Goal: Information Seeking & Learning: Learn about a topic

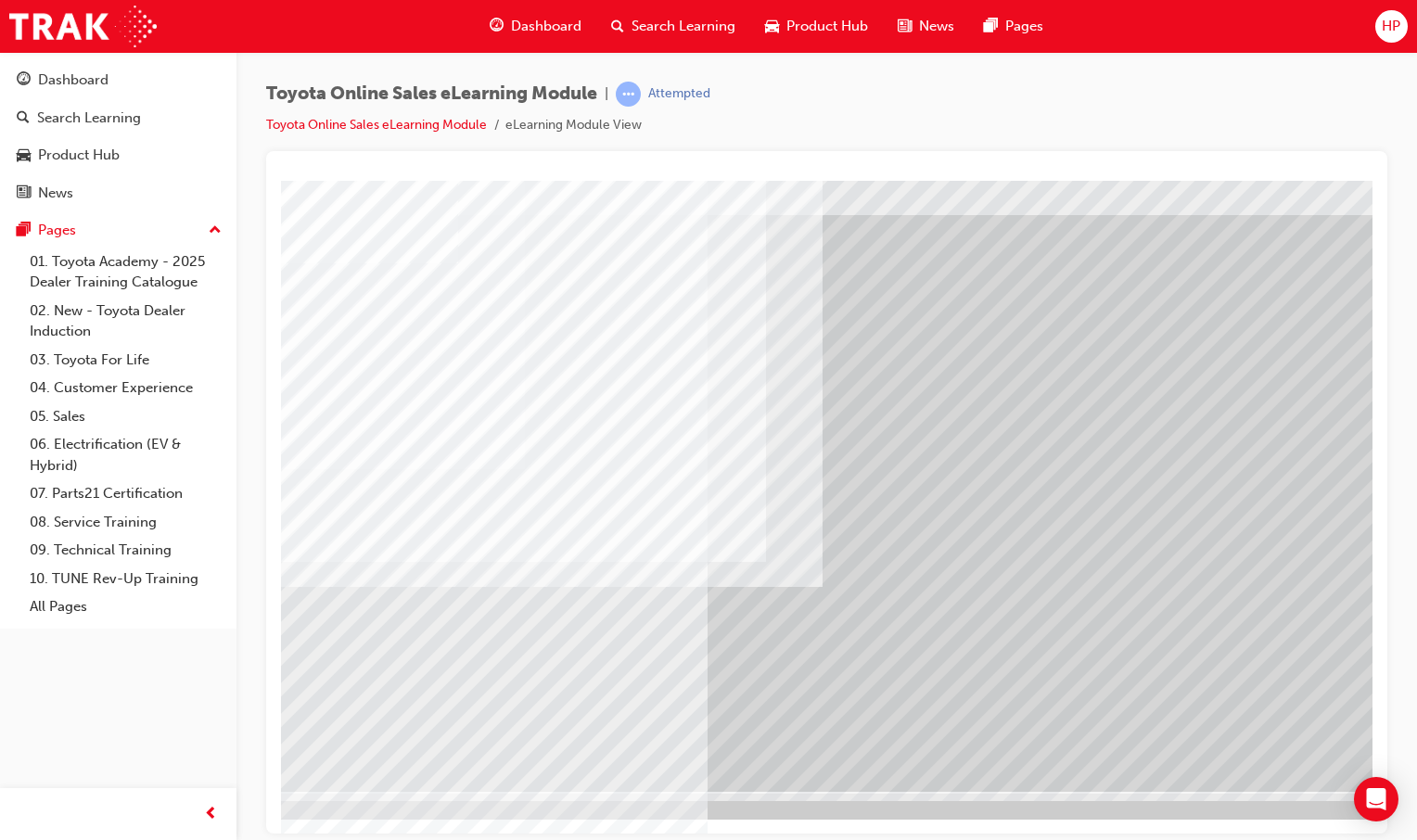
scroll to position [56, 0]
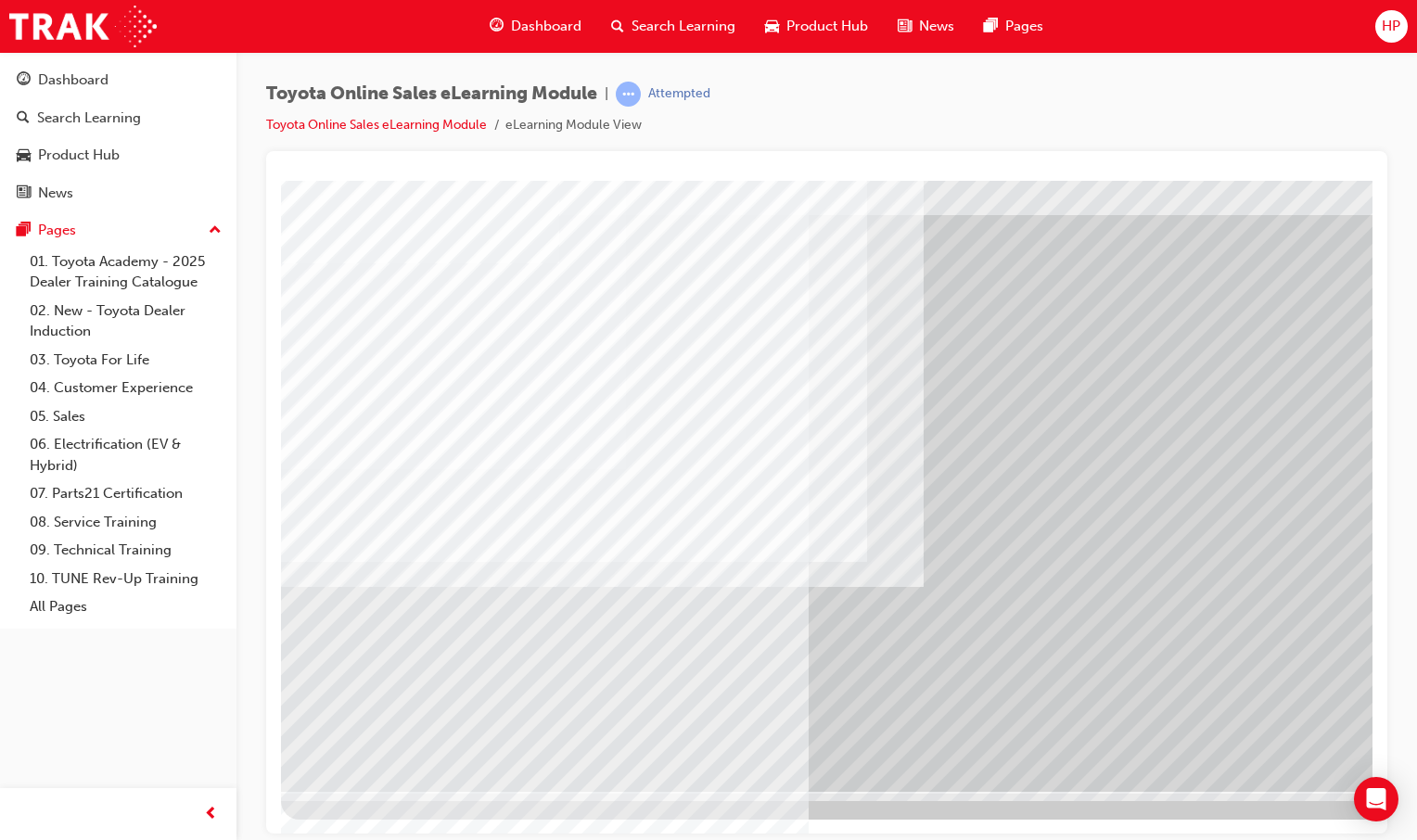
drag, startPoint x: 783, startPoint y: 830, endPoint x: 1041, endPoint y: 1013, distance: 316.3
drag, startPoint x: 782, startPoint y: 837, endPoint x: 940, endPoint y: 834, distance: 158.0
click at [945, 834] on div "Toyota Online Sales eLearning Module | Attempted Toyota Online Sales eLearning …" at bounding box center [708, 420] width 1417 height 840
drag, startPoint x: 939, startPoint y: 836, endPoint x: 1031, endPoint y: 837, distance: 92.0
click at [1050, 839] on div "Toyota Online Sales eLearning Module | Attempted Toyota Online Sales eLearning …" at bounding box center [708, 420] width 1417 height 840
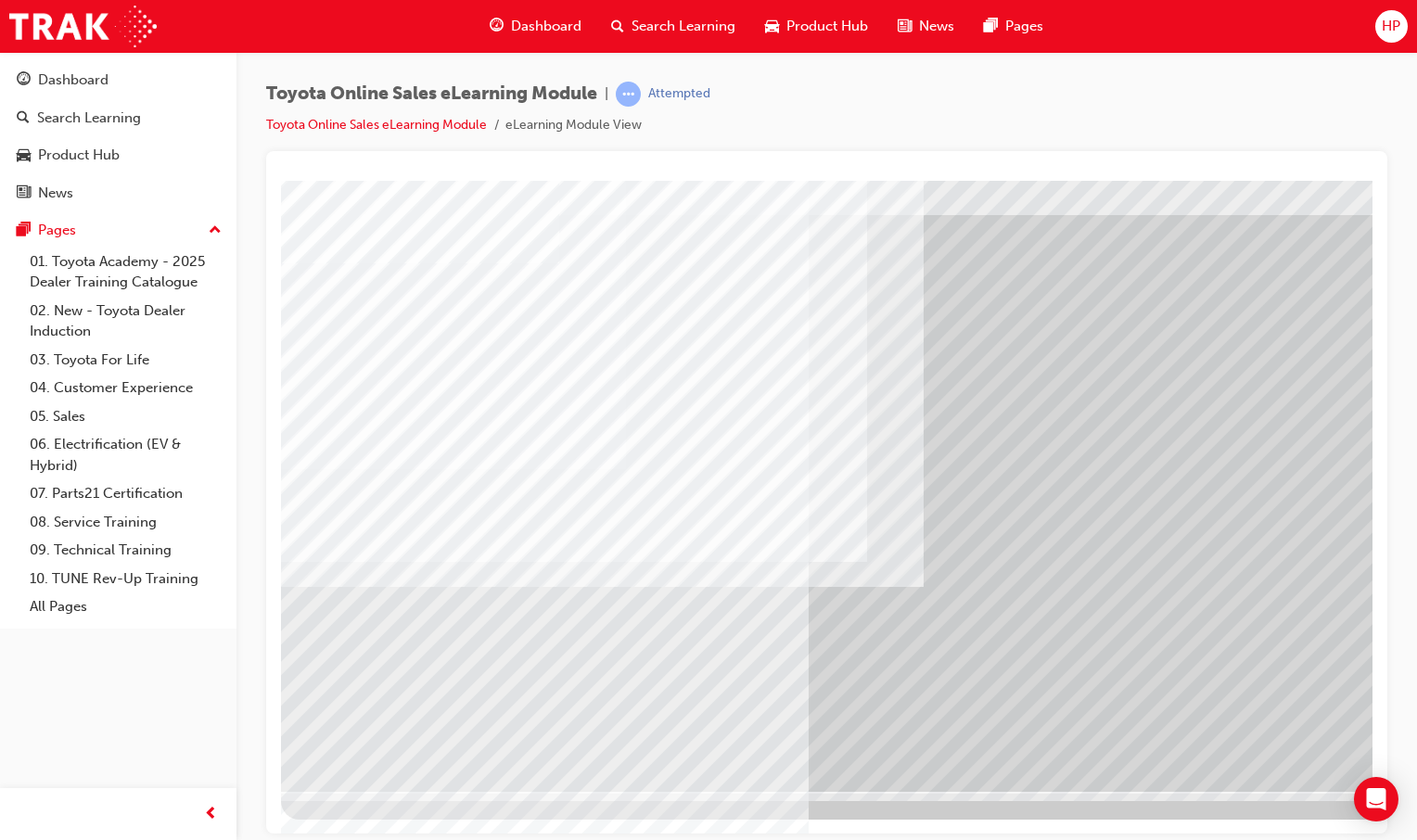
drag, startPoint x: 1306, startPoint y: 1016, endPoint x: 1059, endPoint y: 826, distance: 311.6
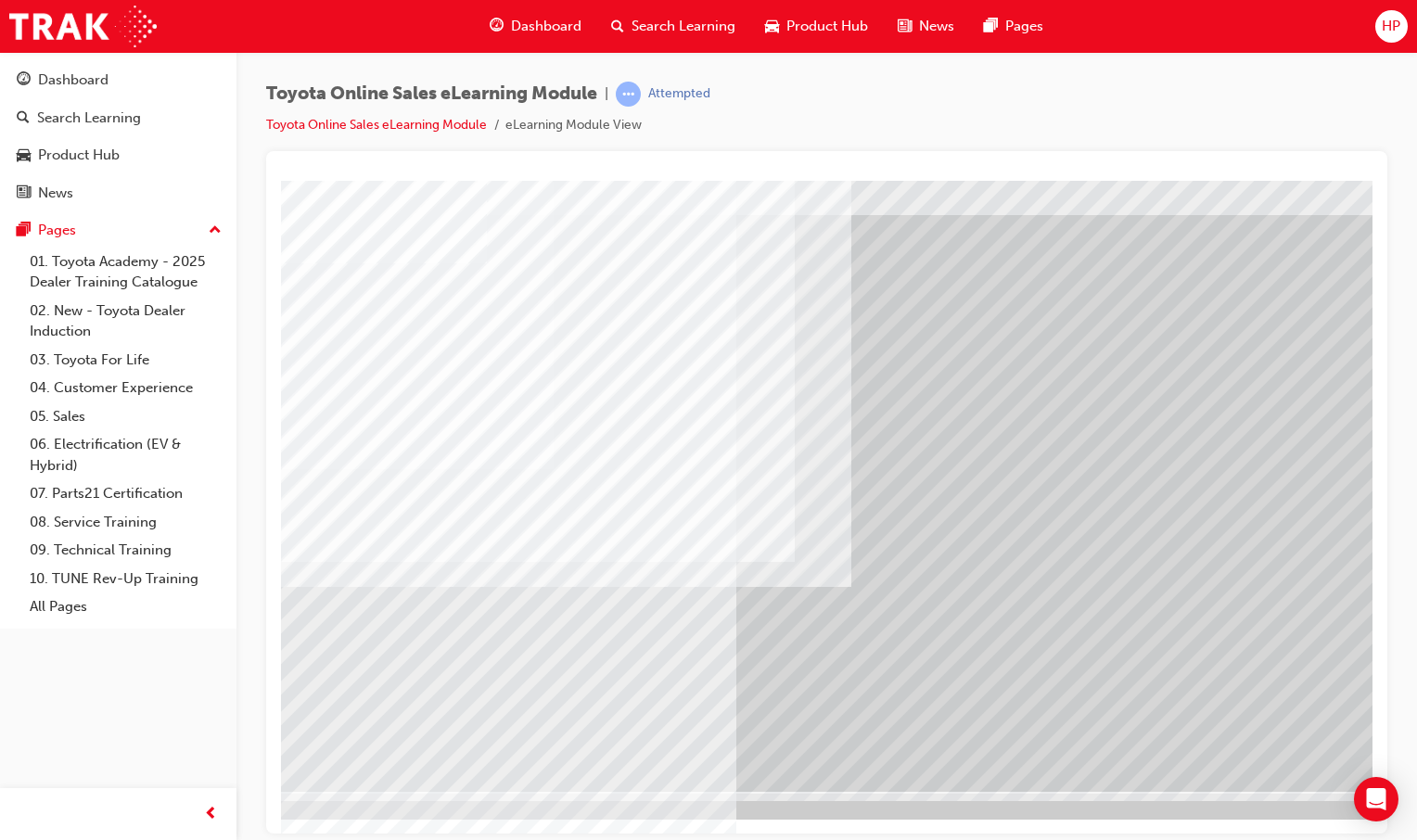
scroll to position [56, 184]
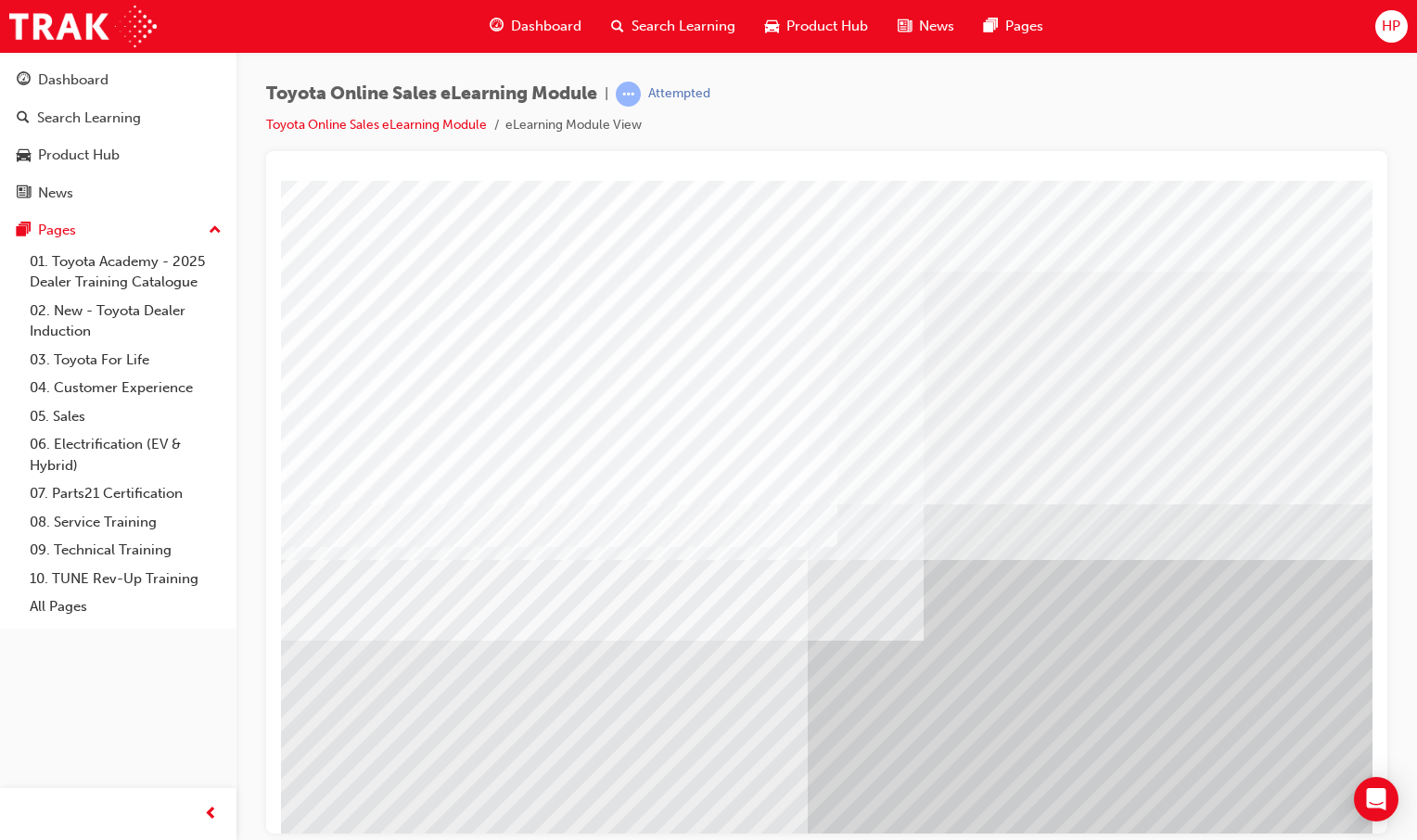
scroll to position [56, 0]
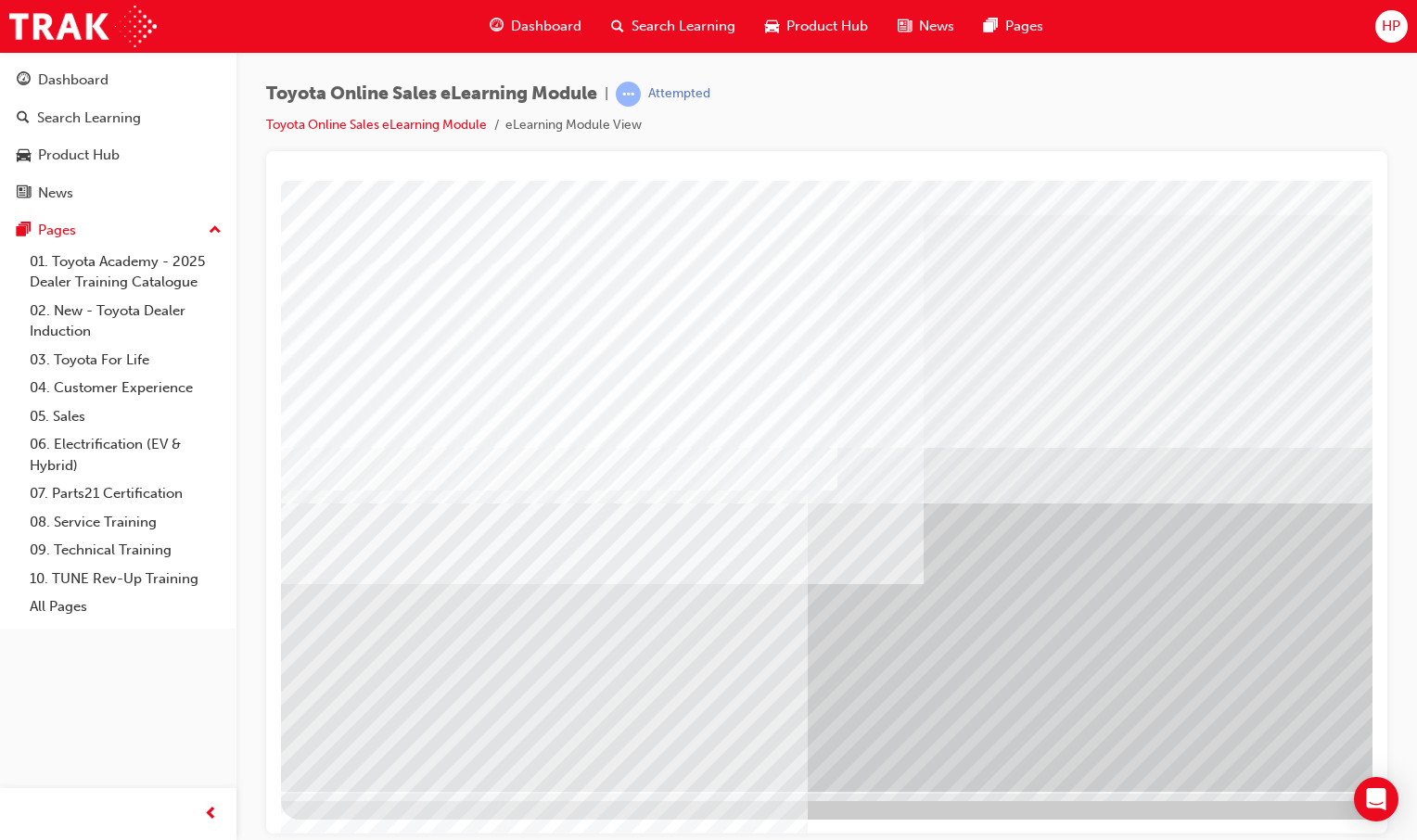
drag, startPoint x: 641, startPoint y: 571, endPoint x: 610, endPoint y: 585, distance: 34.0
drag, startPoint x: 509, startPoint y: 272, endPoint x: 683, endPoint y: 273, distance: 174.0
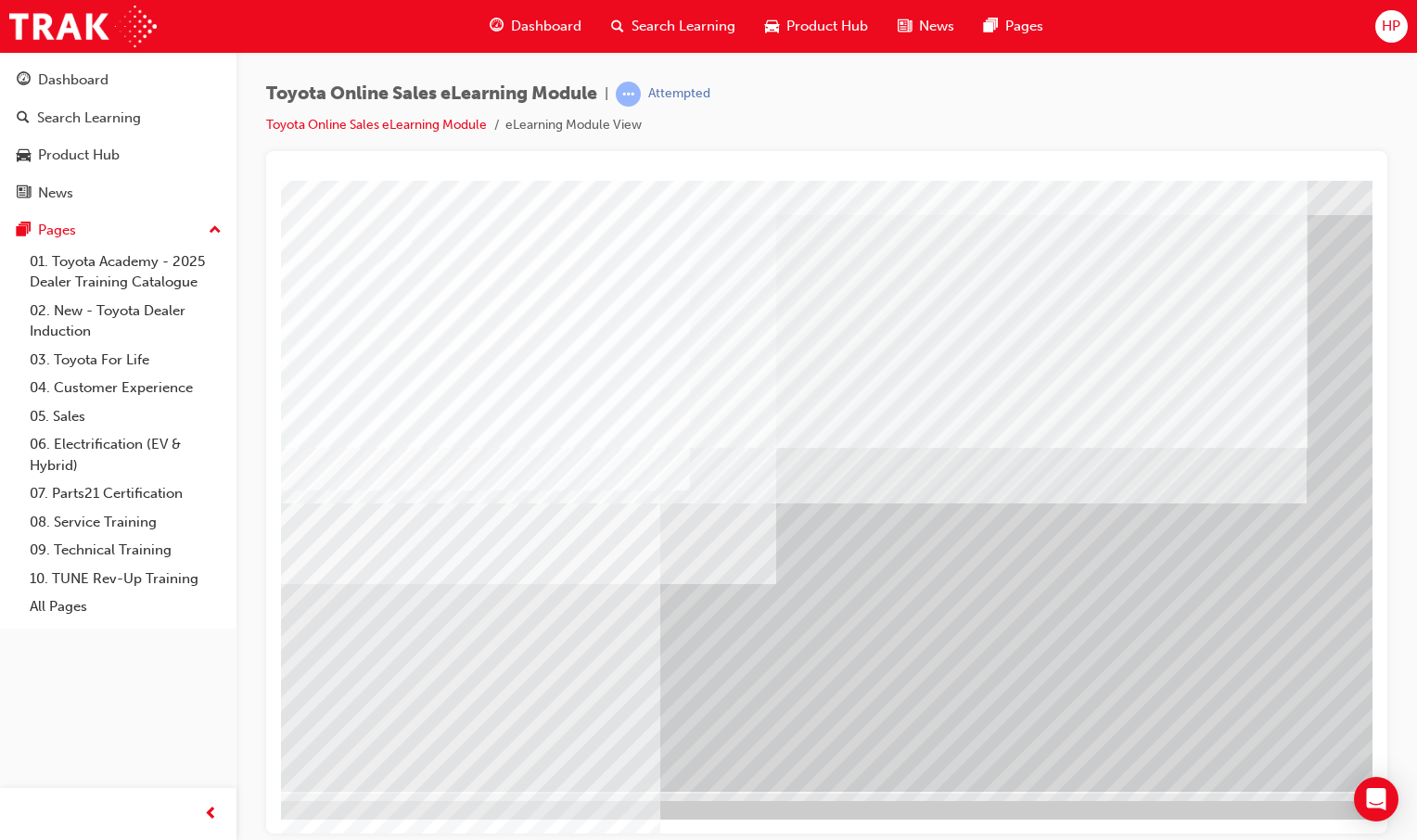
scroll to position [56, 184]
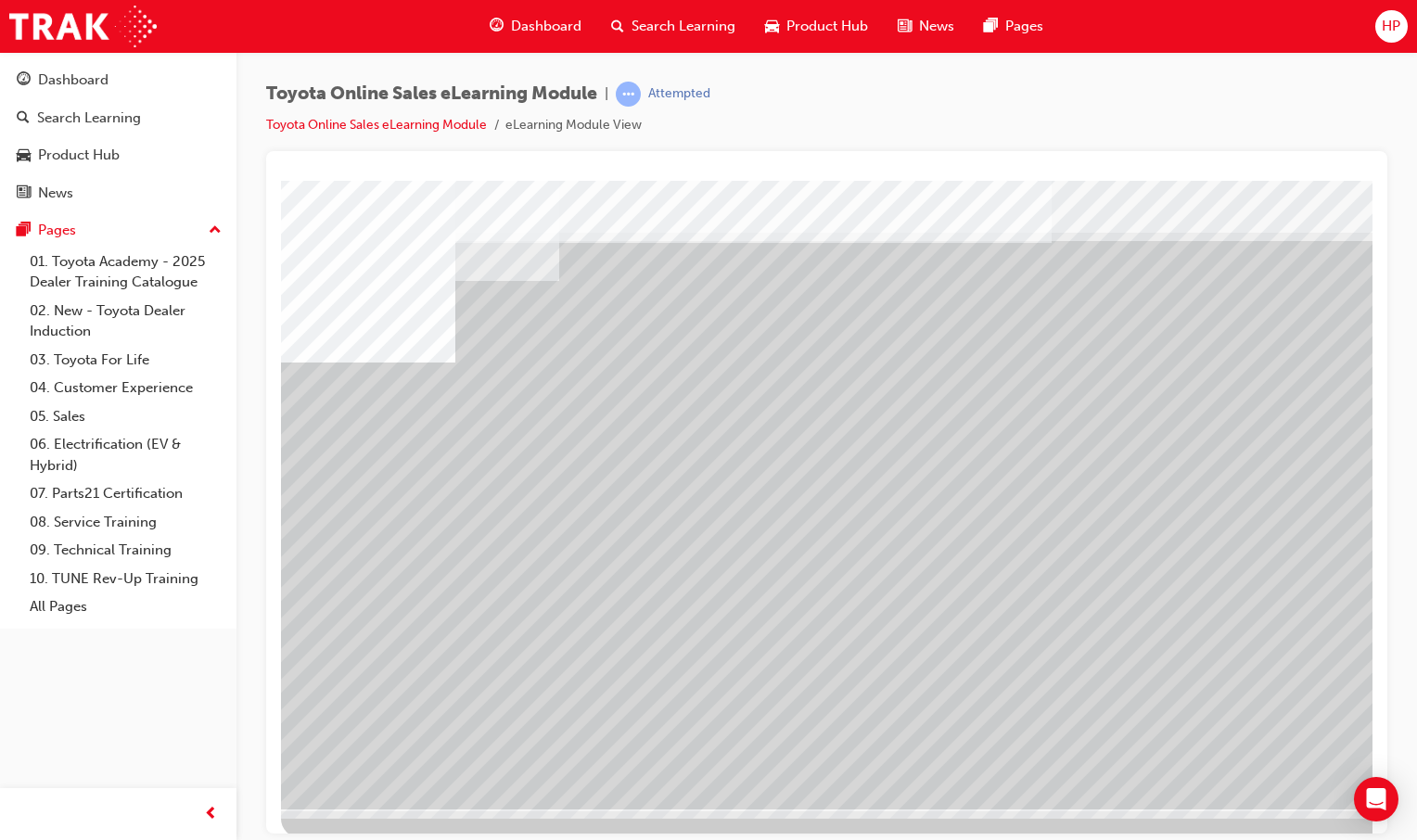
scroll to position [56, 0]
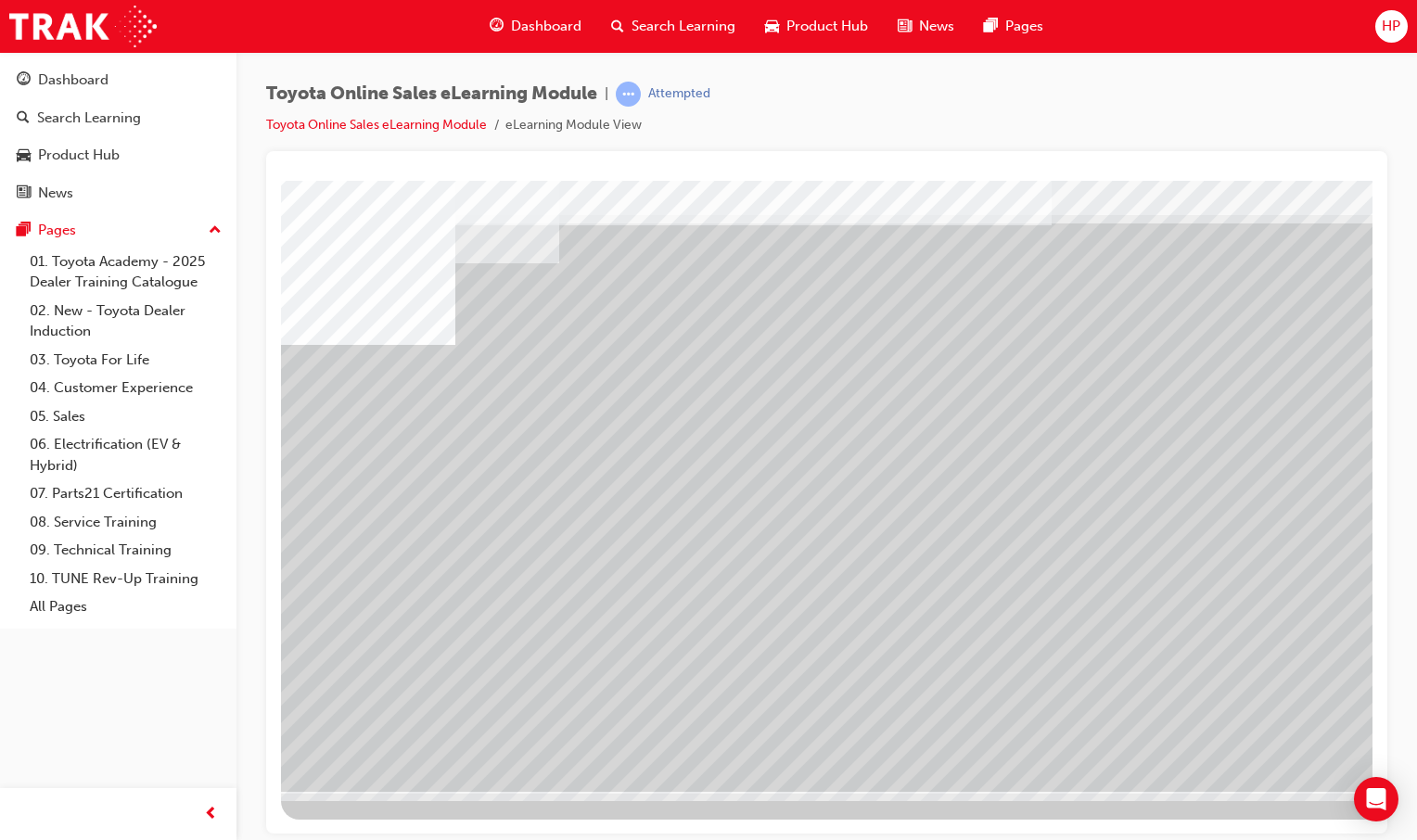
drag, startPoint x: 405, startPoint y: 559, endPoint x: 404, endPoint y: 578, distance: 19.0
click at [404, 578] on div "multistate" at bounding box center [911, 457] width 1261 height 668
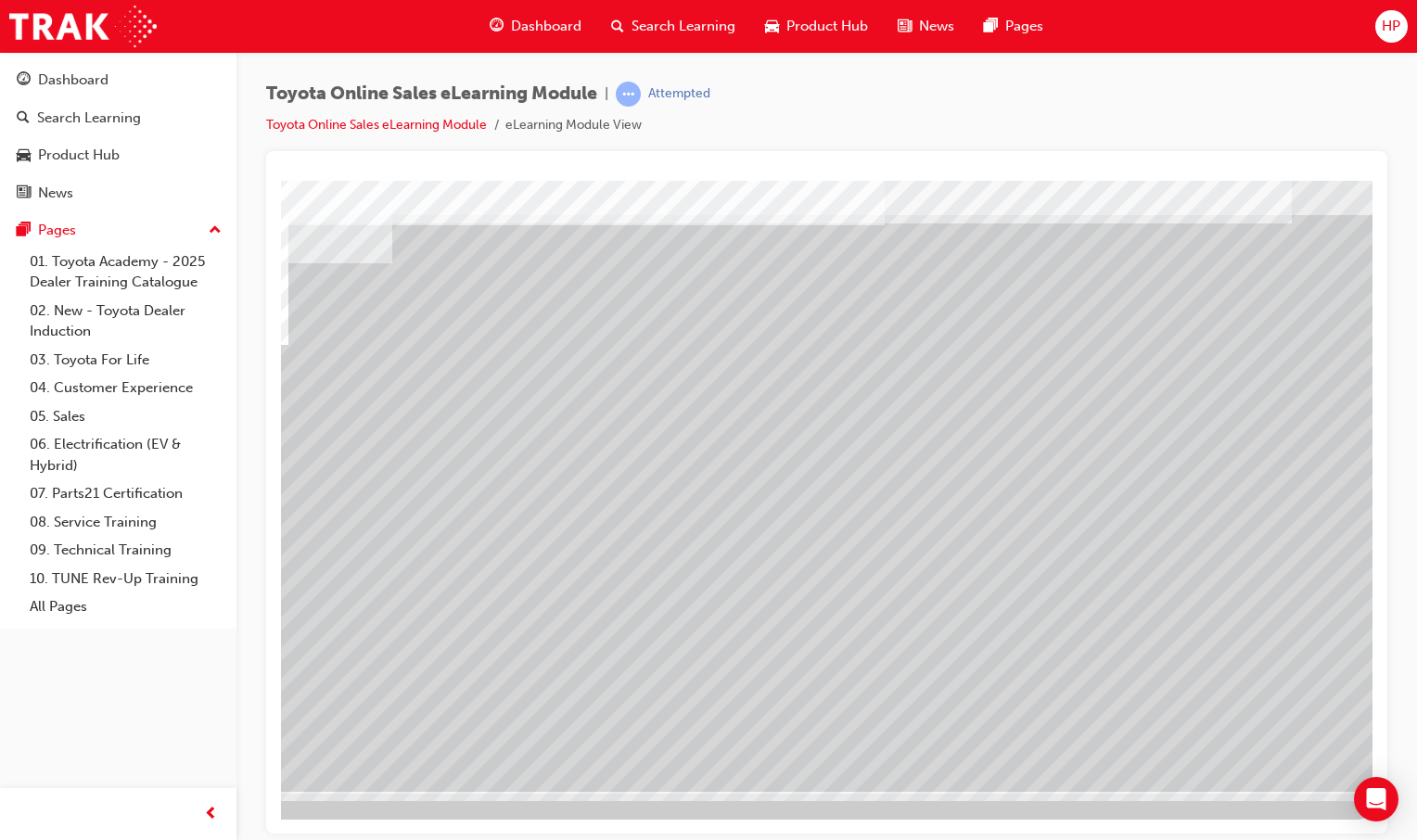
scroll to position [56, 184]
drag, startPoint x: 1000, startPoint y: 606, endPoint x: 994, endPoint y: 623, distance: 18.0
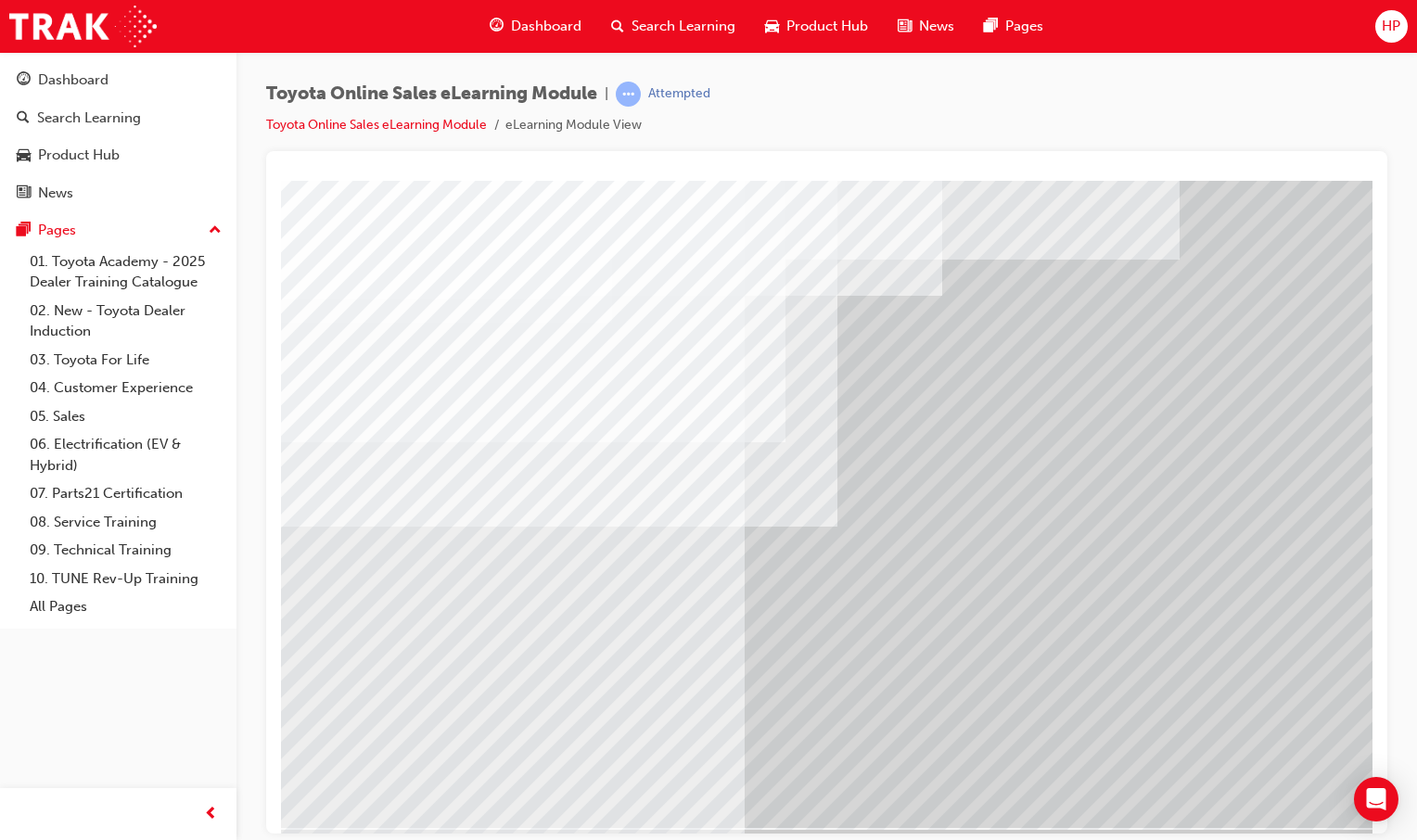
scroll to position [56, 0]
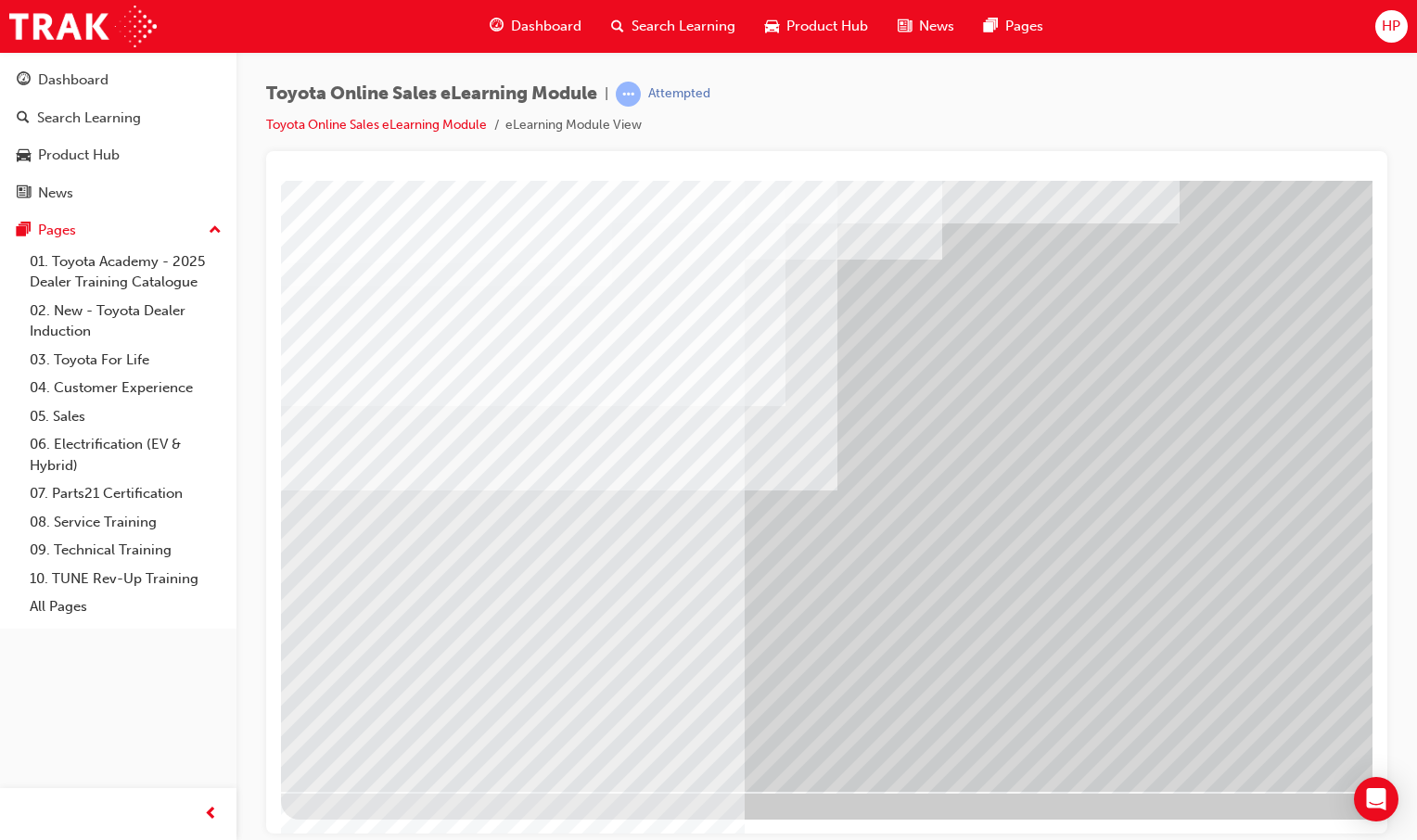
drag, startPoint x: 801, startPoint y: 740, endPoint x: 885, endPoint y: 809, distance: 108.7
click at [817, 766] on div at bounding box center [911, 457] width 1261 height 668
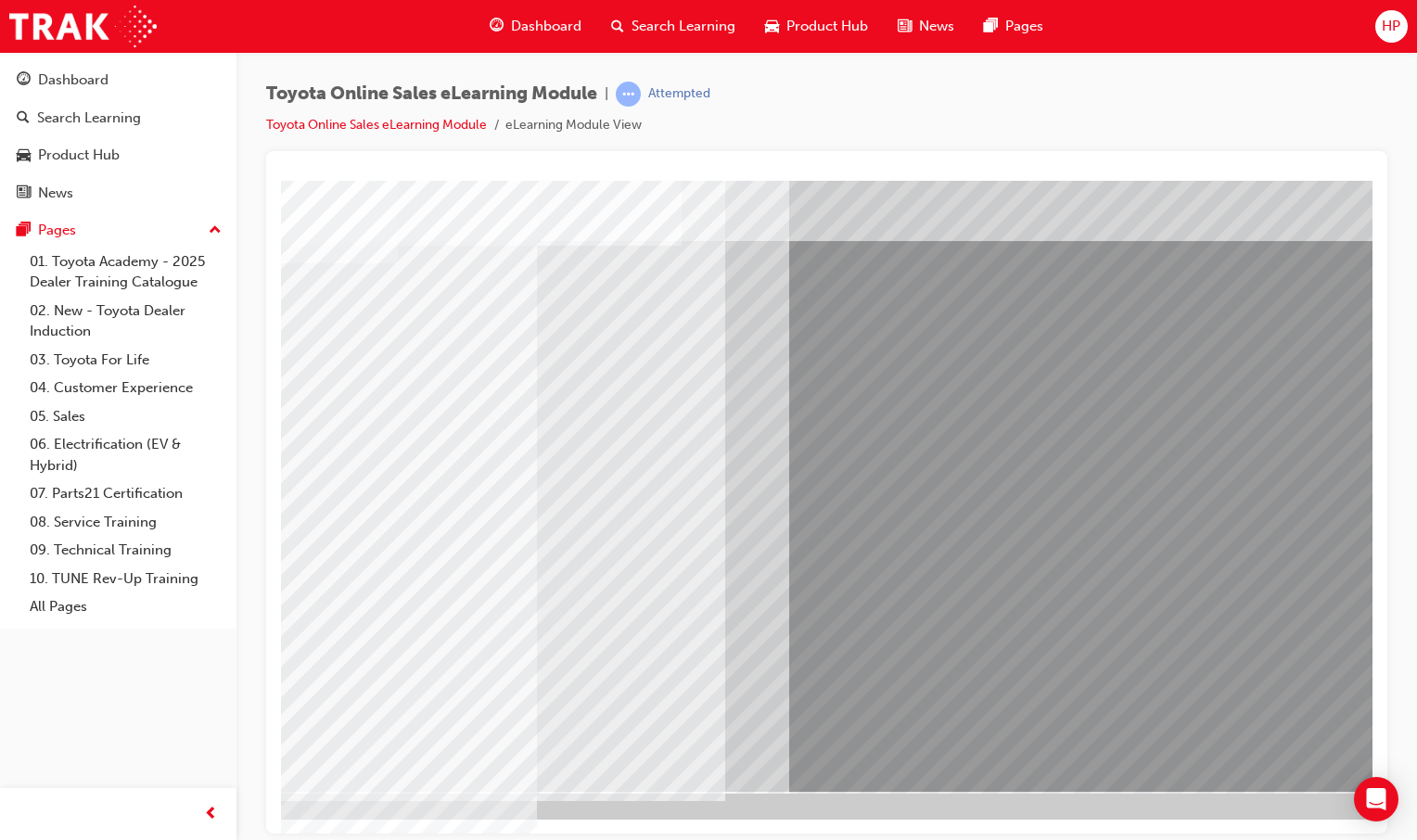
scroll to position [0, 0]
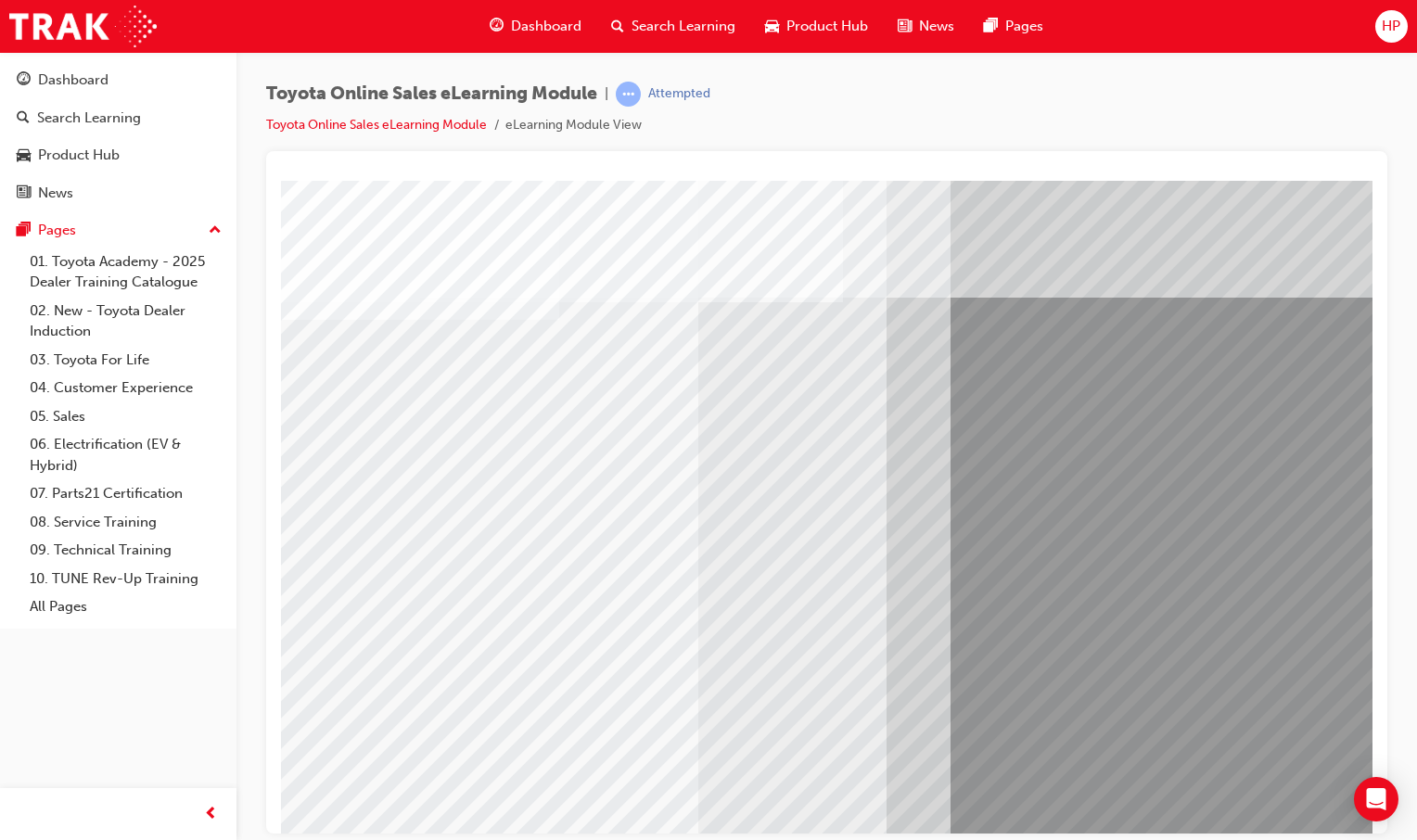
drag, startPoint x: 359, startPoint y: 258, endPoint x: 513, endPoint y: 303, distance: 160.4
click at [1044, 187] on html "Loading..." at bounding box center [826, 184] width 1091 height 7
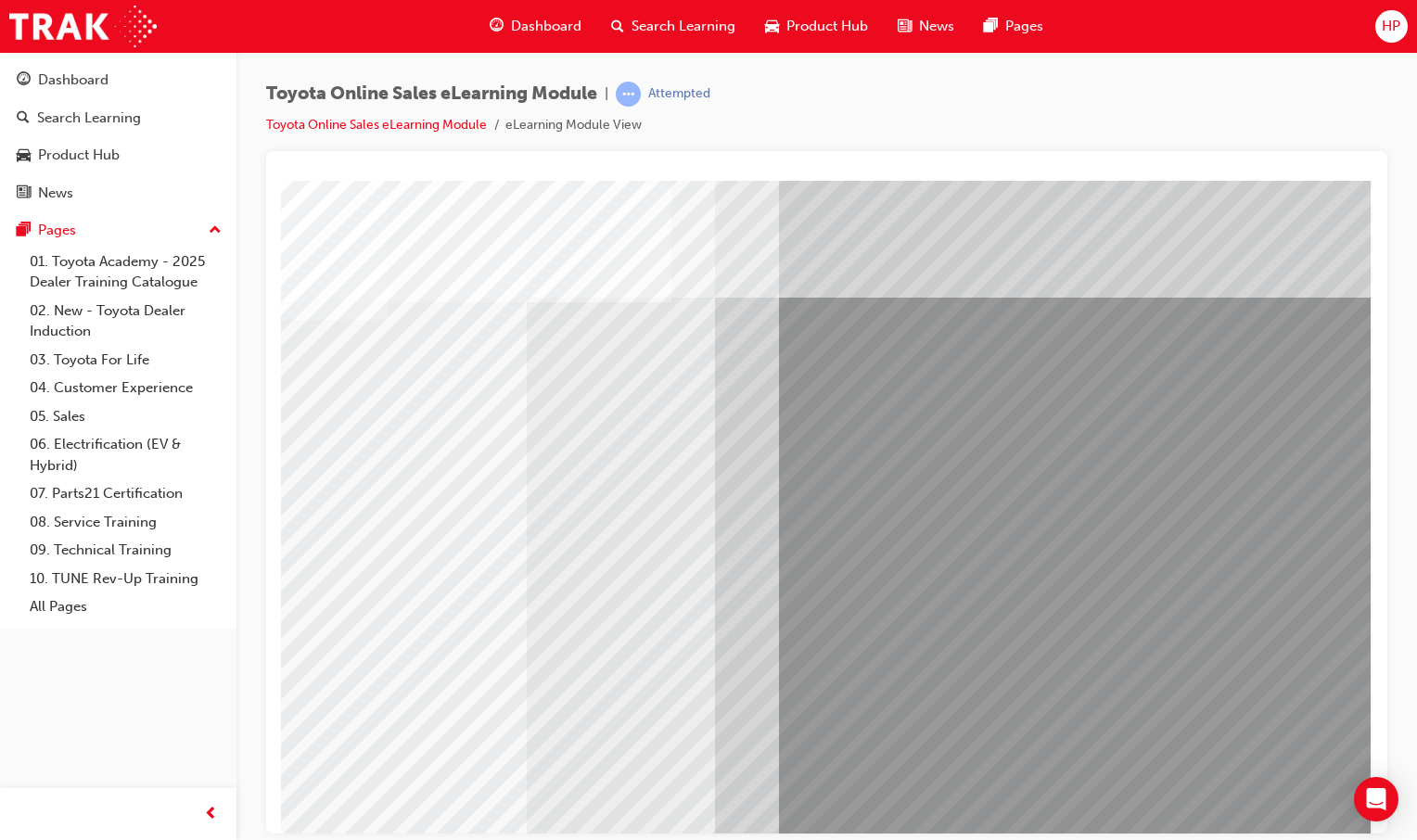
scroll to position [0, 184]
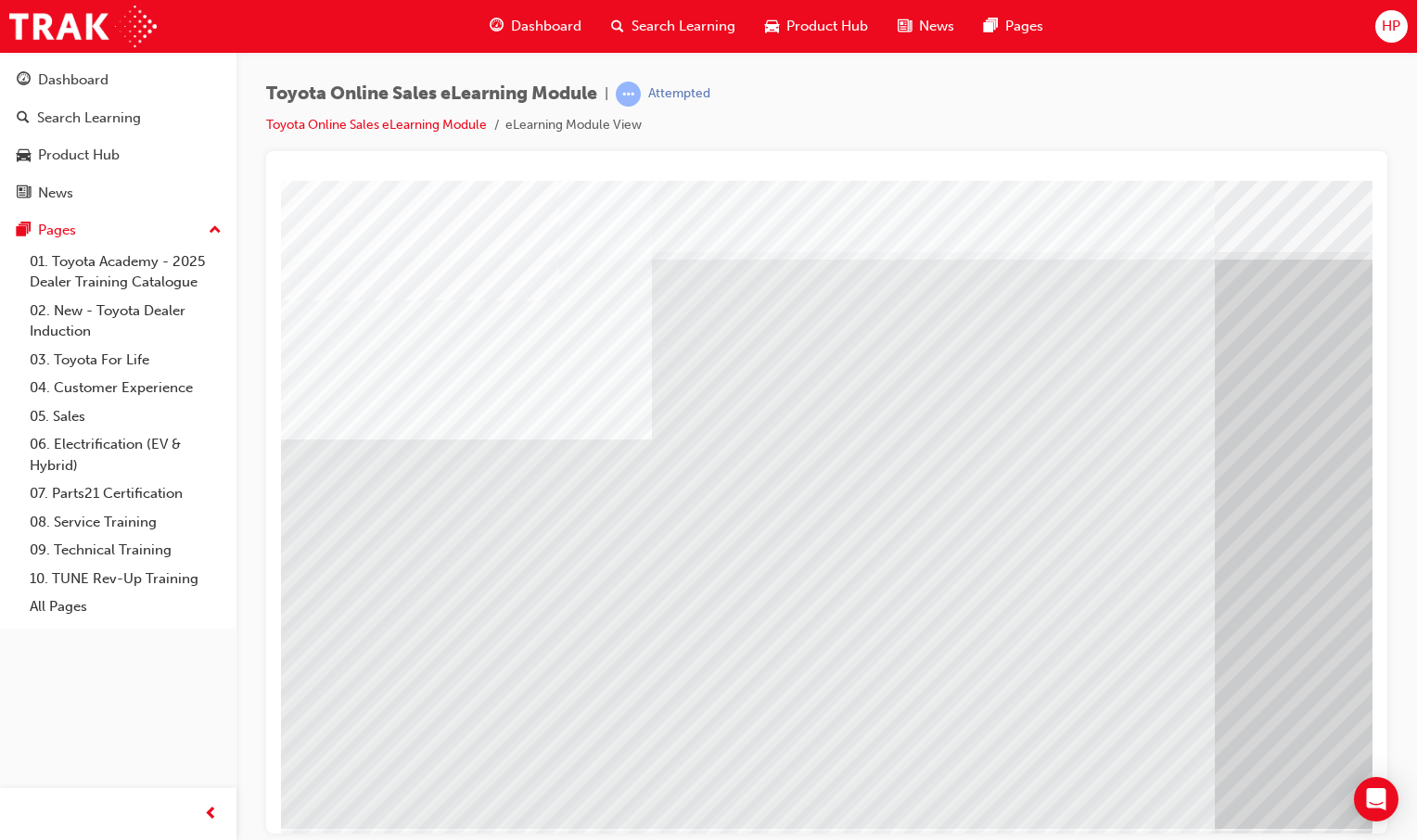
scroll to position [0, 0]
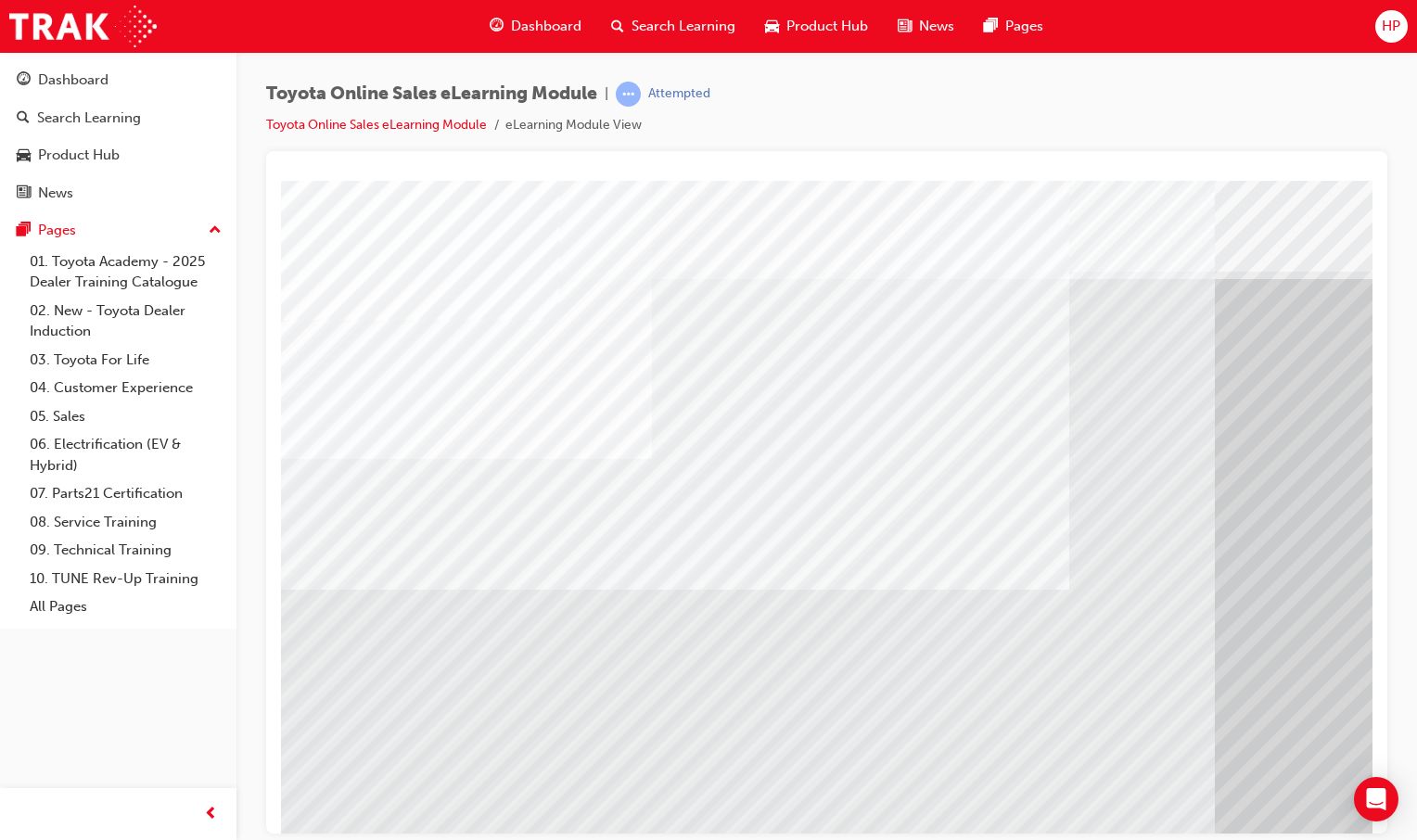
drag, startPoint x: 419, startPoint y: 326, endPoint x: 880, endPoint y: 534, distance: 505.8
click at [880, 534] on div "multistate" at bounding box center [911, 513] width 1261 height 668
drag, startPoint x: 874, startPoint y: 535, endPoint x: 739, endPoint y: 356, distance: 224.2
click at [769, 389] on div "multistate" at bounding box center [911, 513] width 1261 height 668
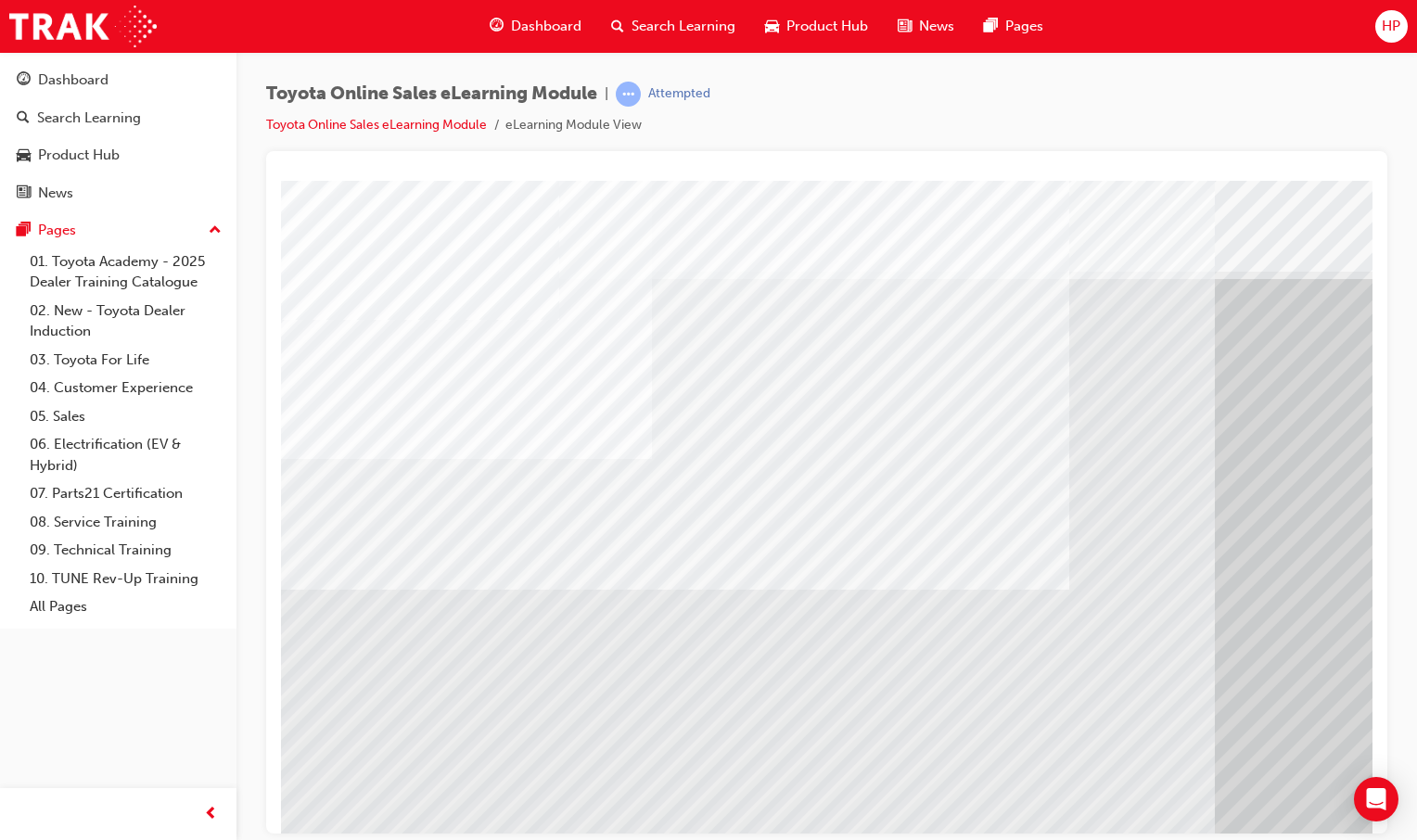
click at [1180, 187] on html "multistate Loading..." at bounding box center [826, 184] width 1091 height 7
drag, startPoint x: 501, startPoint y: 391, endPoint x: 744, endPoint y: 473, distance: 256.5
drag, startPoint x: 988, startPoint y: 543, endPoint x: 967, endPoint y: 560, distance: 27.0
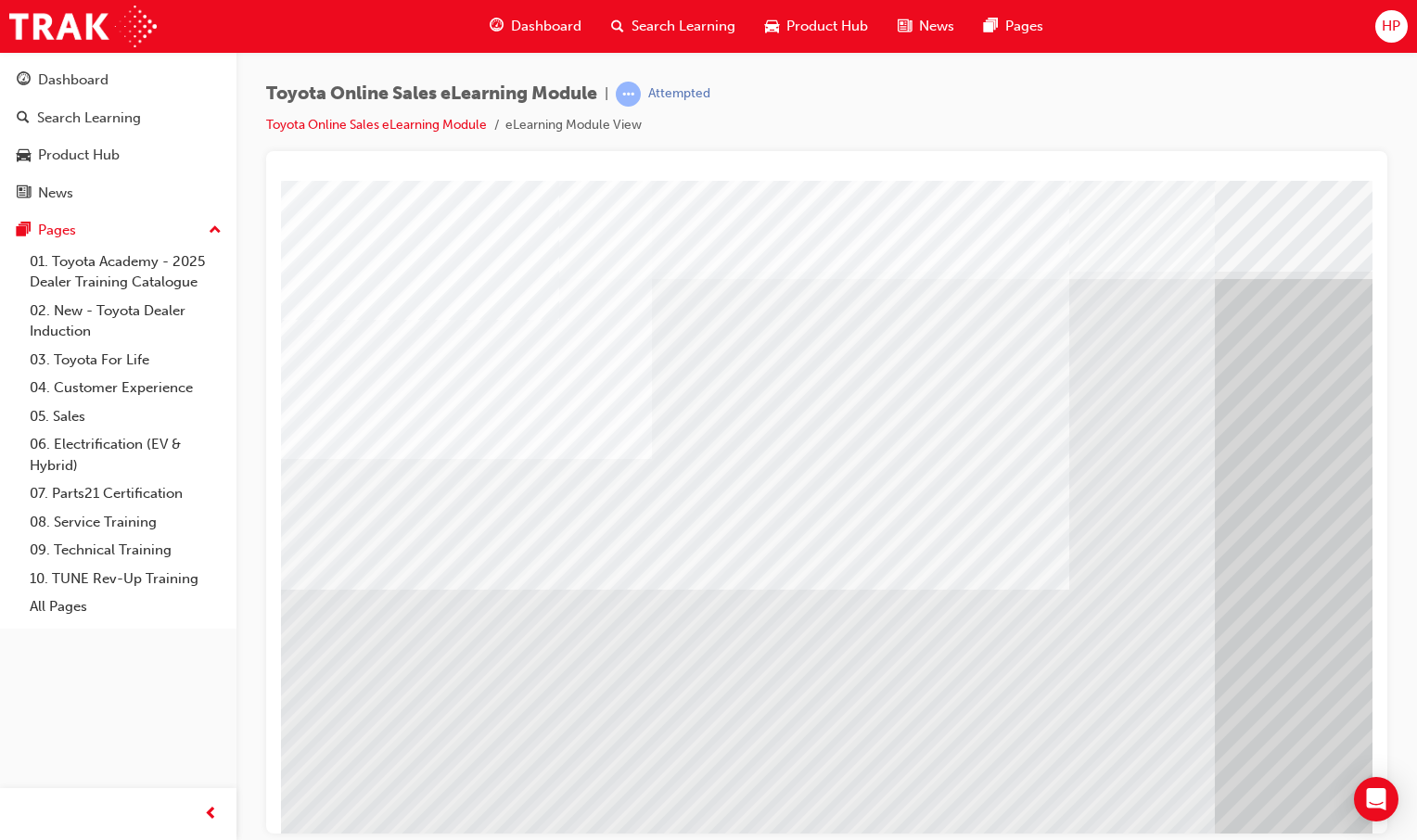
drag, startPoint x: 619, startPoint y: 633, endPoint x: 793, endPoint y: 631, distance: 174.0
drag, startPoint x: 1108, startPoint y: 659, endPoint x: 1119, endPoint y: 660, distance: 11.0
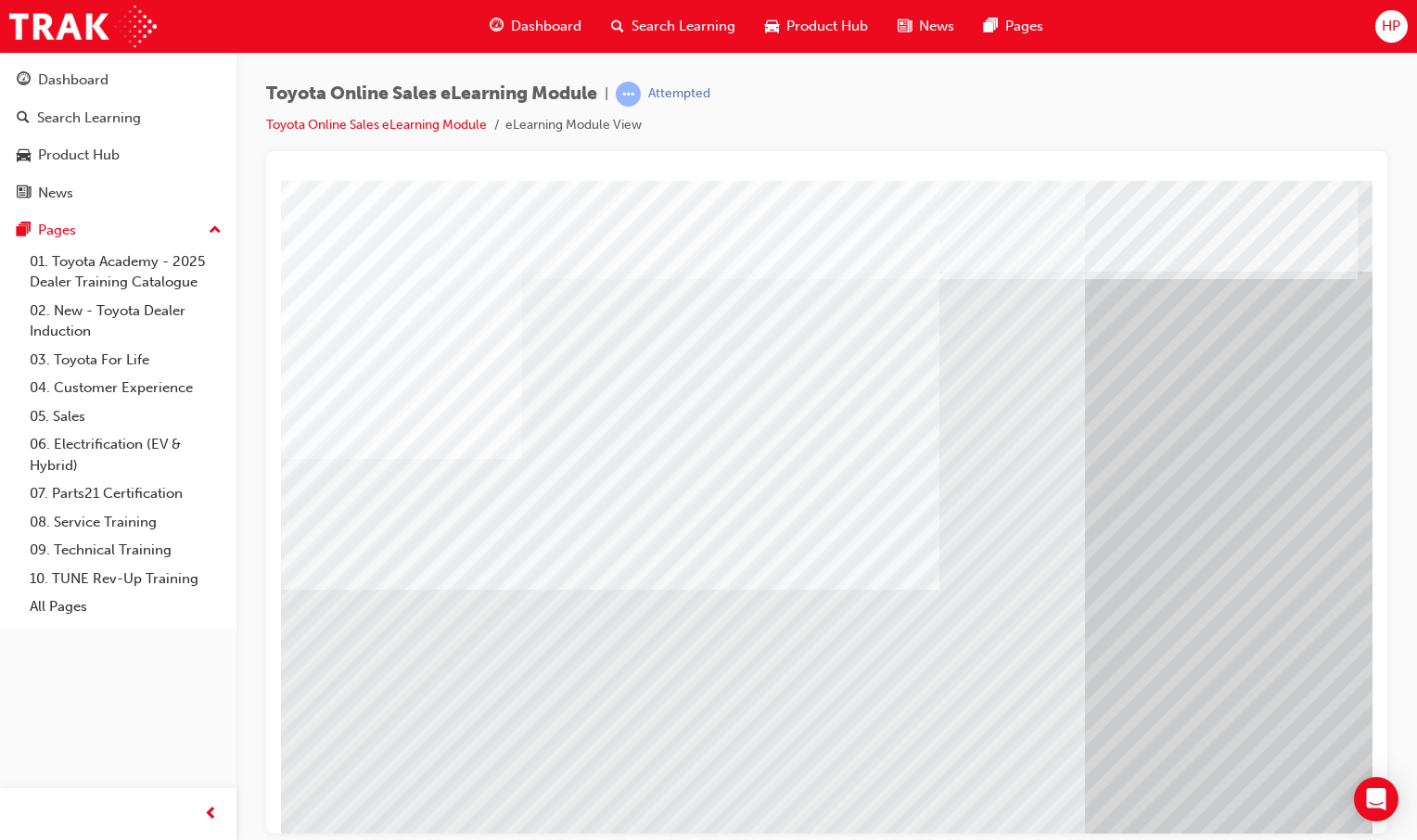
scroll to position [0, 184]
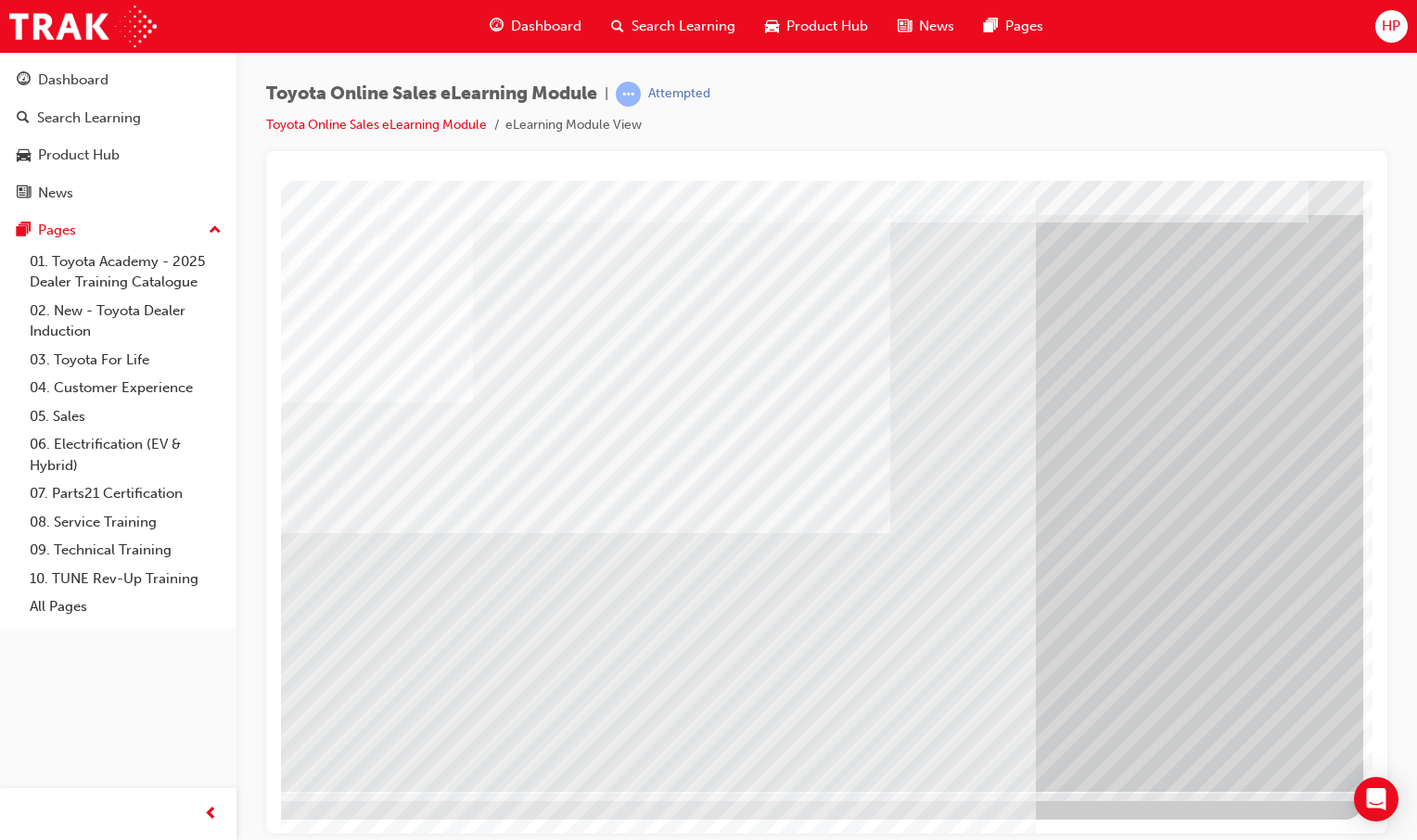
drag, startPoint x: 1151, startPoint y: 802, endPoint x: 1039, endPoint y: 780, distance: 114.1
click at [1054, 787] on div "multistate" at bounding box center [732, 471] width 1261 height 696
drag, startPoint x: 973, startPoint y: 827, endPoint x: 961, endPoint y: 827, distance: 12.0
click at [961, 131] on html "multistate Loading..." at bounding box center [647, 127] width 1091 height 7
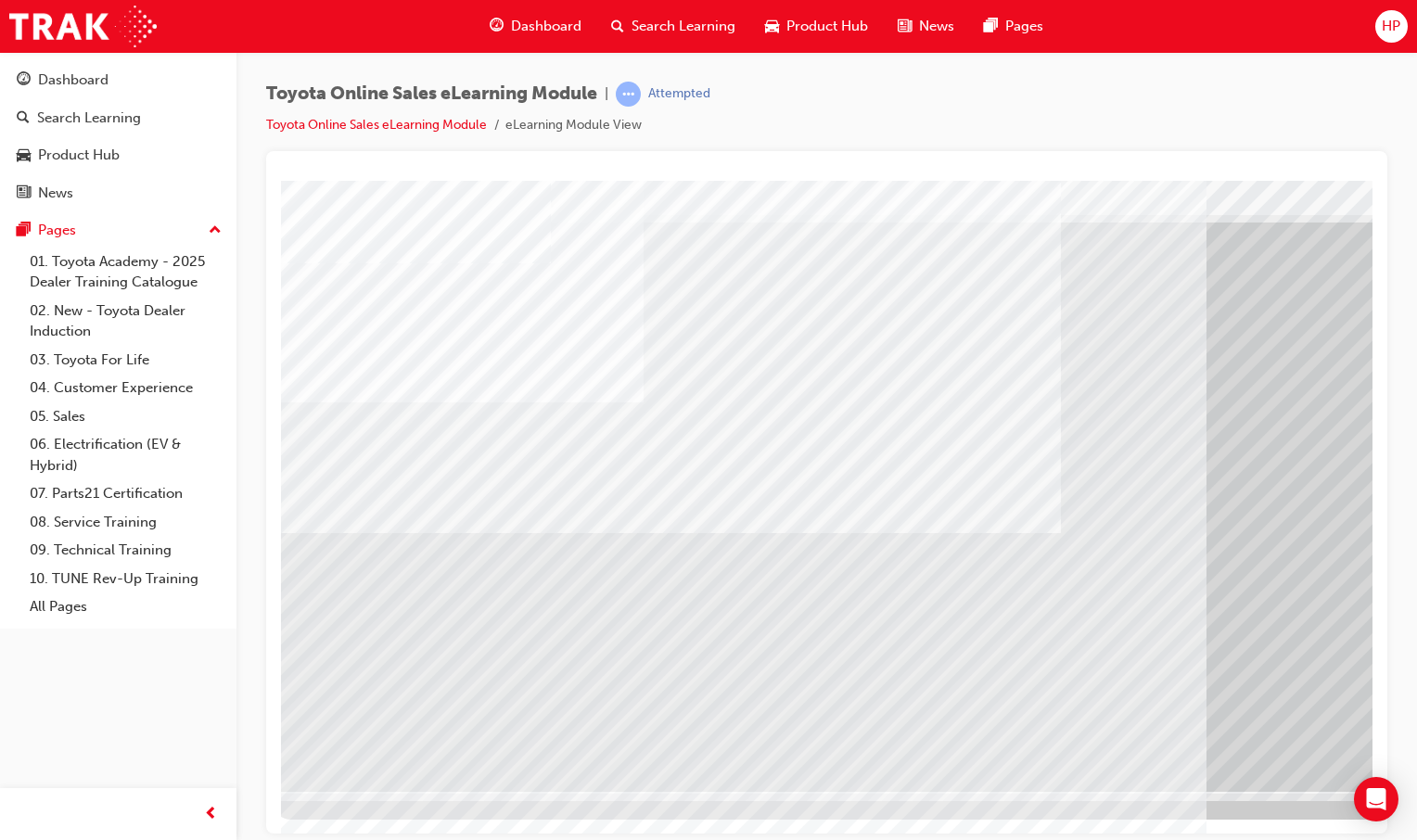
scroll to position [56, 0]
drag, startPoint x: 583, startPoint y: 698, endPoint x: 598, endPoint y: 699, distance: 15.0
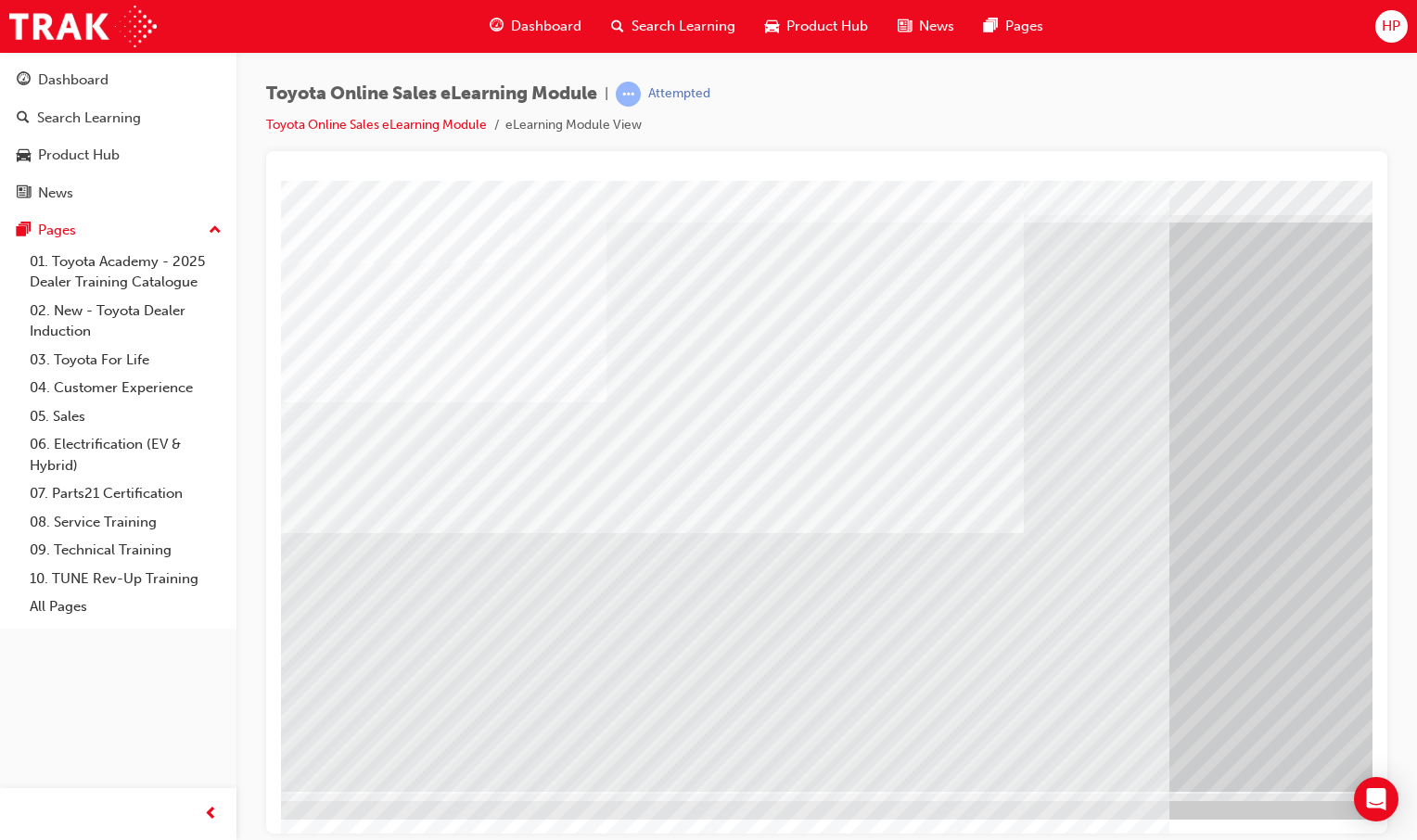
scroll to position [56, 184]
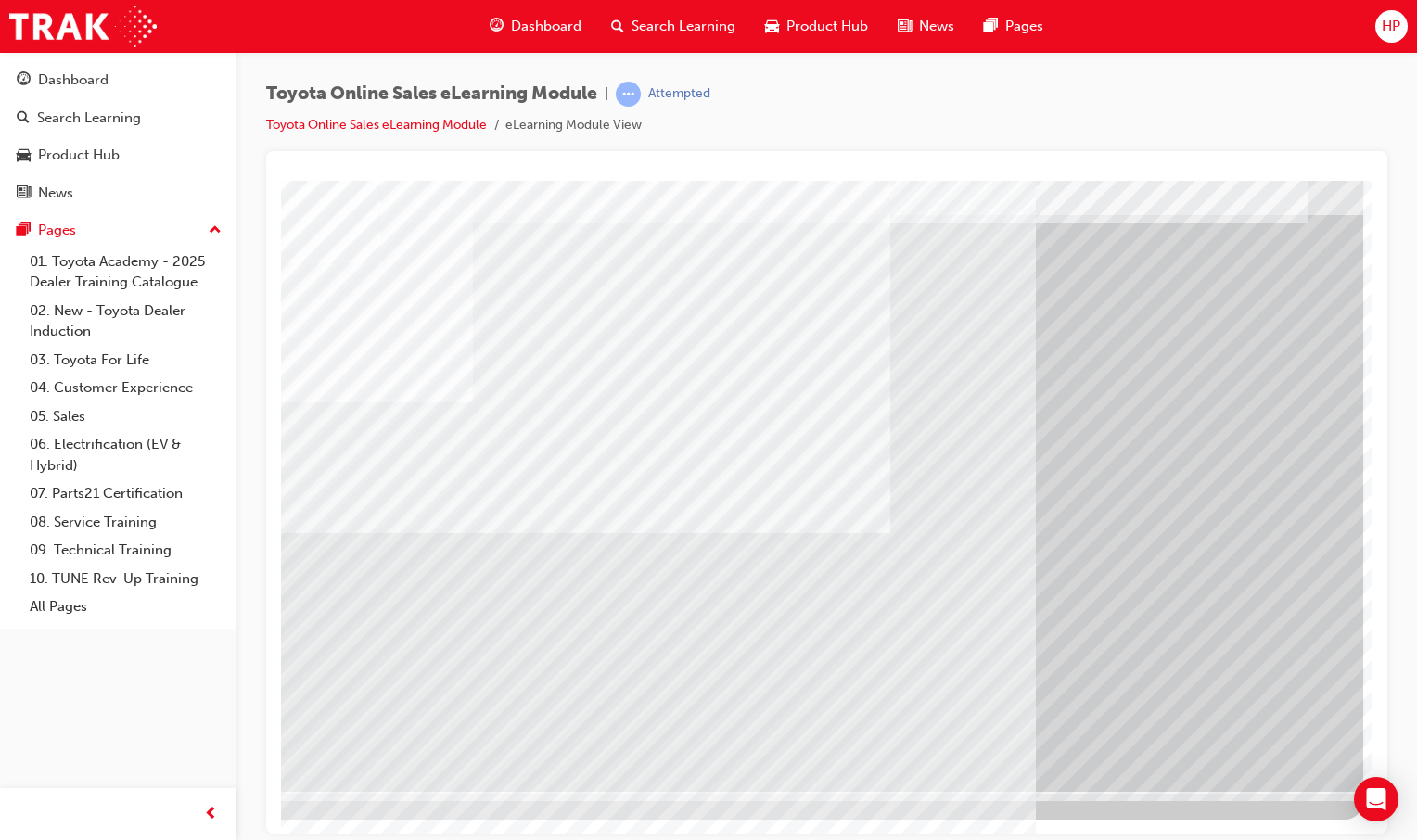
drag, startPoint x: 1140, startPoint y: 820, endPoint x: 1654, endPoint y: 1014, distance: 549.4
drag, startPoint x: 1253, startPoint y: 751, endPoint x: 1257, endPoint y: 762, distance: 11.7
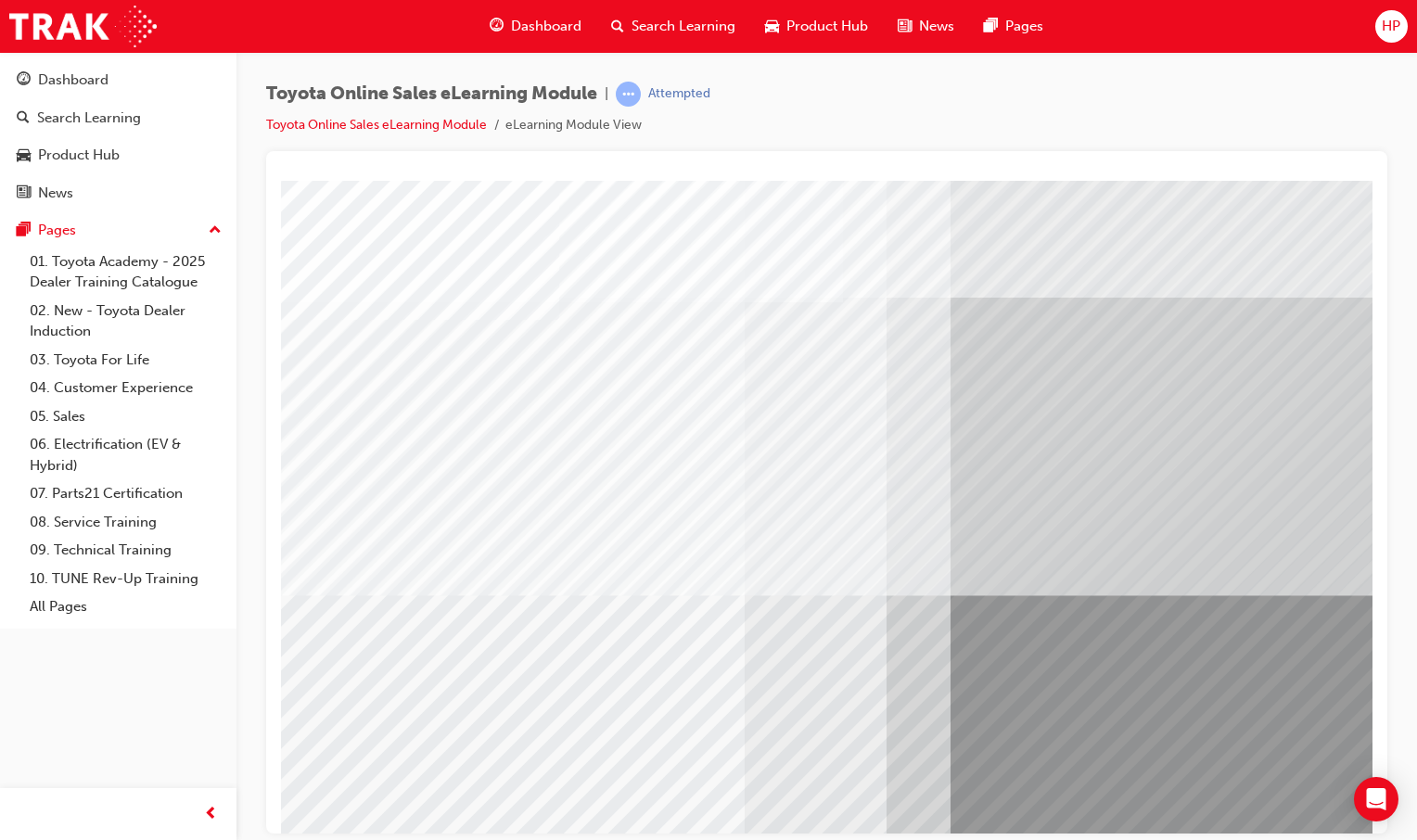
drag, startPoint x: 528, startPoint y: 570, endPoint x: 538, endPoint y: 572, distance: 10.2
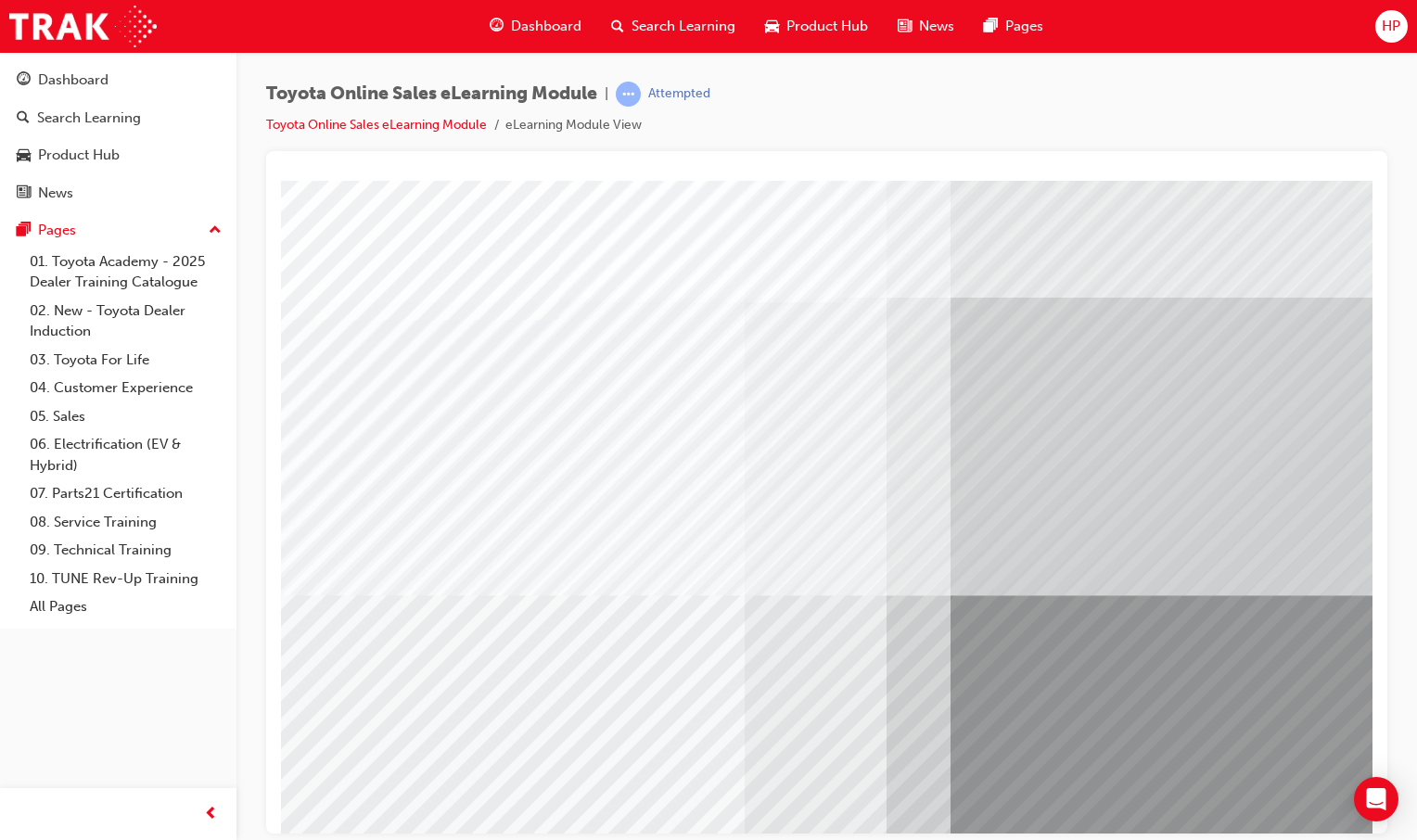
drag, startPoint x: 667, startPoint y: 600, endPoint x: 677, endPoint y: 609, distance: 13.5
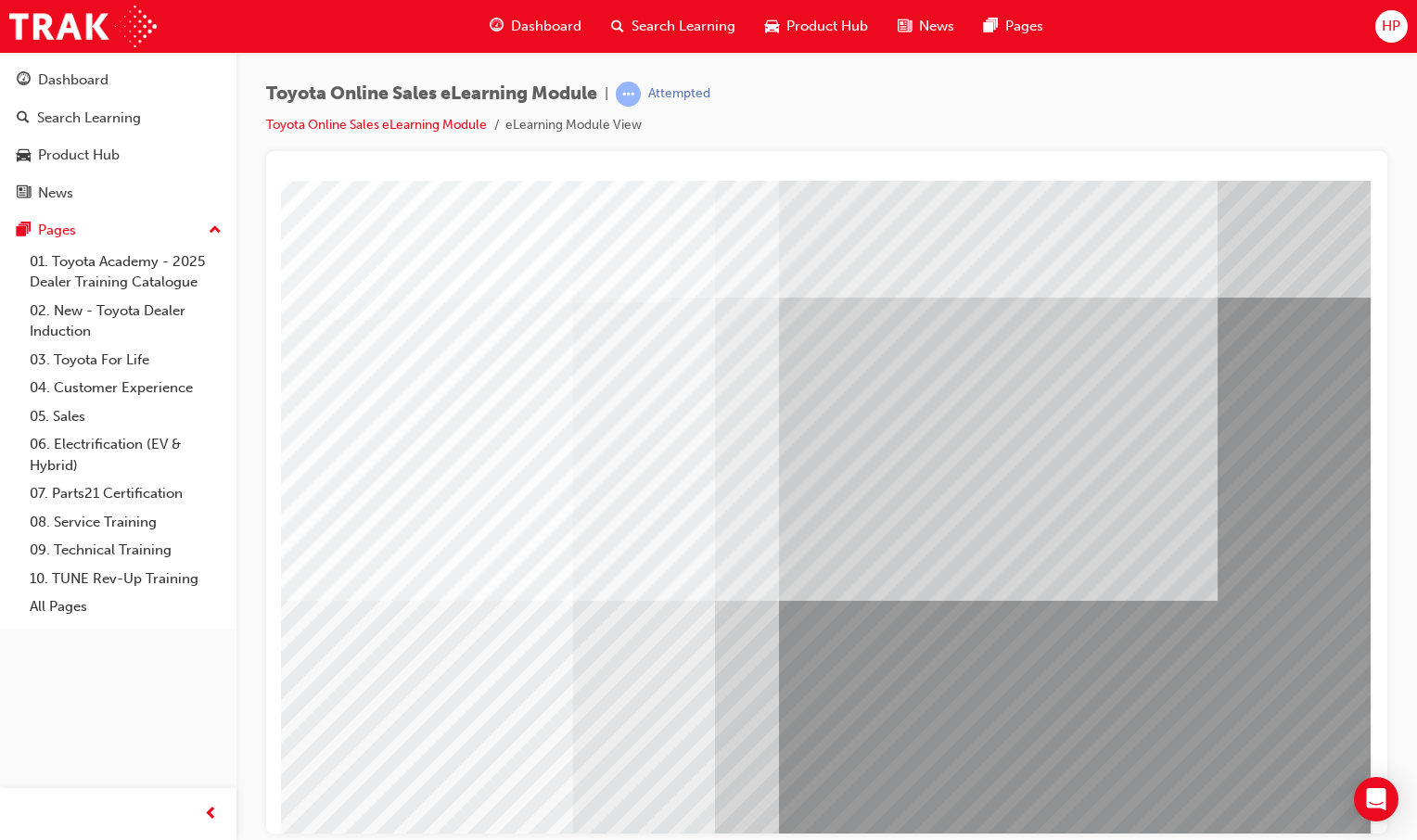
drag, startPoint x: 1247, startPoint y: 801, endPoint x: 1238, endPoint y: 809, distance: 12.0
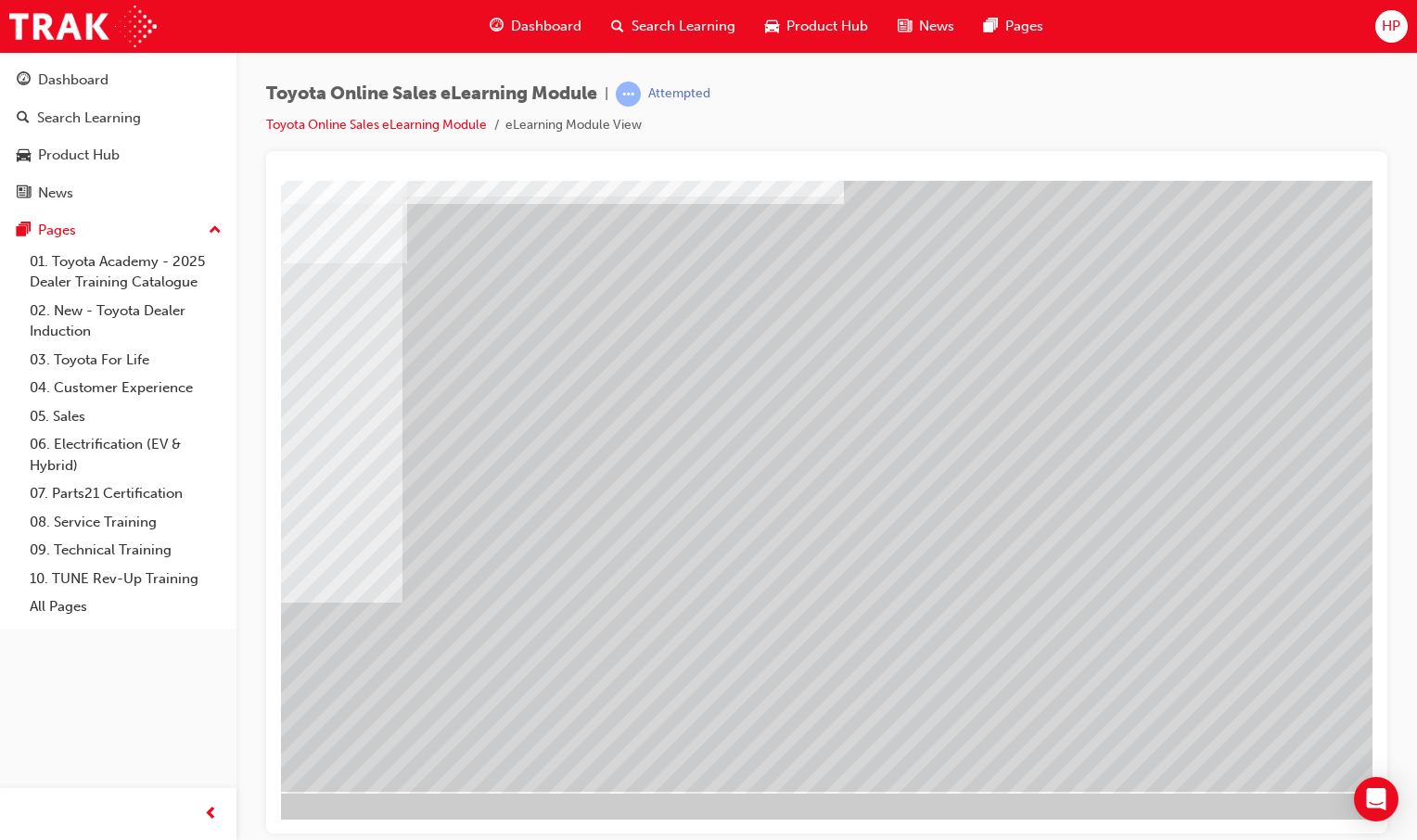
scroll to position [56, 184]
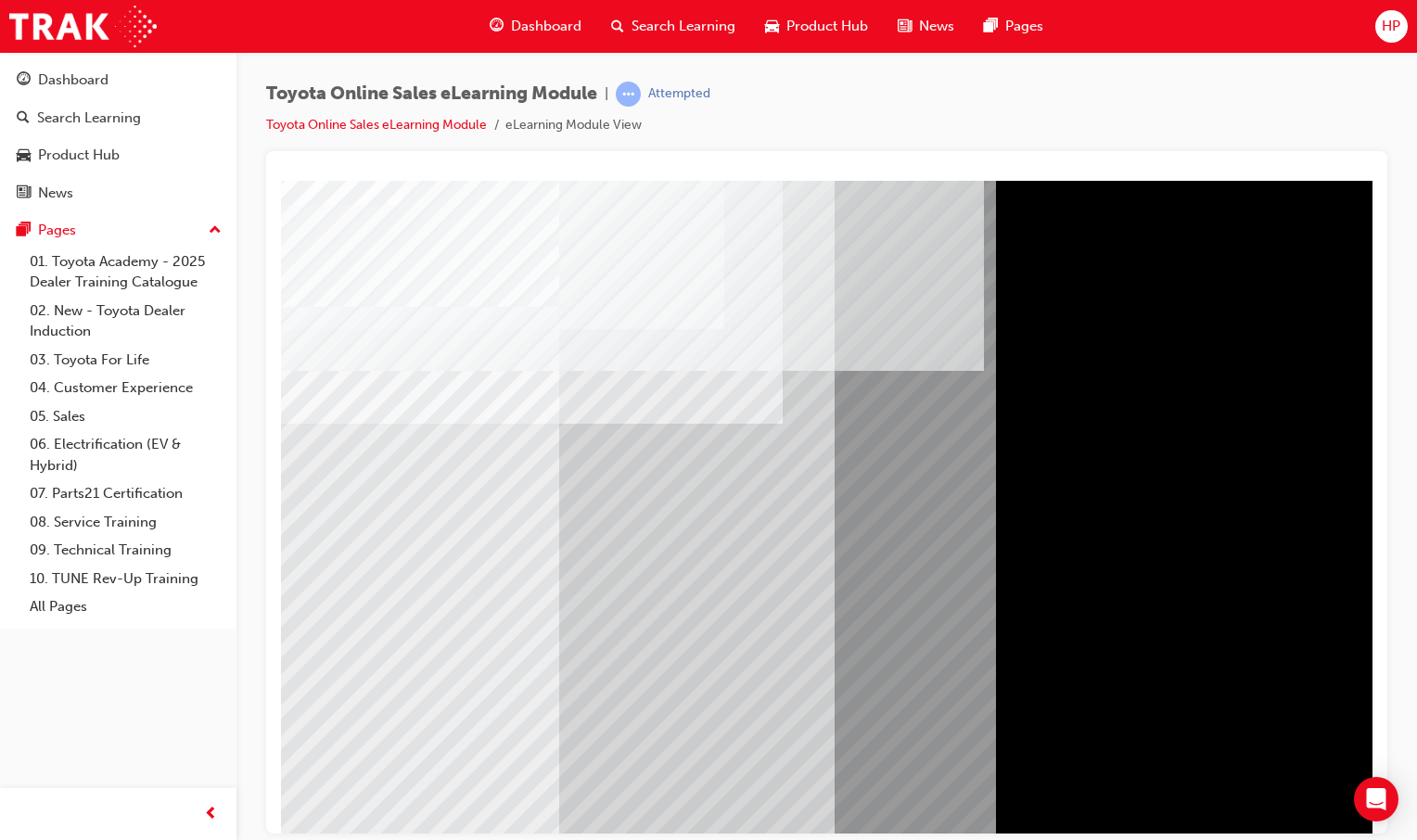
scroll to position [0, 0]
drag, startPoint x: 367, startPoint y: 292, endPoint x: 509, endPoint y: 331, distance: 147.3
click at [508, 330] on div at bounding box center [911, 513] width 1261 height 668
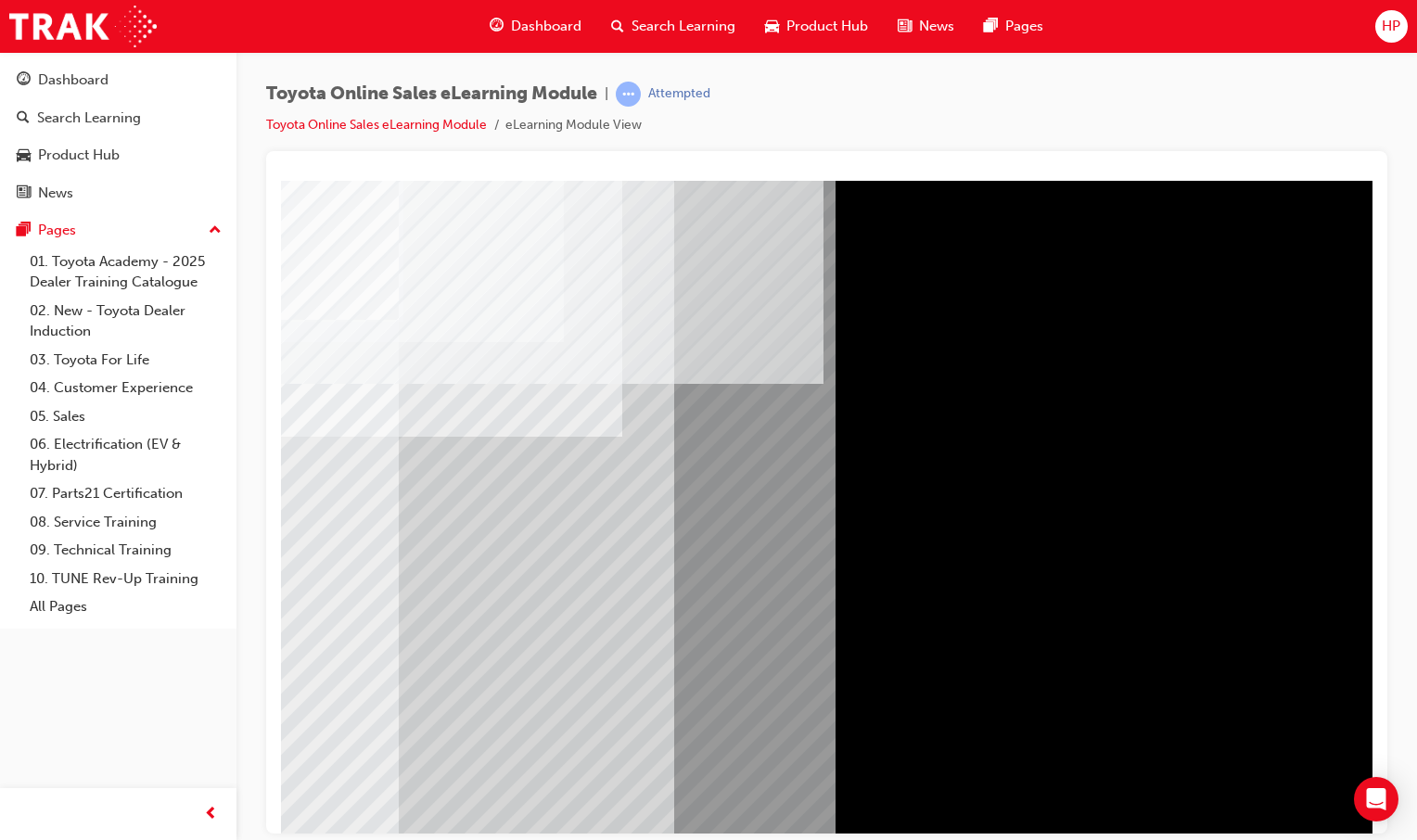
scroll to position [0, 184]
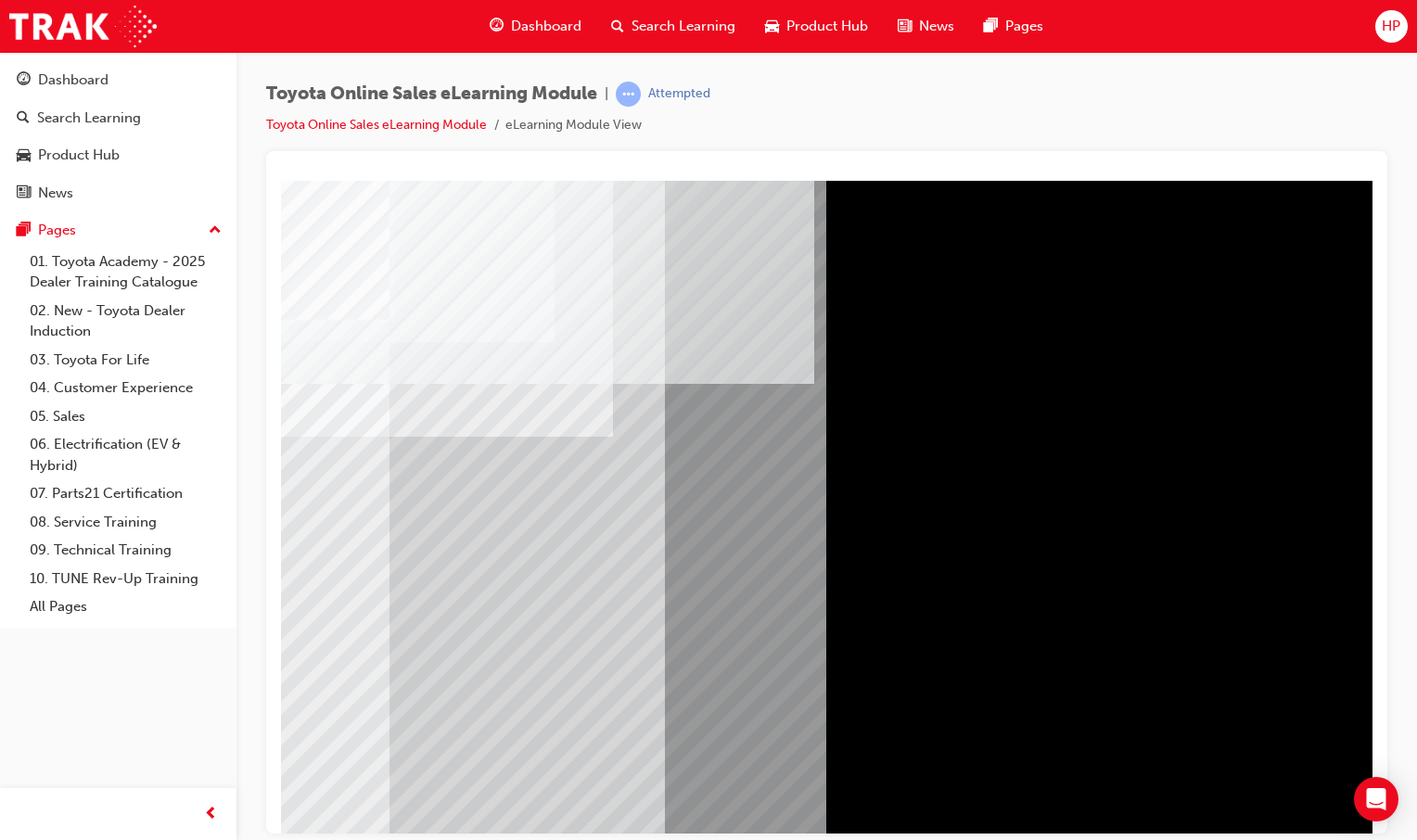
drag, startPoint x: 1311, startPoint y: 324, endPoint x: 1268, endPoint y: 339, distance: 45.5
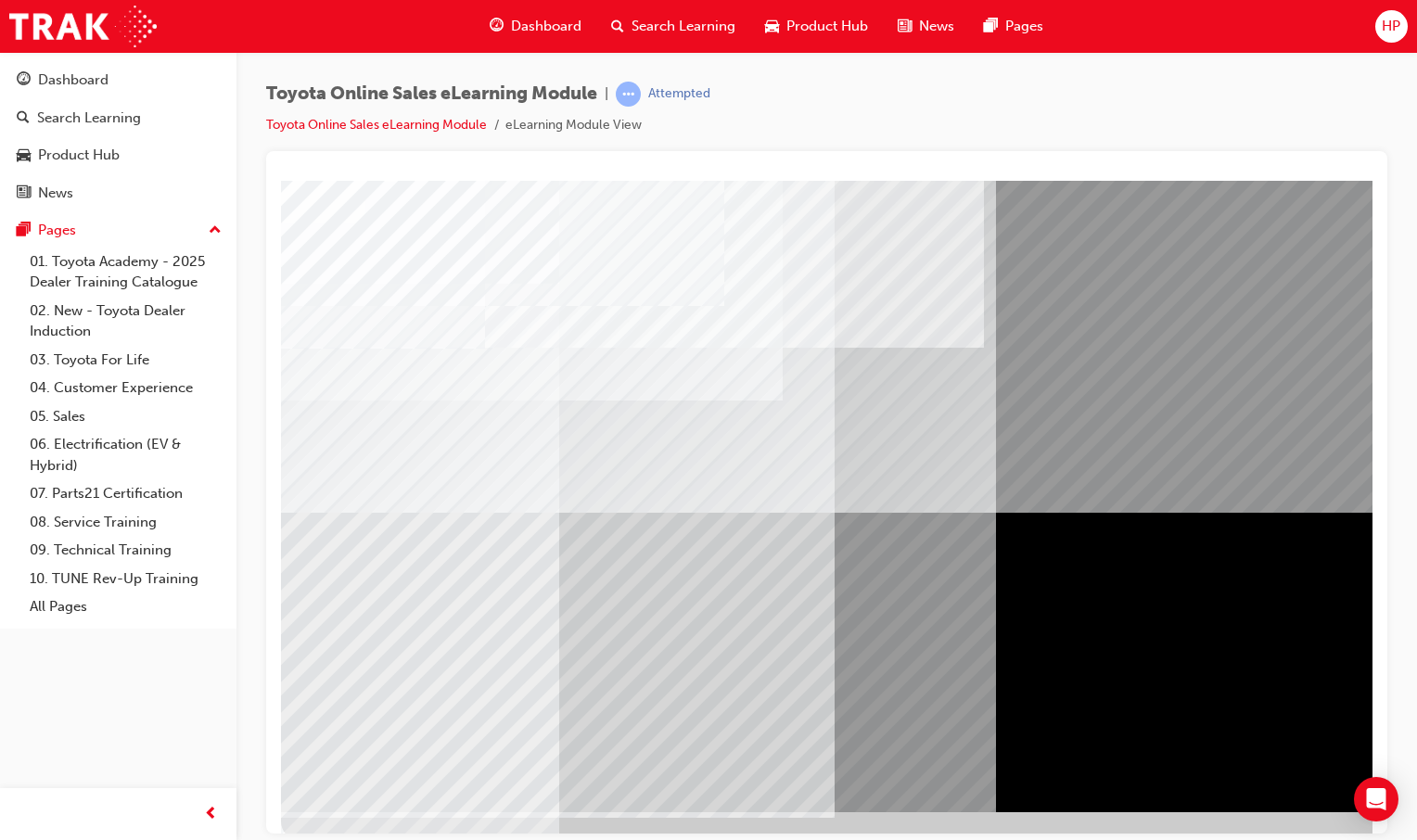
scroll to position [56, 0]
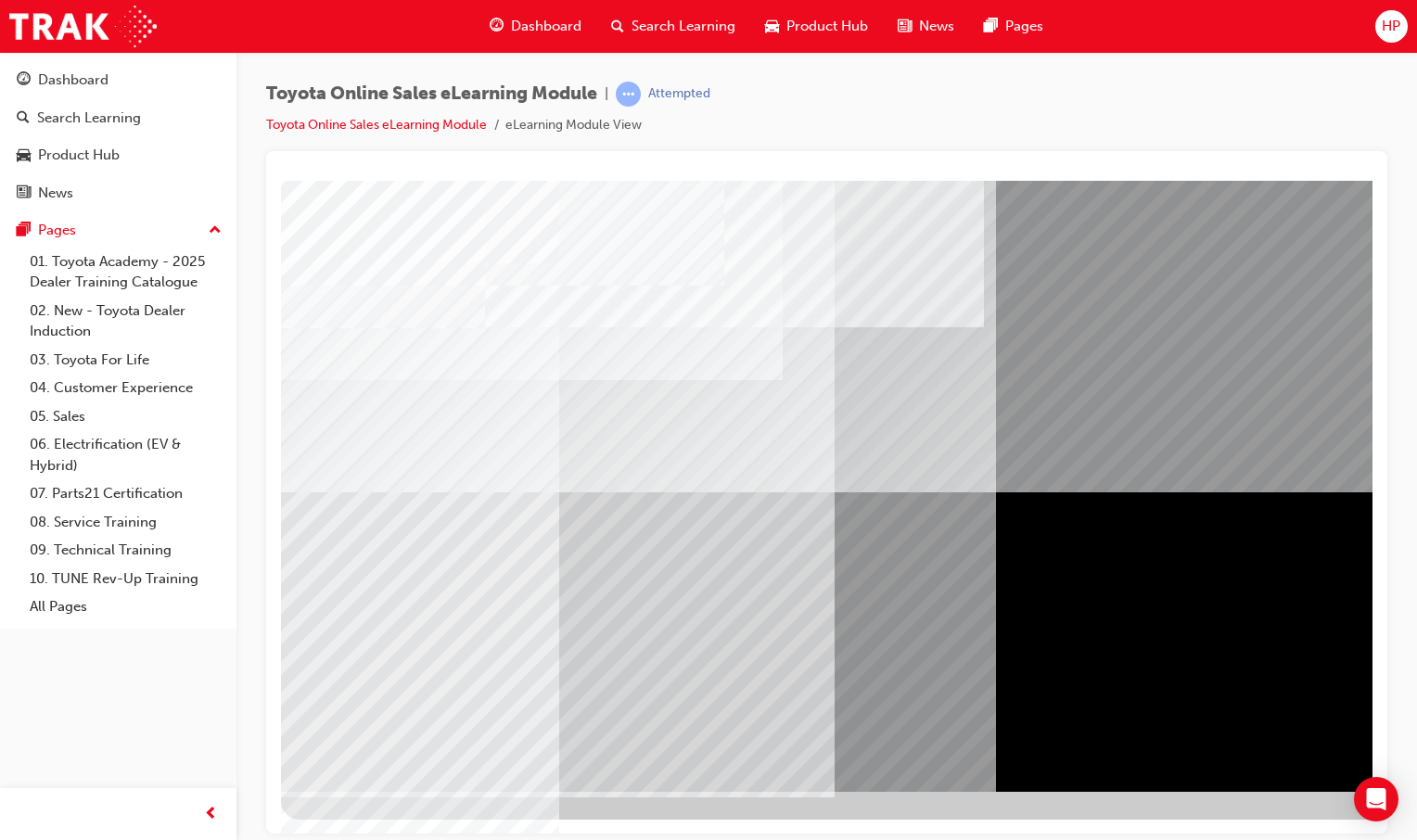
drag, startPoint x: 1026, startPoint y: 835, endPoint x: 1176, endPoint y: 834, distance: 150.0
click at [1176, 834] on div "Toyota Online Sales eLearning Module | Attempted Toyota Online Sales eLearning …" at bounding box center [708, 420] width 1417 height 840
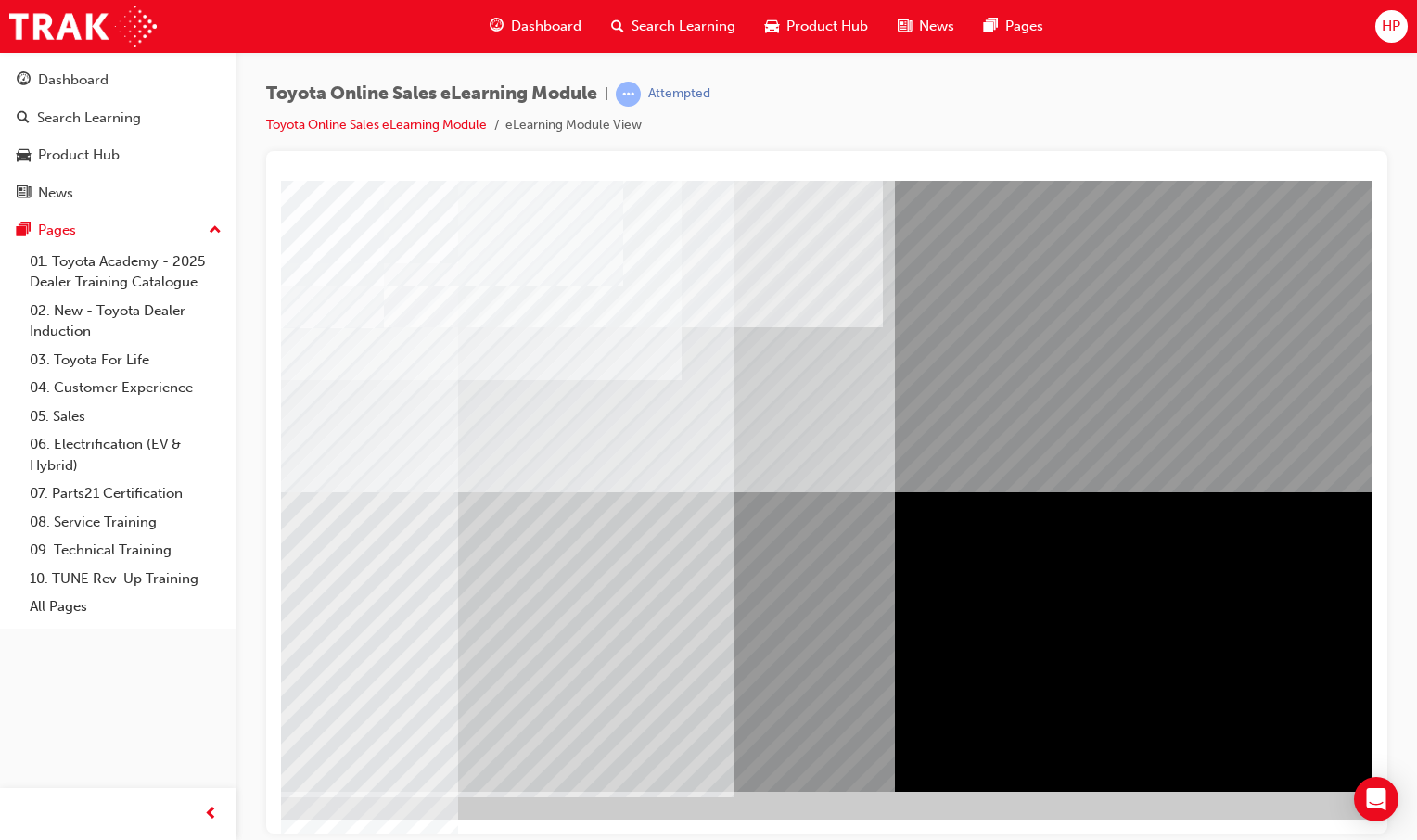
scroll to position [56, 141]
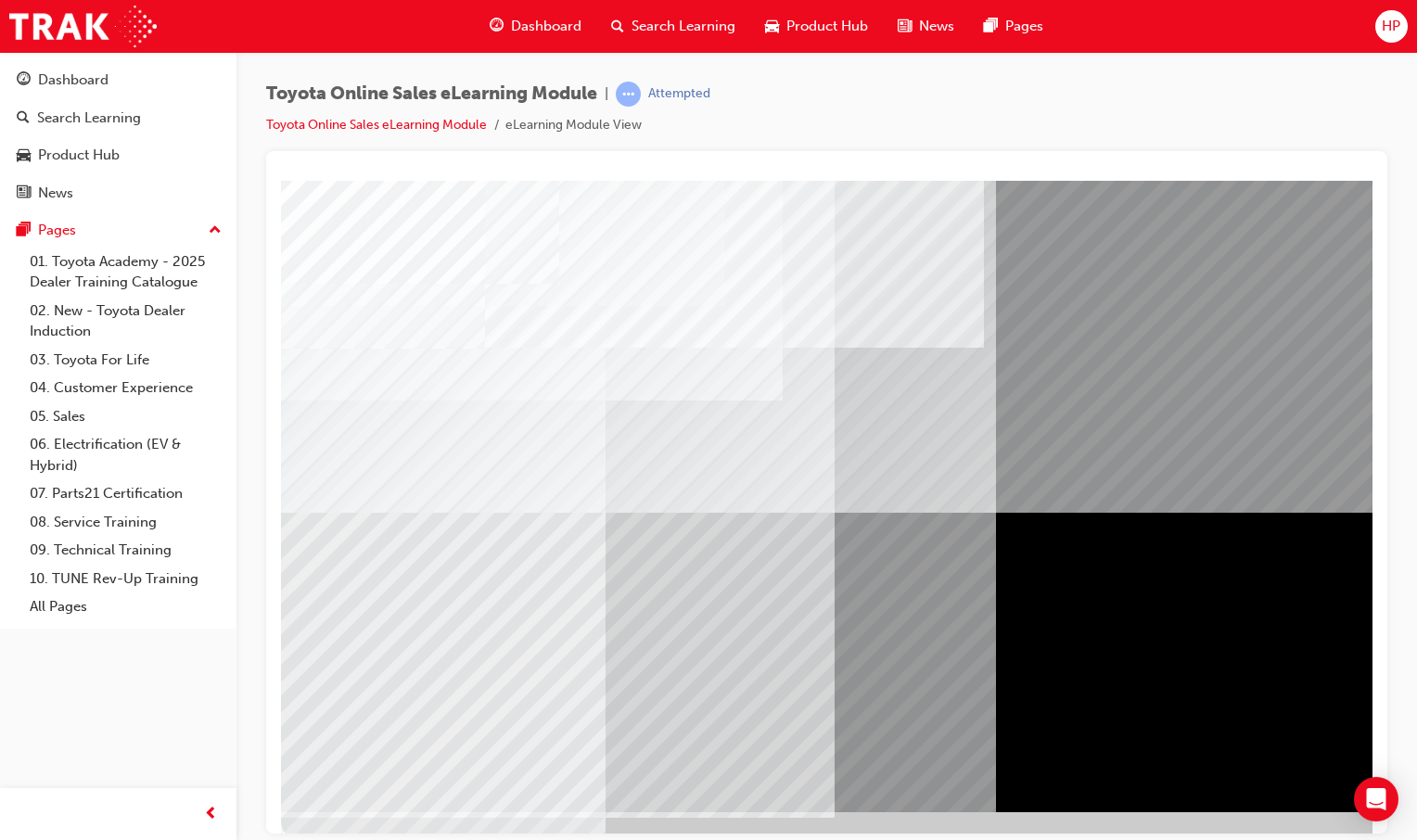
scroll to position [56, 0]
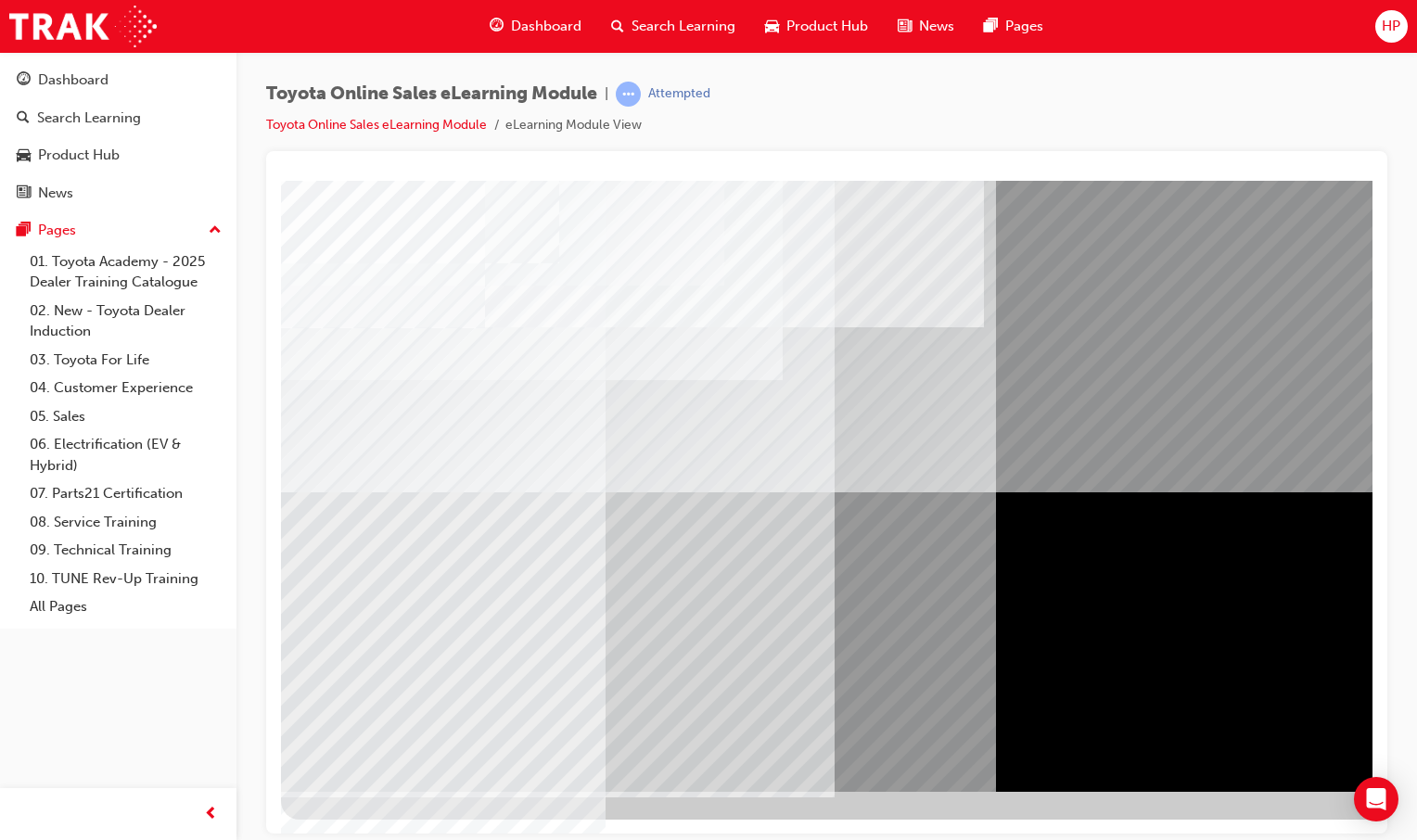
drag, startPoint x: 1358, startPoint y: 1017, endPoint x: 1104, endPoint y: 825, distance: 318.4
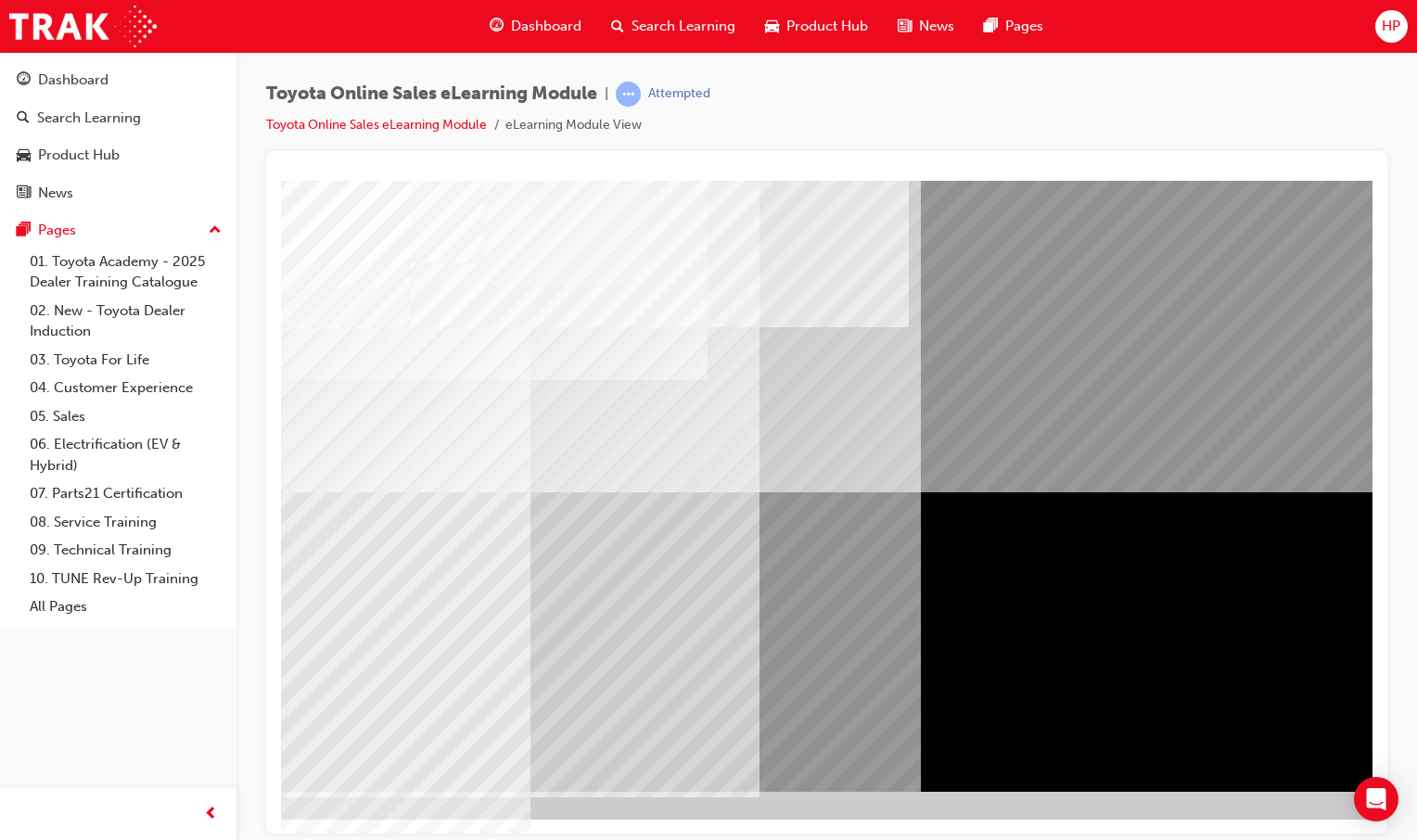
scroll to position [56, 184]
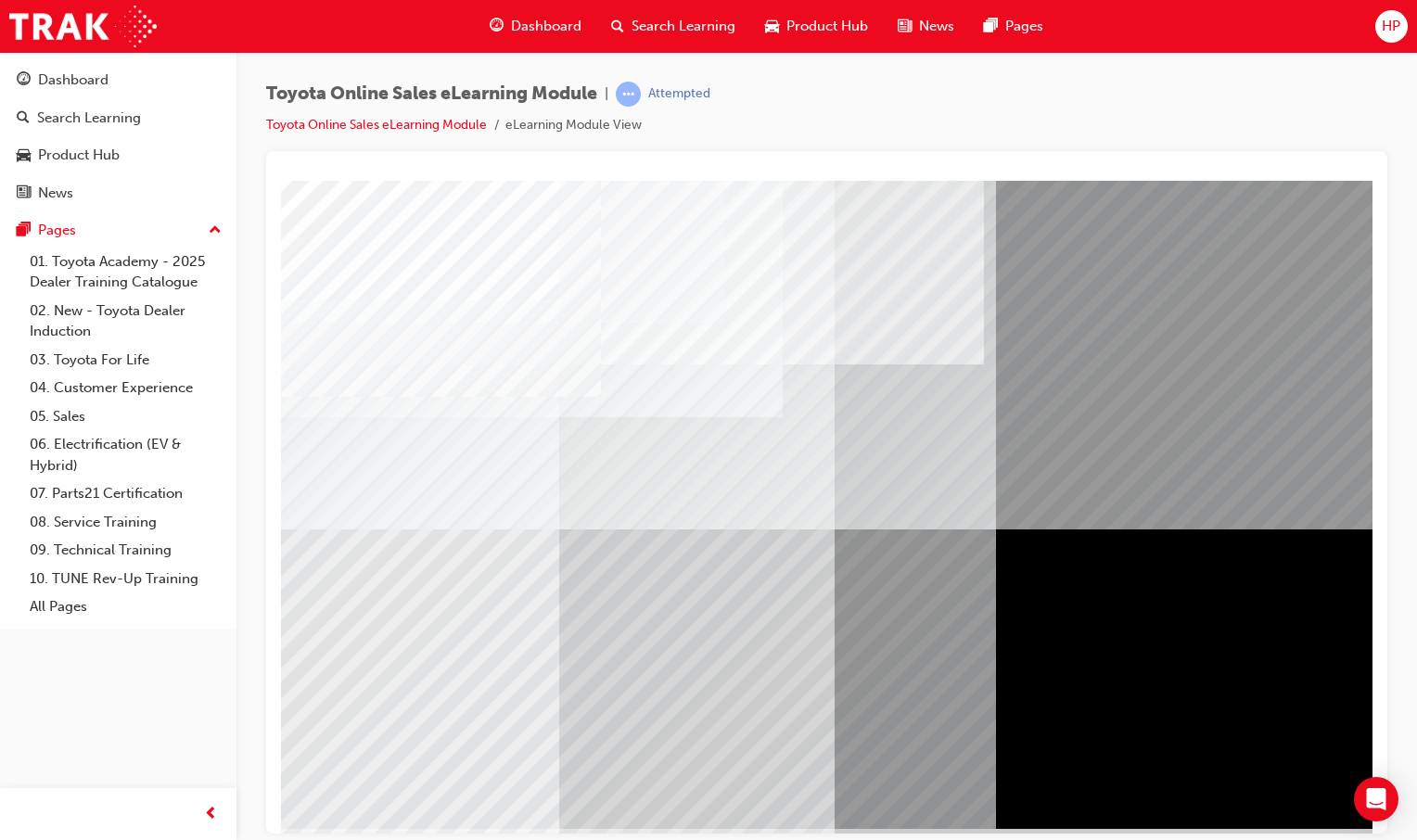
scroll to position [0, 0]
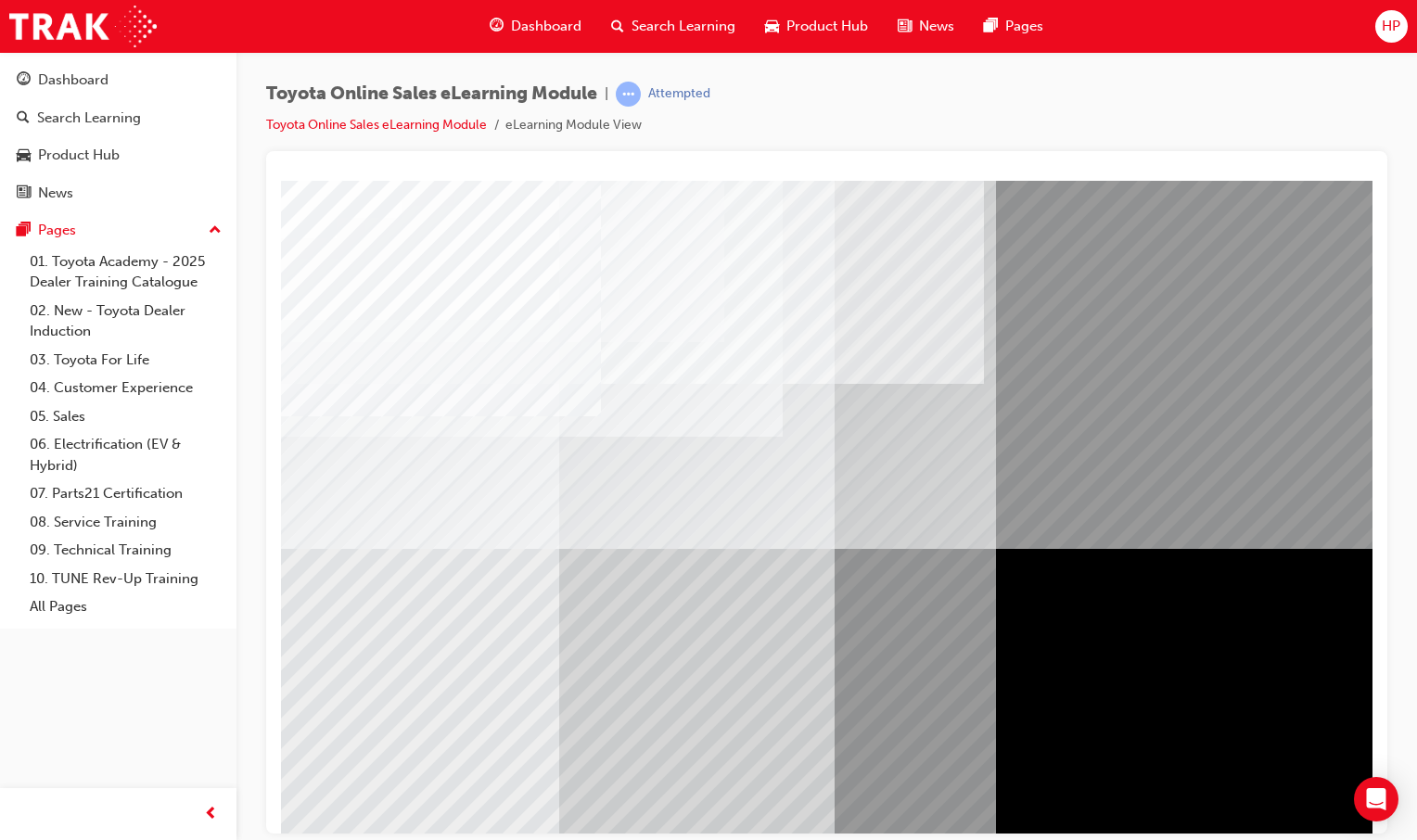
drag, startPoint x: 484, startPoint y: 599, endPoint x: 523, endPoint y: 673, distance: 83.6
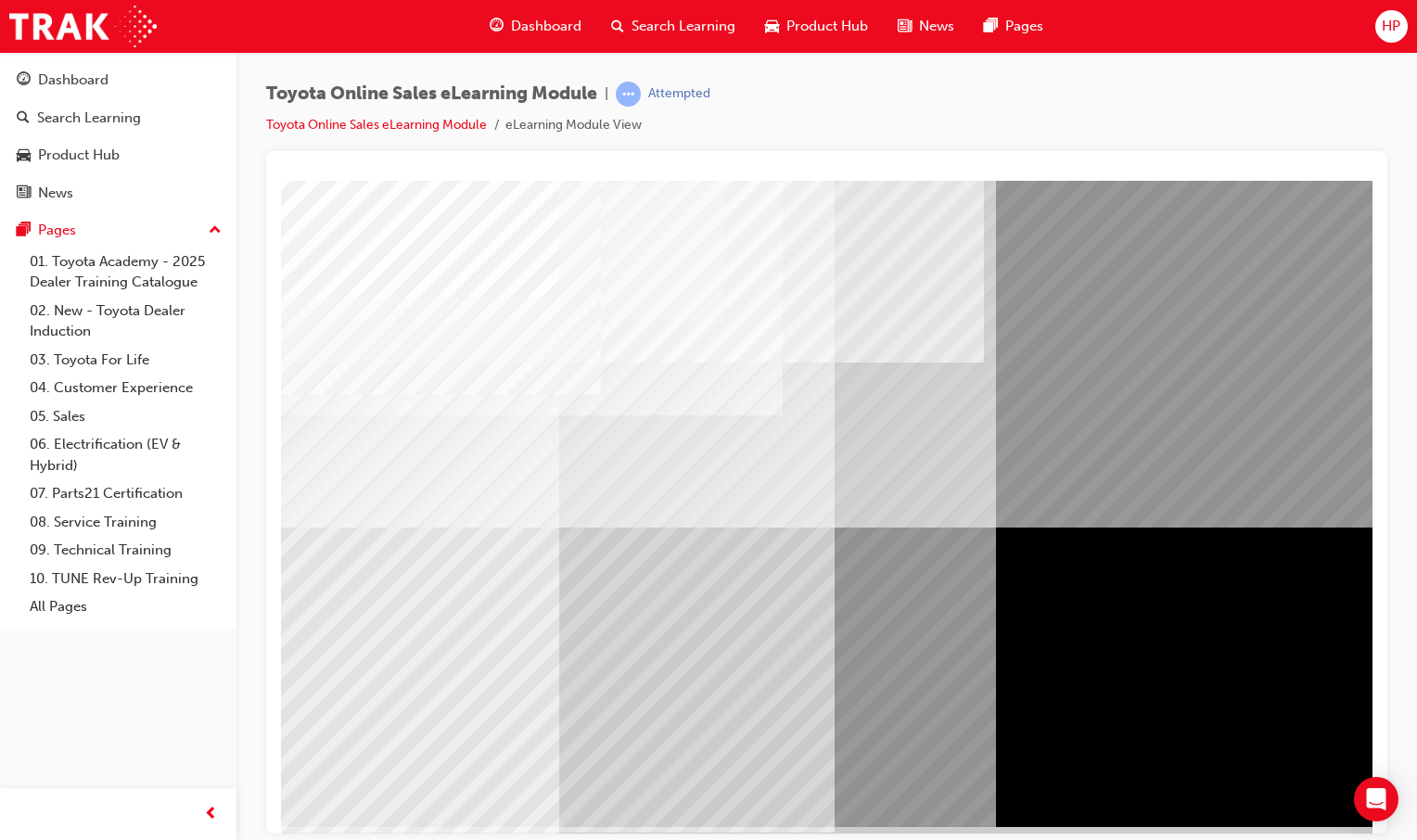
scroll to position [56, 0]
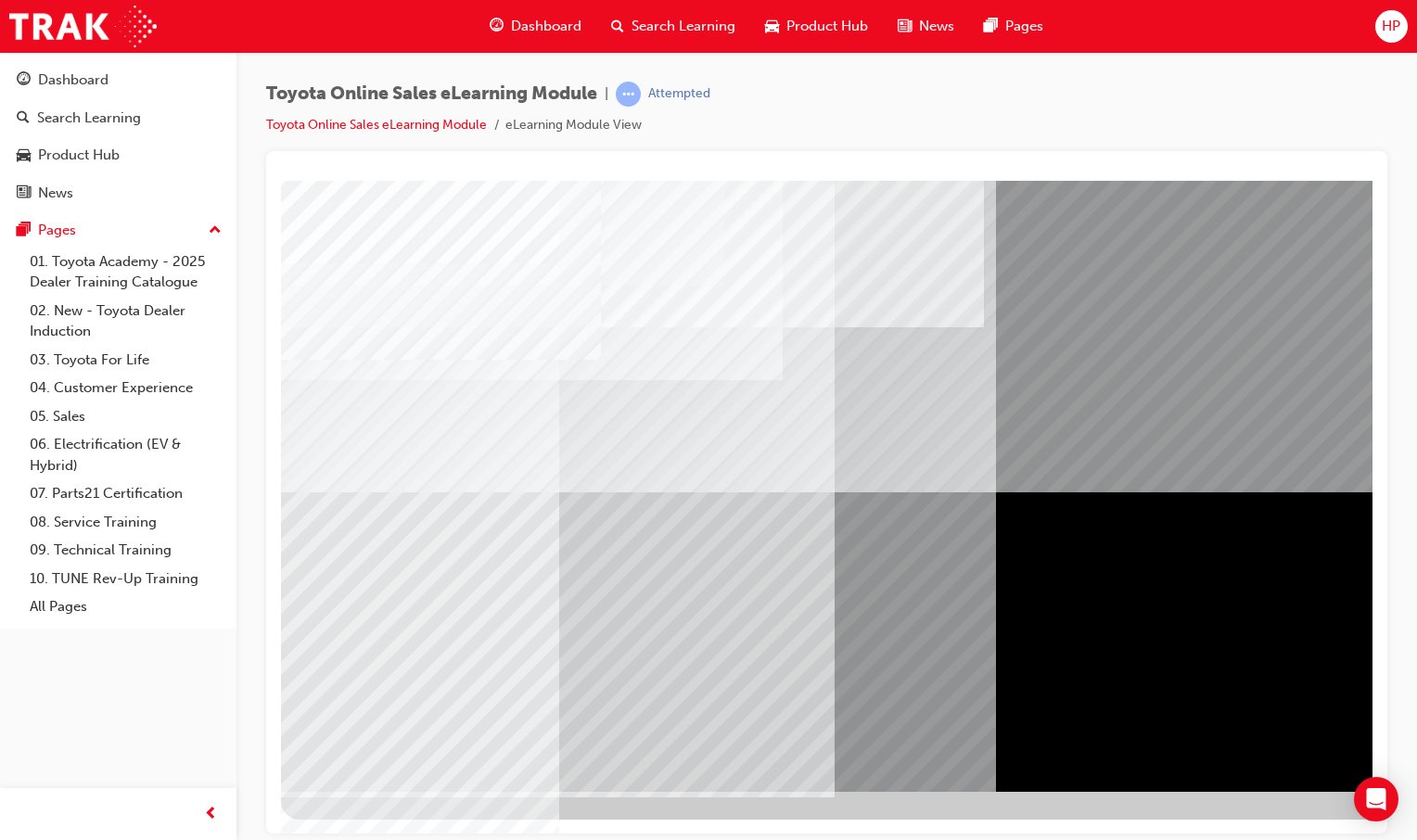
drag, startPoint x: 832, startPoint y: 779, endPoint x: 855, endPoint y: 787, distance: 24.4
click at [833, 779] on div at bounding box center [911, 457] width 1261 height 668
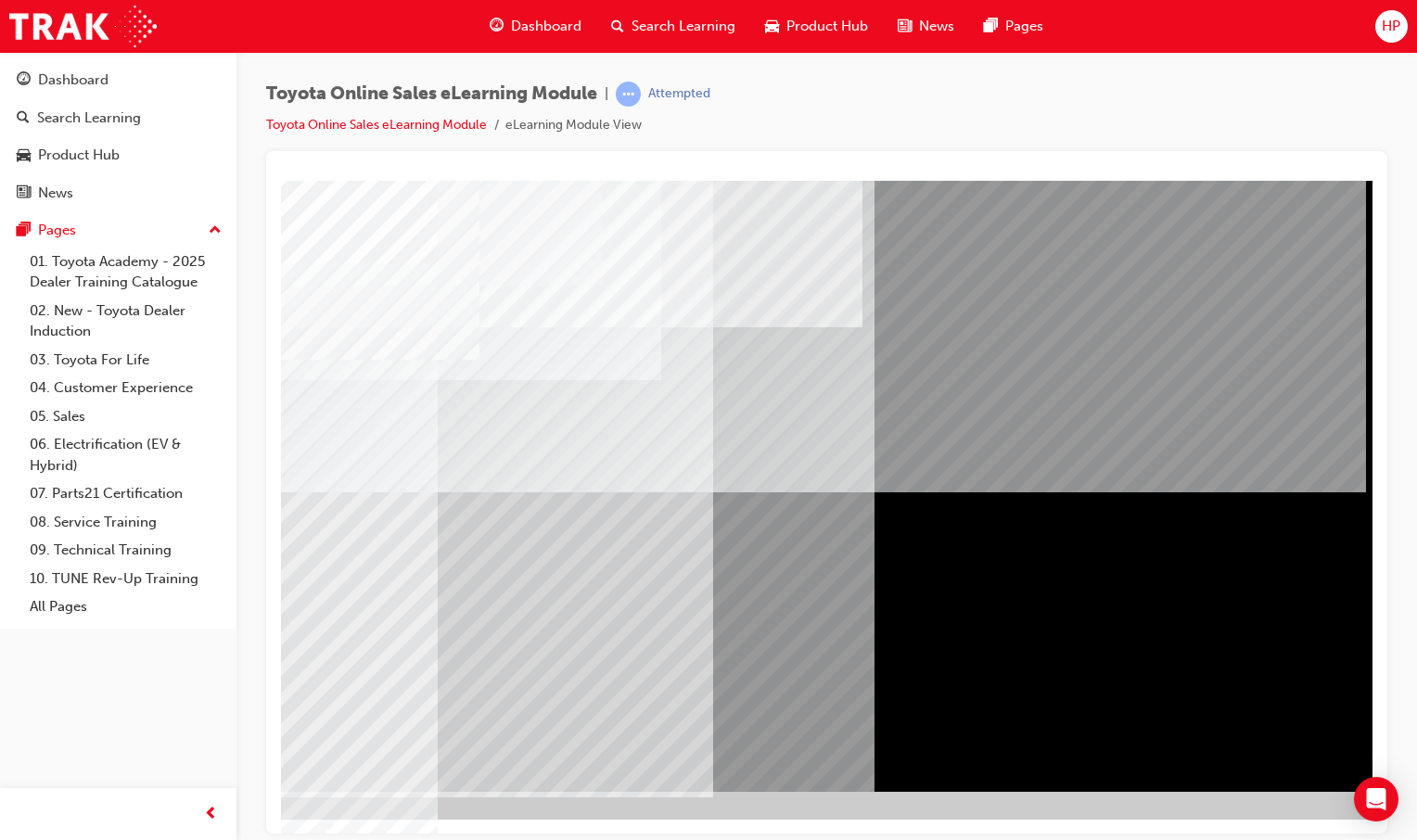
scroll to position [56, 184]
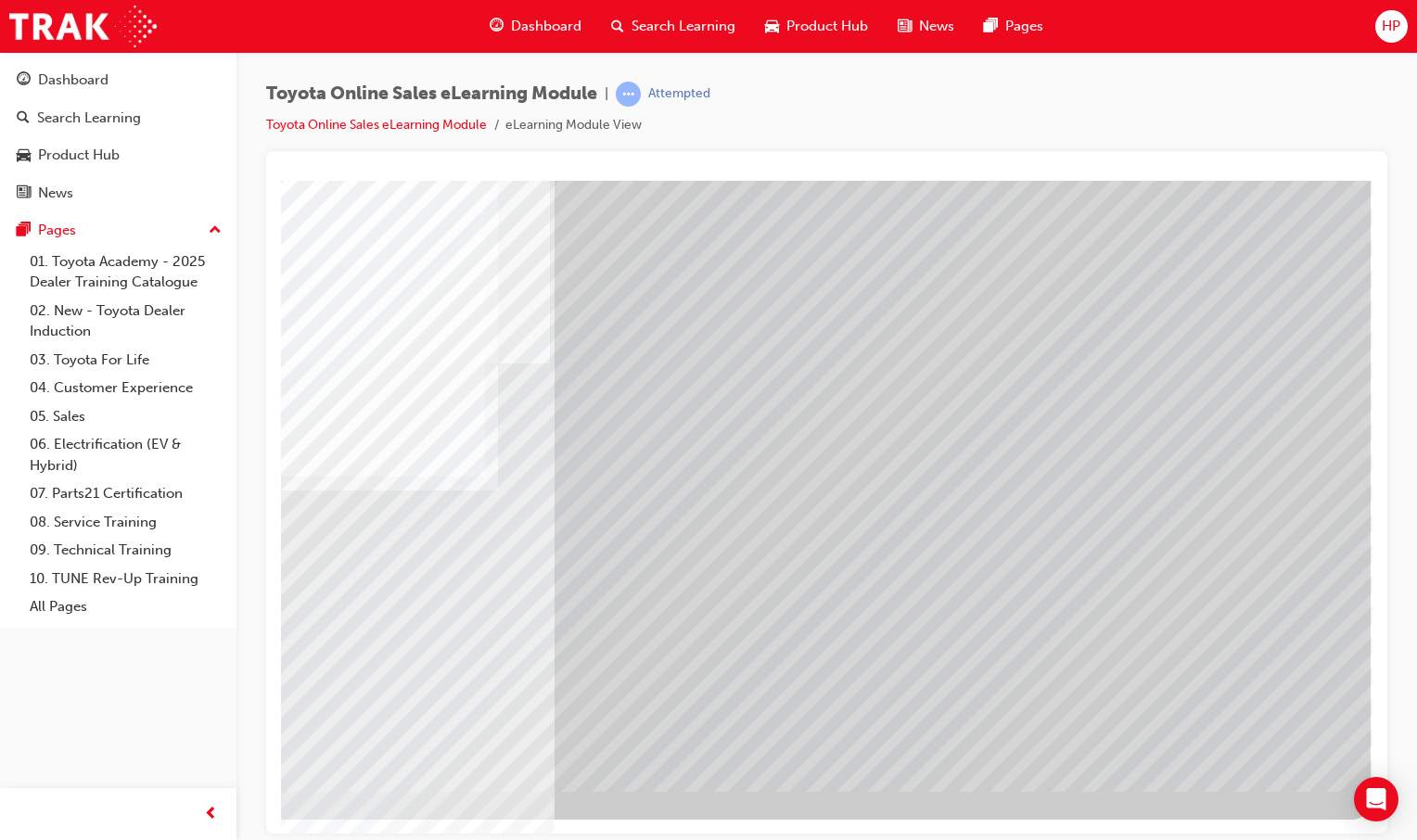
scroll to position [0, 184]
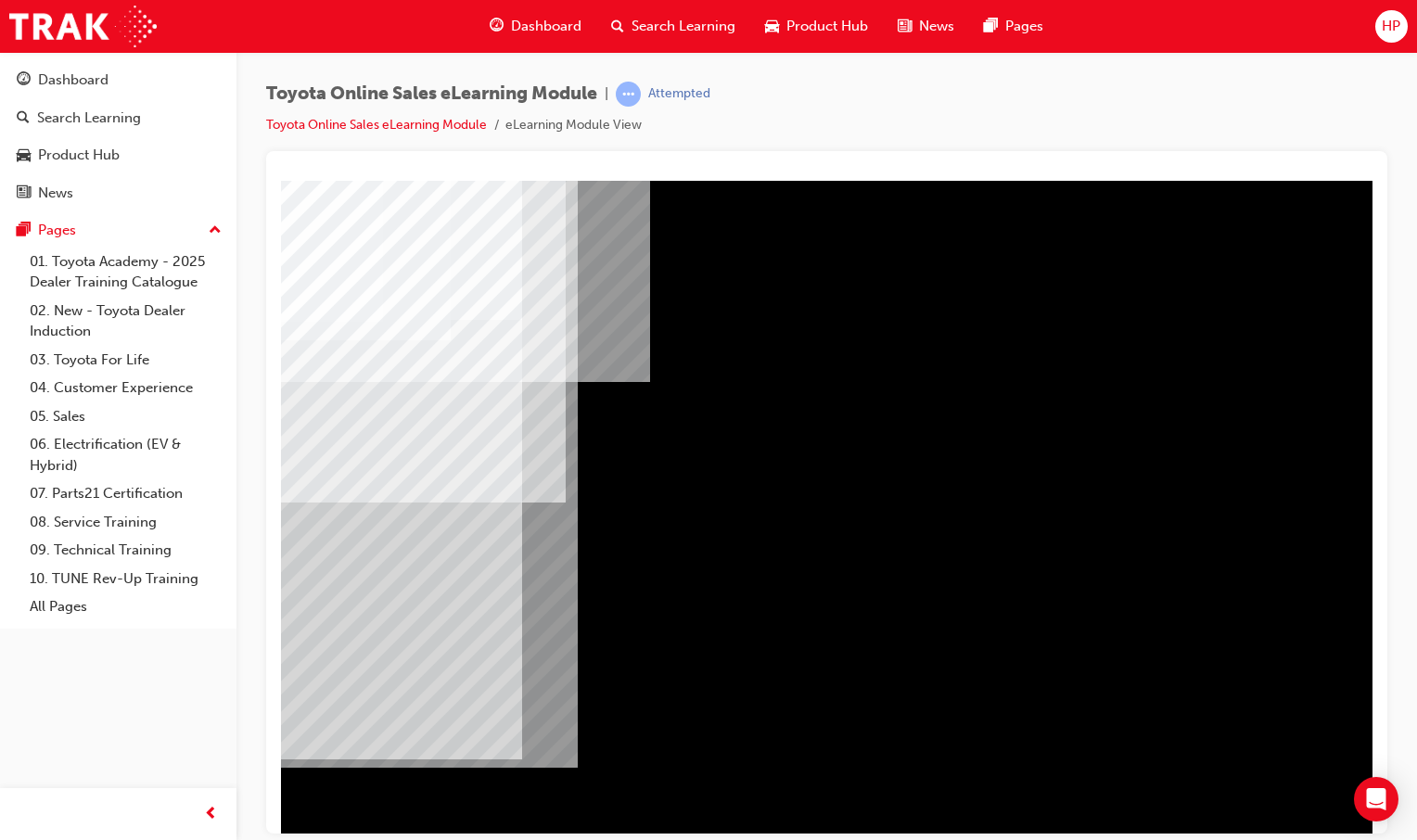
scroll to position [0, 74]
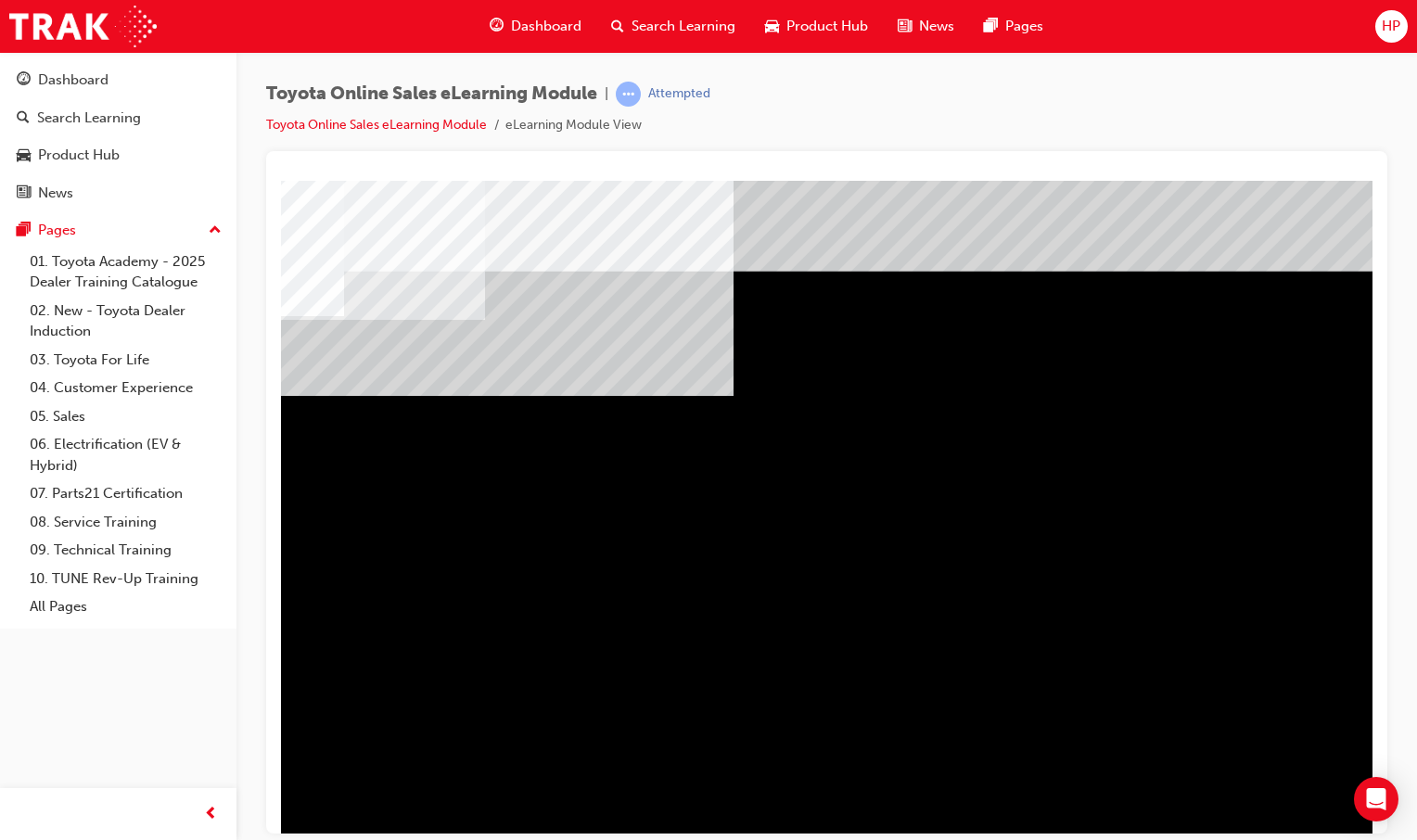
scroll to position [0, 0]
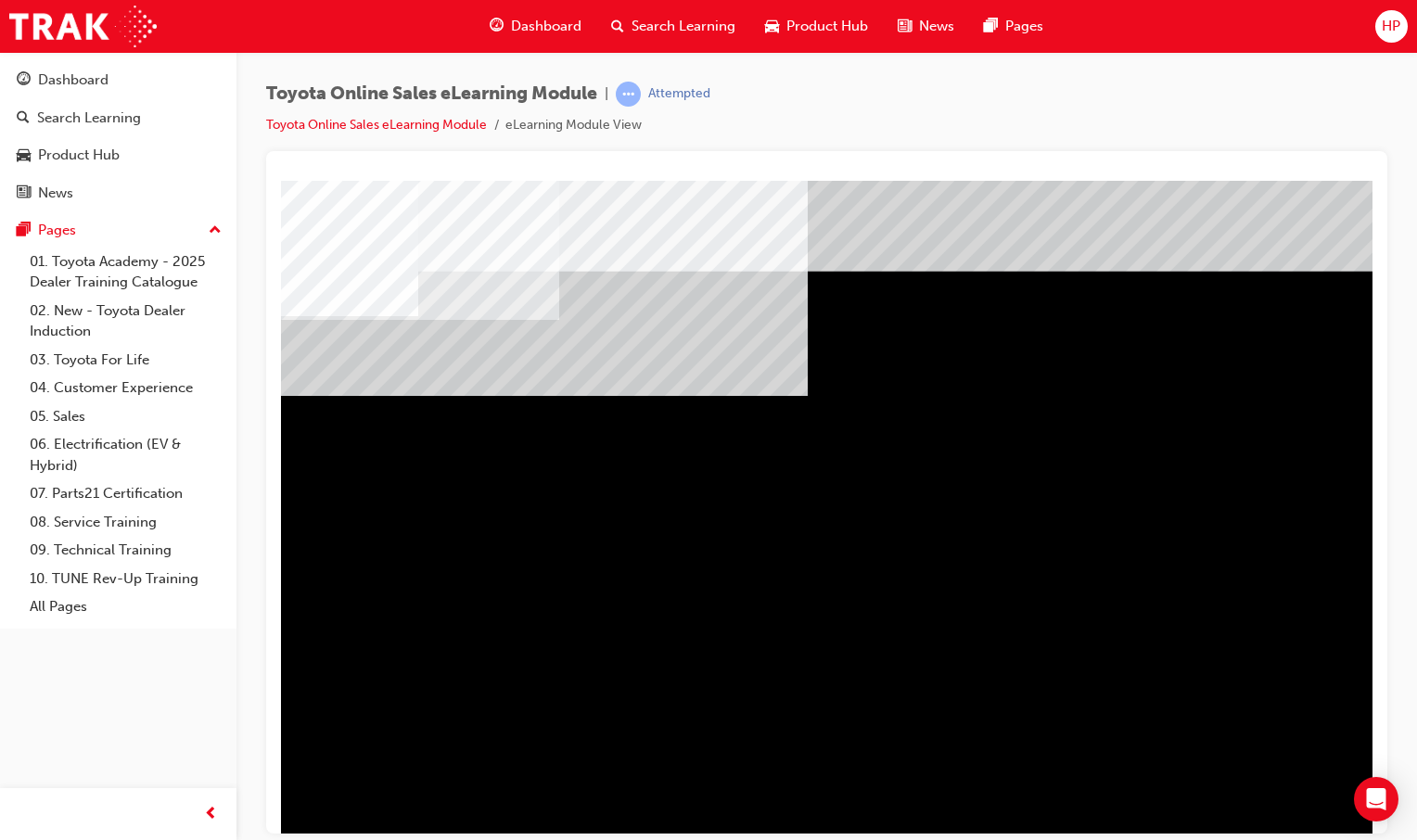
click at [1344, 815] on div "multistate" at bounding box center [911, 513] width 1261 height 668
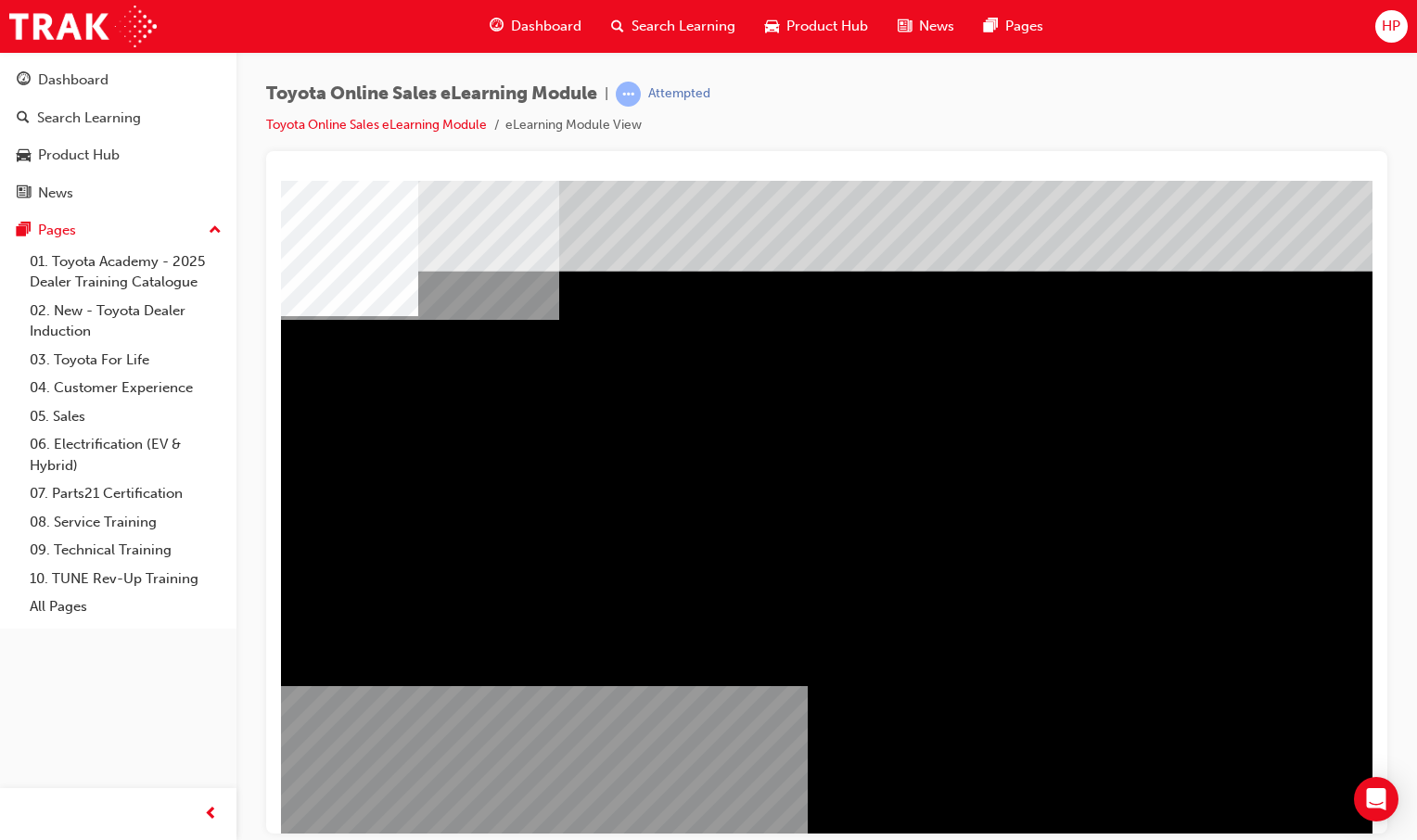
scroll to position [56, 0]
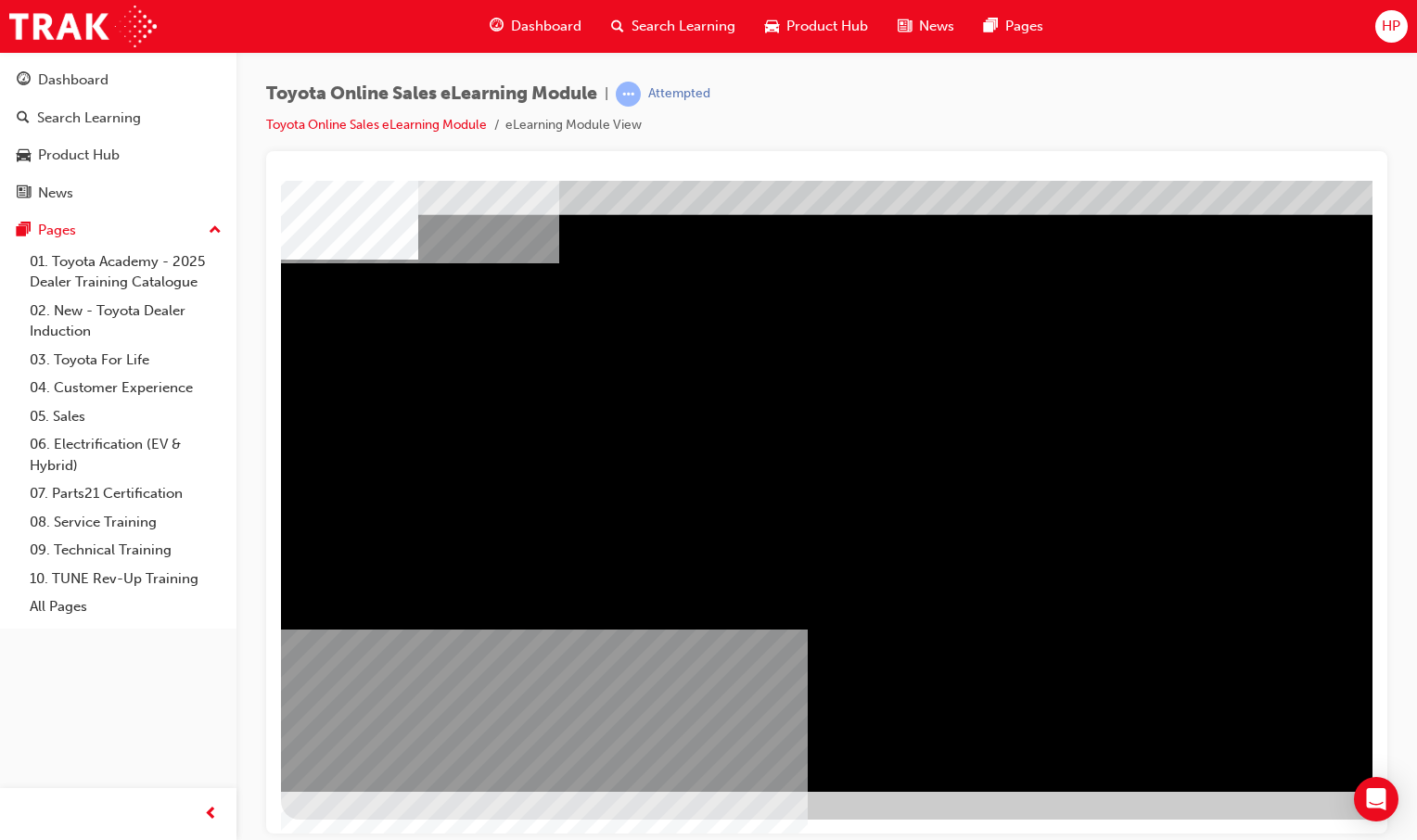
drag, startPoint x: 929, startPoint y: 838, endPoint x: 972, endPoint y: 837, distance: 43.0
click at [972, 837] on div "Toyota Online Sales eLearning Module | Attempted Toyota Online Sales eLearning …" at bounding box center [708, 420] width 1417 height 840
drag, startPoint x: 831, startPoint y: 798, endPoint x: 841, endPoint y: 812, distance: 17.2
click at [859, 807] on div at bounding box center [900, 471] width 1261 height 696
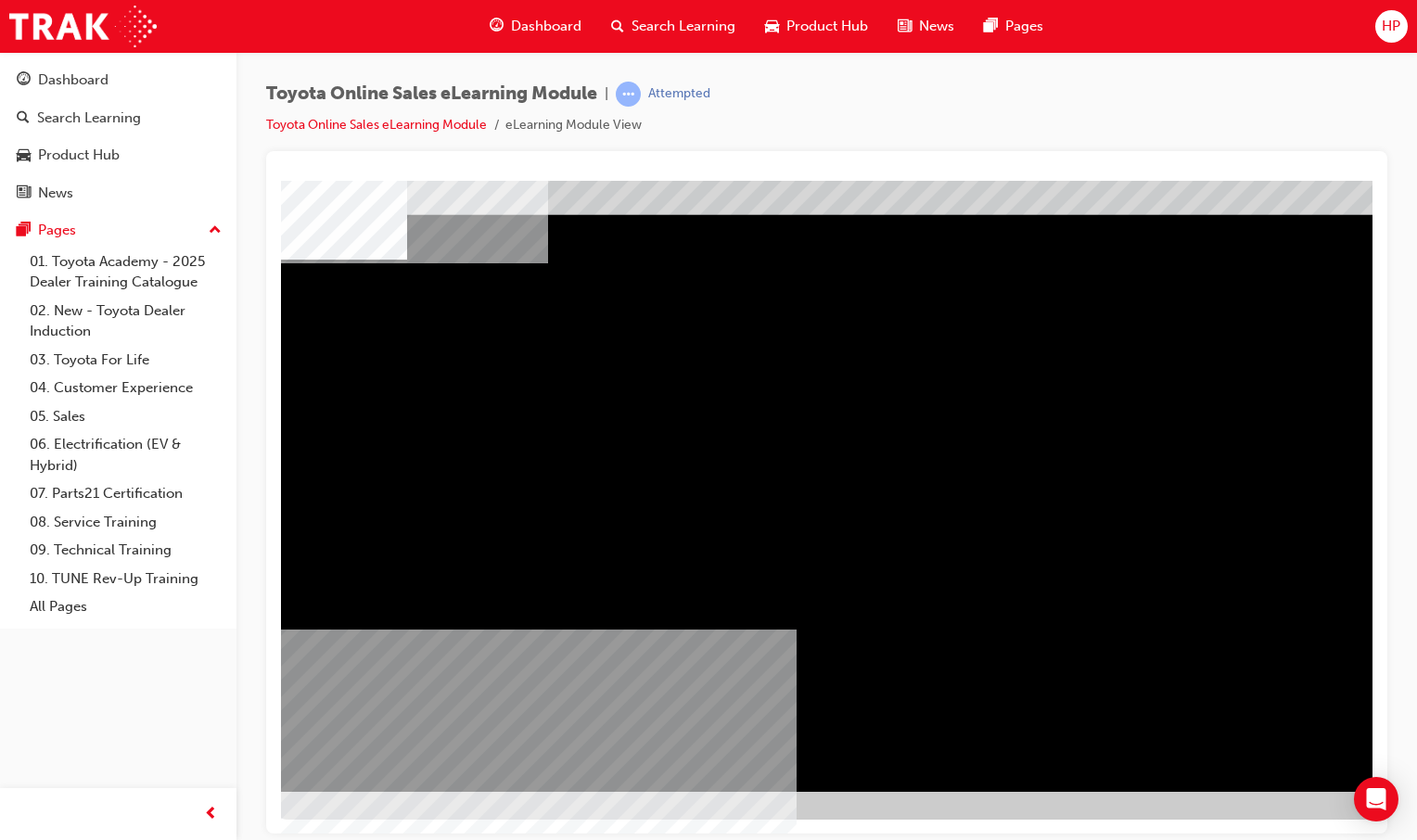
drag, startPoint x: 840, startPoint y: 812, endPoint x: 878, endPoint y: 815, distance: 38.1
click at [892, 811] on div at bounding box center [900, 471] width 1261 height 696
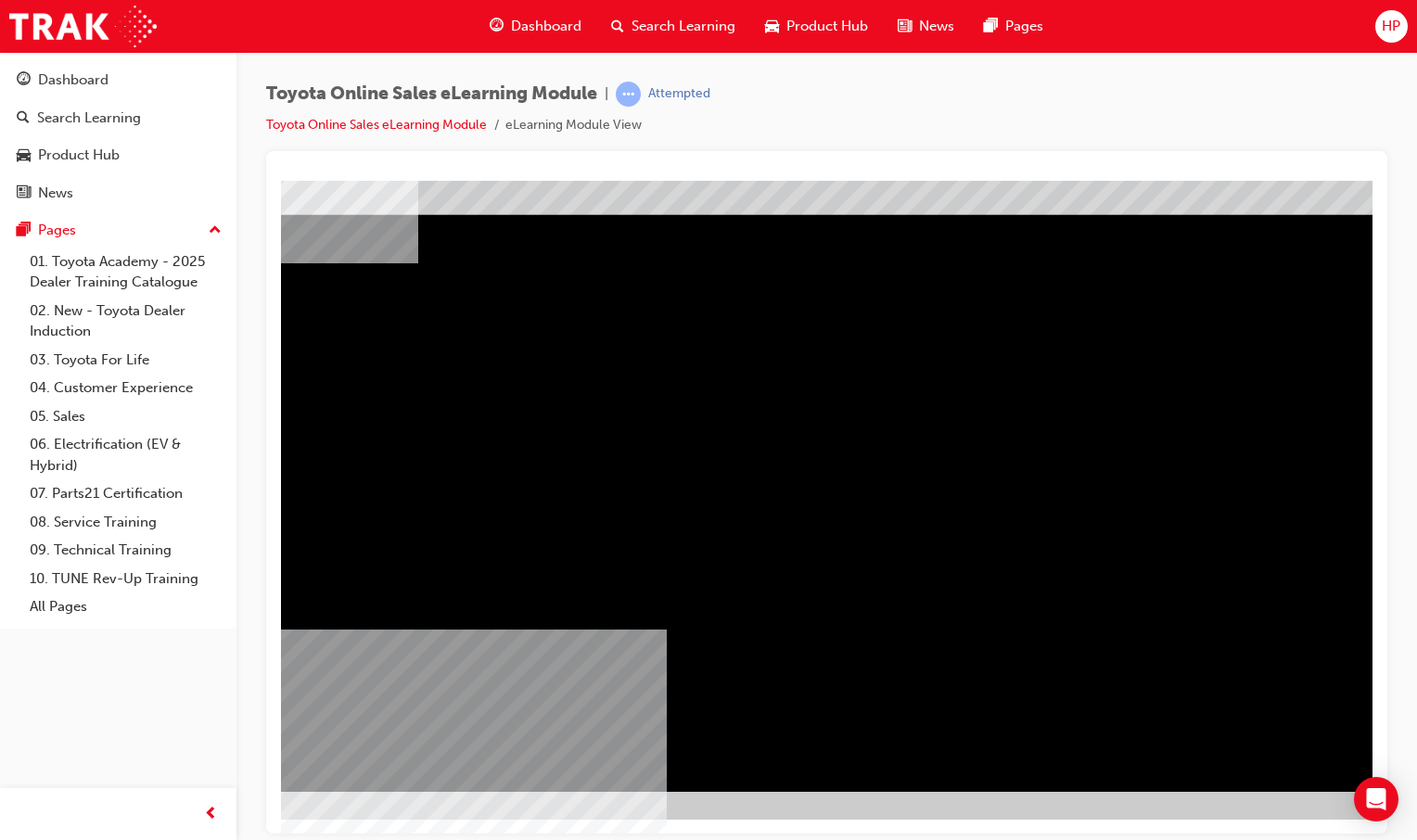
scroll to position [56, 140]
drag, startPoint x: 1075, startPoint y: 449, endPoint x: 990, endPoint y: 457, distance: 85.4
click at [367, 445] on div "multistate" at bounding box center [772, 457] width 1261 height 668
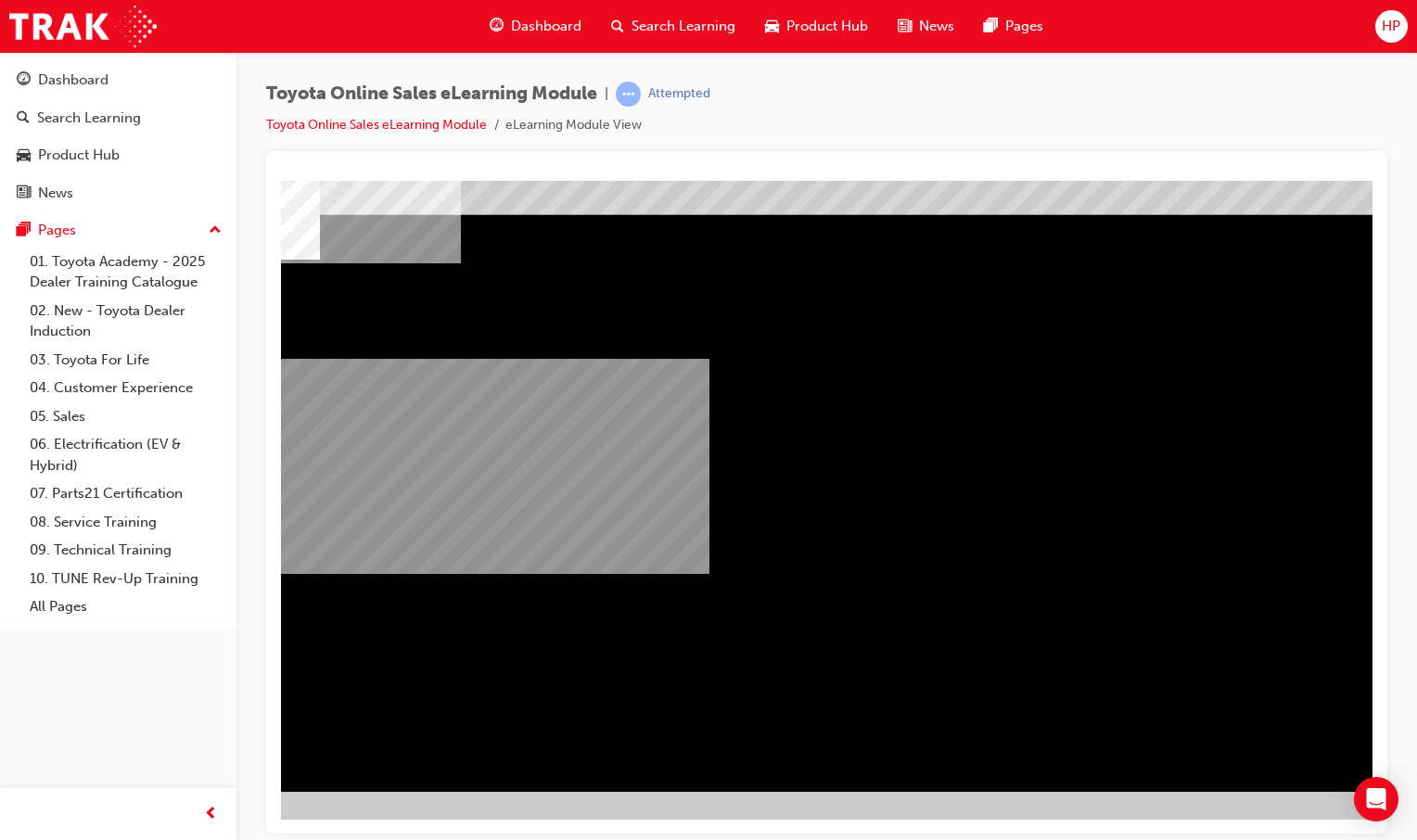
scroll to position [56, 0]
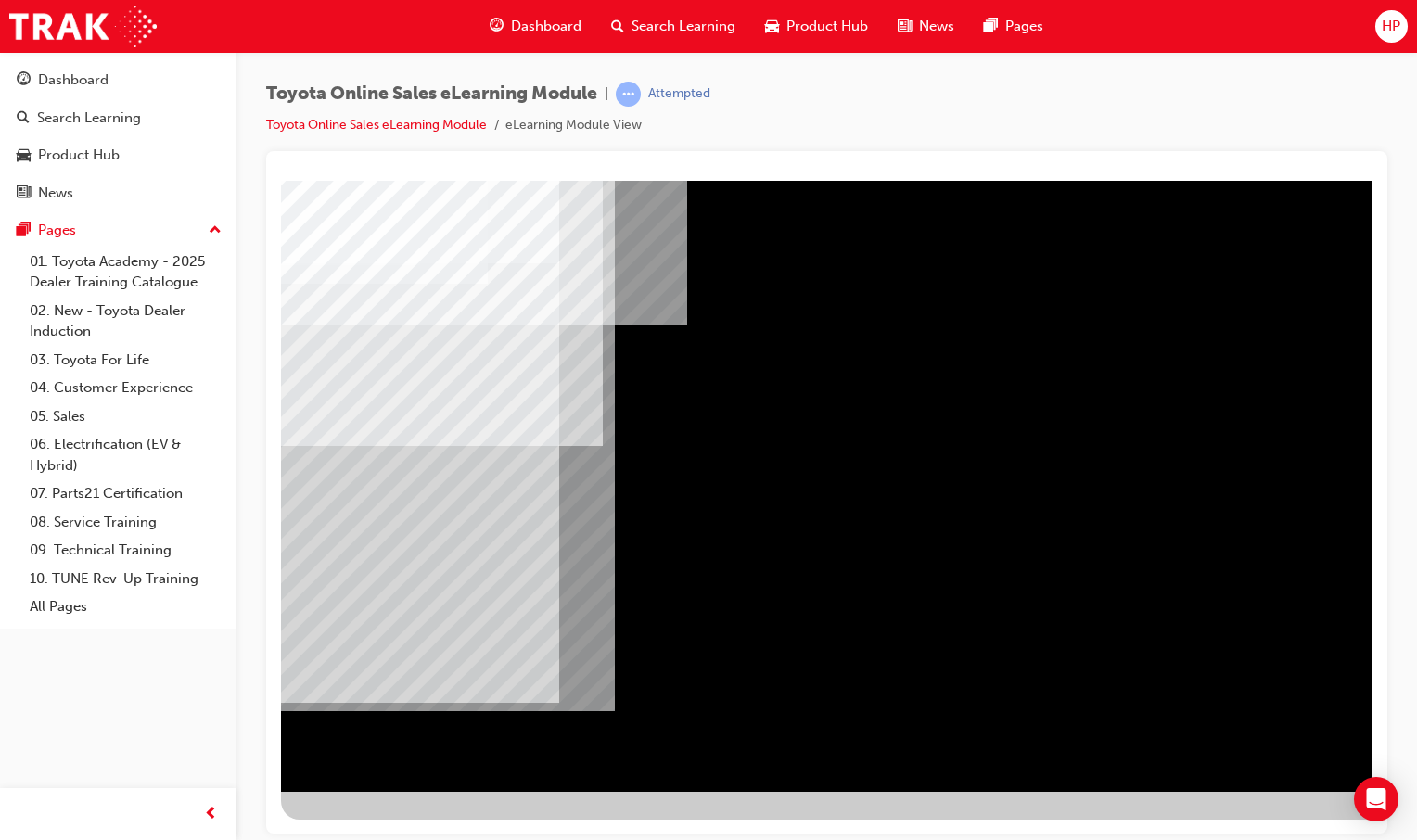
drag, startPoint x: 709, startPoint y: 811, endPoint x: 859, endPoint y: 839, distance: 152.6
click at [859, 131] on html "Loading..." at bounding box center [826, 127] width 1091 height 7
drag, startPoint x: 881, startPoint y: 834, endPoint x: 1065, endPoint y: 833, distance: 184.0
click at [1065, 833] on div "Toyota Online Sales eLearning Module | Attempted Toyota Online Sales eLearning …" at bounding box center [708, 420] width 1417 height 840
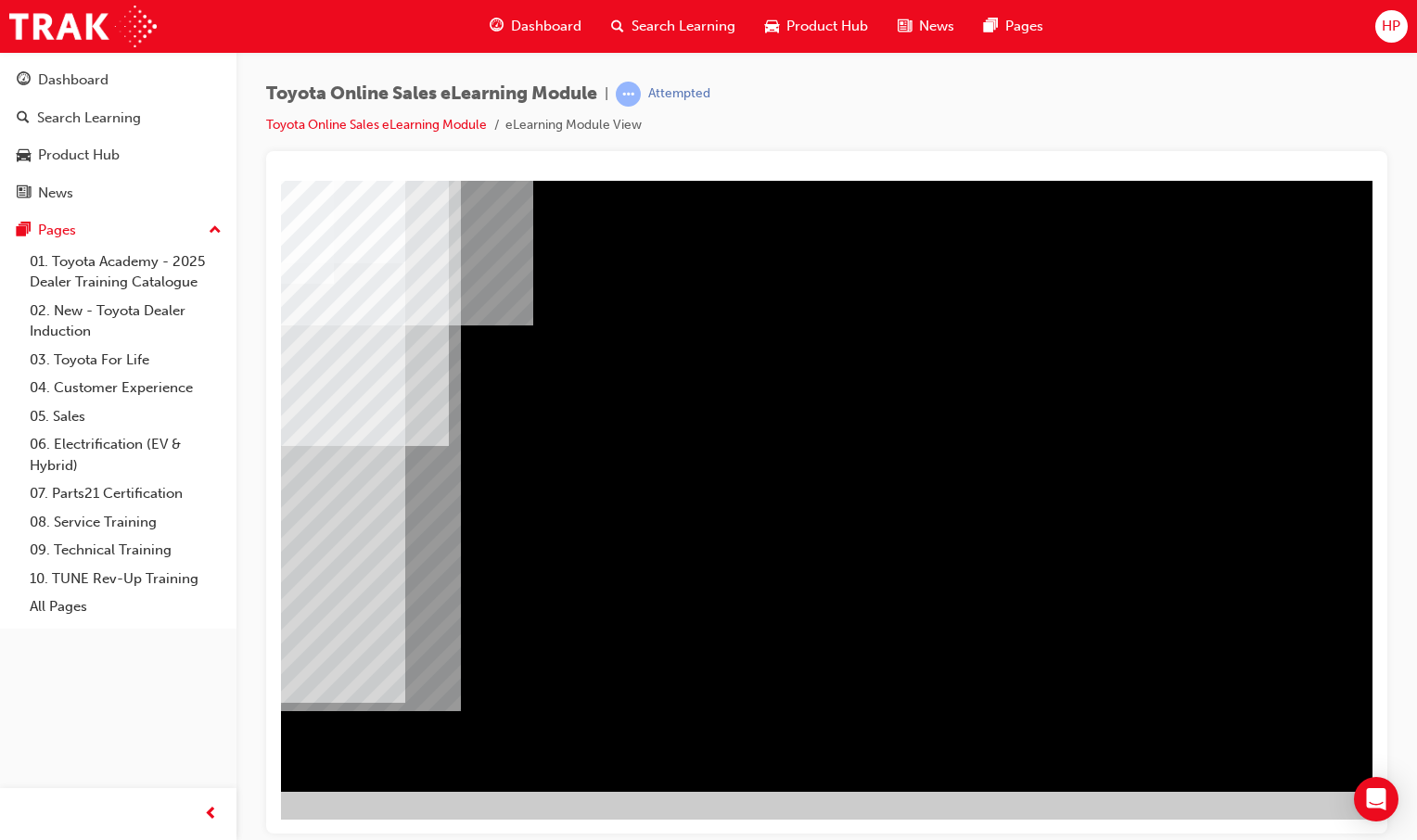
scroll to position [56, 184]
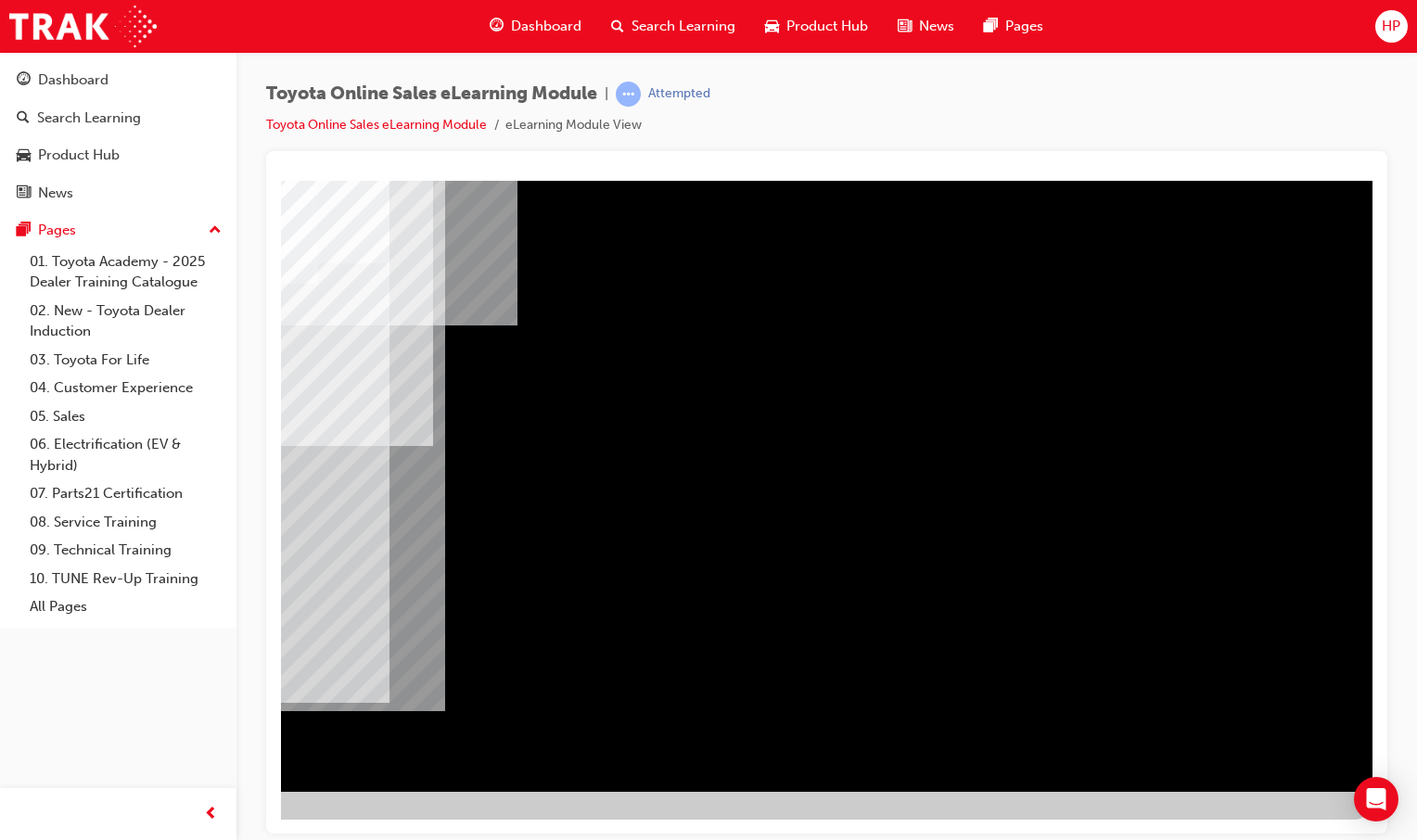
click at [1266, 727] on div "" at bounding box center [742, 457] width 1261 height 668
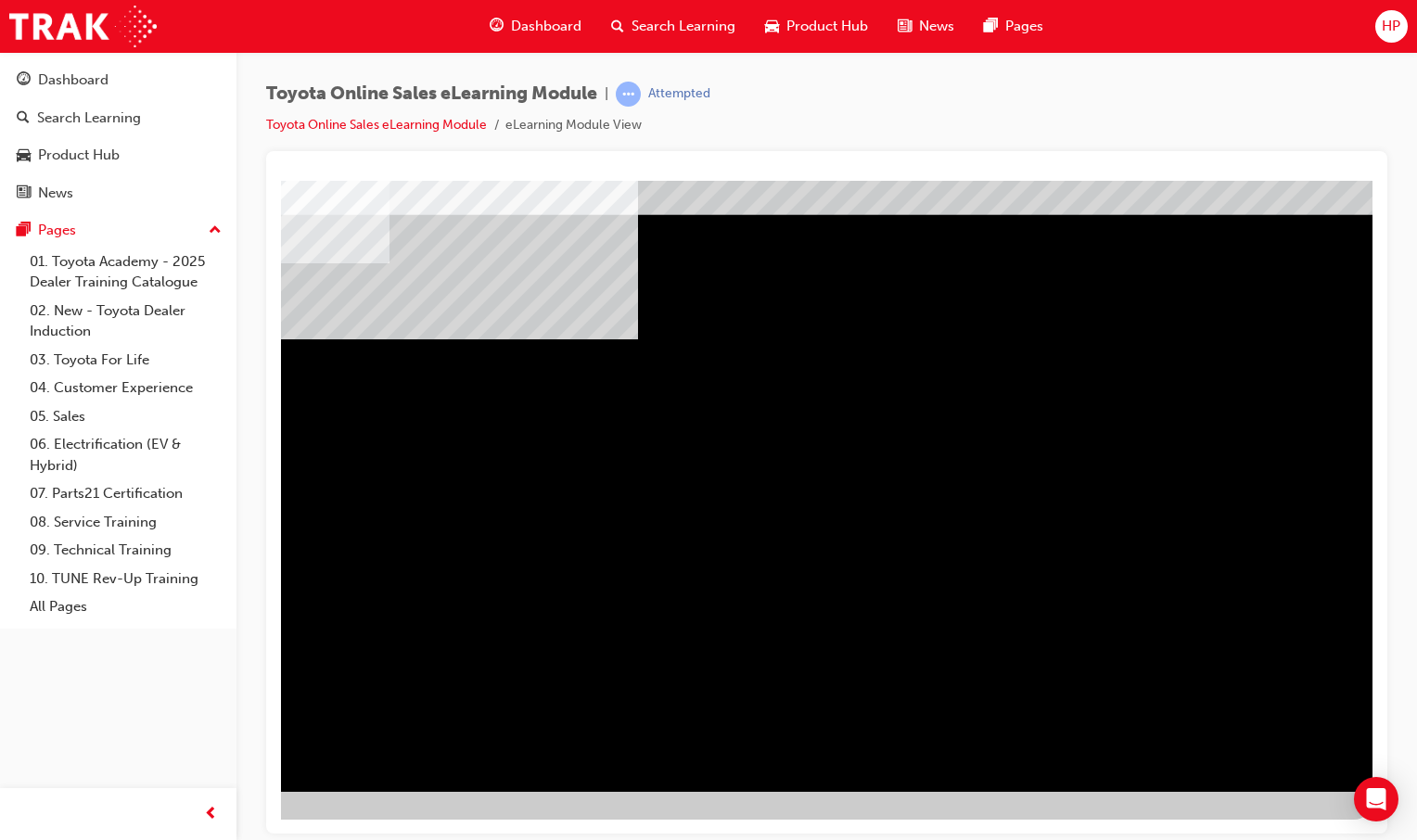
scroll to position [0, 0]
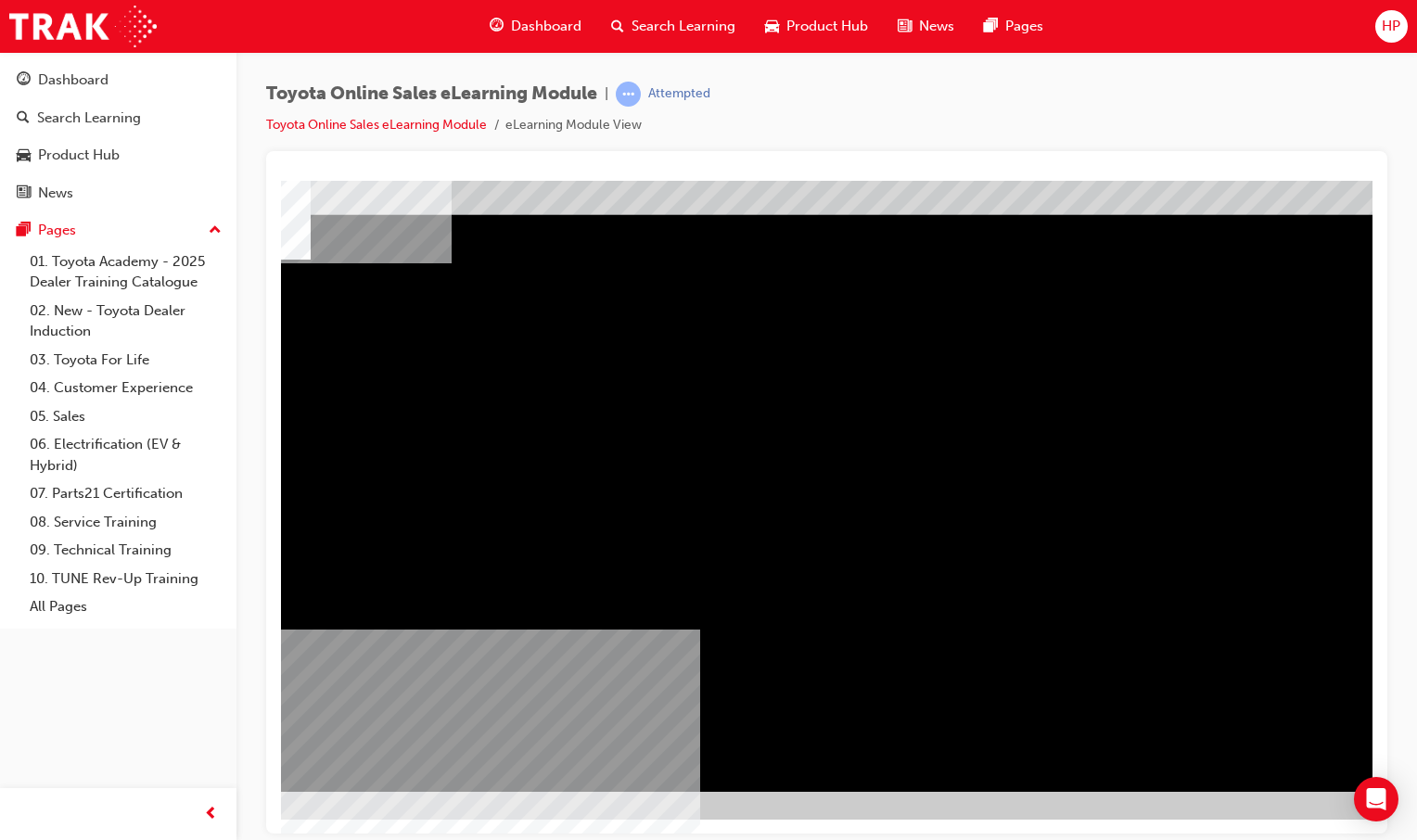
scroll to position [56, 106]
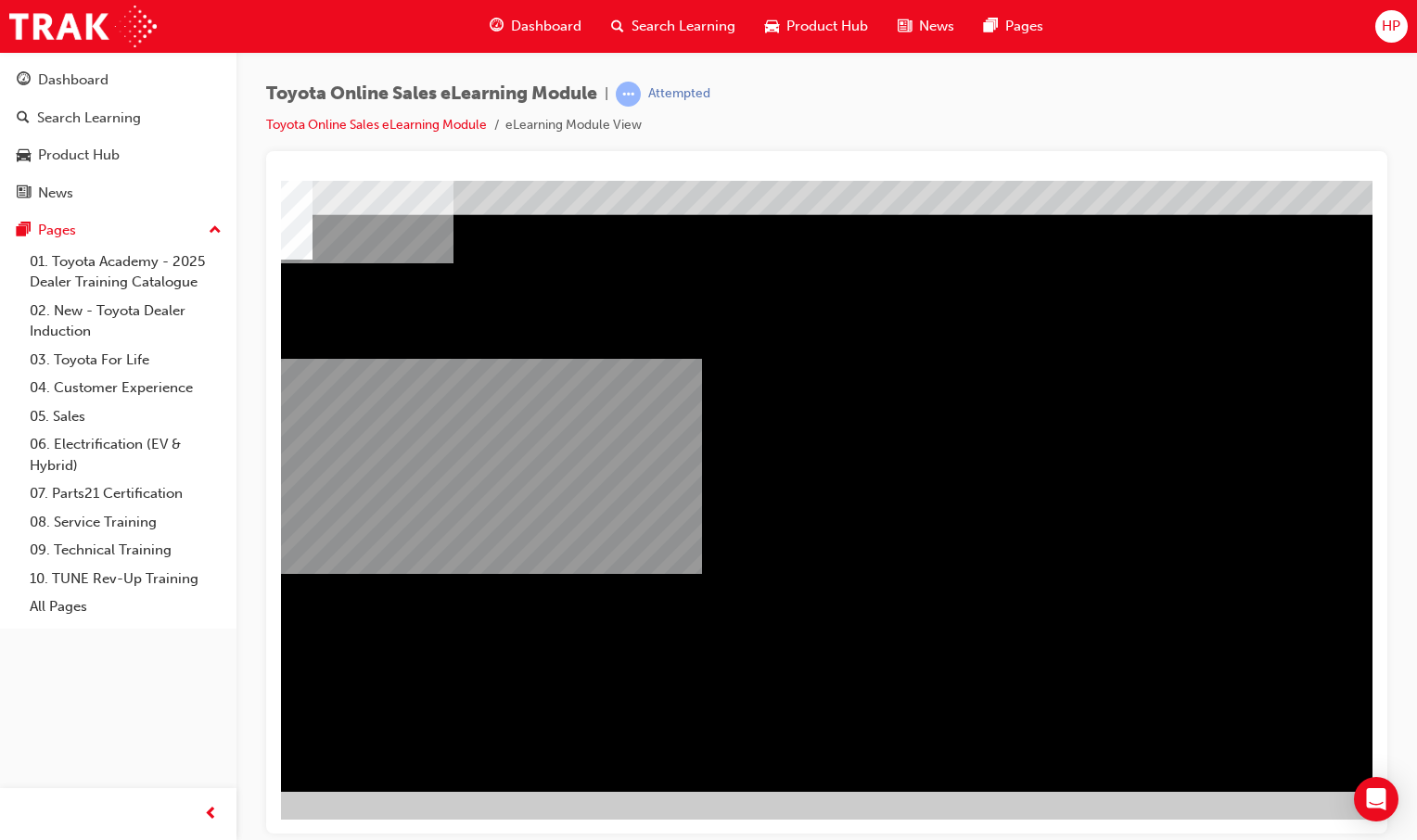
drag, startPoint x: 789, startPoint y: 601, endPoint x: 838, endPoint y: 604, distance: 49.1
click at [854, 605] on div "multistate" at bounding box center [805, 457] width 1261 height 668
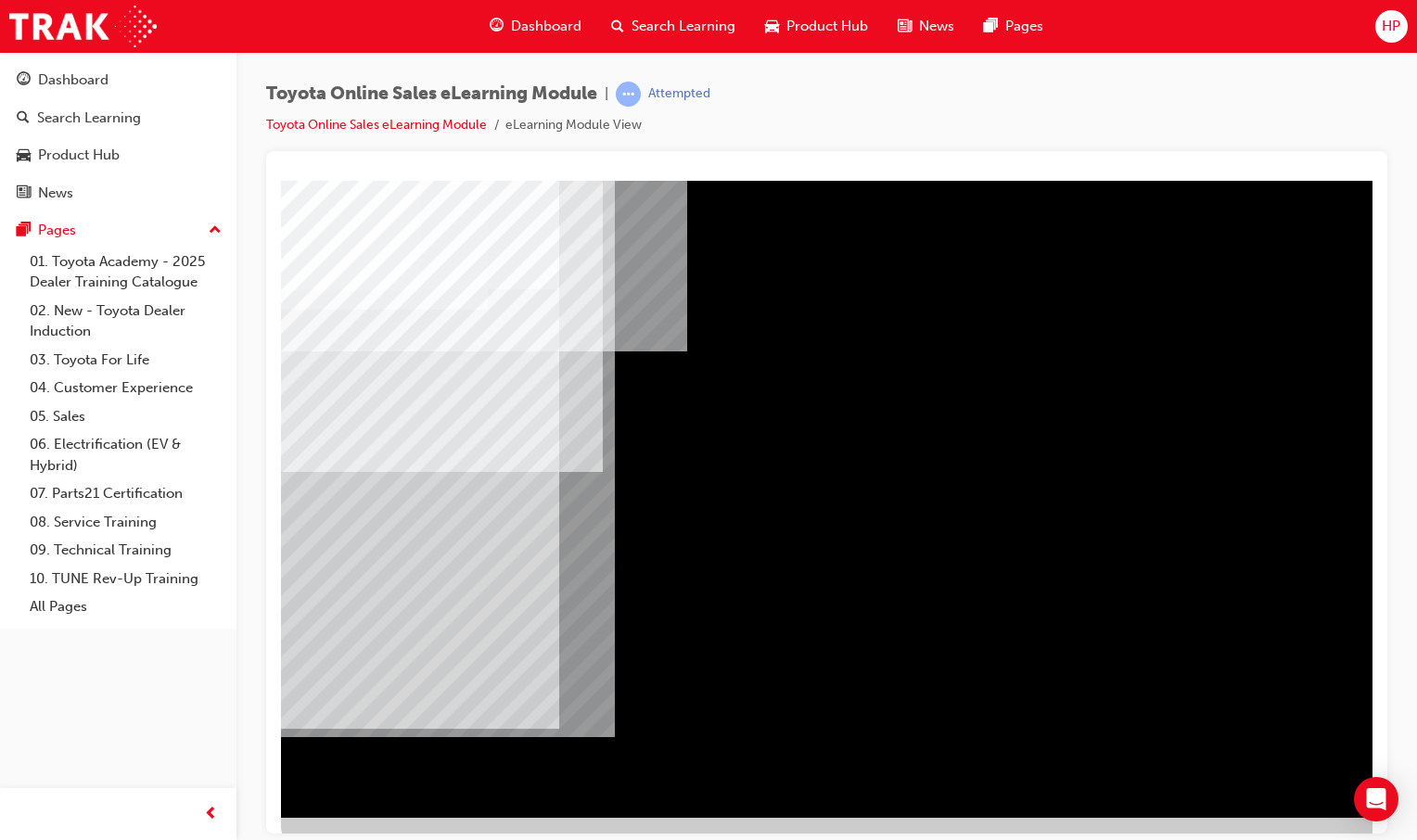
scroll to position [56, 0]
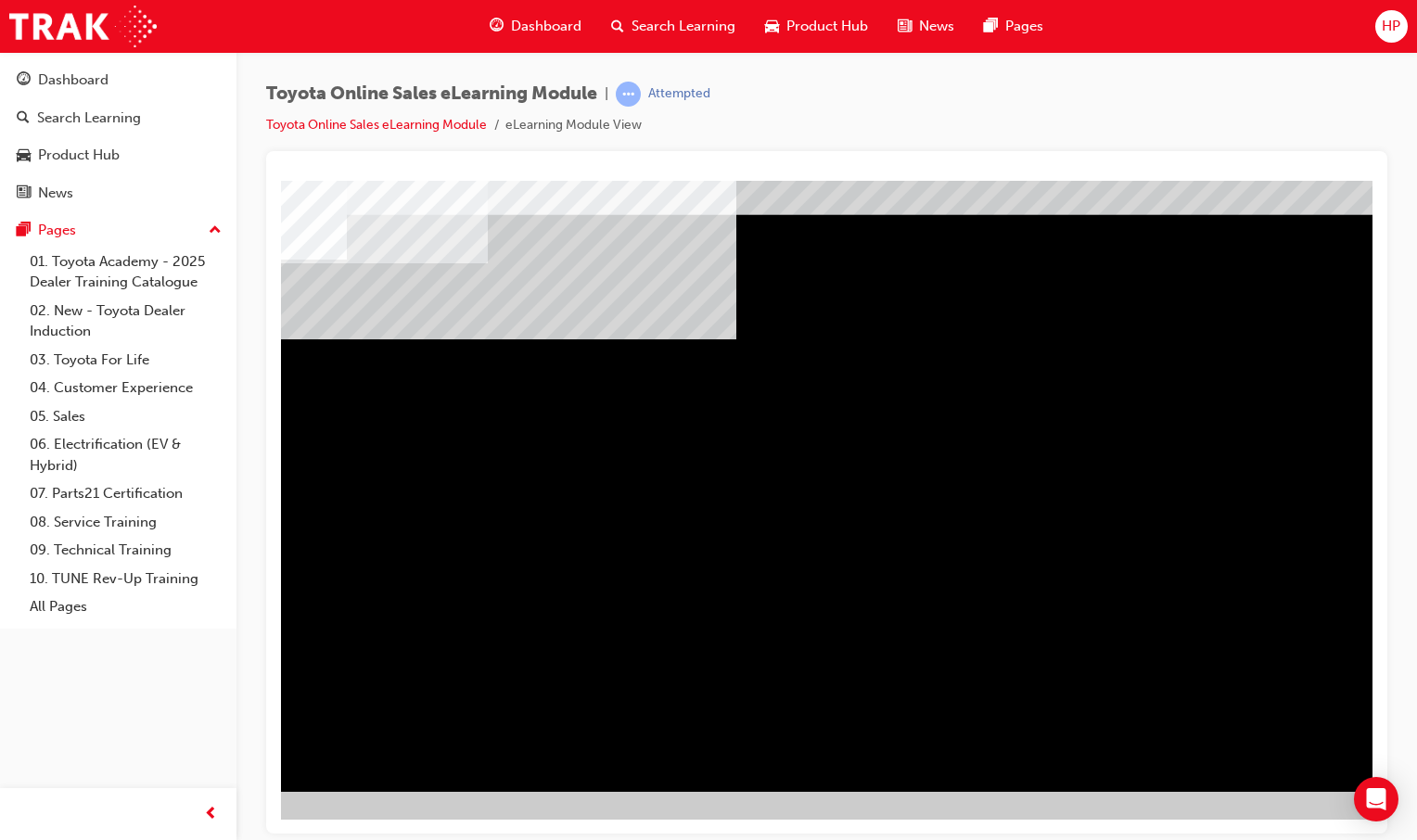
scroll to position [56, 76]
drag, startPoint x: 1122, startPoint y: 823, endPoint x: 1465, endPoint y: 1018, distance: 394.6
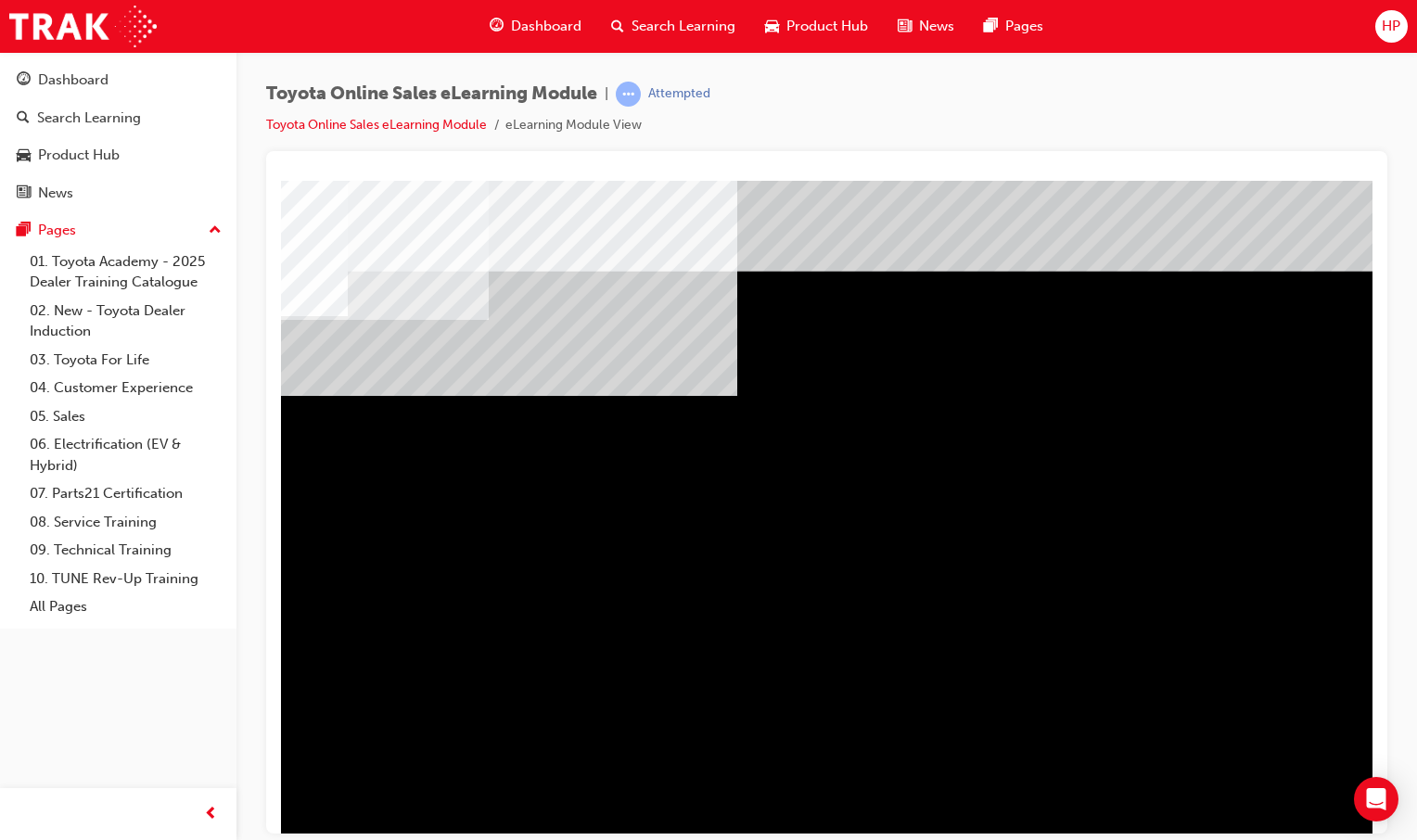
scroll to position [0, 73]
drag, startPoint x: 616, startPoint y: 833, endPoint x: 628, endPoint y: 833, distance: 12.0
click at [628, 833] on div "Toyota Online Sales eLearning Module | Attempted Toyota Online Sales eLearning …" at bounding box center [708, 420] width 1417 height 840
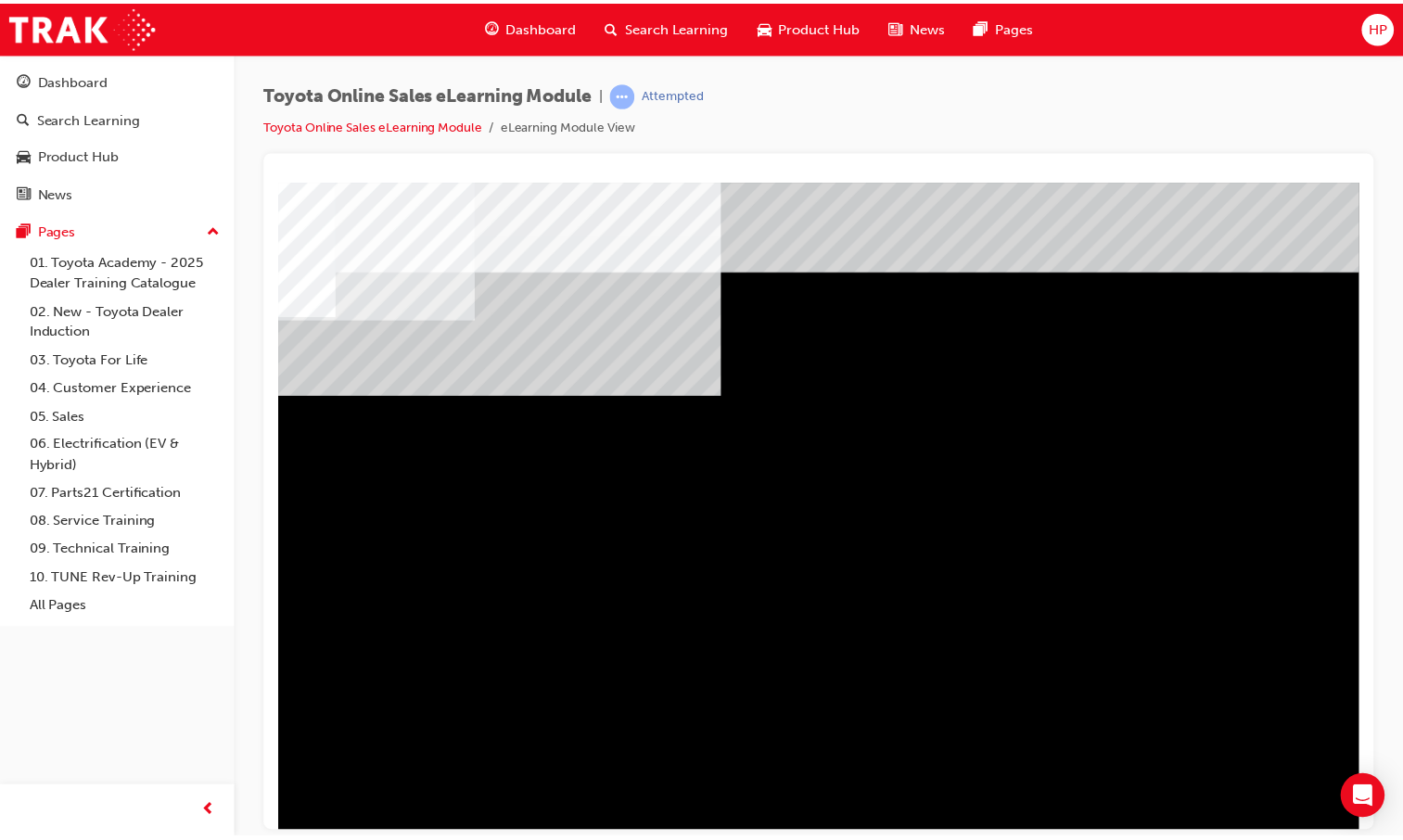
scroll to position [0, 0]
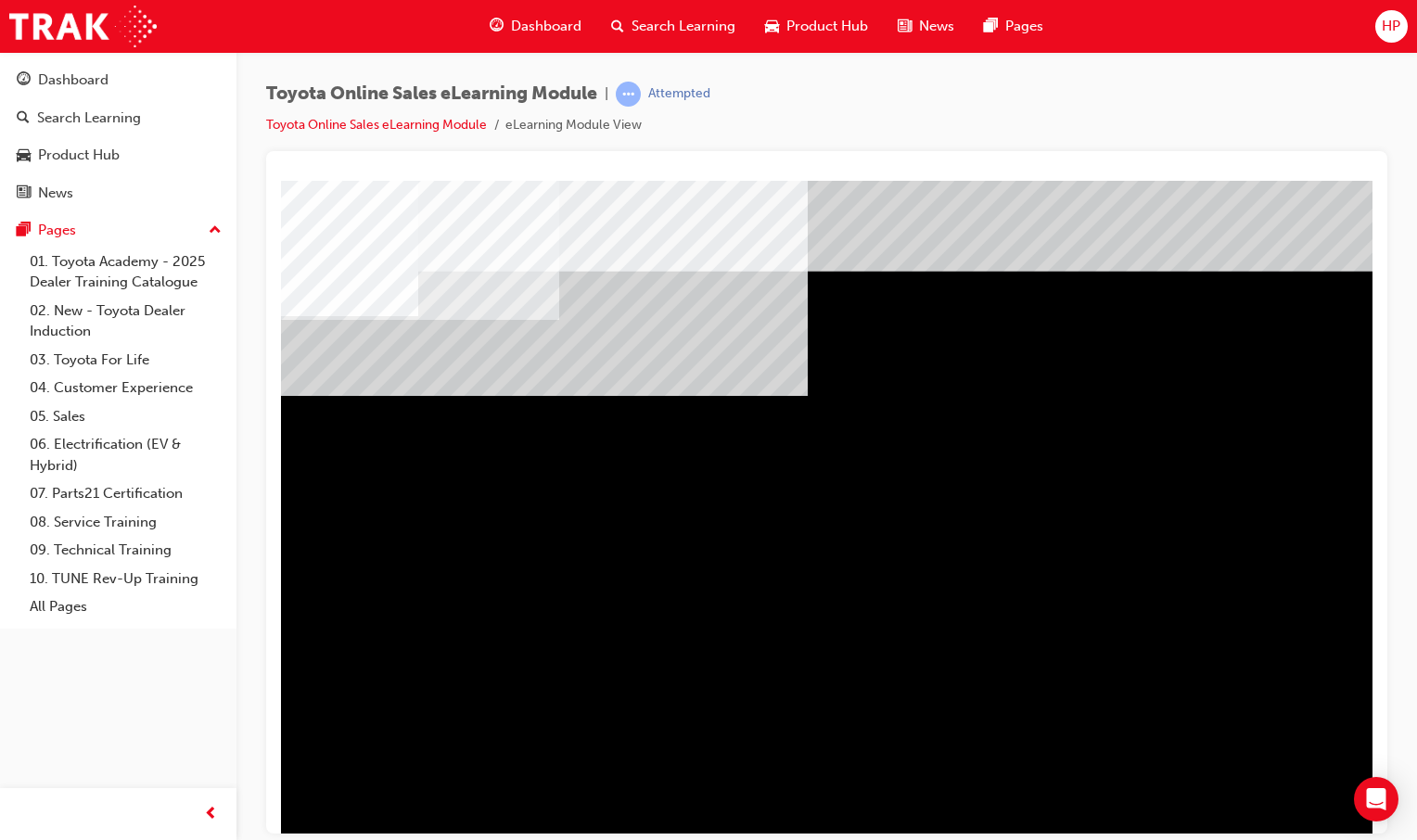
click at [532, 28] on span "Dashboard" at bounding box center [545, 26] width 70 height 22
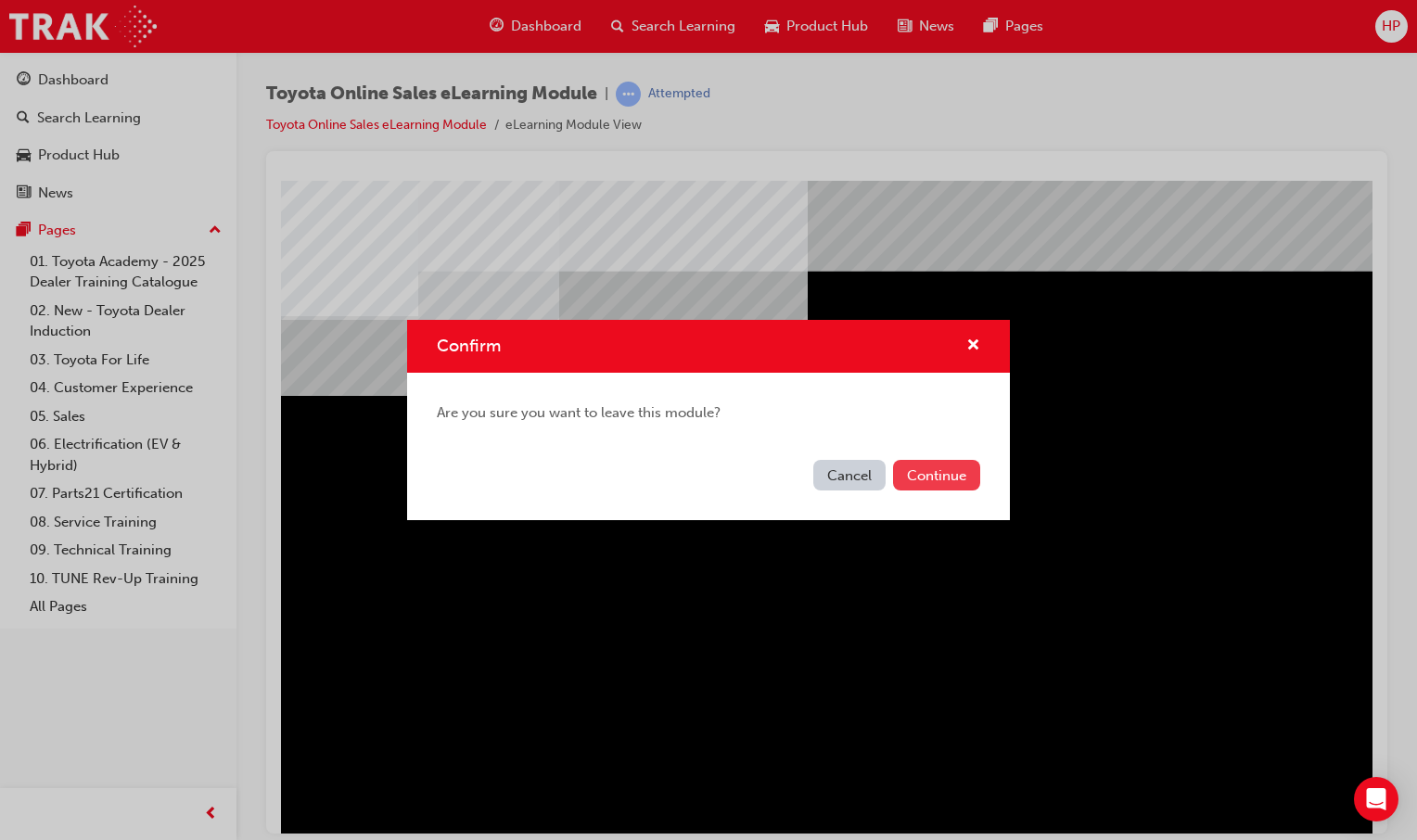
click at [933, 474] on button "Continue" at bounding box center [936, 475] width 87 height 31
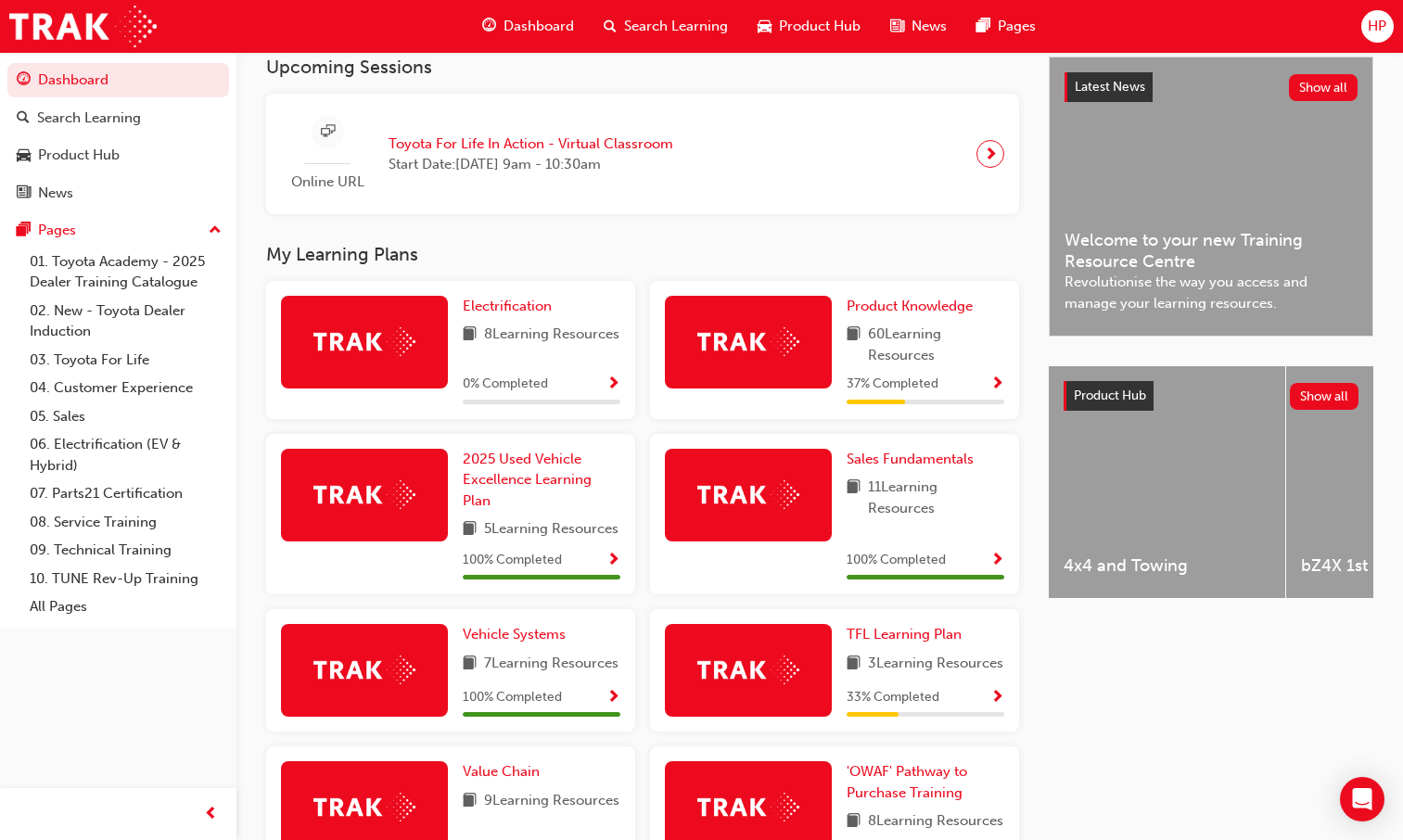
scroll to position [185, 0]
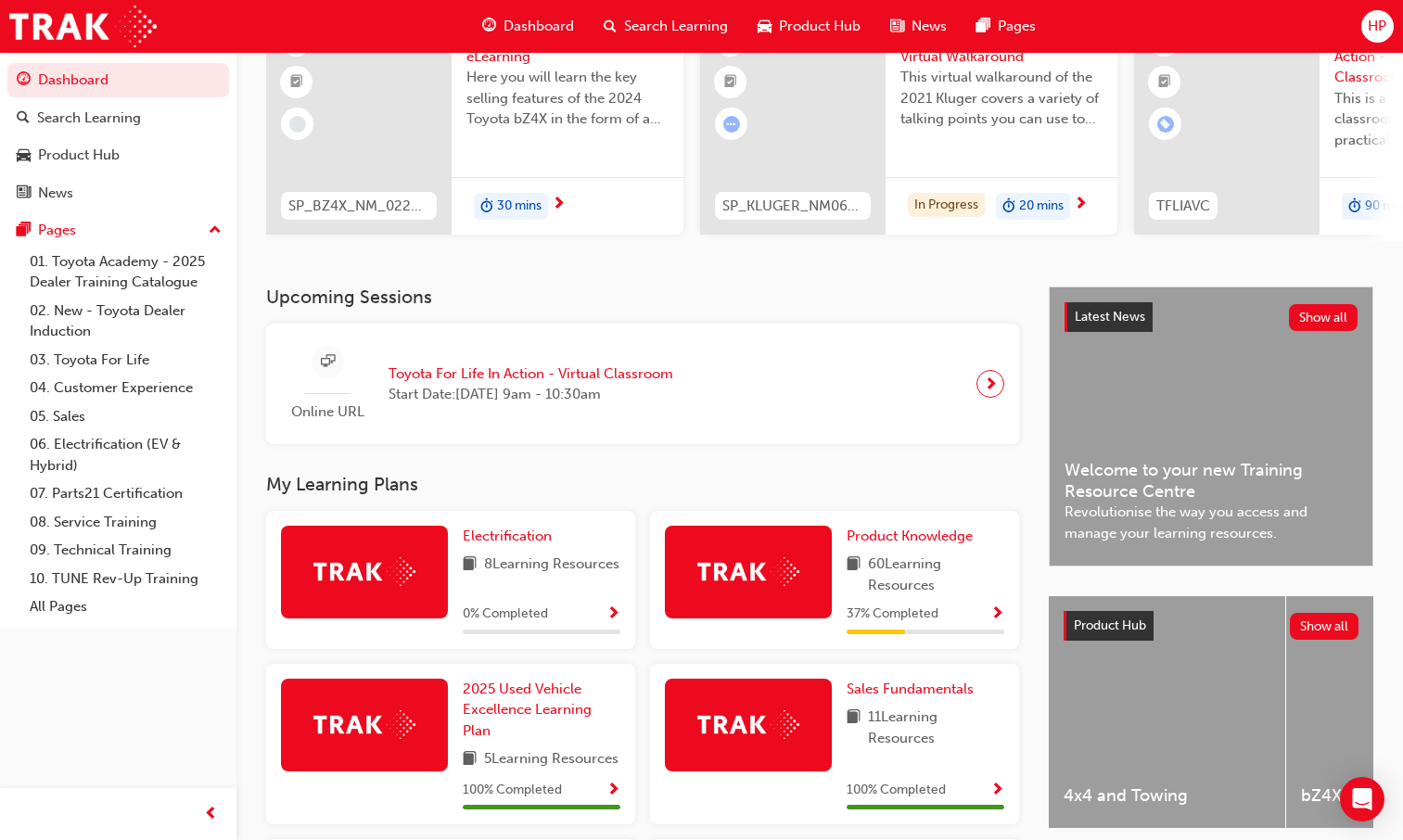
click at [600, 621] on div "0 % Completed" at bounding box center [541, 614] width 157 height 23
click at [608, 619] on span "Show Progress" at bounding box center [613, 614] width 14 height 17
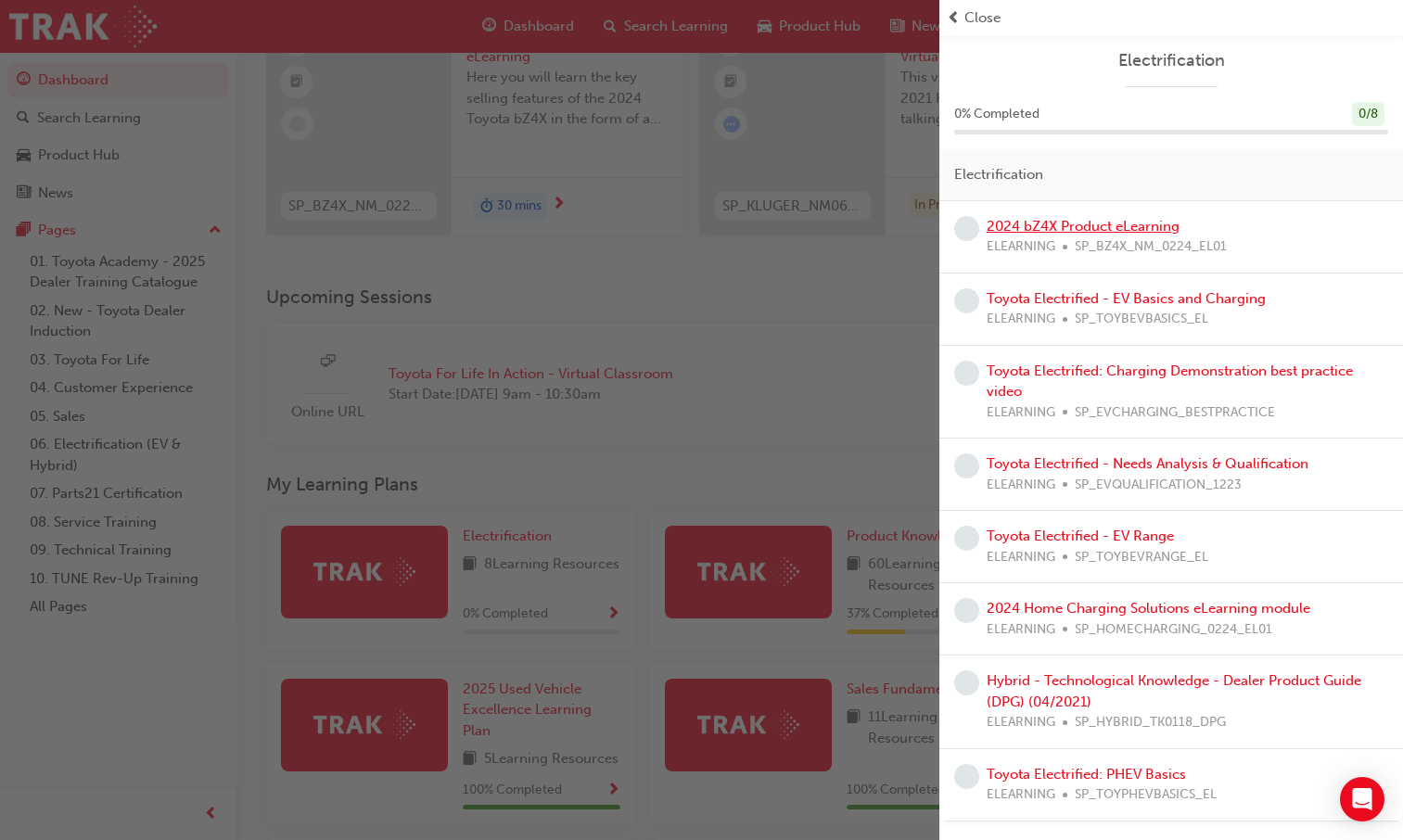
click at [1064, 229] on link "2024 bZ4X Product eLearning" at bounding box center [1083, 227] width 193 height 17
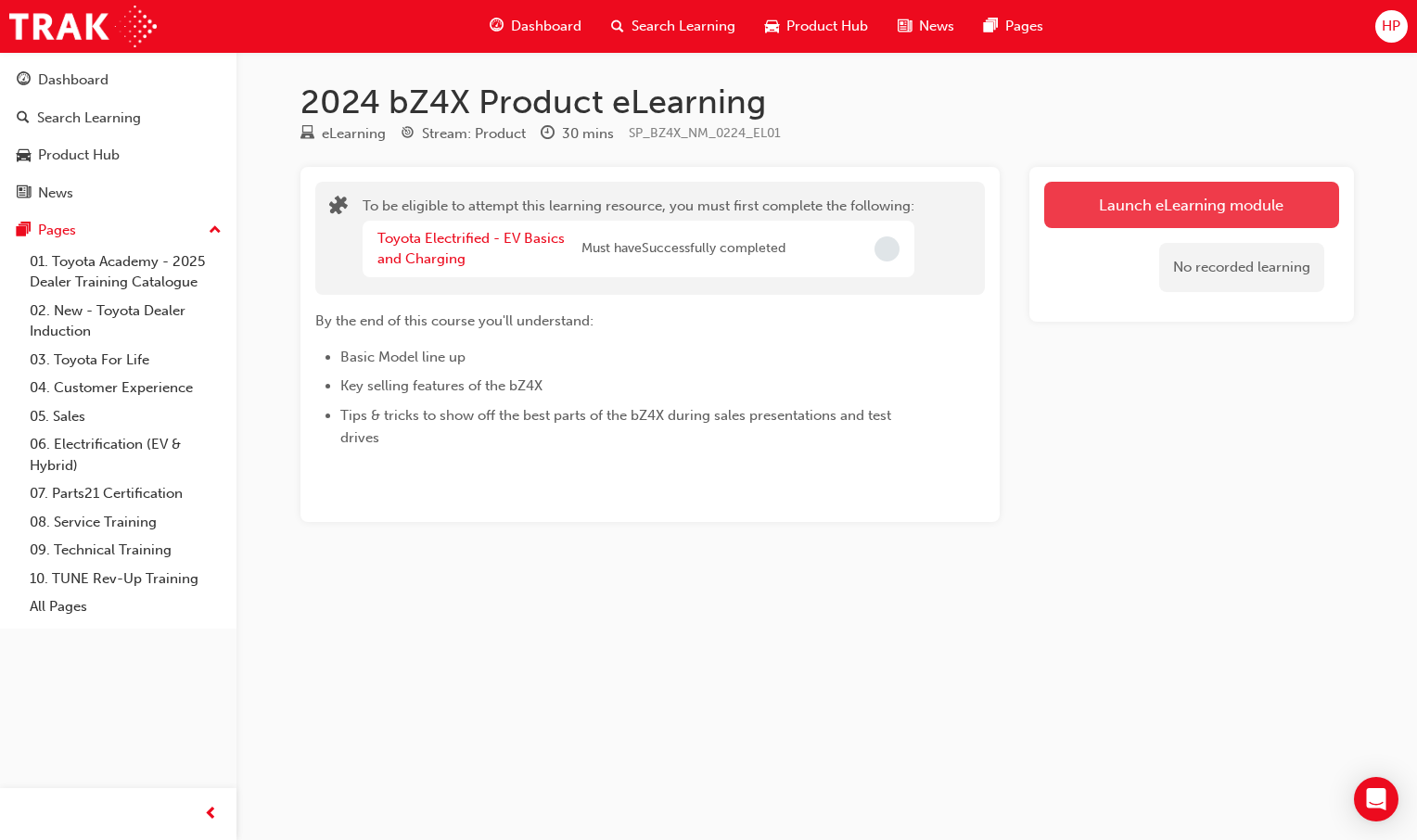
click at [1104, 224] on button "Launch eLearning module" at bounding box center [1191, 205] width 295 height 47
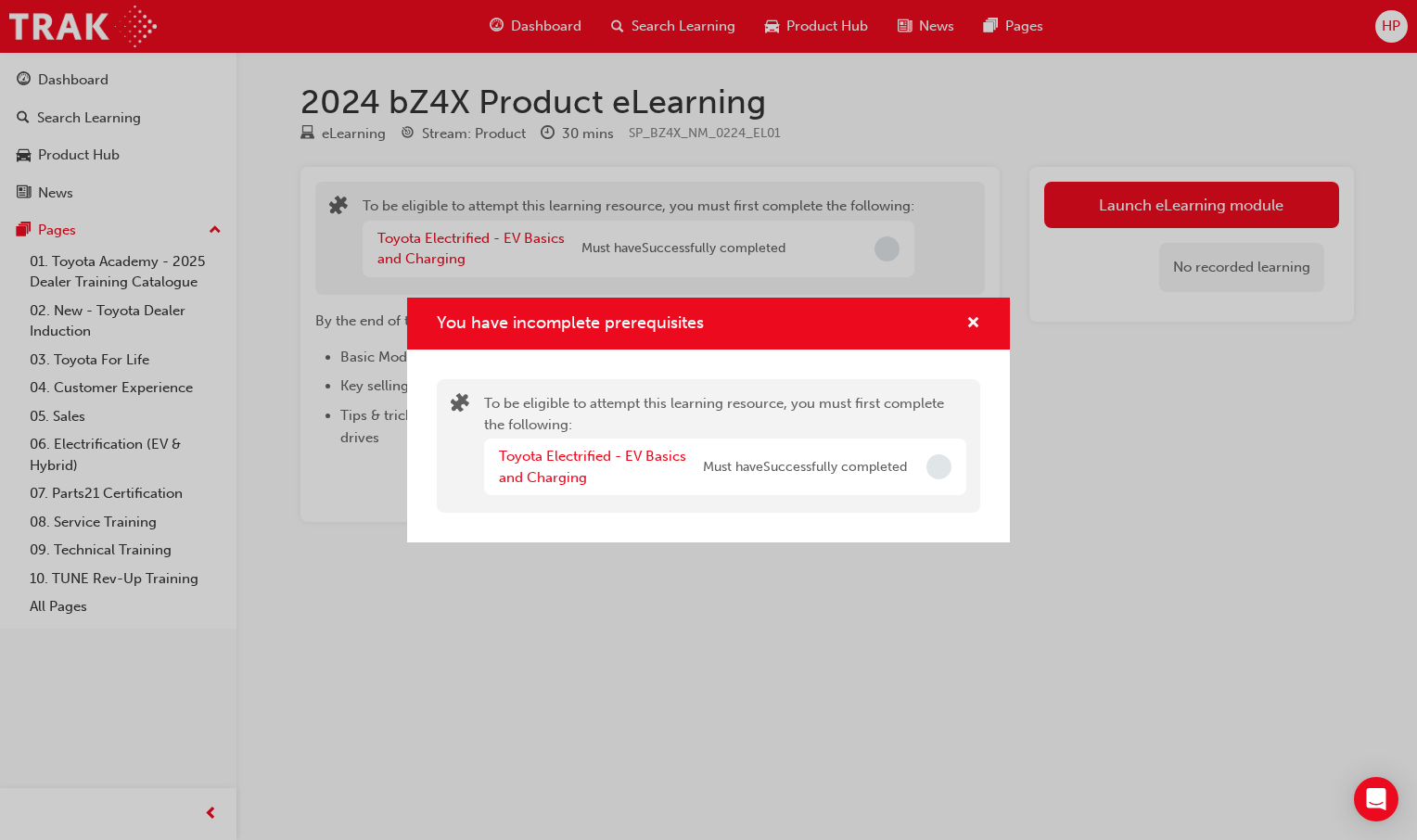
click at [768, 478] on div "Toyota Electrified - EV Basics and Charging Must have Successfully completed" at bounding box center [703, 466] width 408 height 42
click at [604, 451] on link "Toyota Electrified - EV Basics and Charging" at bounding box center [593, 466] width 187 height 38
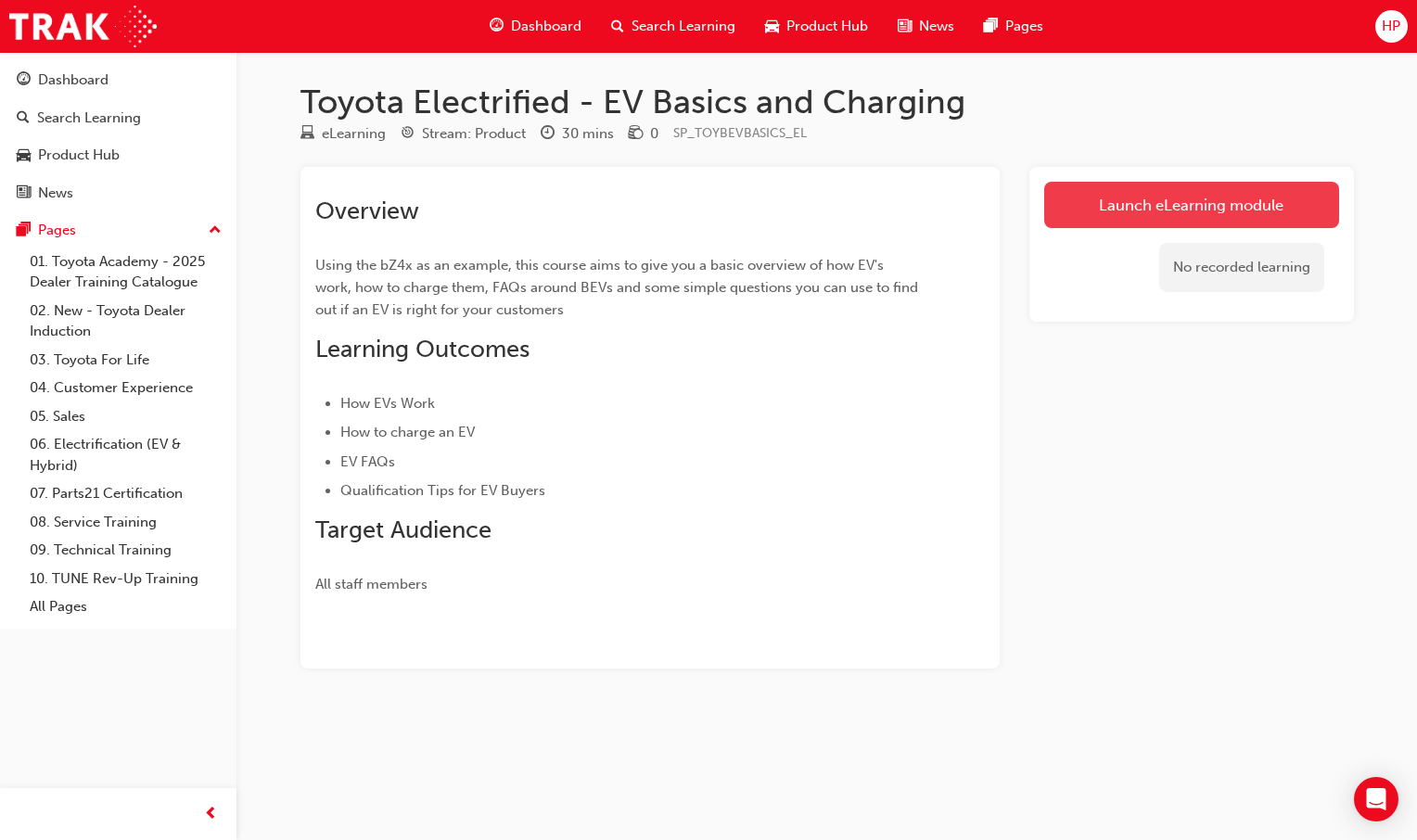
click at [1240, 212] on link "Launch eLearning module" at bounding box center [1191, 205] width 295 height 47
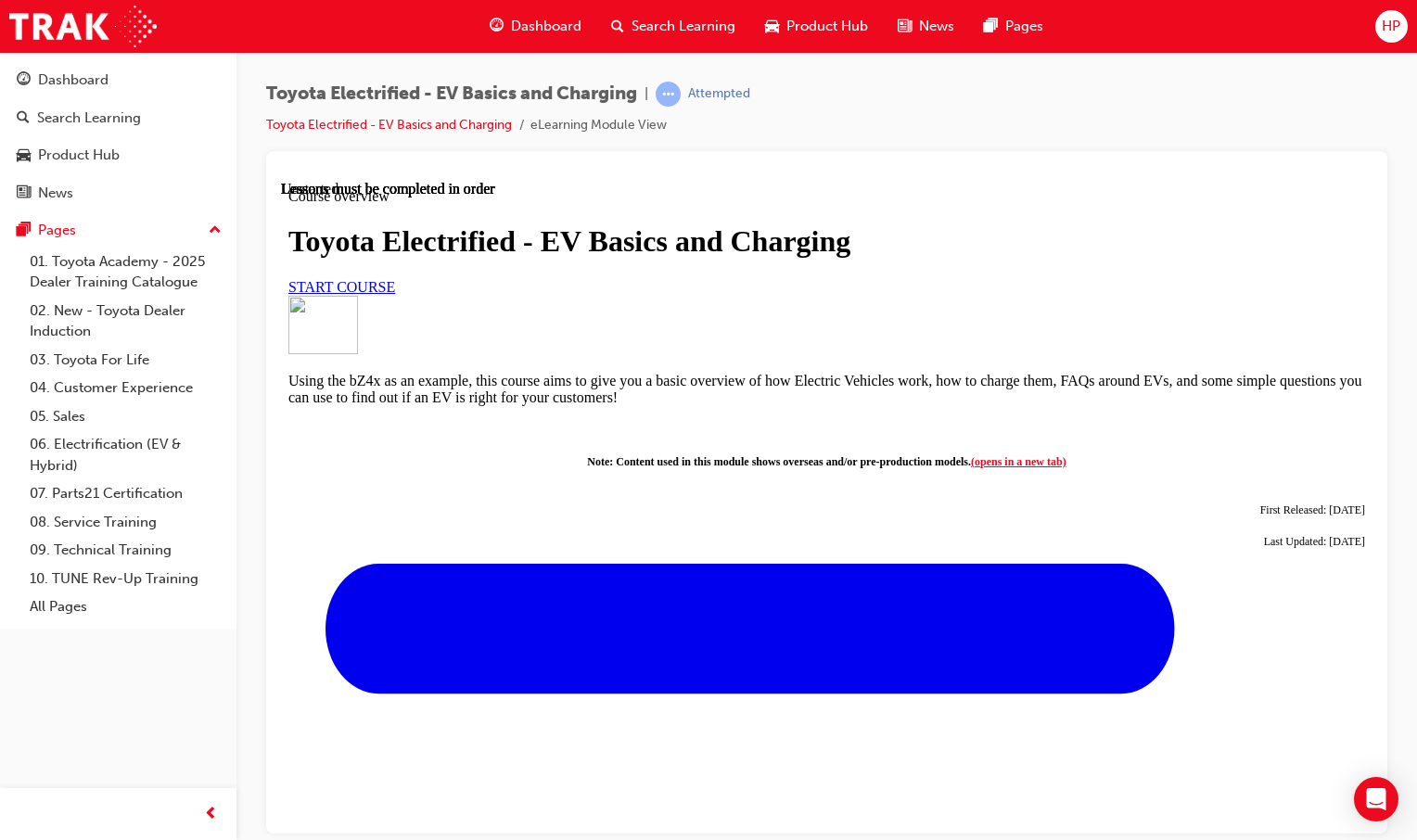
scroll to position [8, 0]
click at [395, 294] on link "START COURSE" at bounding box center [342, 286] width 107 height 16
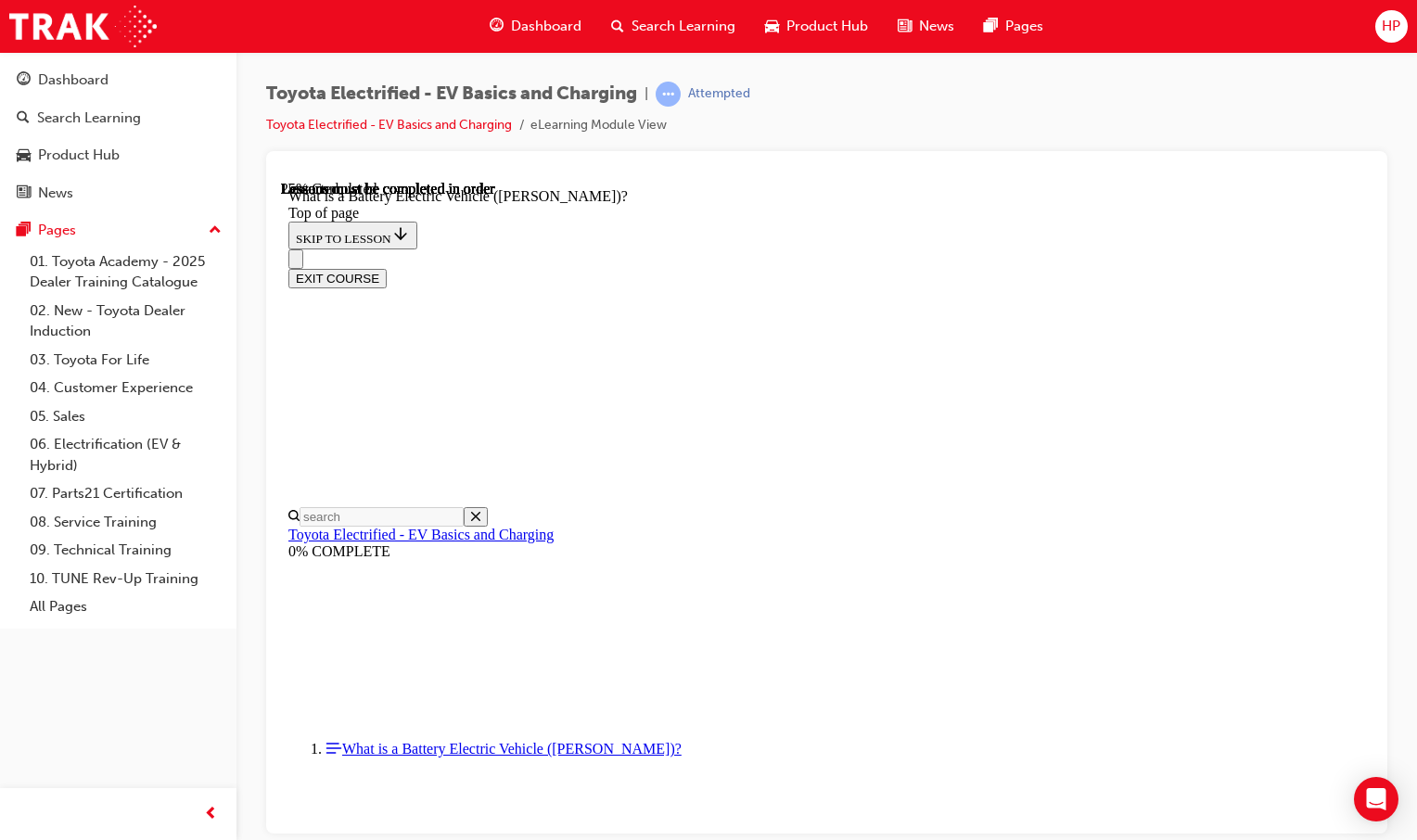
scroll to position [57, 0]
drag, startPoint x: 1282, startPoint y: 703, endPoint x: 1579, endPoint y: 942, distance: 381.2
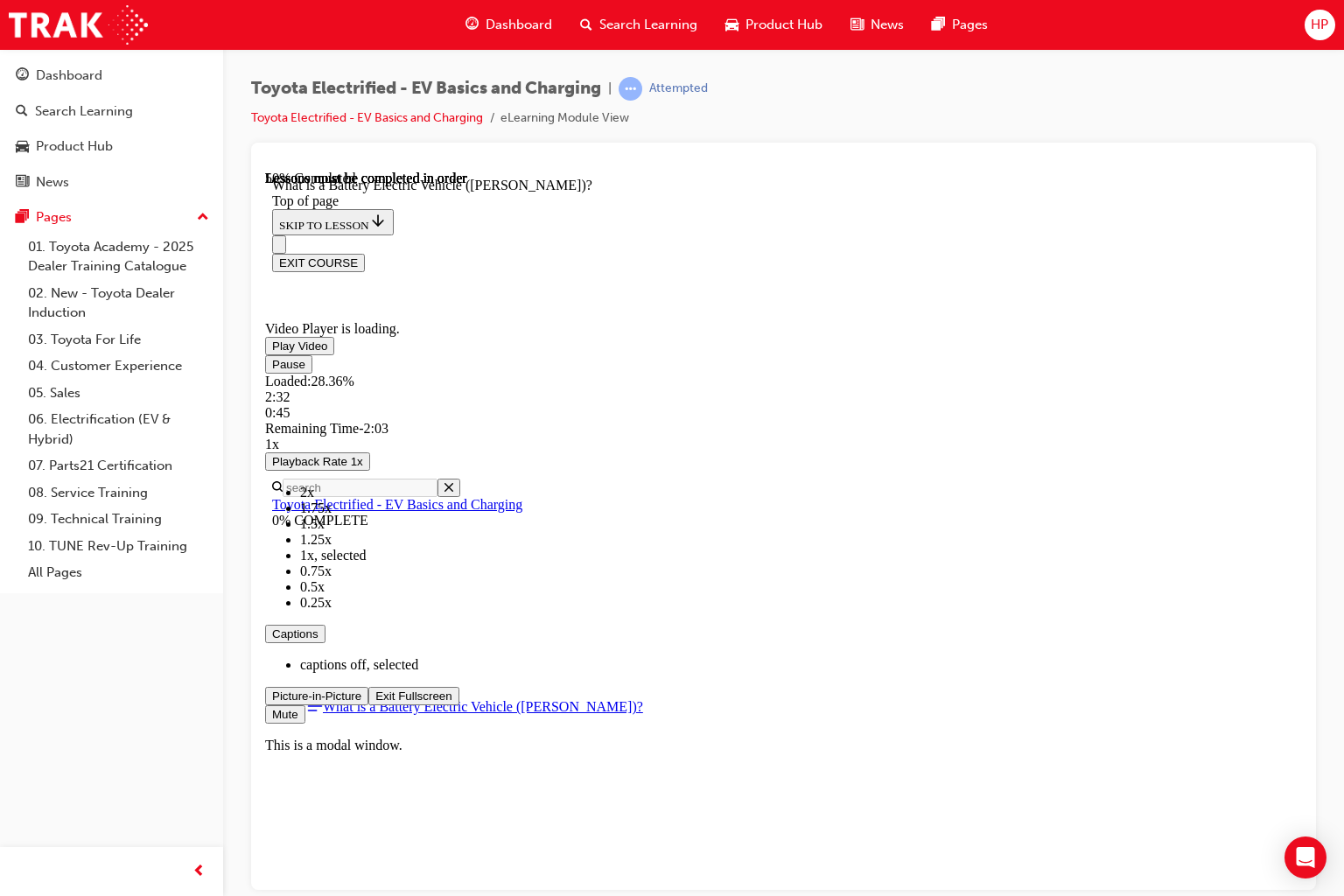
click at [376, 702] on span "Video player" at bounding box center [376, 695] width 0 height 13
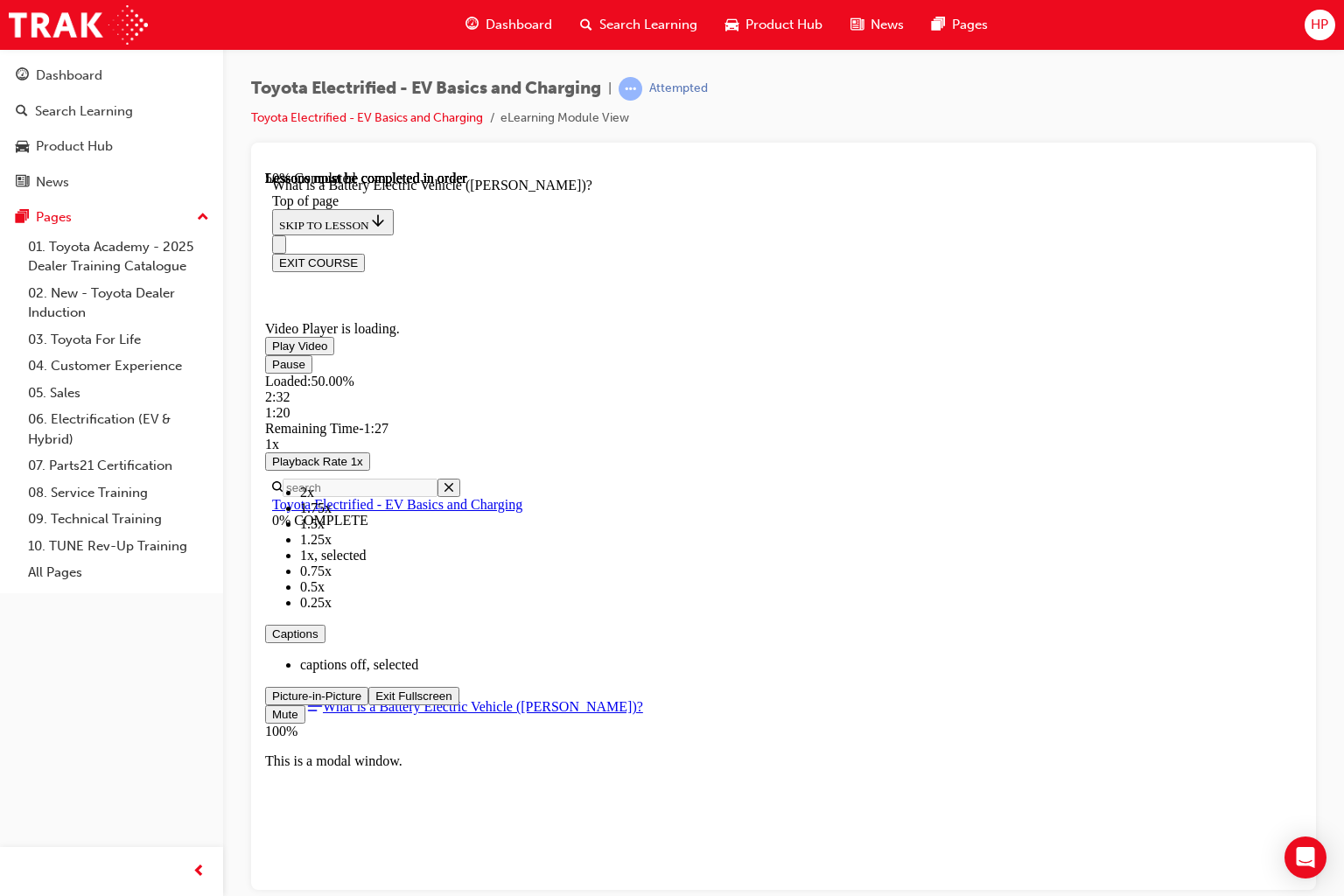
drag, startPoint x: 1598, startPoint y: 1030, endPoint x: 1608, endPoint y: 1043, distance: 16.4
click at [1302, 739] on div "Mute 100%" at bounding box center [783, 721] width 1036 height 34
click at [272, 370] on span "Video player" at bounding box center [272, 363] width 0 height 13
click at [376, 702] on span "Video player" at bounding box center [376, 695] width 0 height 13
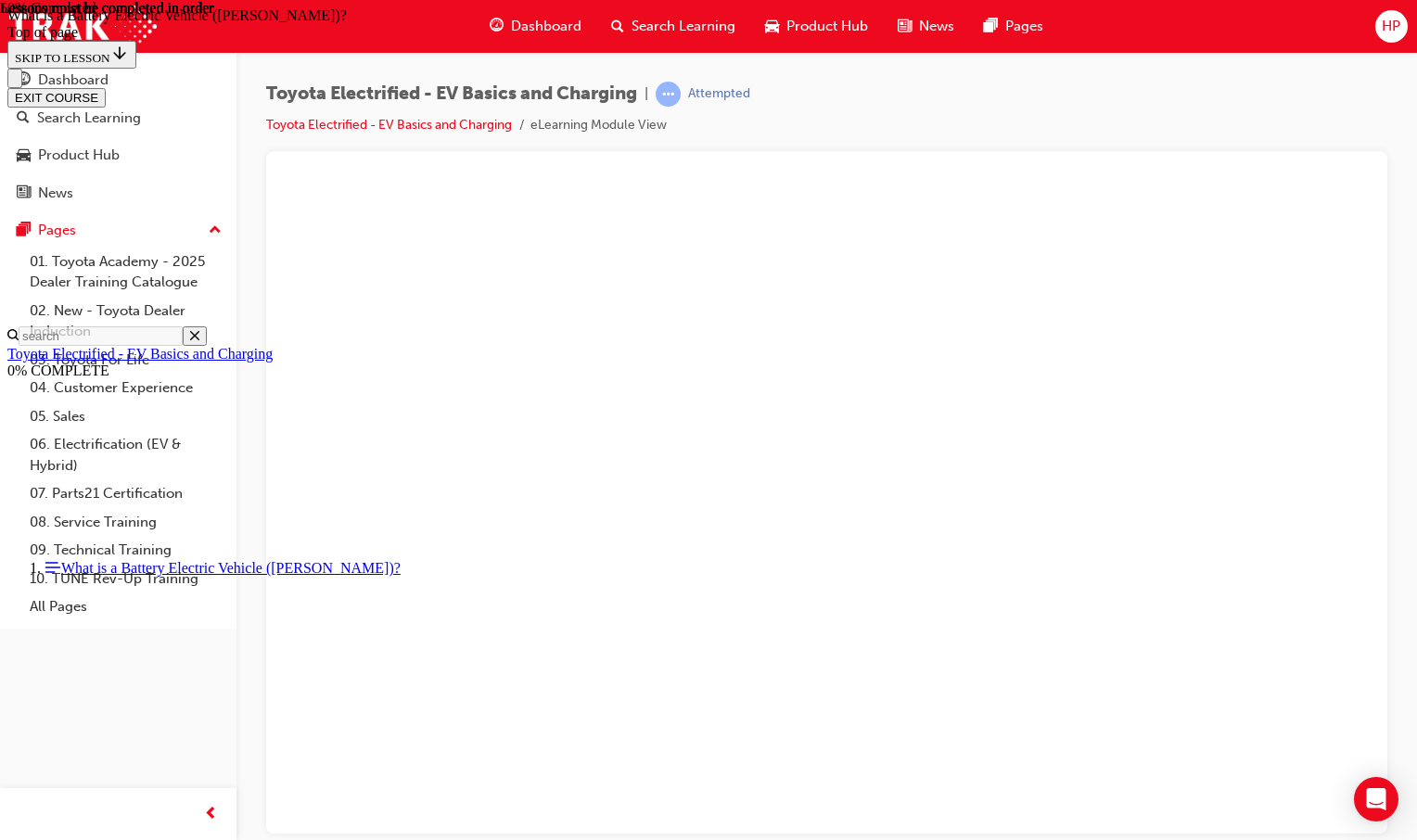
scroll to position [1663, 0]
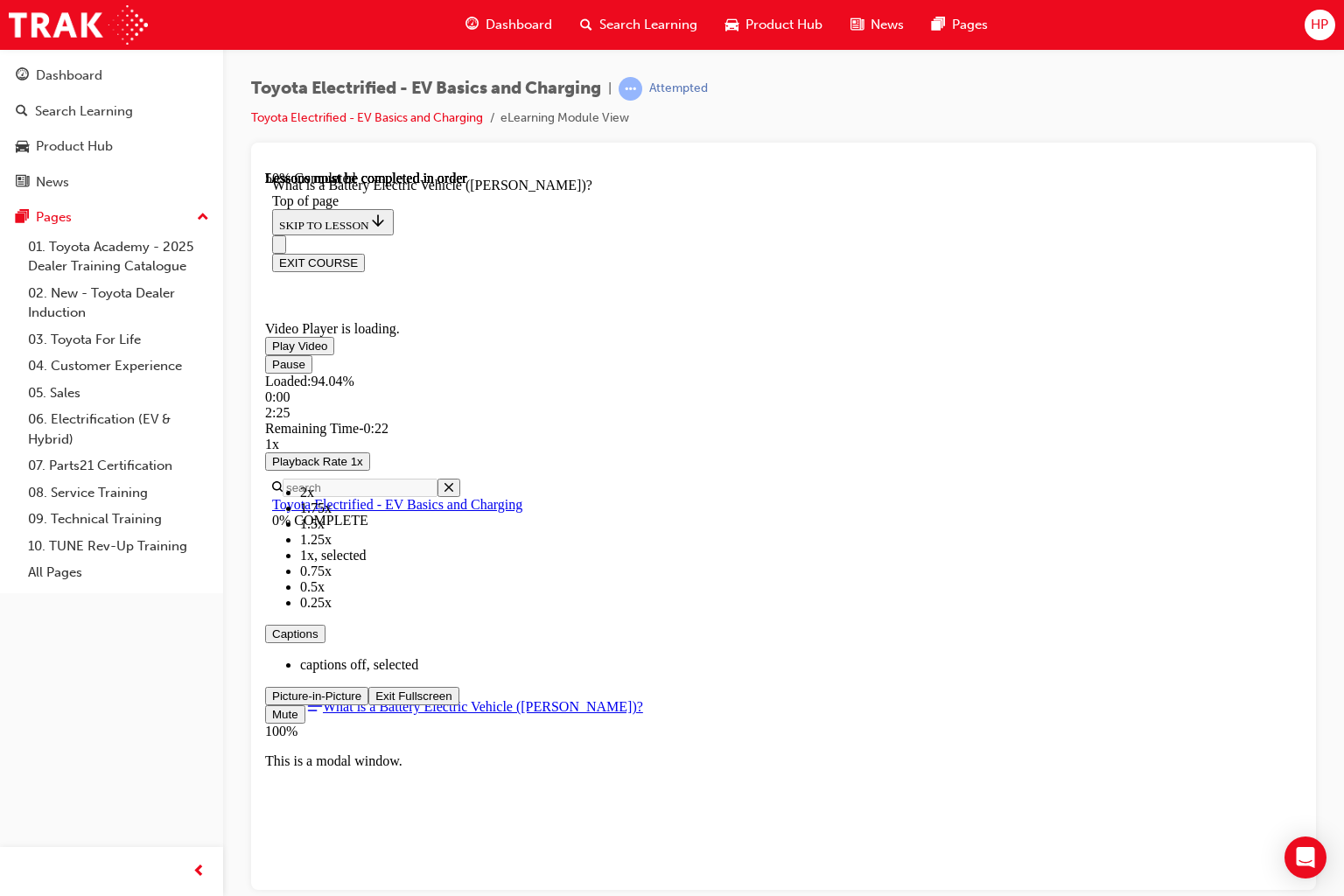
click at [376, 702] on span "Video player" at bounding box center [376, 695] width 0 height 13
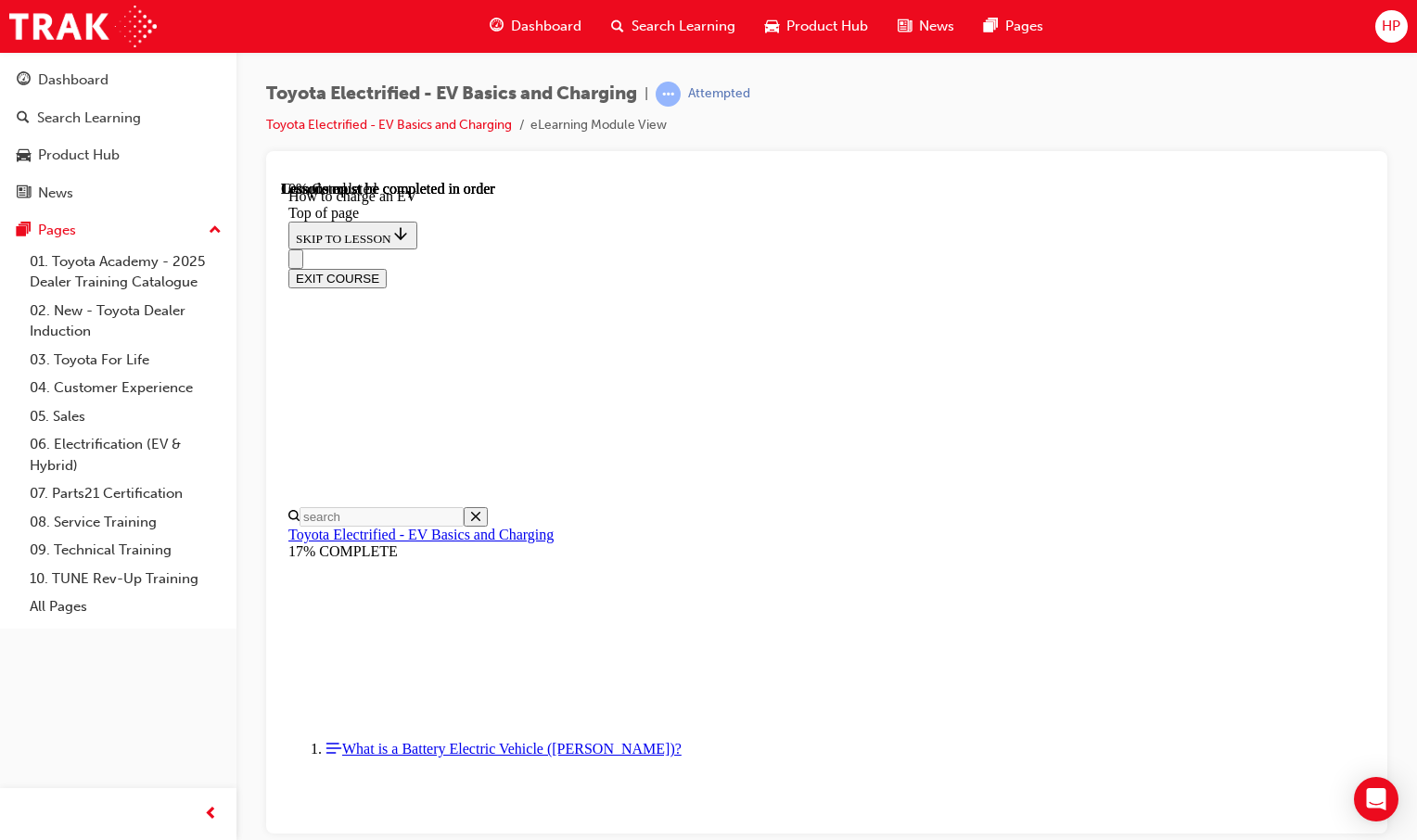
drag, startPoint x: 858, startPoint y: 686, endPoint x: 828, endPoint y: 691, distance: 30.4
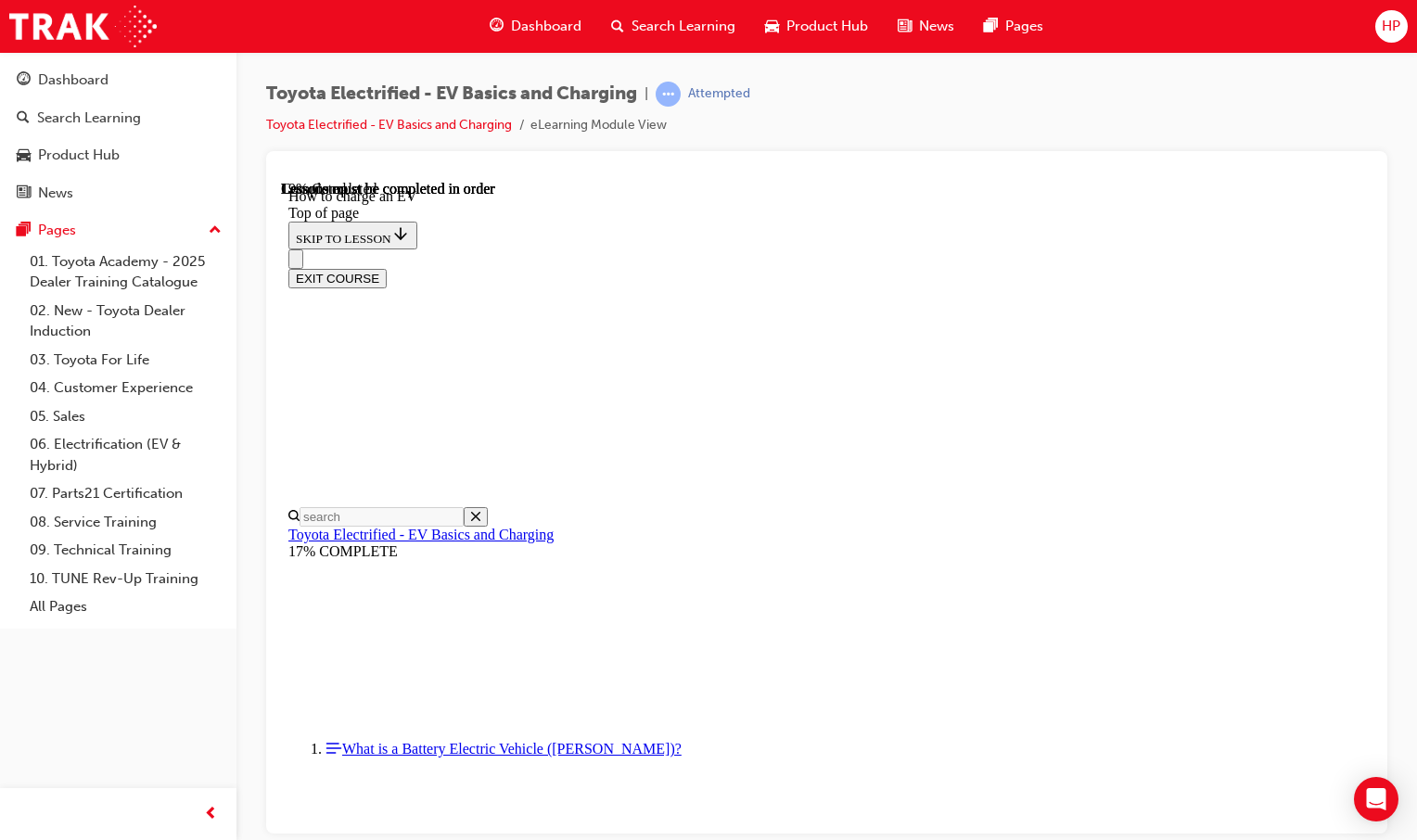
scroll to position [1540, 0]
drag, startPoint x: 690, startPoint y: 391, endPoint x: 928, endPoint y: 420, distance: 239.8
drag, startPoint x: 928, startPoint y: 420, endPoint x: 882, endPoint y: 450, distance: 54.9
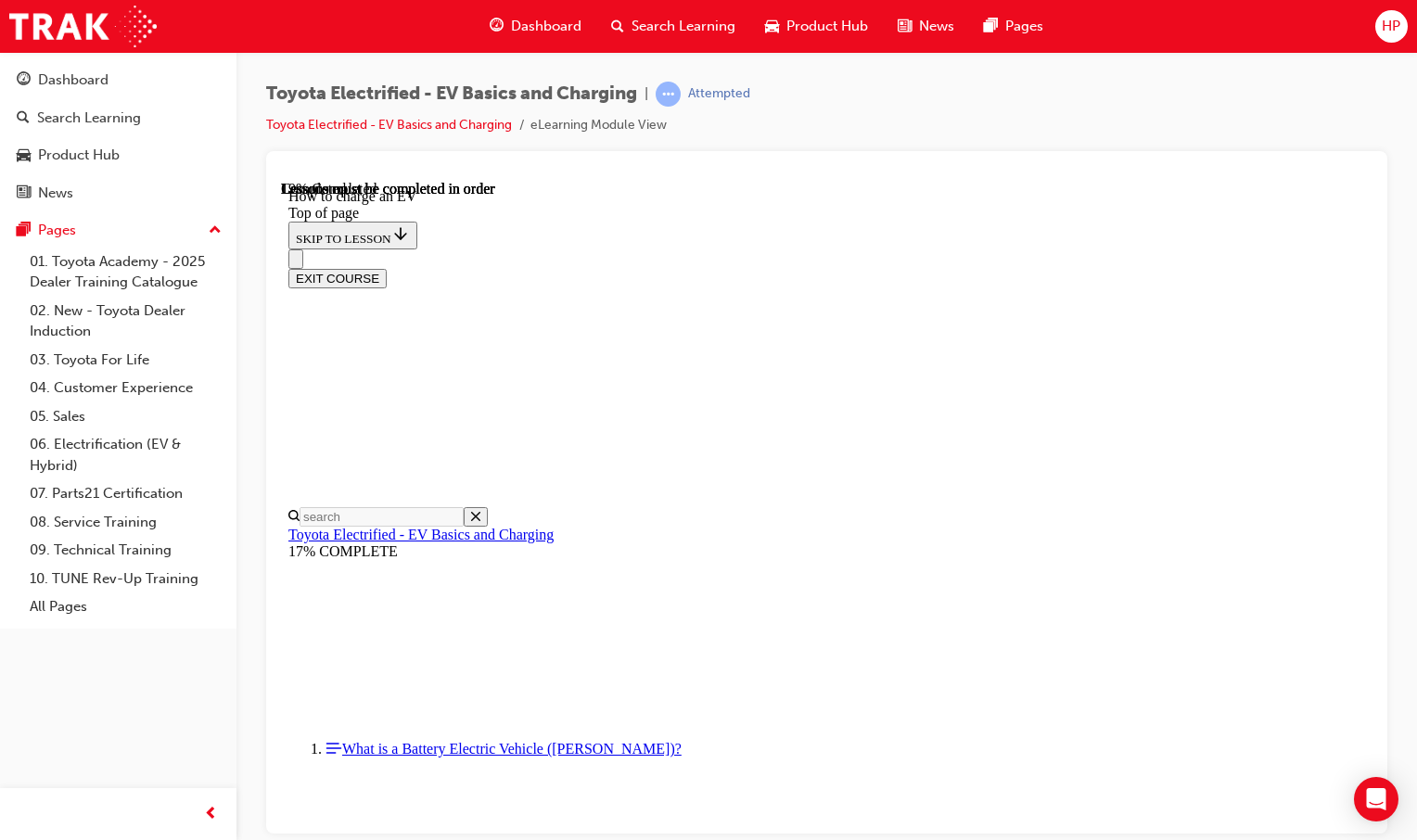
scroll to position [1355, 0]
drag, startPoint x: 814, startPoint y: 417, endPoint x: 776, endPoint y: 423, distance: 38.5
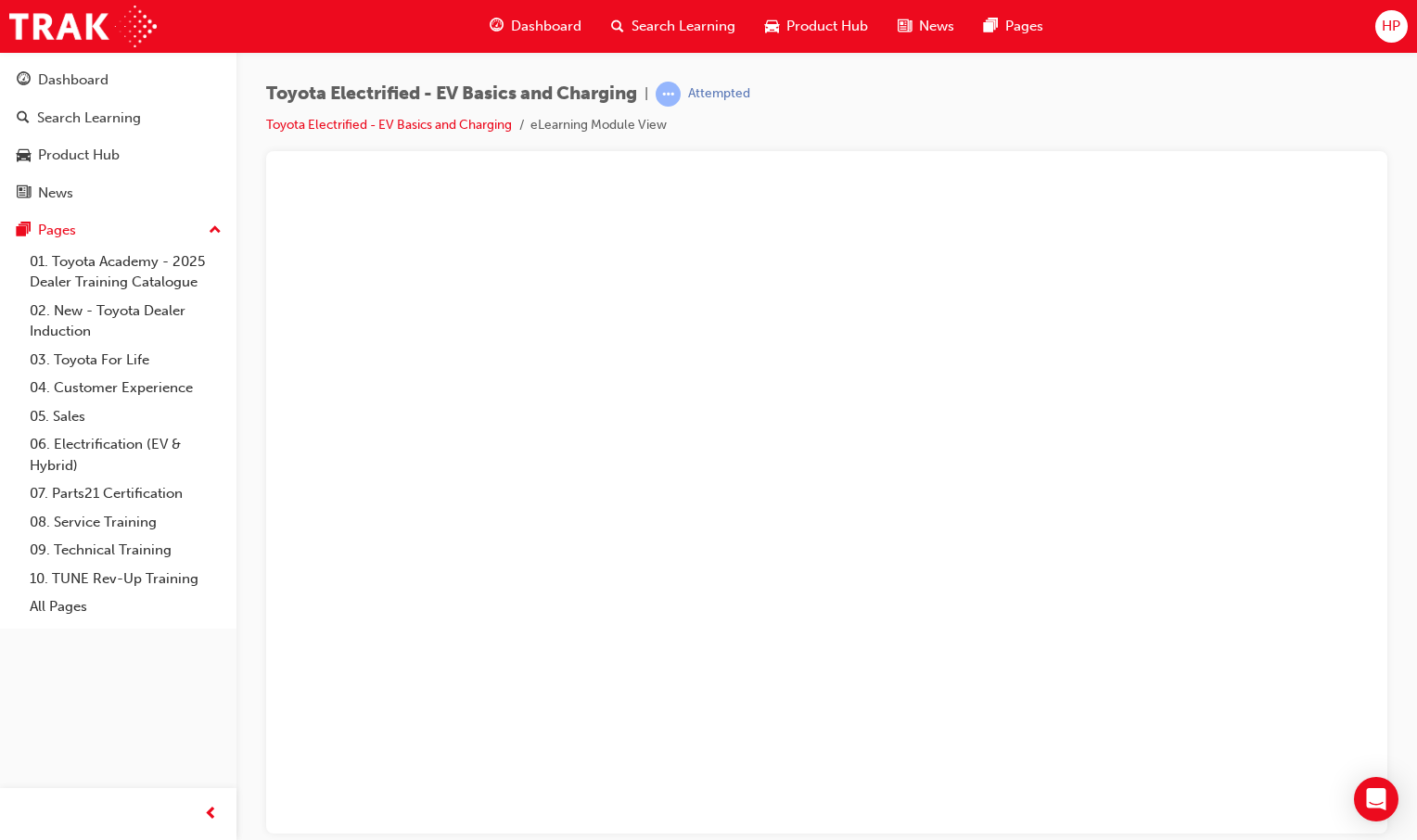
click at [961, 462] on button "Unzoom image" at bounding box center [826, 506] width 1091 height 653
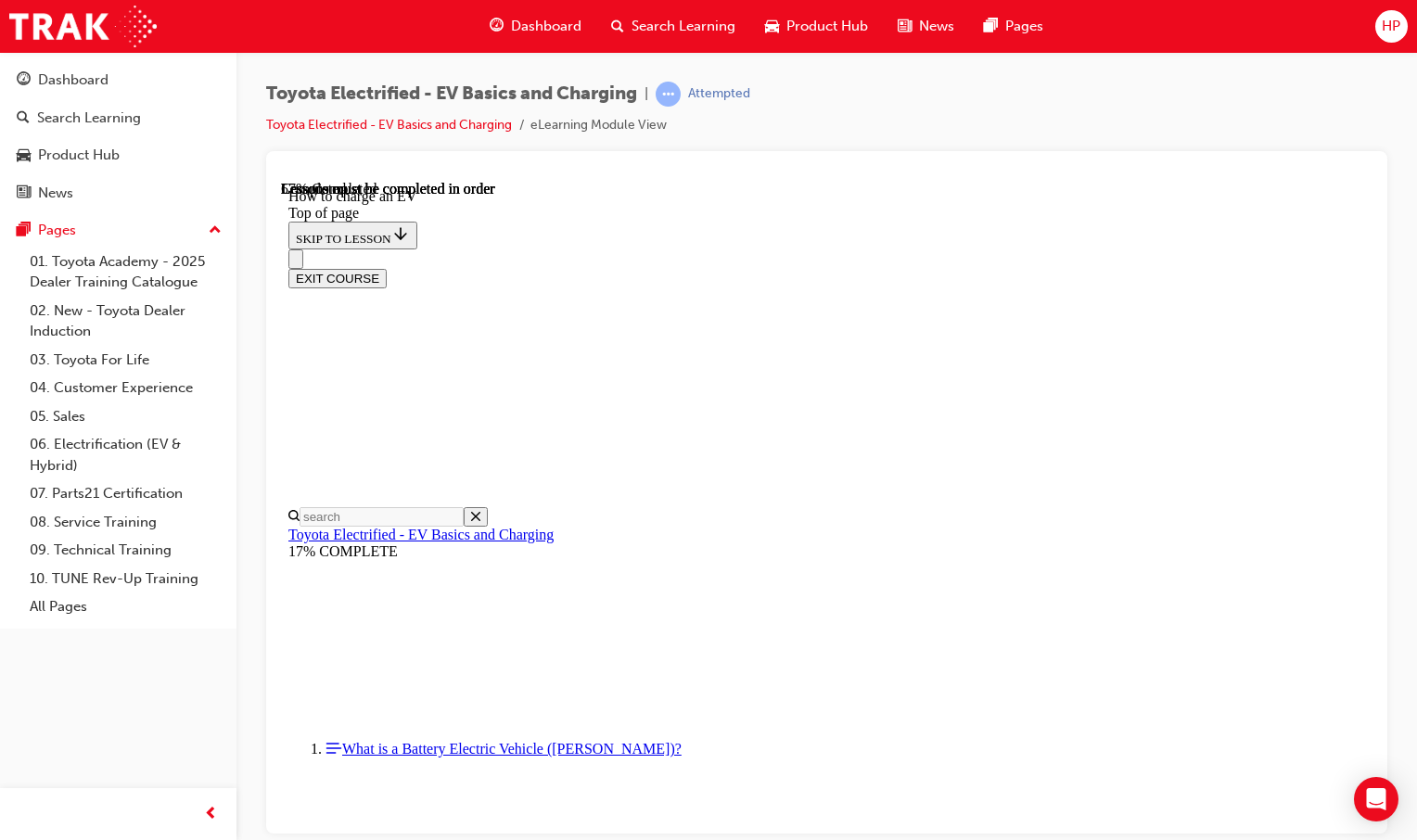
scroll to position [4853, 0]
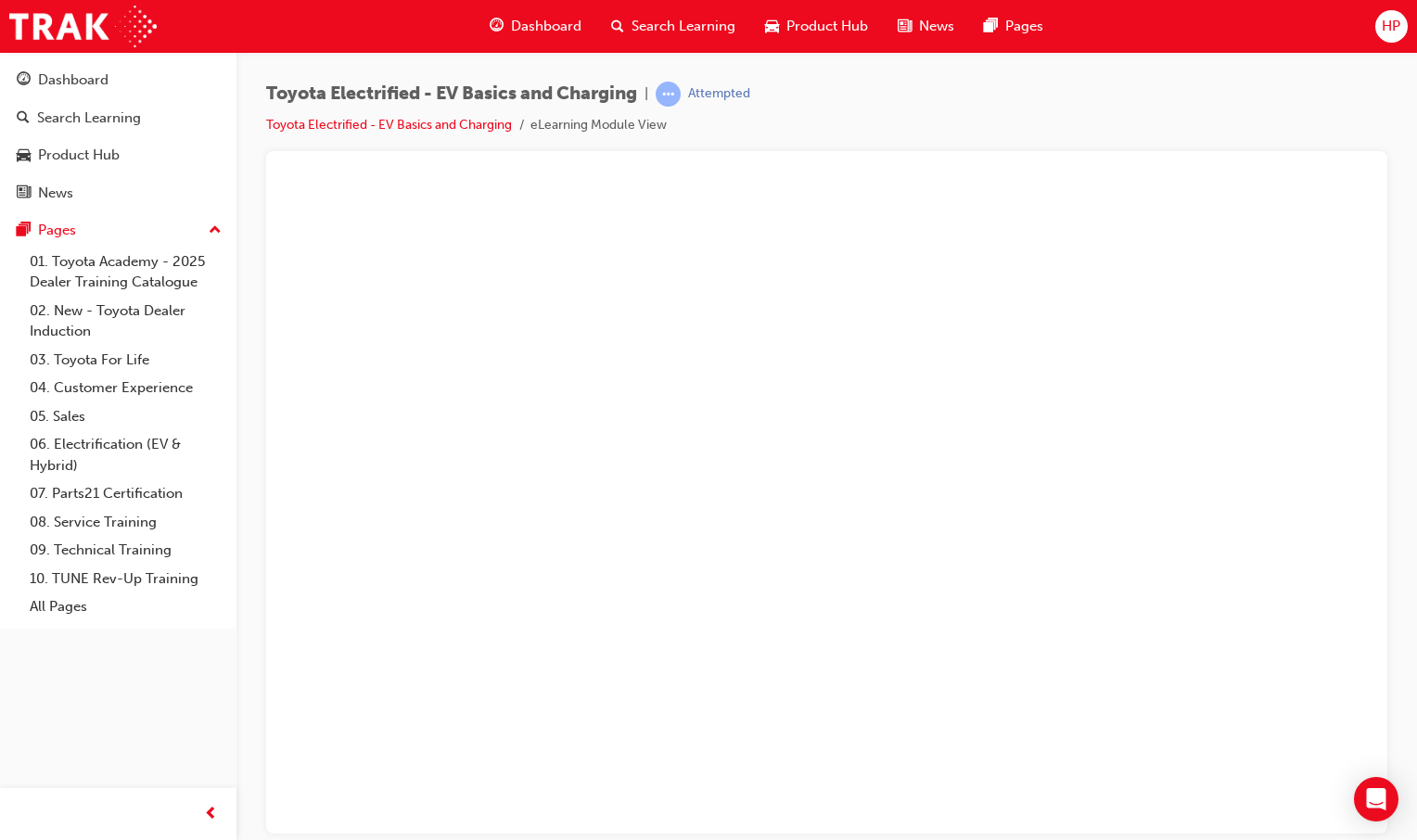
click at [759, 430] on button "Unzoom image" at bounding box center [826, 506] width 1091 height 653
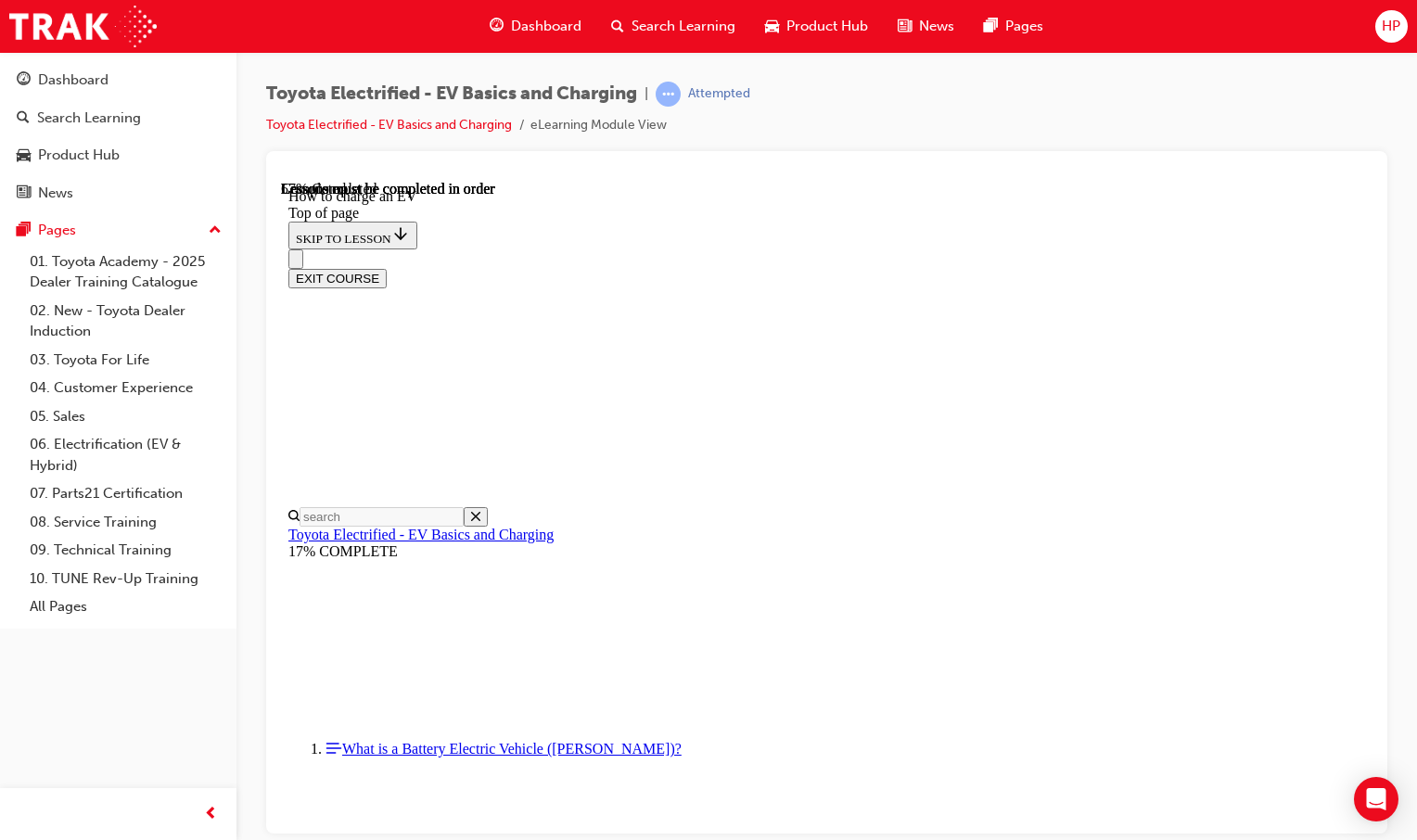
scroll to position [5594, 0]
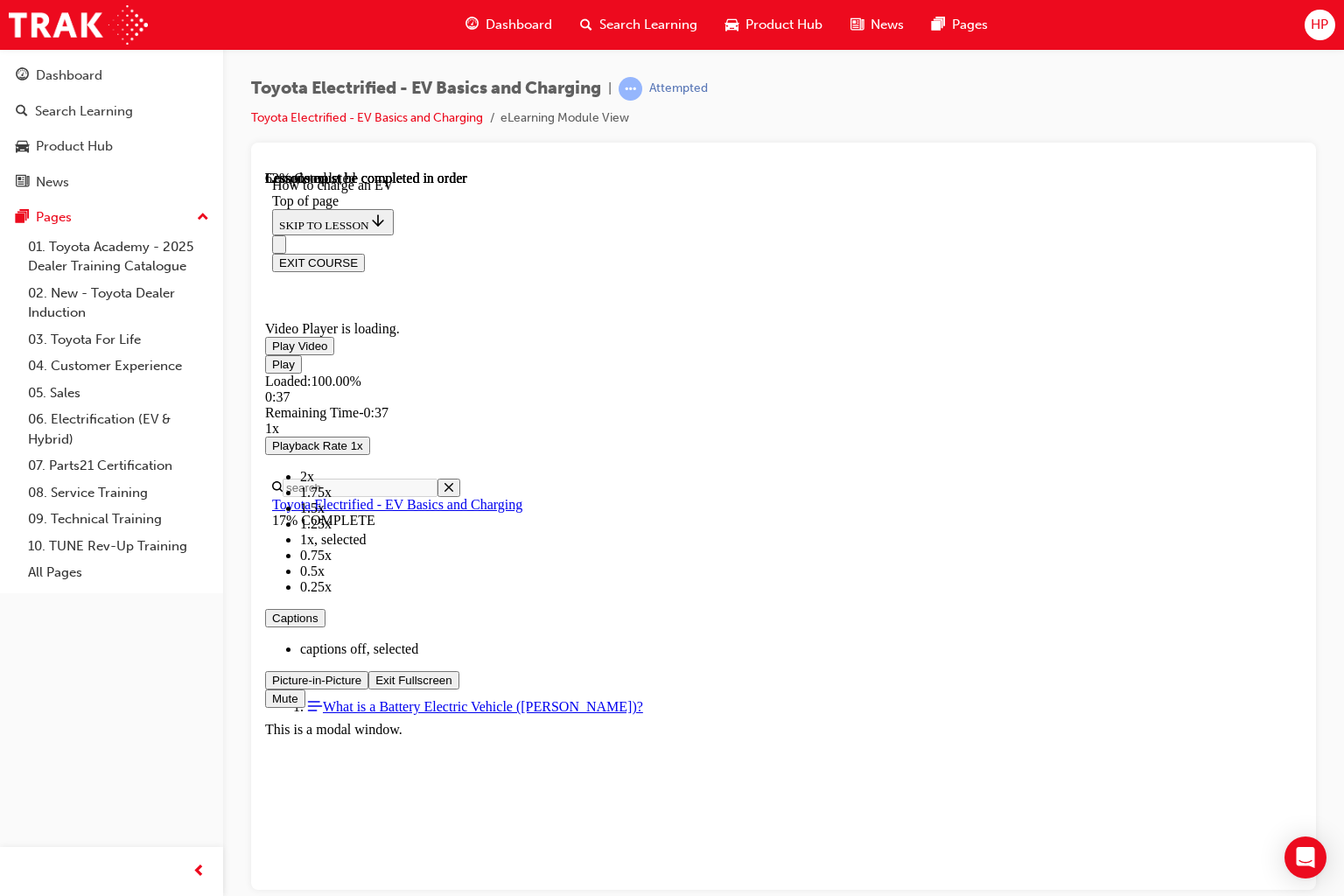
click at [376, 686] on span "Video player" at bounding box center [376, 679] width 0 height 13
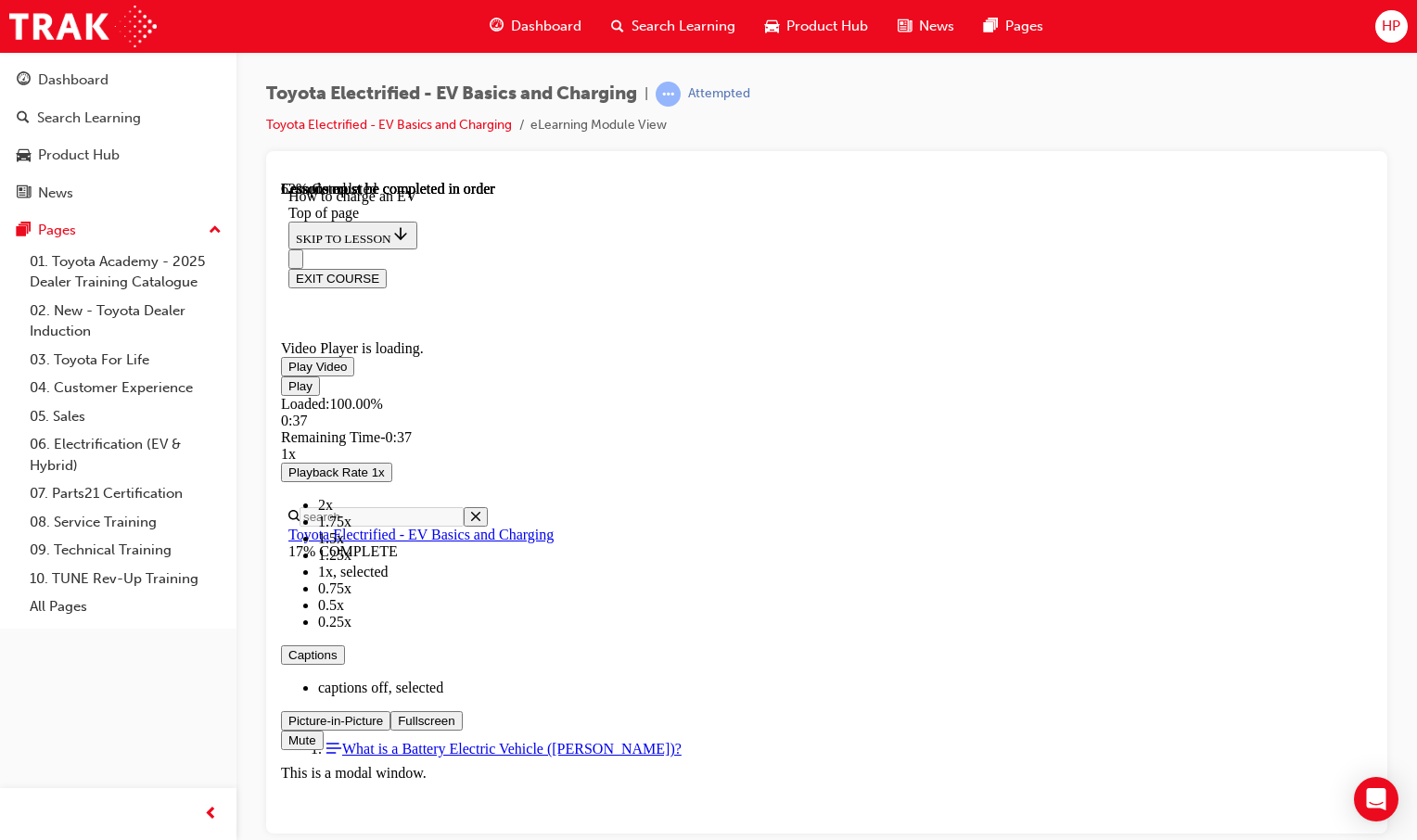
scroll to position [6151, 0]
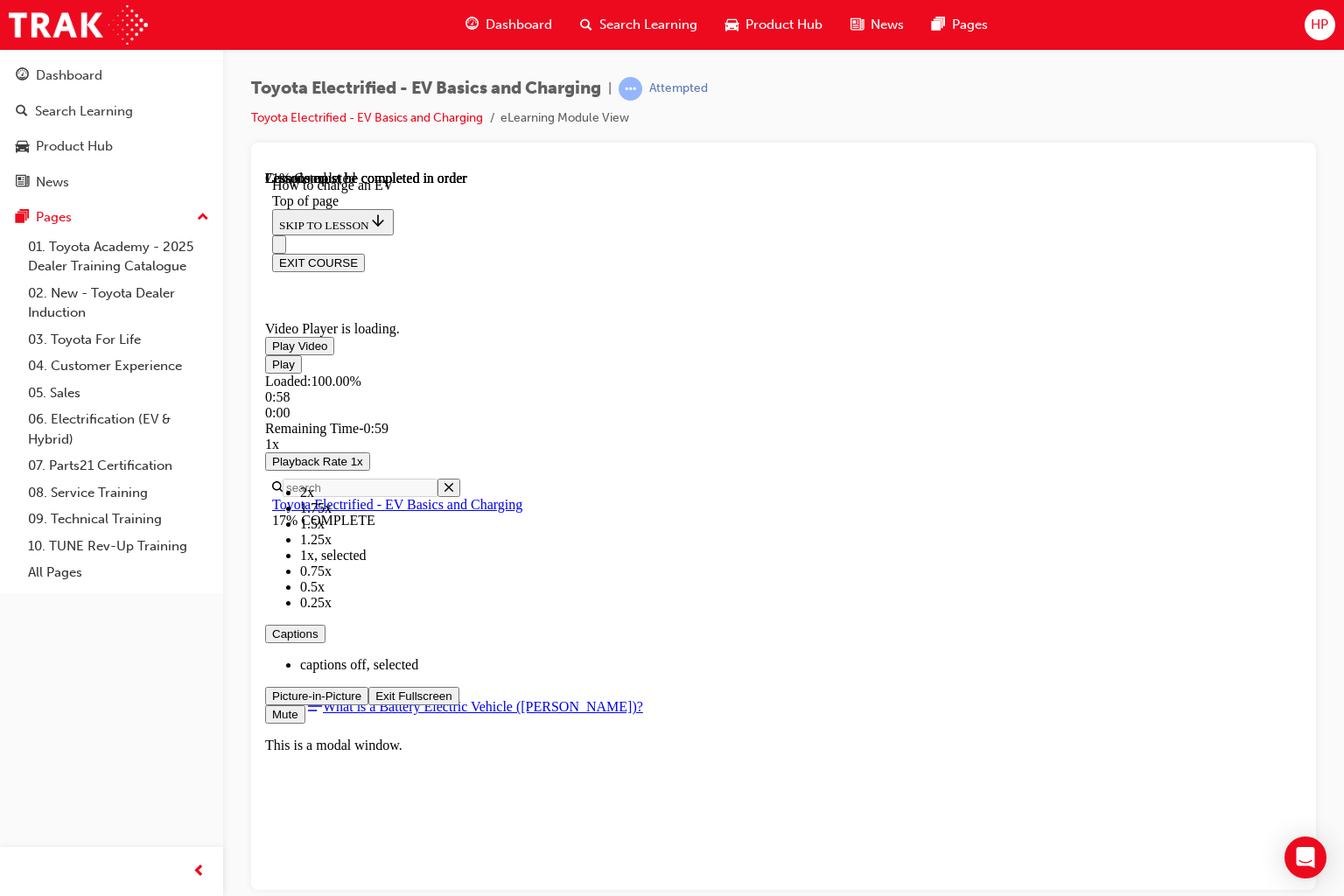
click at [376, 702] on span "Video player" at bounding box center [376, 695] width 0 height 13
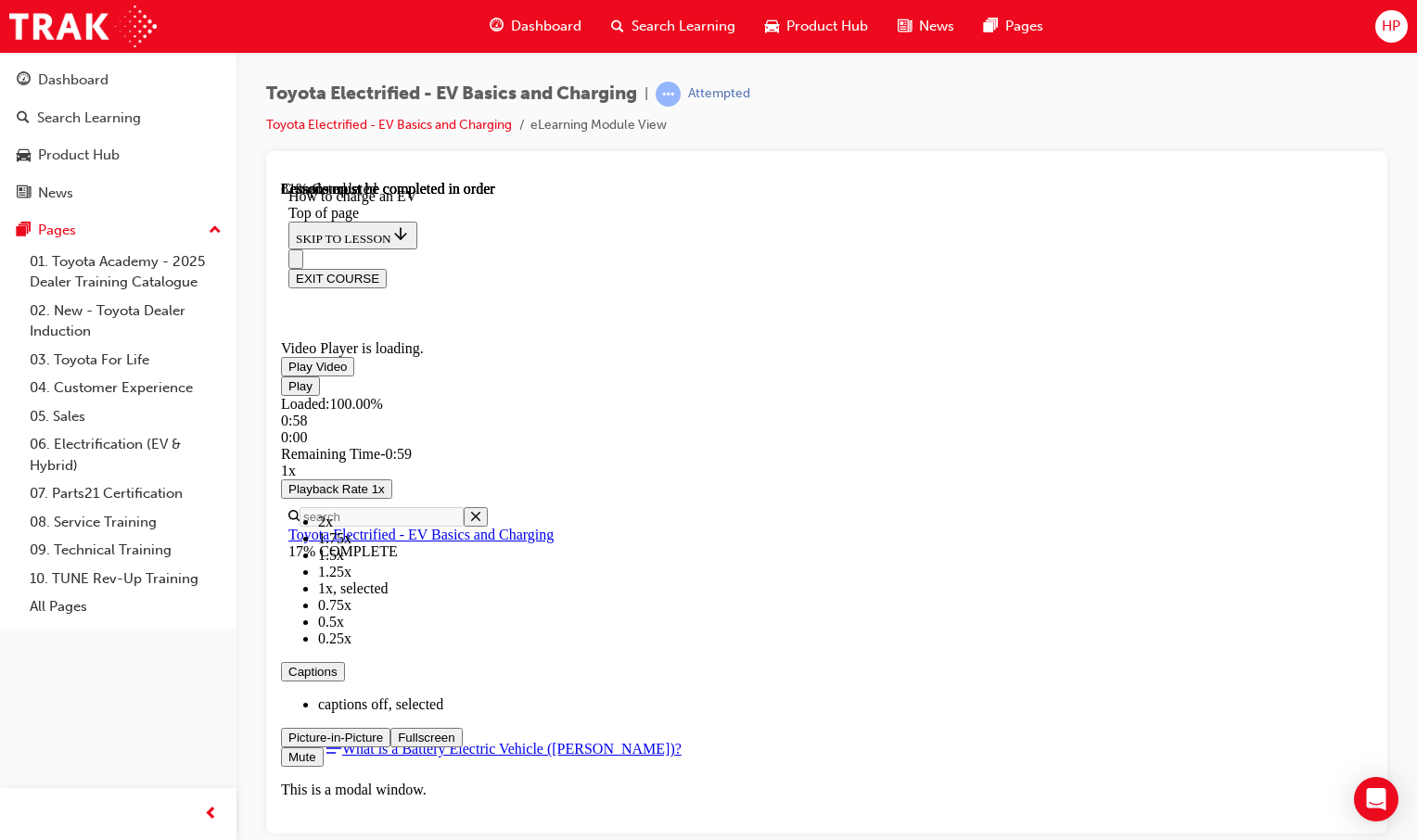
scroll to position [7925, 0]
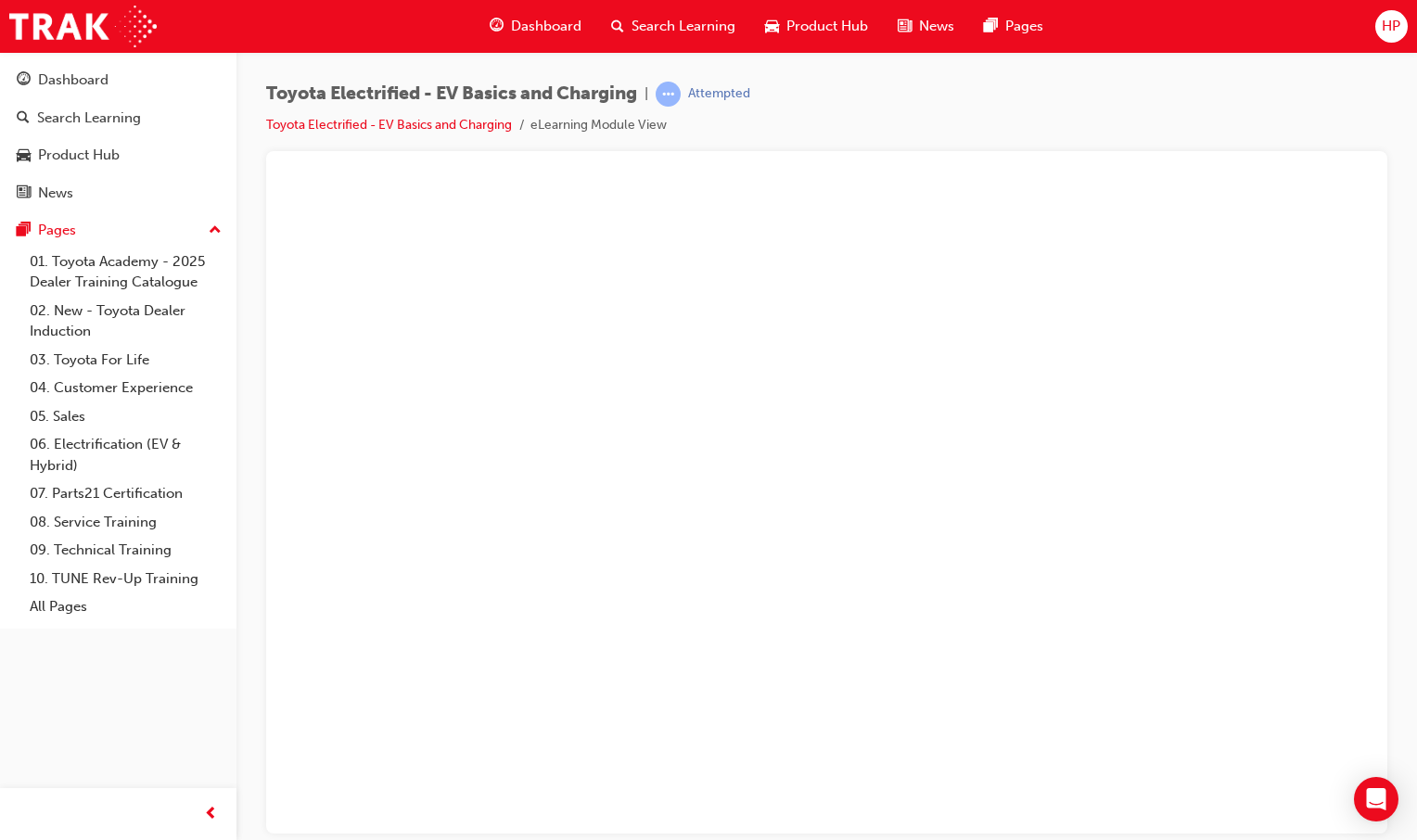
scroll to position [8111, 0]
click at [776, 550] on button "Unzoom image" at bounding box center [826, 506] width 1091 height 653
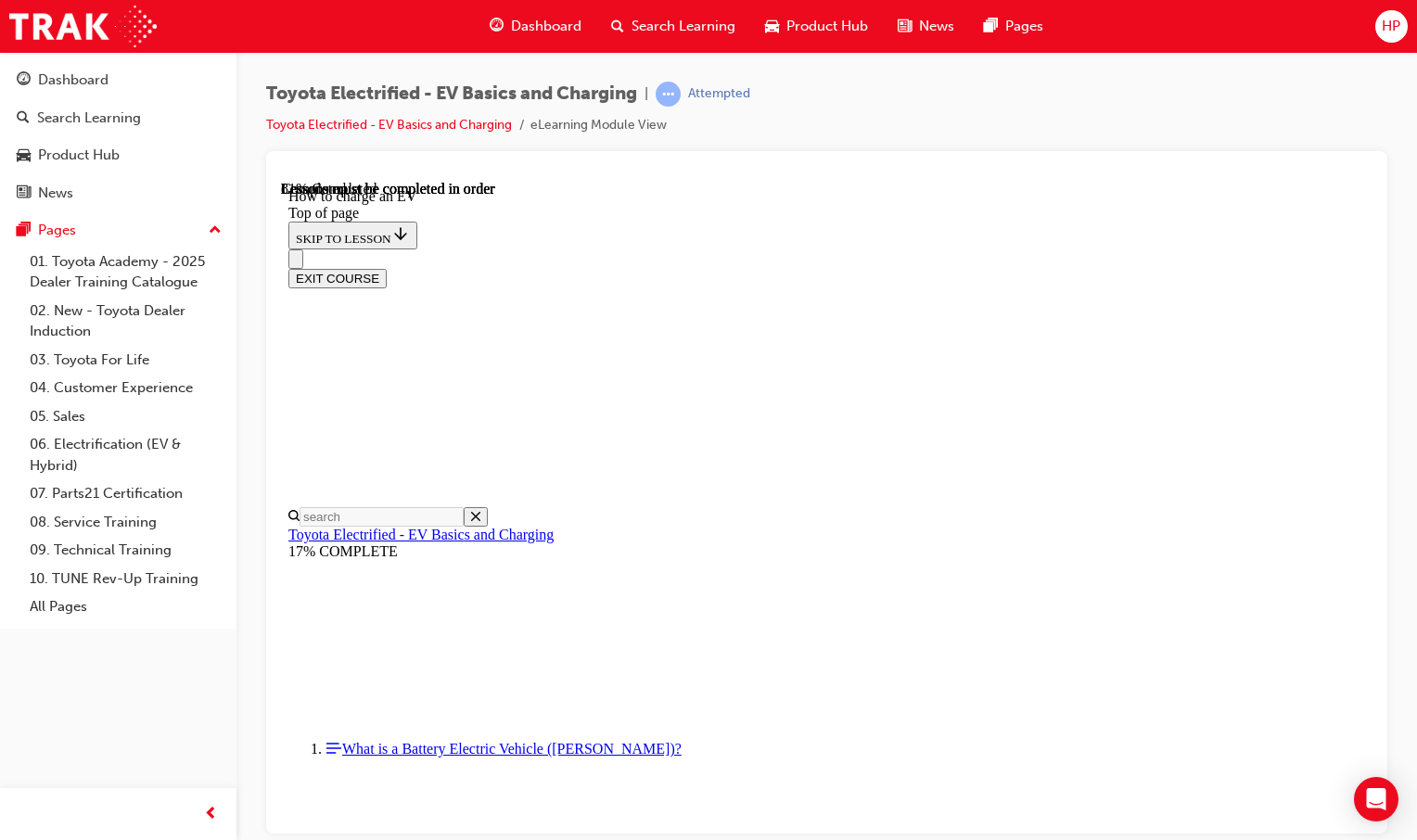
drag, startPoint x: 861, startPoint y: 478, endPoint x: 834, endPoint y: 516, distance: 46.6
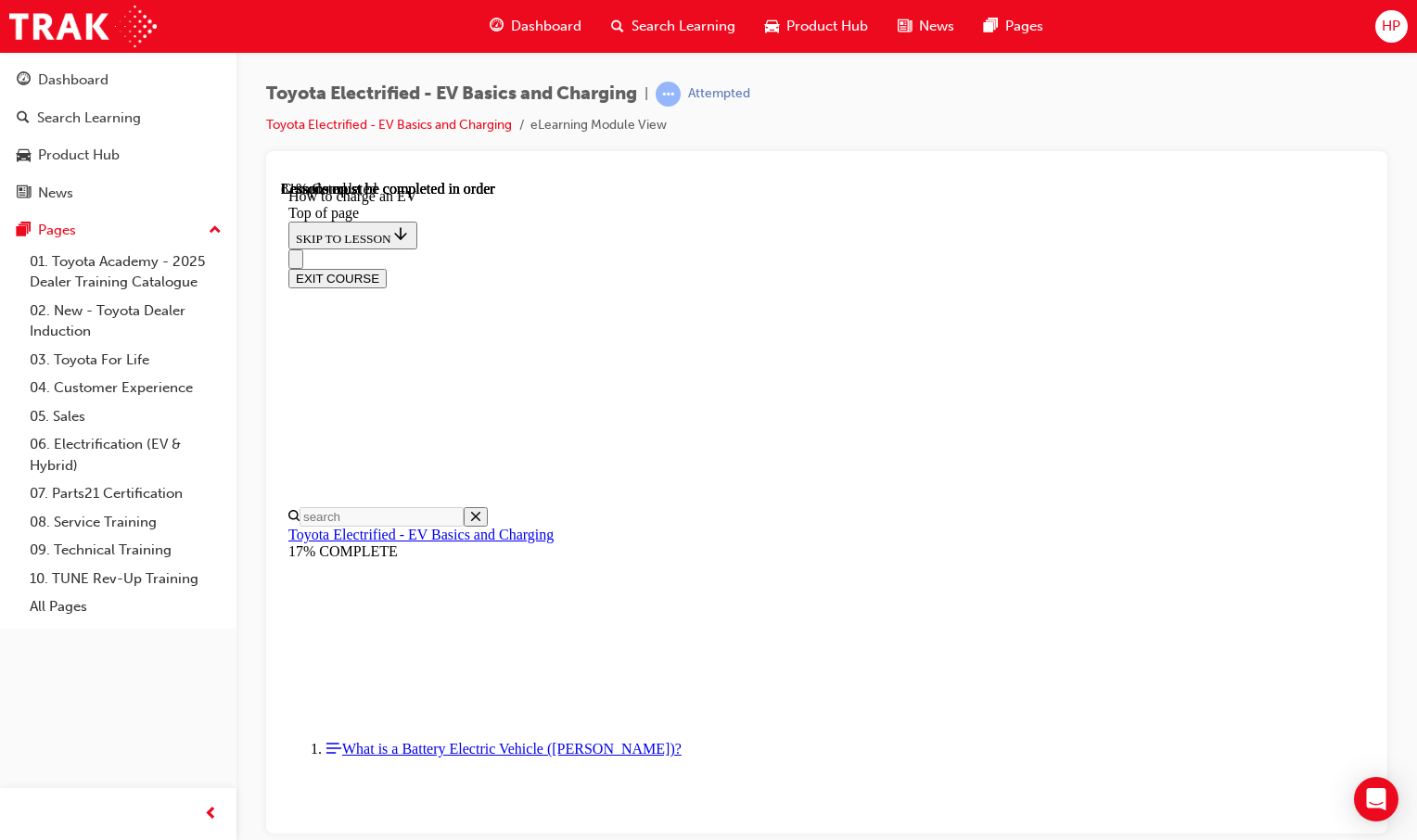
drag, startPoint x: 1288, startPoint y: 646, endPoint x: 1570, endPoint y: 892, distance: 374.2
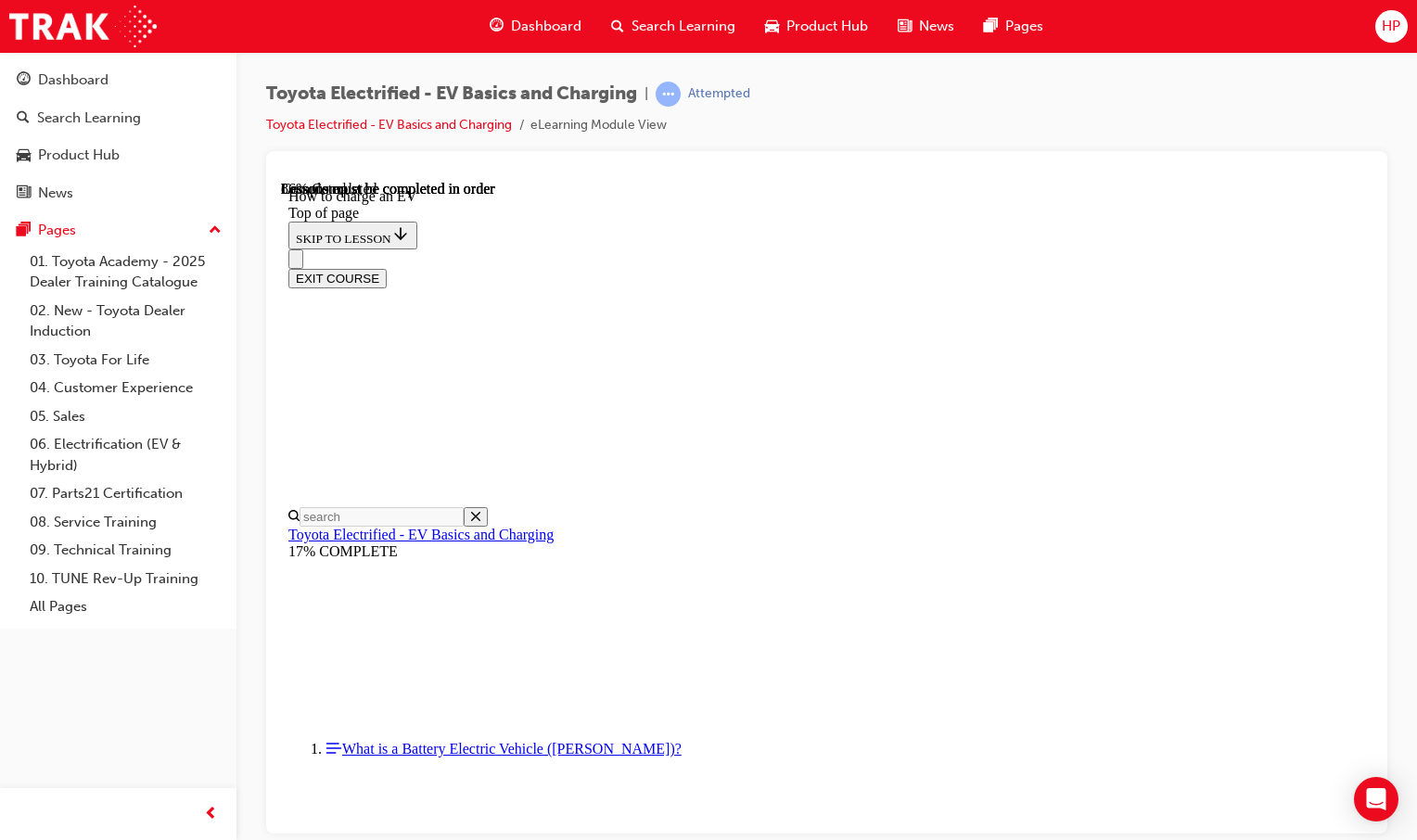
scroll to position [8018, 0]
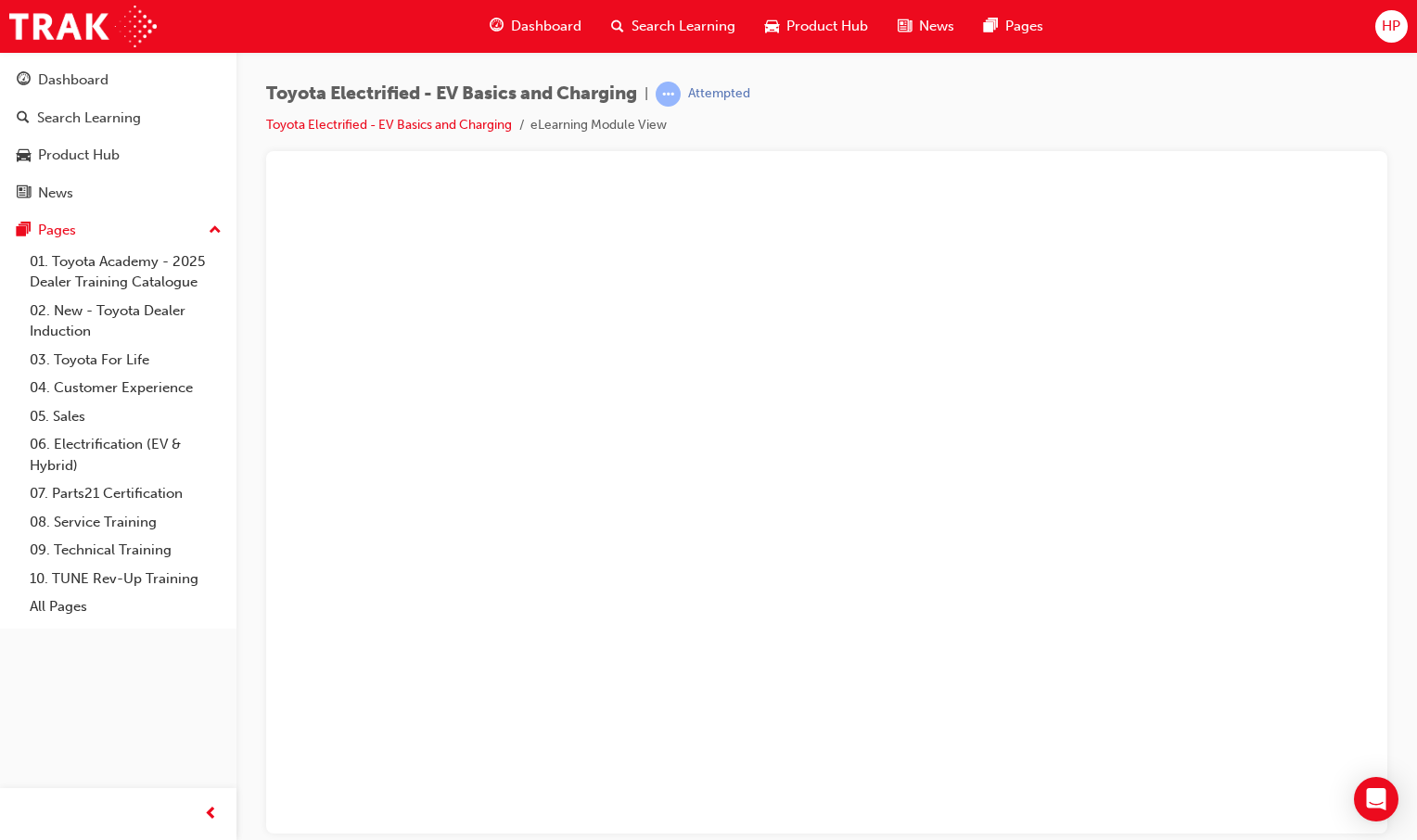
scroll to position [8111, 0]
click at [1020, 459] on button "Unzoom image" at bounding box center [826, 506] width 1091 height 653
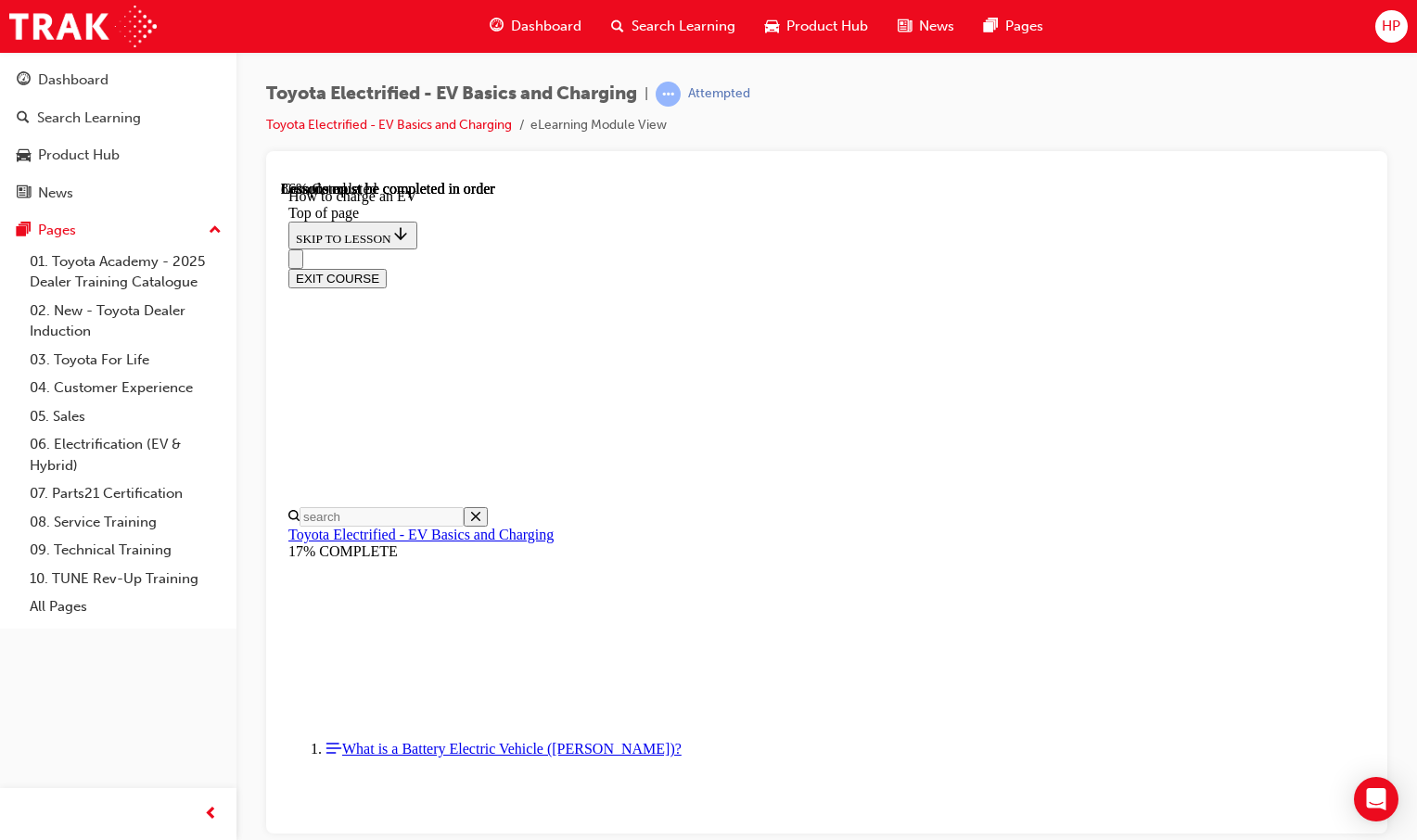
scroll to position [8018, 0]
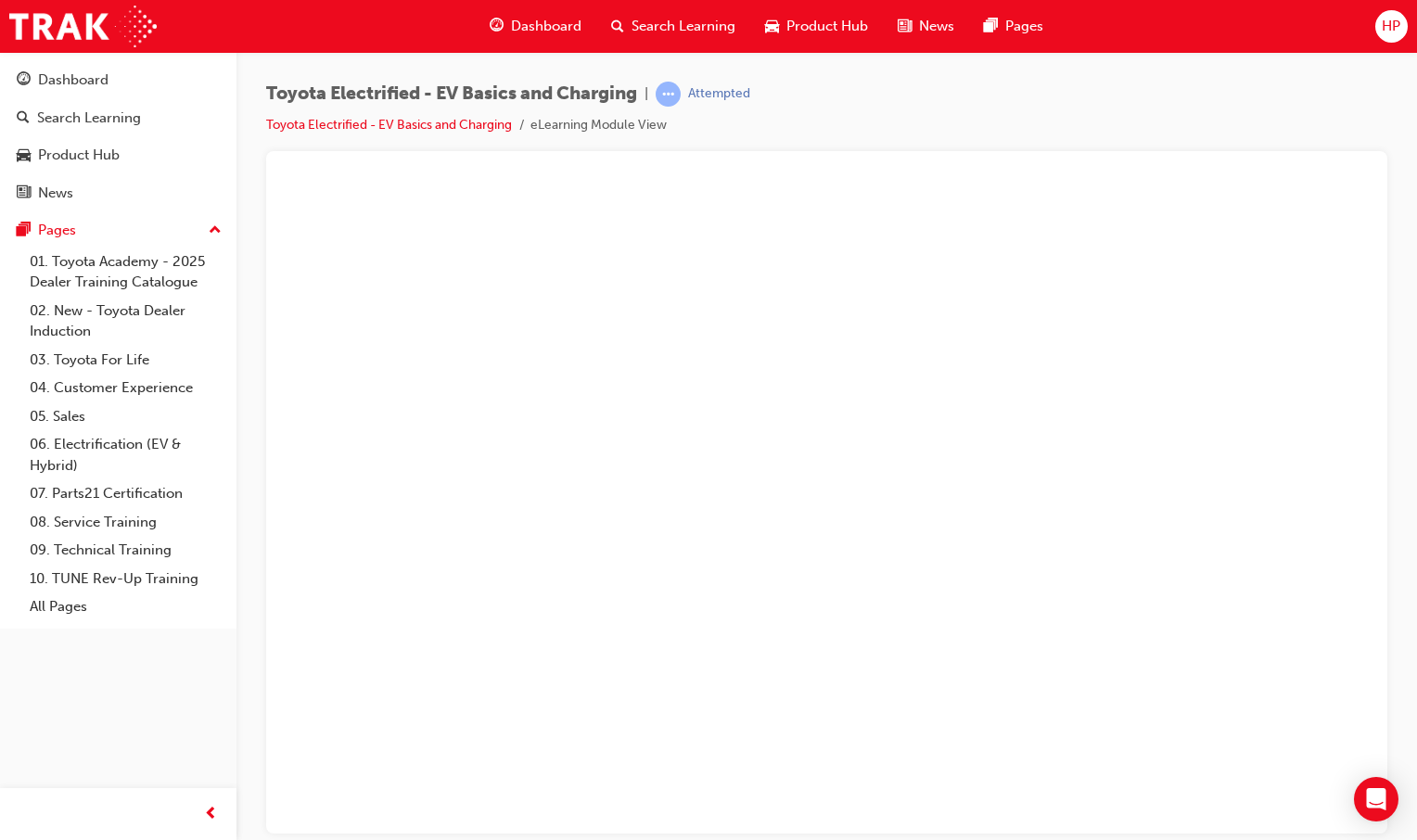
click at [959, 436] on button "Unzoom image" at bounding box center [826, 506] width 1091 height 653
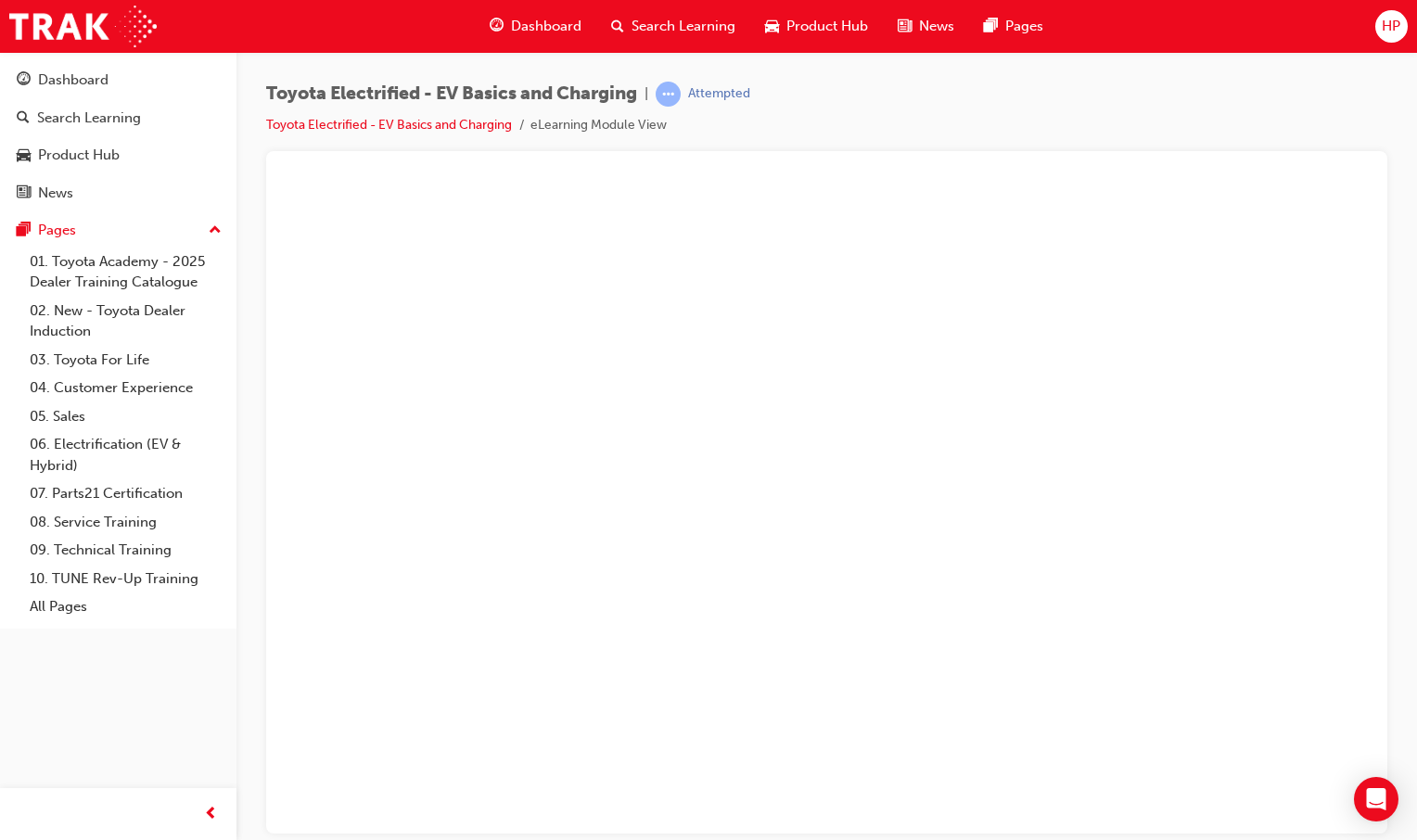
click at [1039, 434] on button "Unzoom image" at bounding box center [826, 506] width 1091 height 653
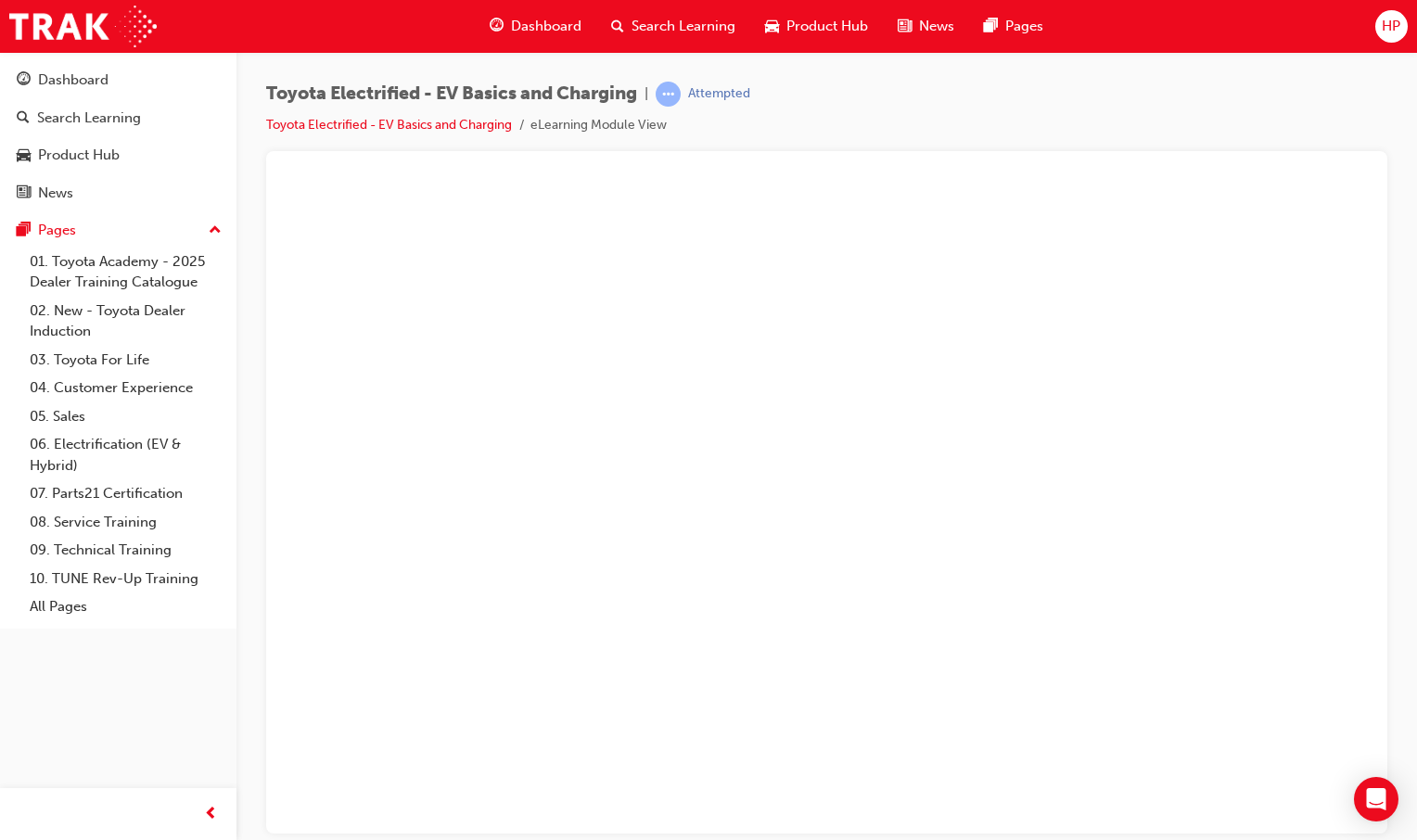
click at [1041, 430] on button "Unzoom image" at bounding box center [826, 506] width 1091 height 653
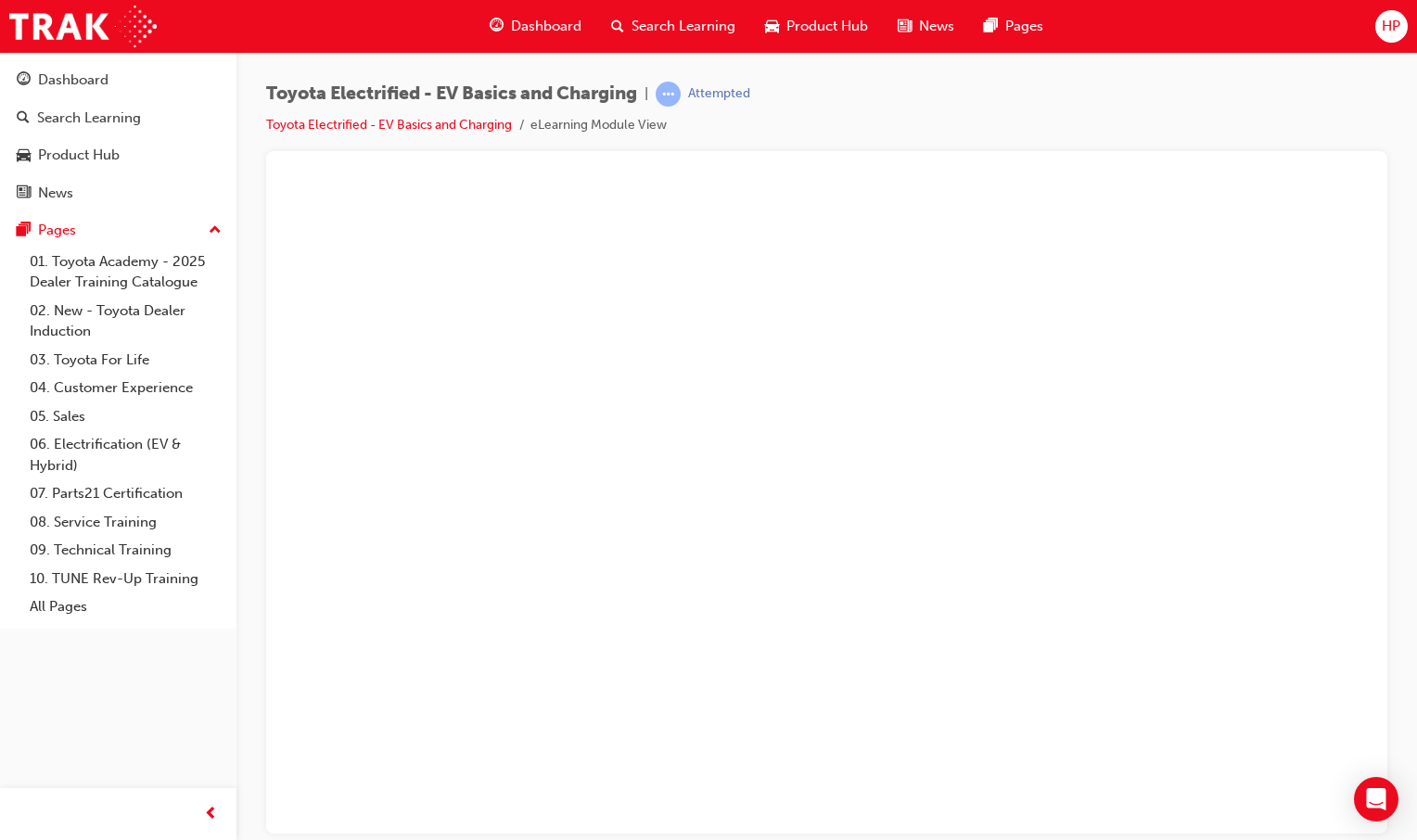
click at [1164, 439] on button "Unzoom image" at bounding box center [826, 506] width 1091 height 653
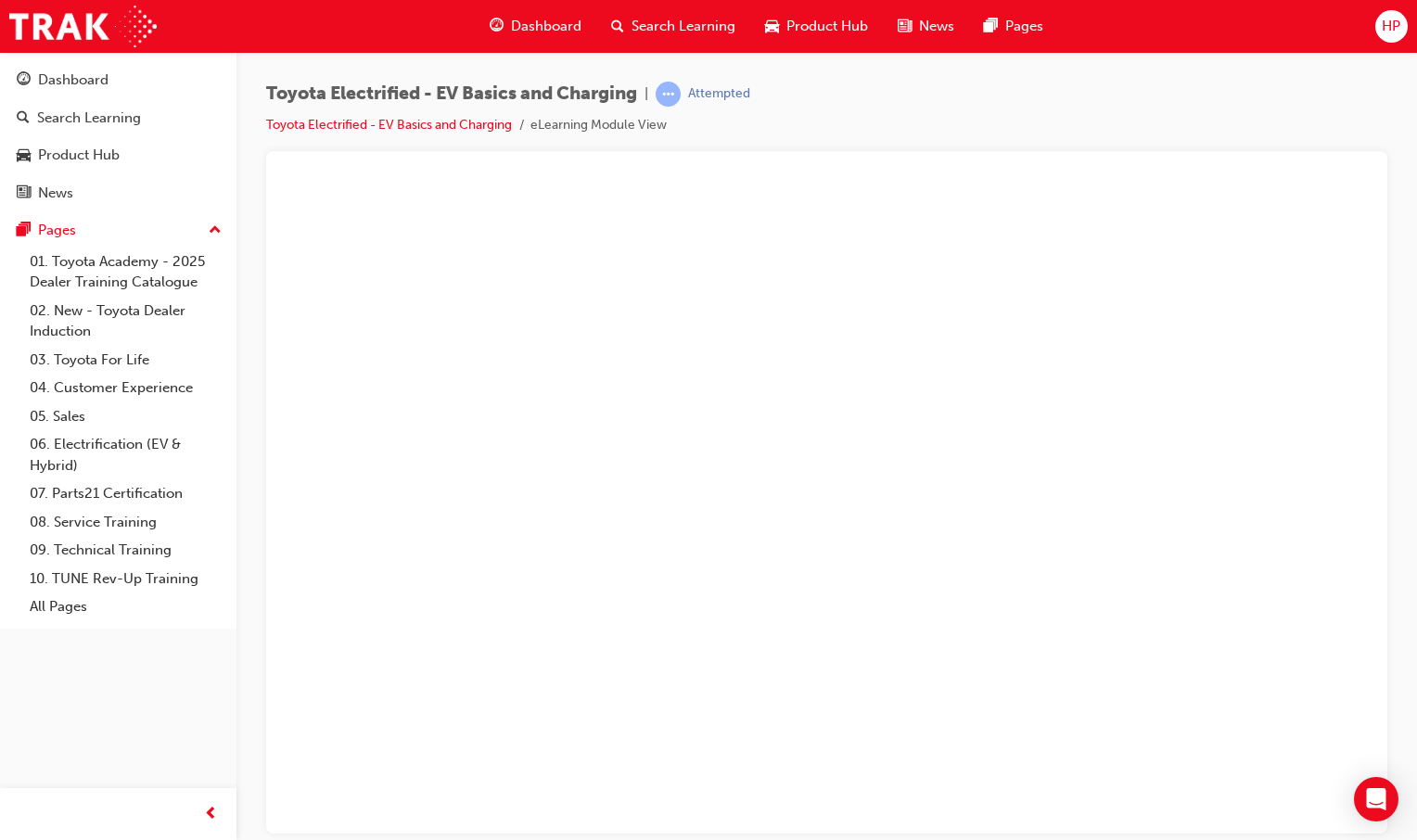
click at [978, 464] on button "Unzoom image" at bounding box center [826, 506] width 1091 height 653
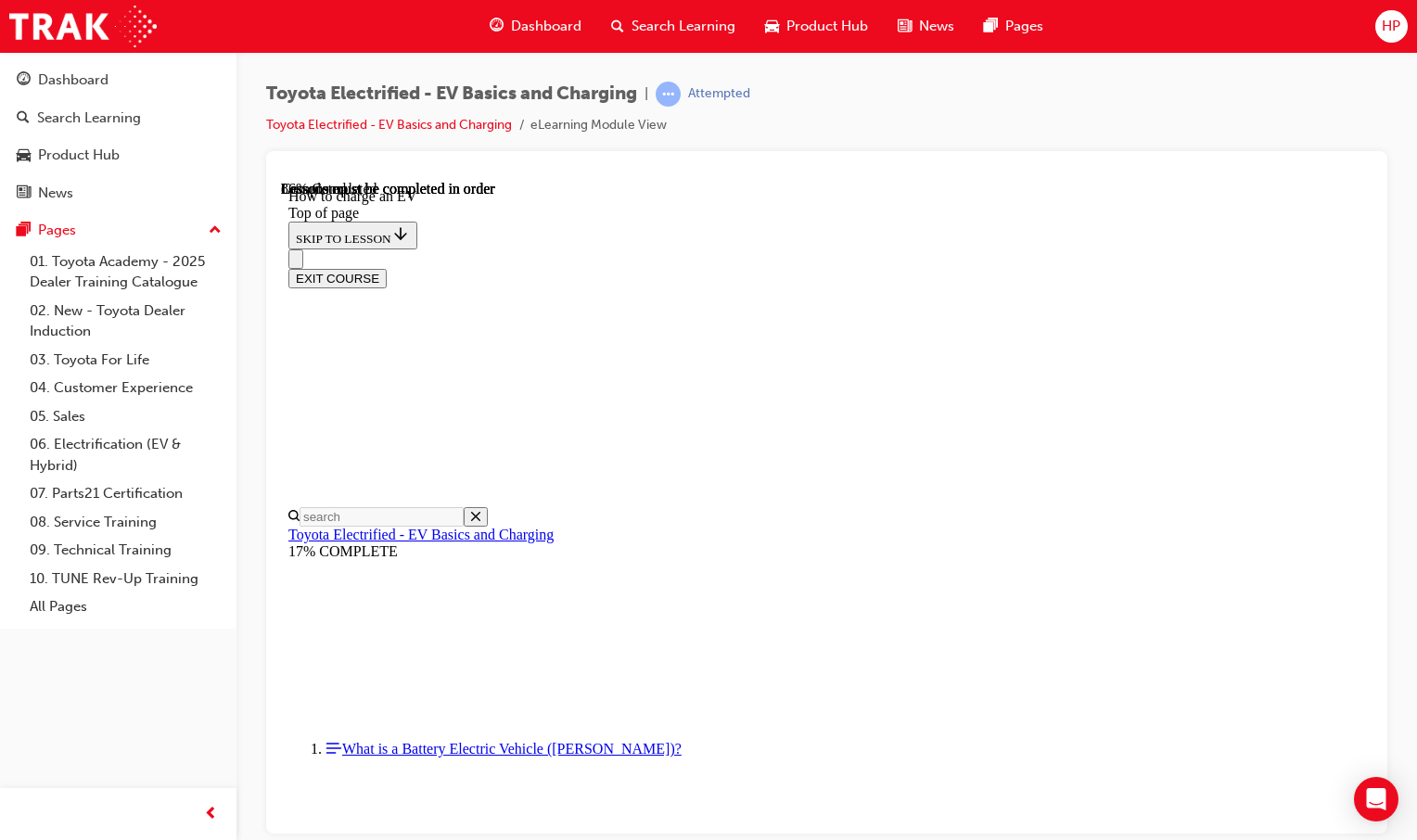
scroll to position [6720, 0]
drag, startPoint x: 621, startPoint y: 591, endPoint x: 1159, endPoint y: 616, distance: 538.6
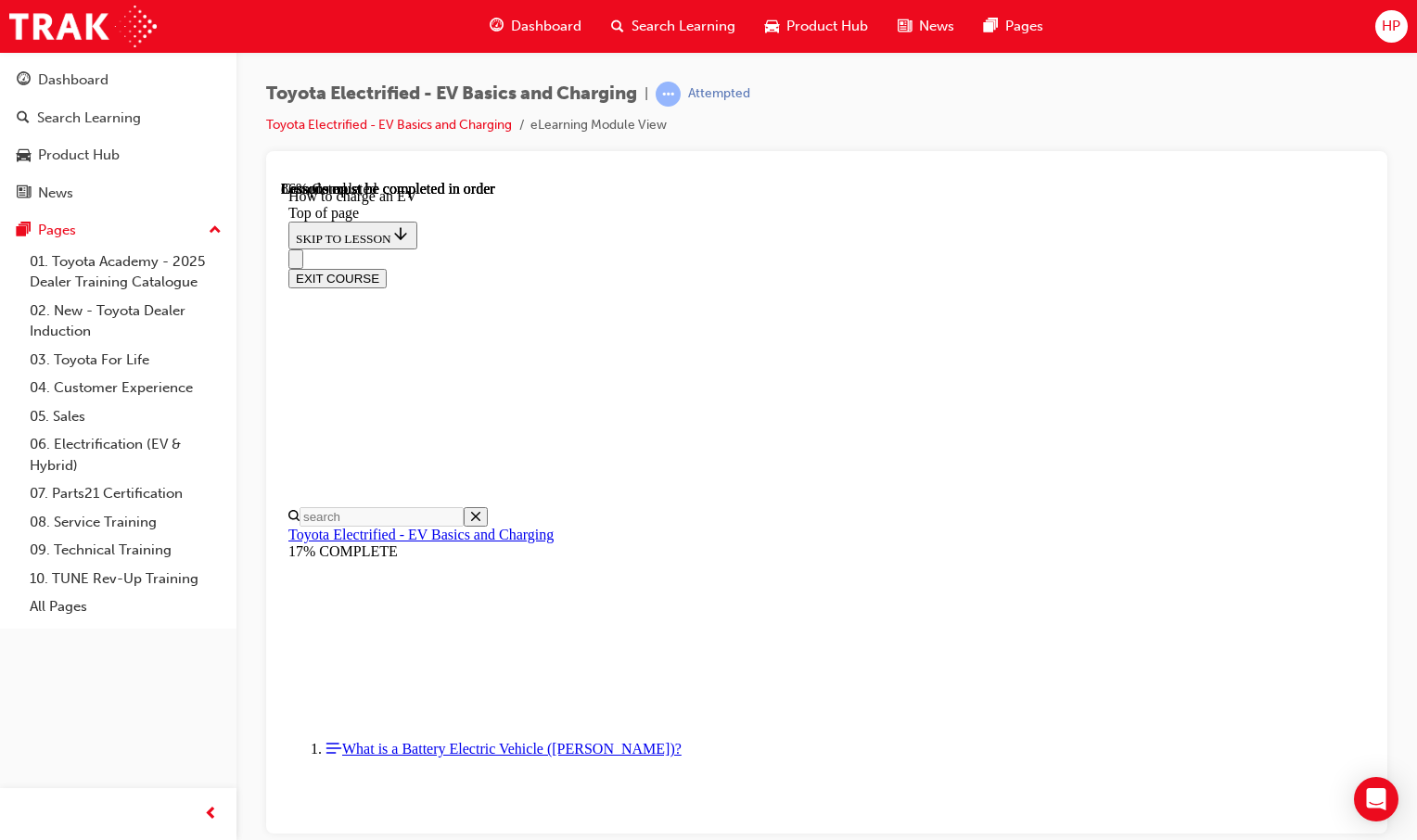
drag, startPoint x: 623, startPoint y: 626, endPoint x: 1136, endPoint y: 607, distance: 513.4
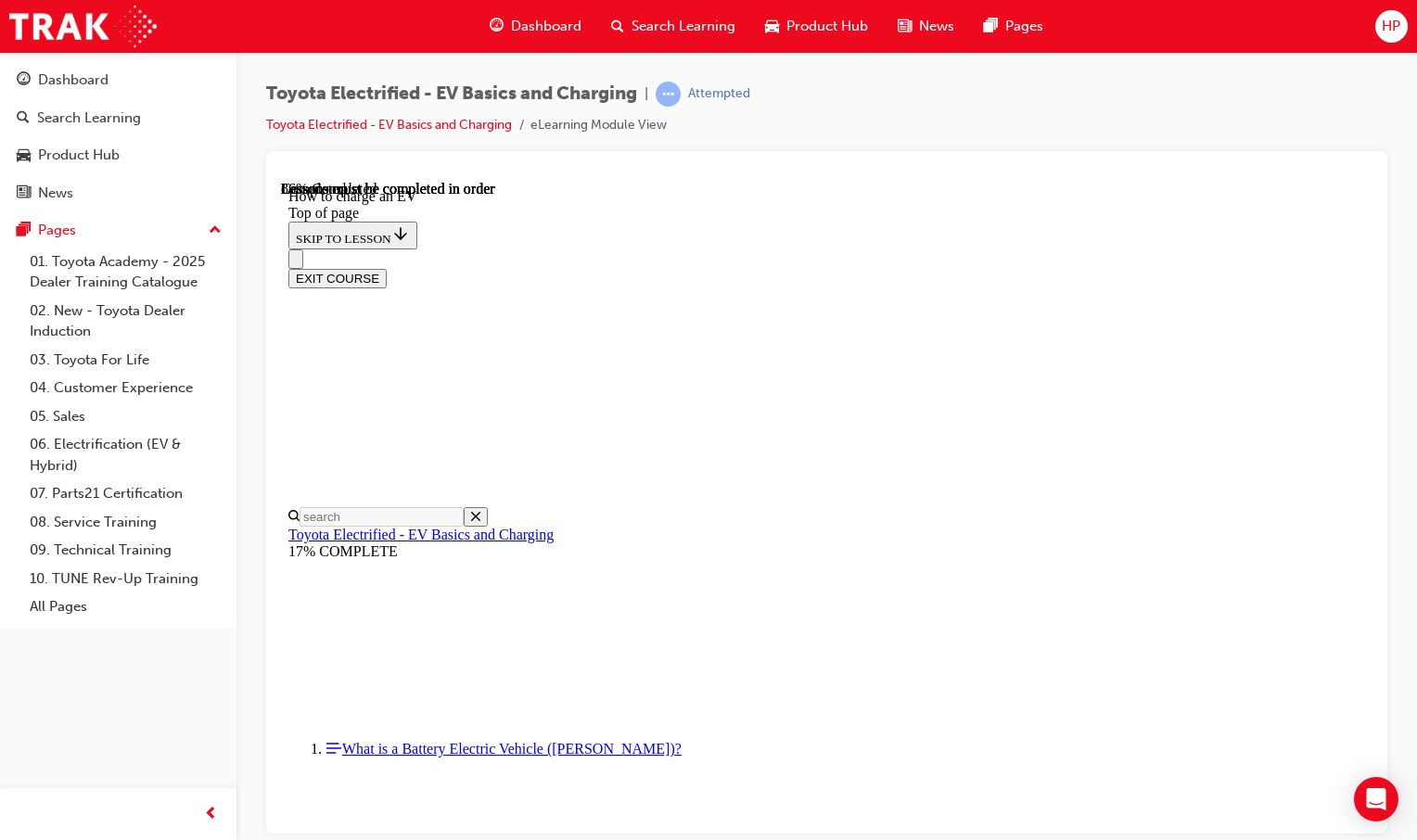
drag, startPoint x: 603, startPoint y: 647, endPoint x: 1199, endPoint y: 681, distance: 597.0
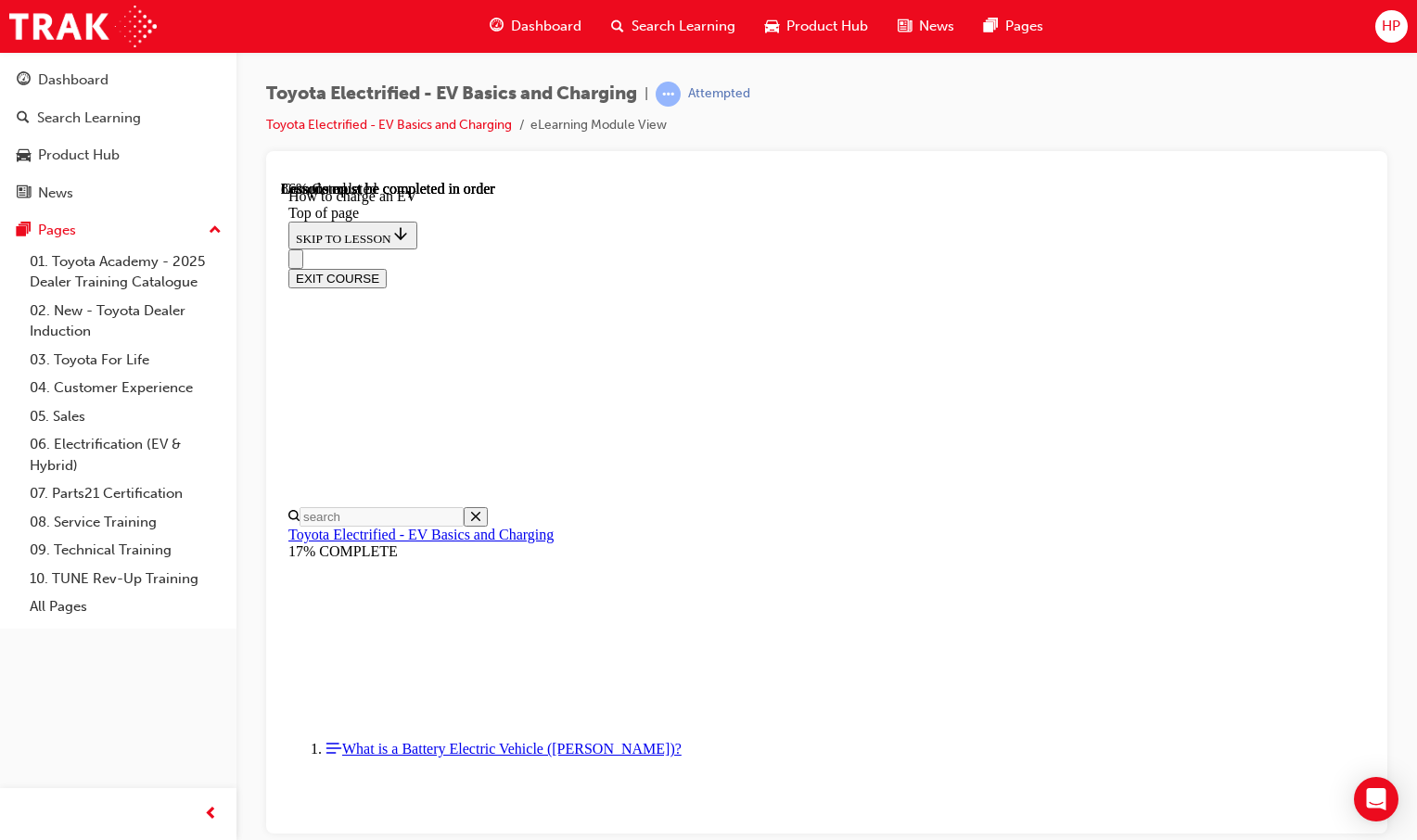
drag, startPoint x: 977, startPoint y: 693, endPoint x: 989, endPoint y: 680, distance: 17.7
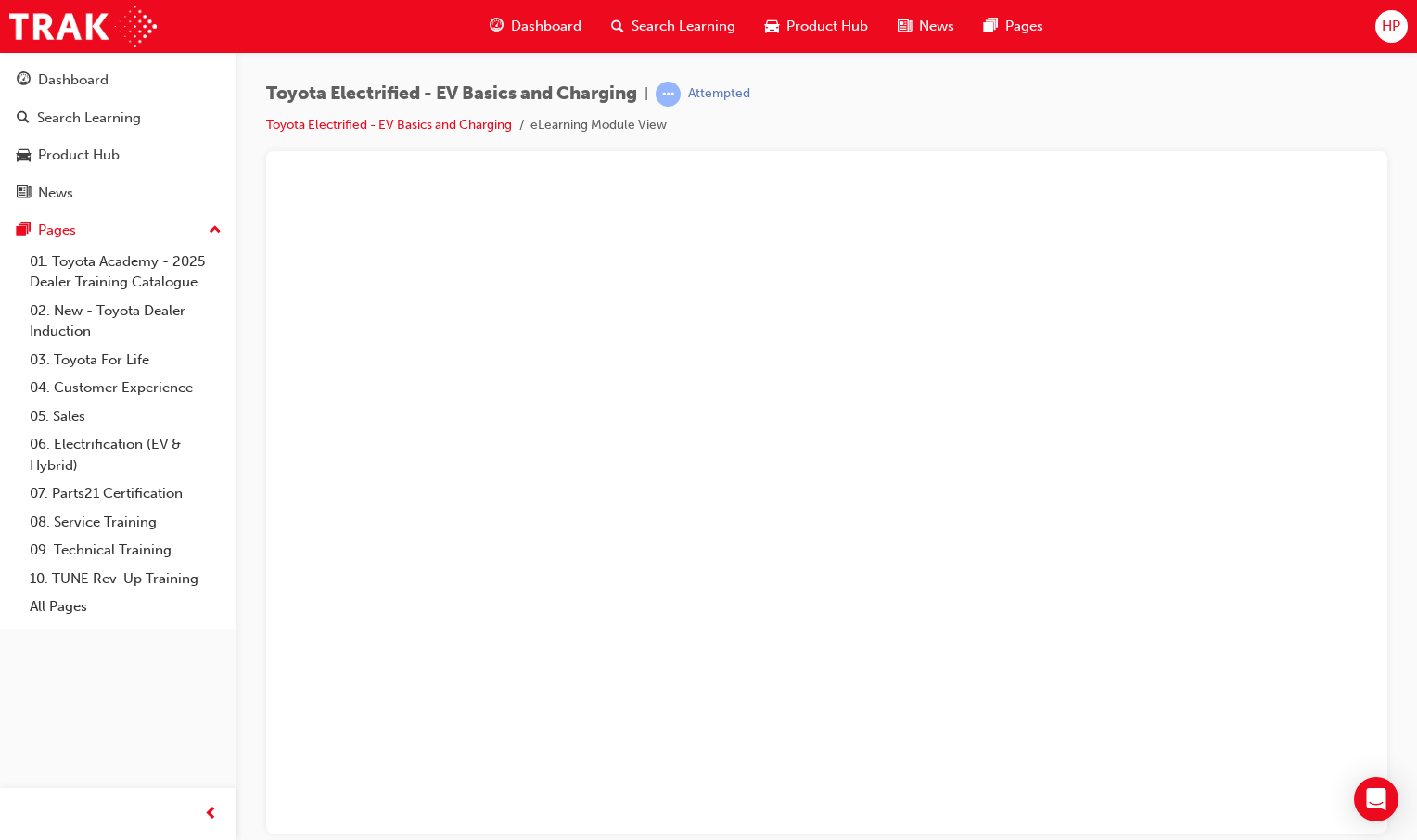
click at [762, 566] on button "Unzoom image" at bounding box center [826, 506] width 1091 height 653
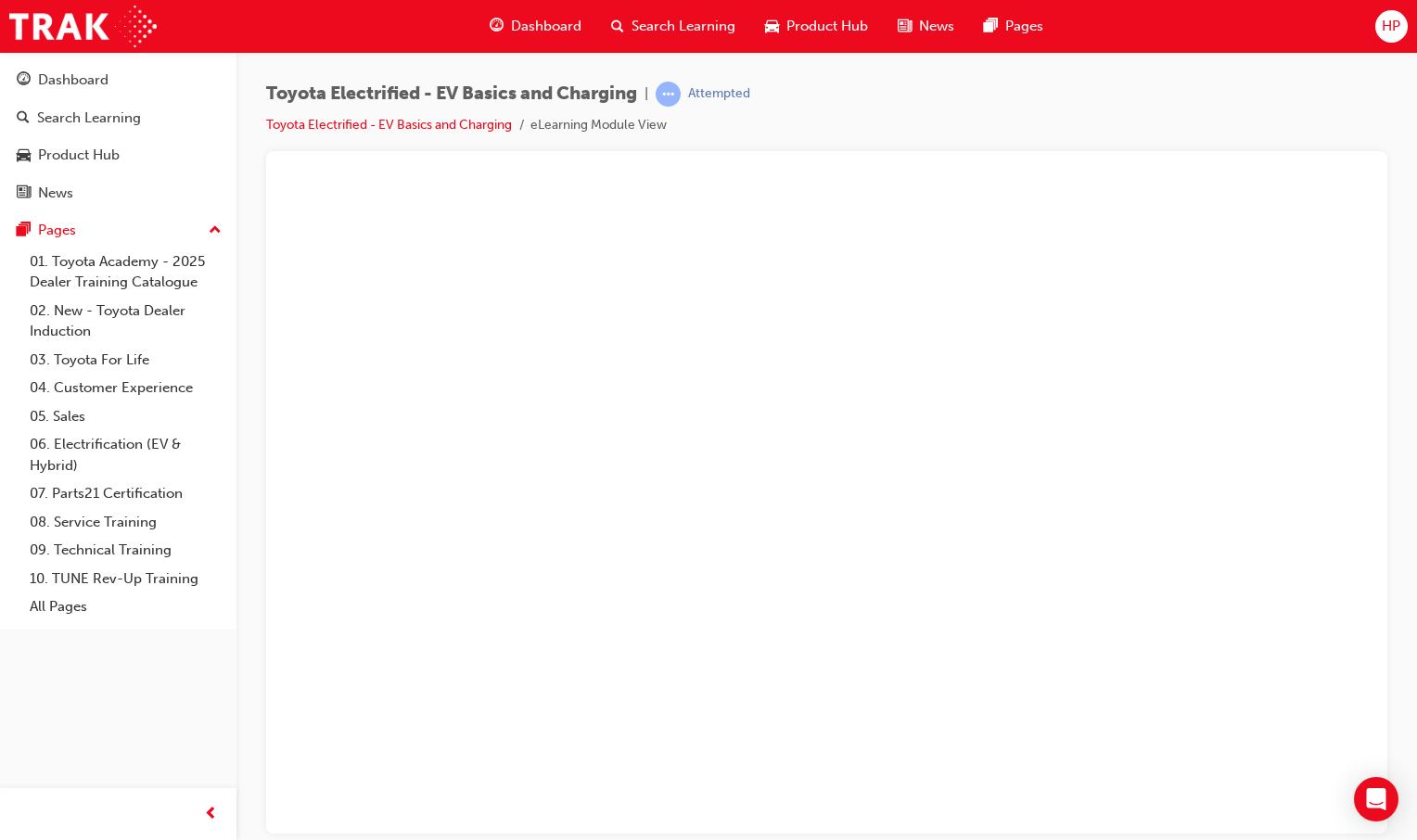
click at [856, 559] on button "Unzoom image" at bounding box center [826, 506] width 1091 height 653
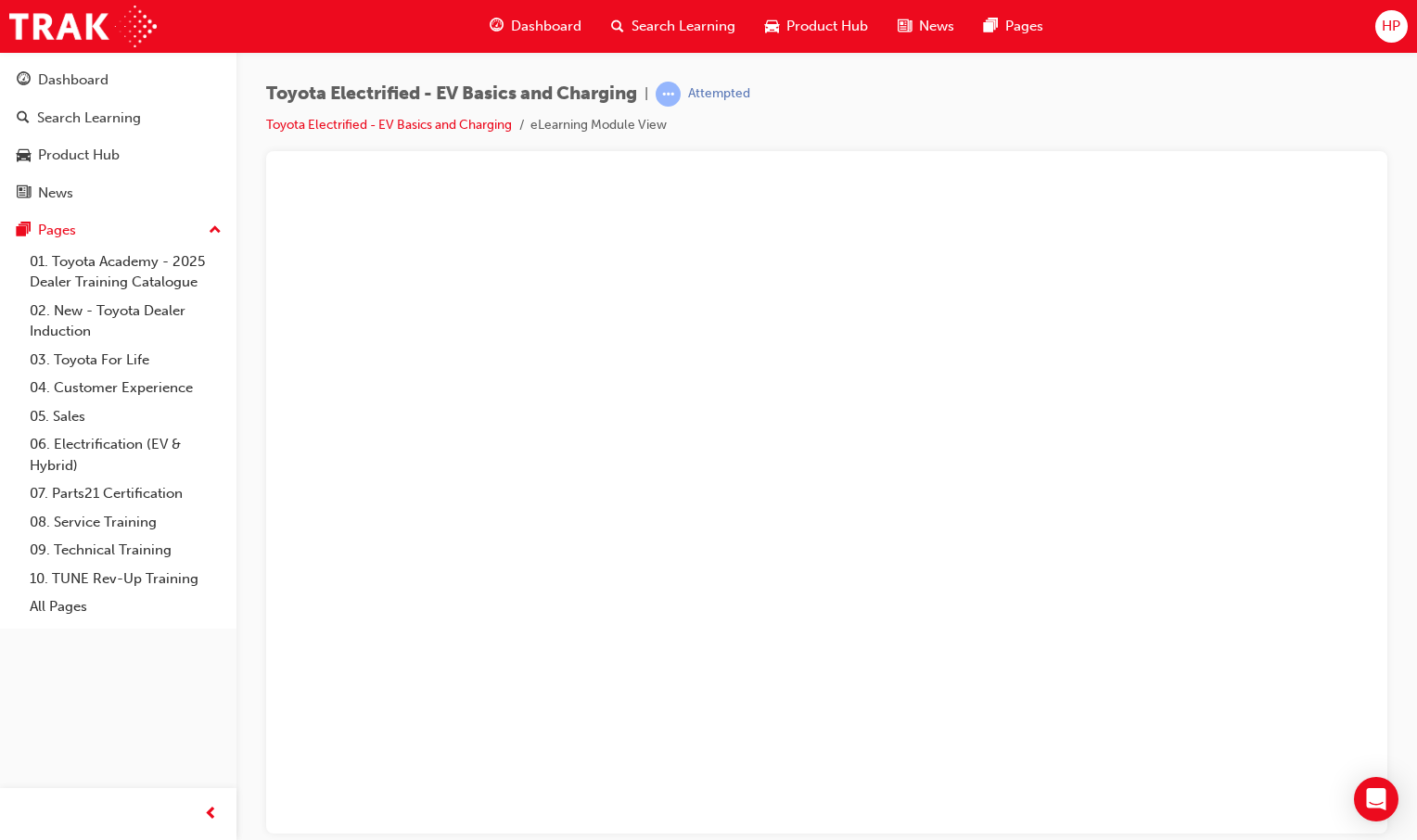
click at [1042, 542] on button "Unzoom image" at bounding box center [826, 506] width 1091 height 653
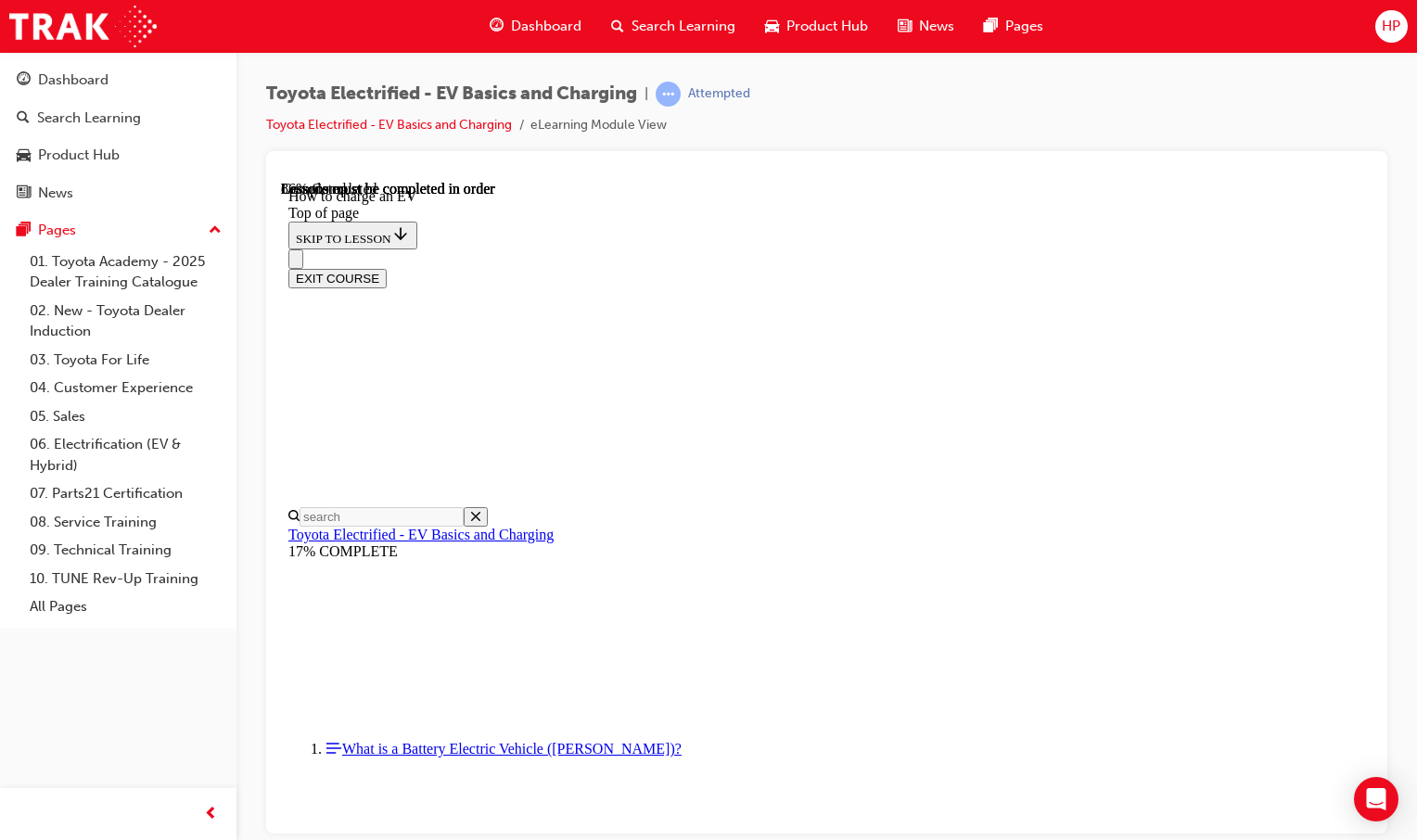
scroll to position [3846, 0]
drag, startPoint x: 909, startPoint y: 671, endPoint x: 925, endPoint y: 650, distance: 26.4
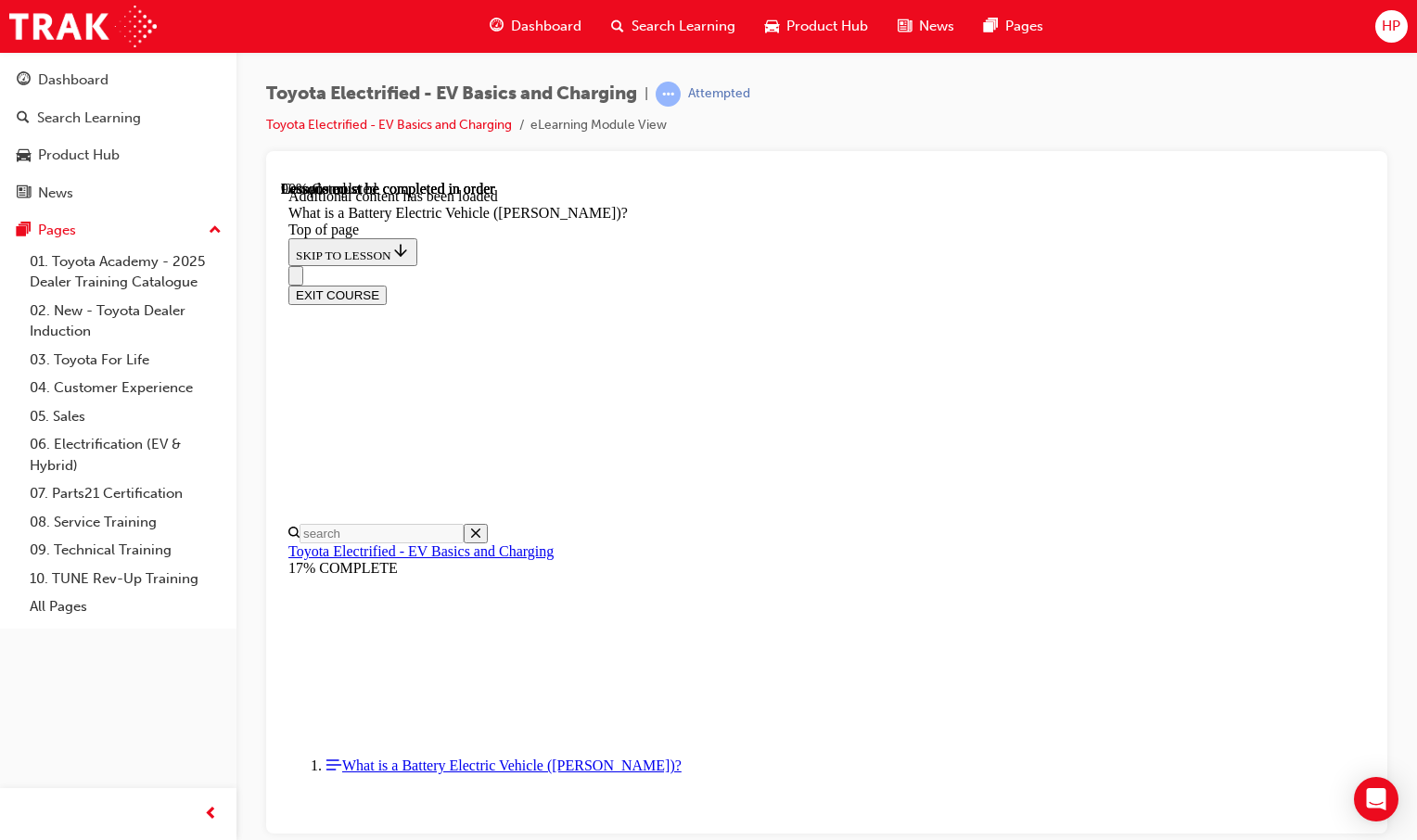
scroll to position [1887, 0]
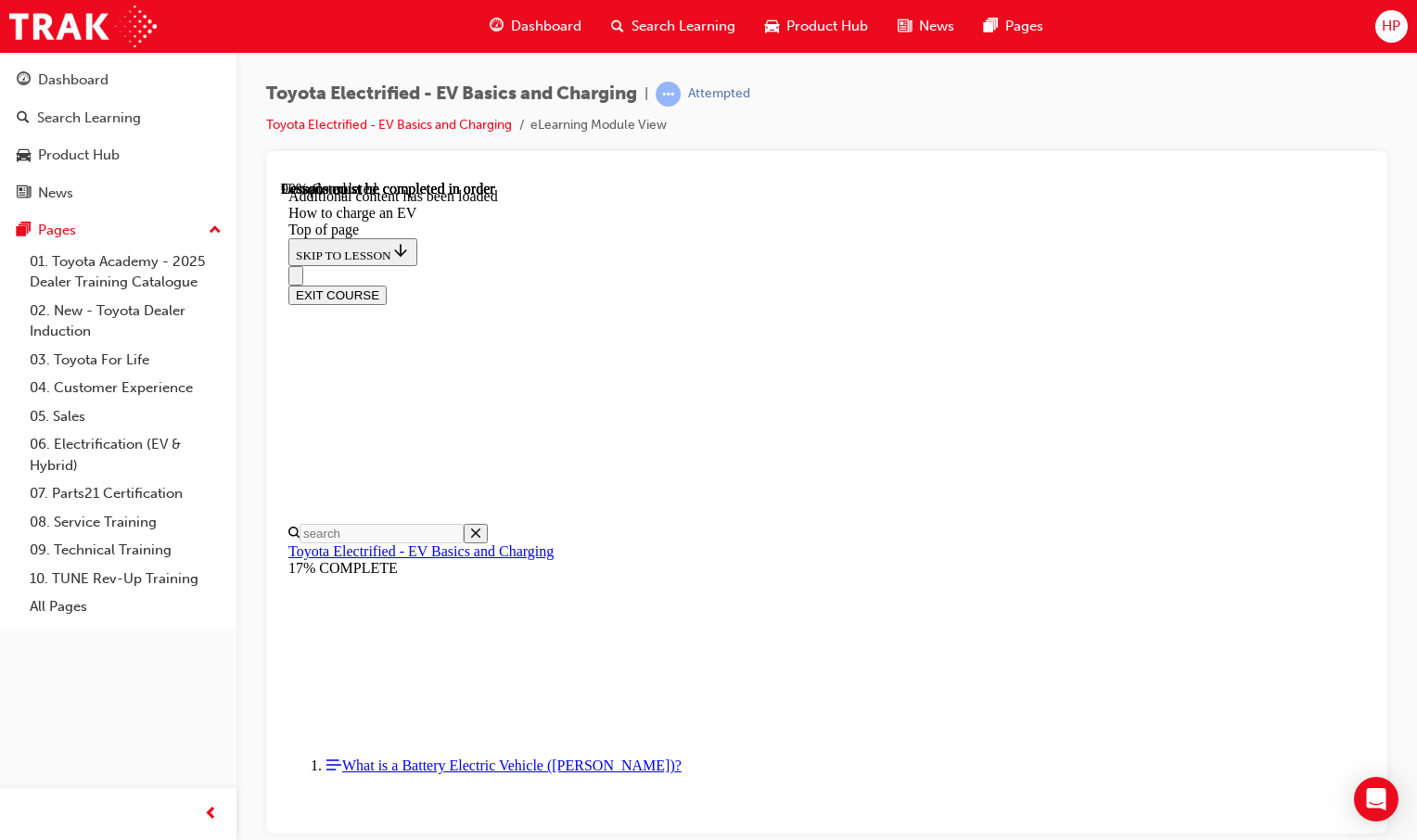
drag, startPoint x: 997, startPoint y: 421, endPoint x: 1001, endPoint y: 465, distance: 44.2
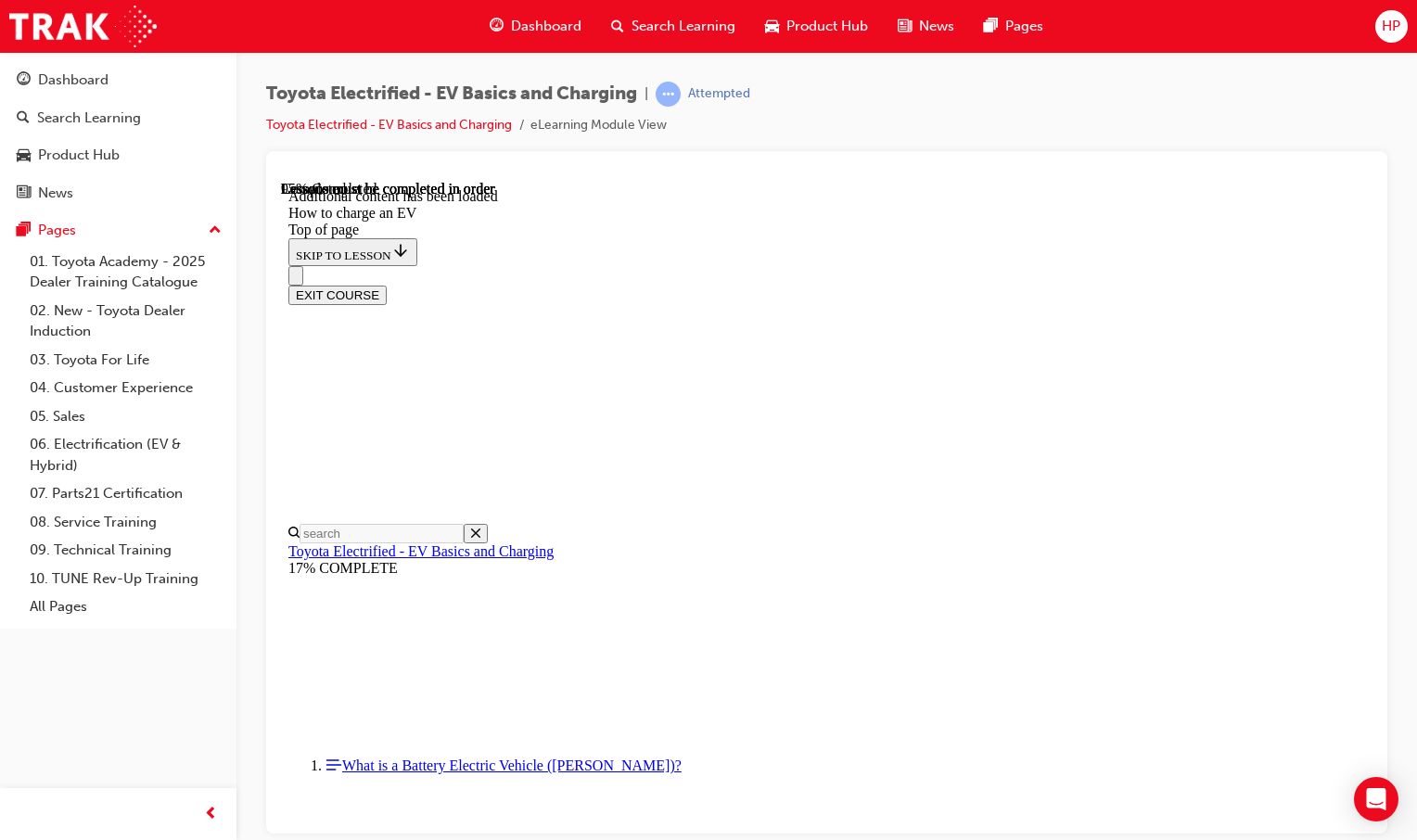
drag, startPoint x: 1016, startPoint y: 467, endPoint x: 972, endPoint y: 515, distance: 65.1
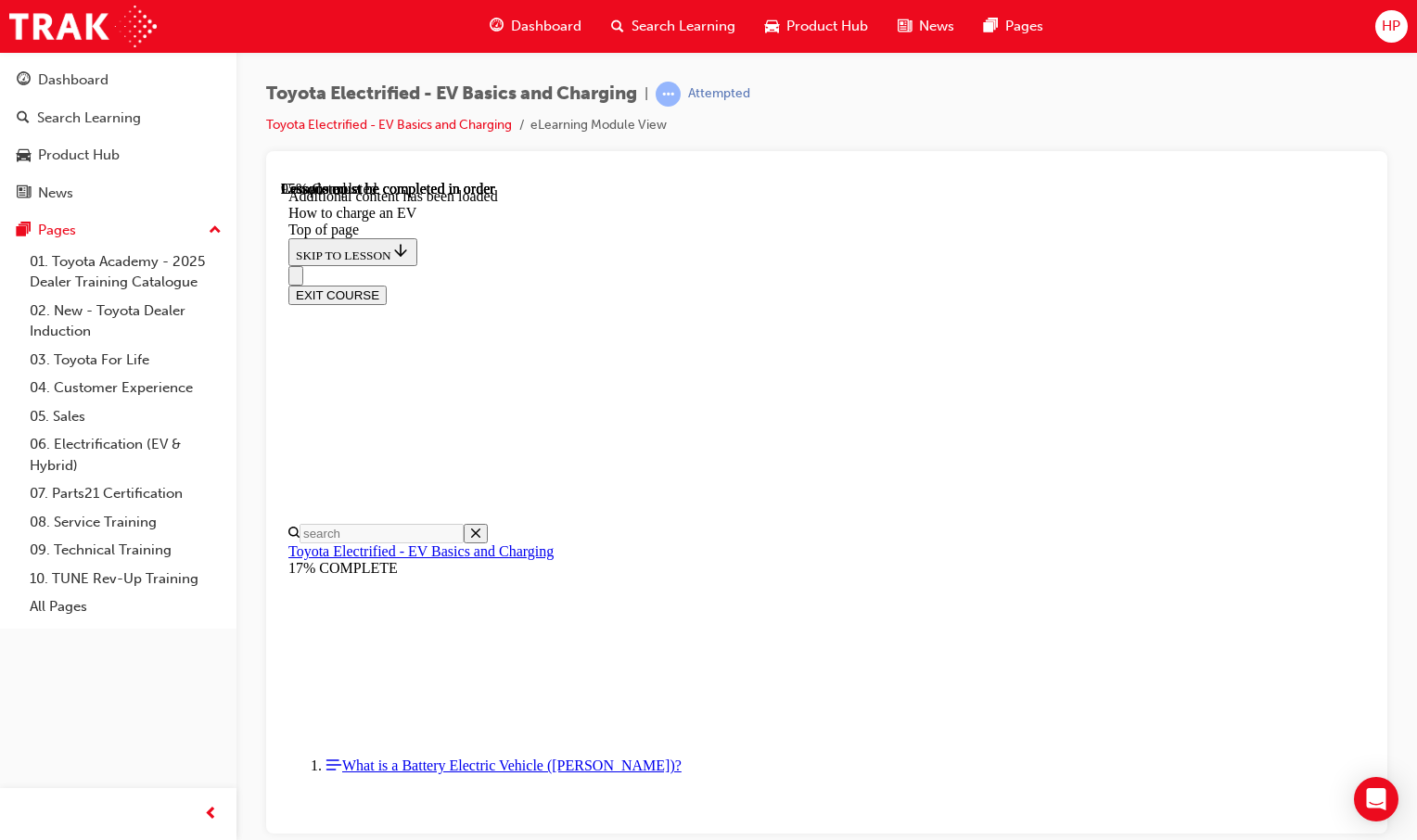
drag, startPoint x: 1023, startPoint y: 597, endPoint x: 1031, endPoint y: 583, distance: 16.1
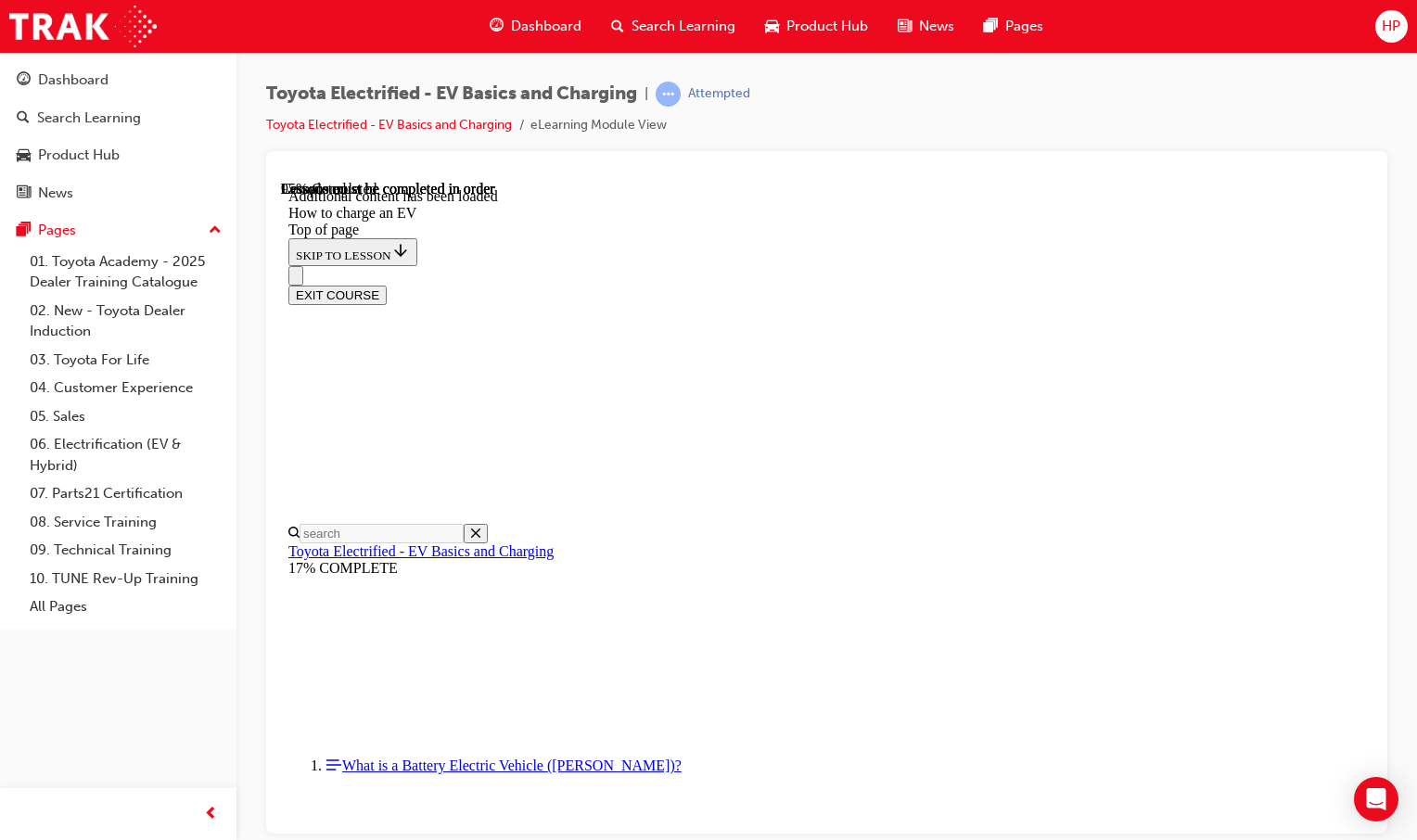
drag, startPoint x: 952, startPoint y: 693, endPoint x: 952, endPoint y: 680, distance: 13.0
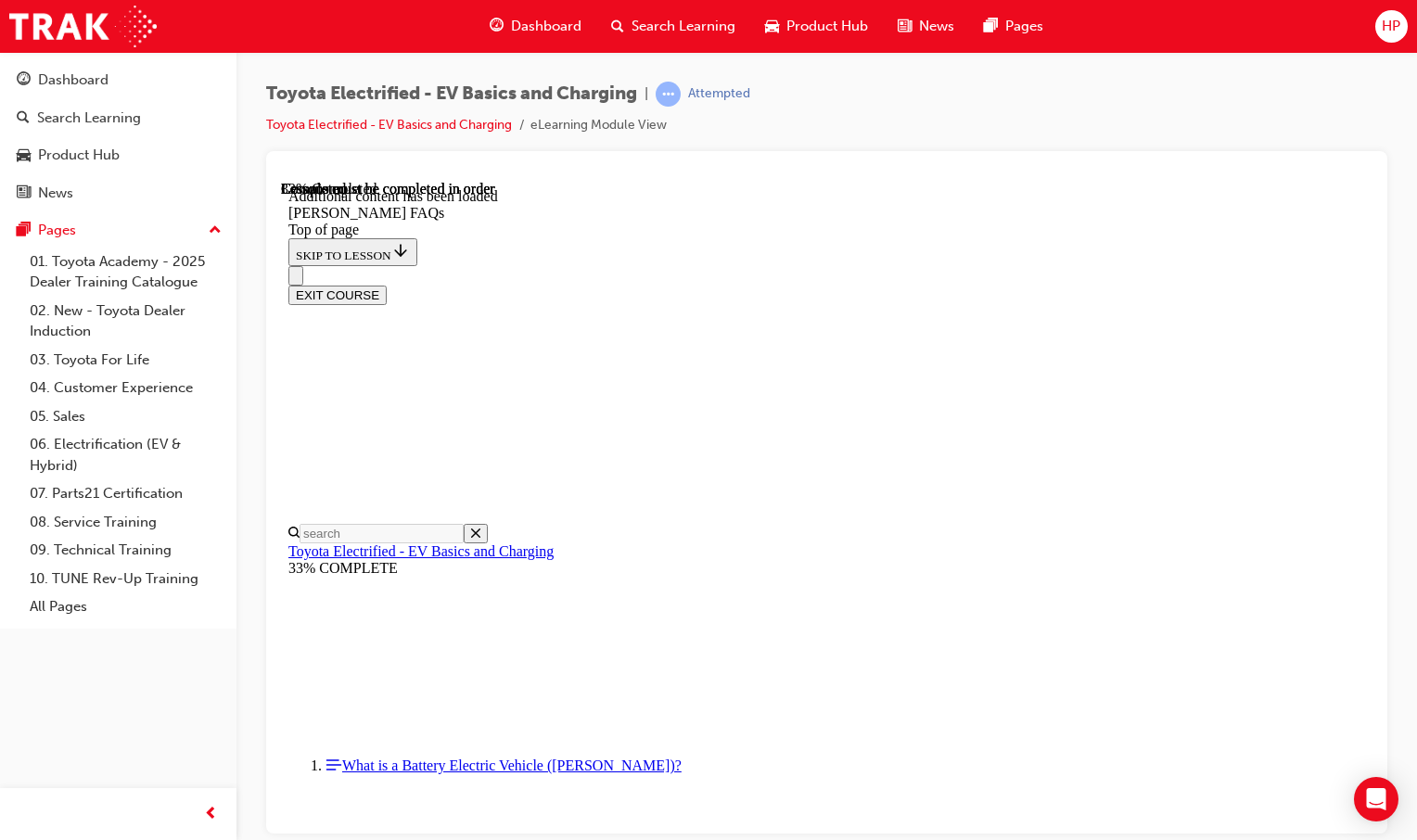
drag, startPoint x: 683, startPoint y: 361, endPoint x: 843, endPoint y: 405, distance: 165.9
drag, startPoint x: 843, startPoint y: 405, endPoint x: 746, endPoint y: 424, distance: 98.8
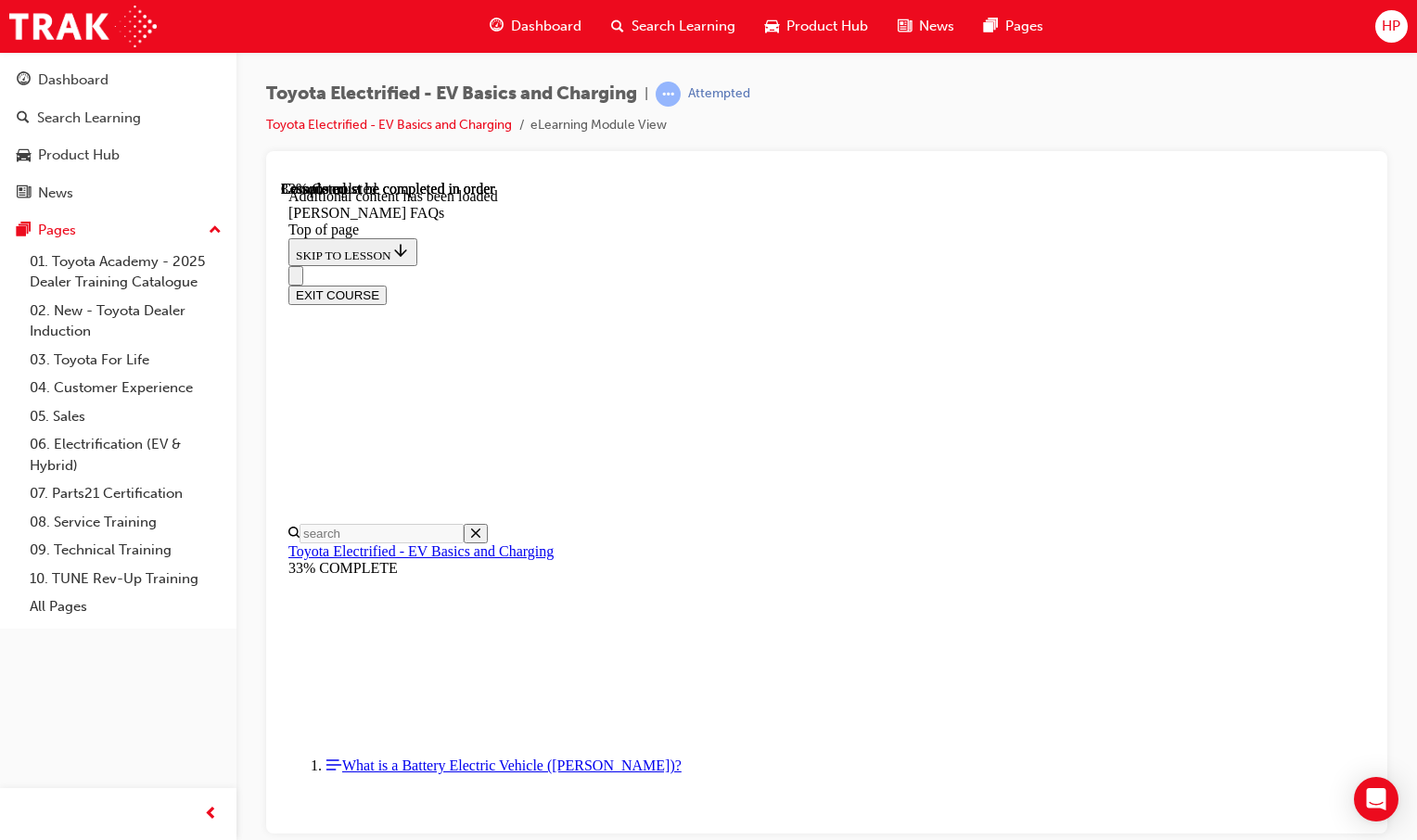
scroll to position [1121, 0]
drag, startPoint x: 683, startPoint y: 513, endPoint x: 708, endPoint y: 519, distance: 25.7
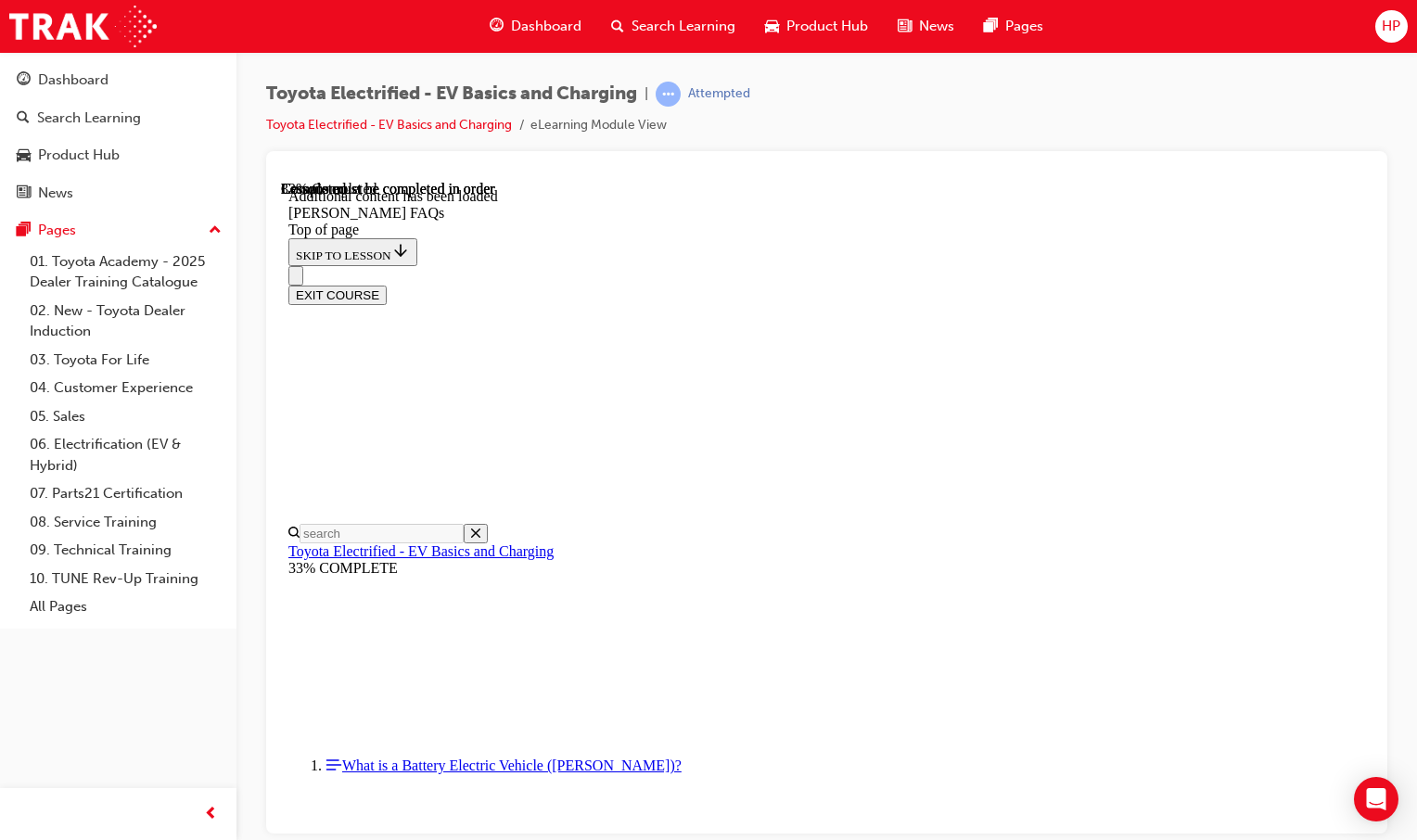
scroll to position [1306, 0]
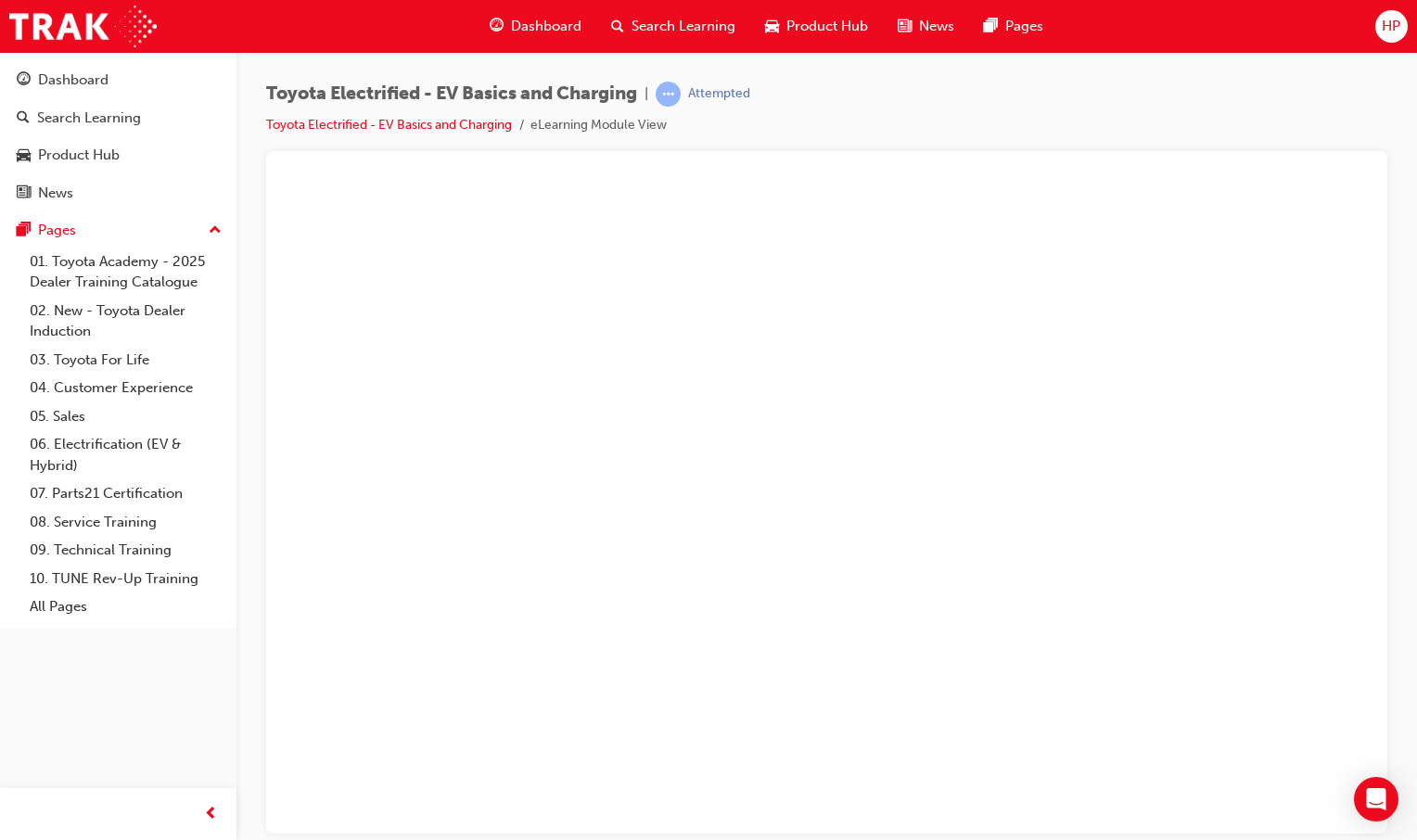
click at [873, 541] on button "Unzoom image" at bounding box center [826, 506] width 1091 height 653
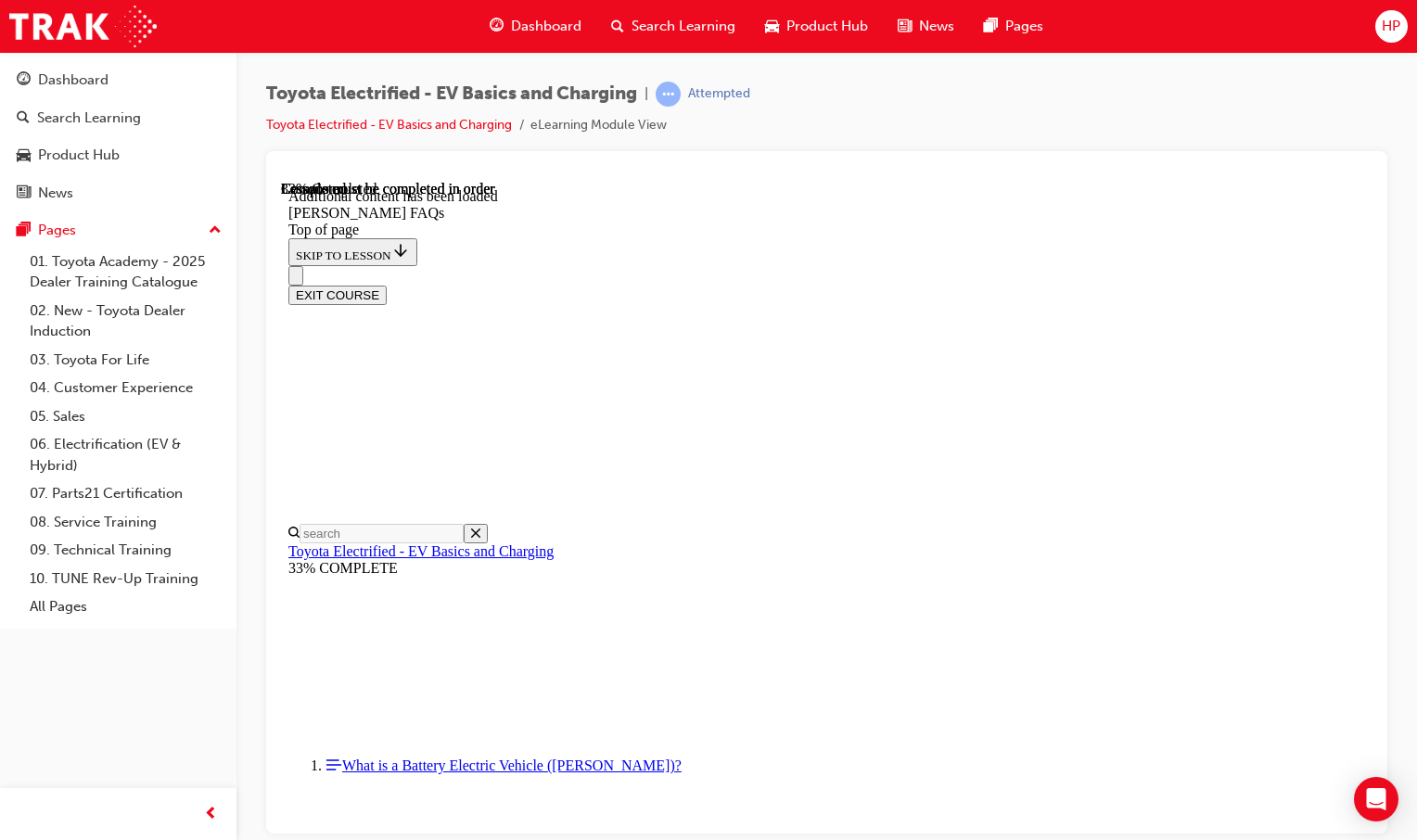
scroll to position [2622, 0]
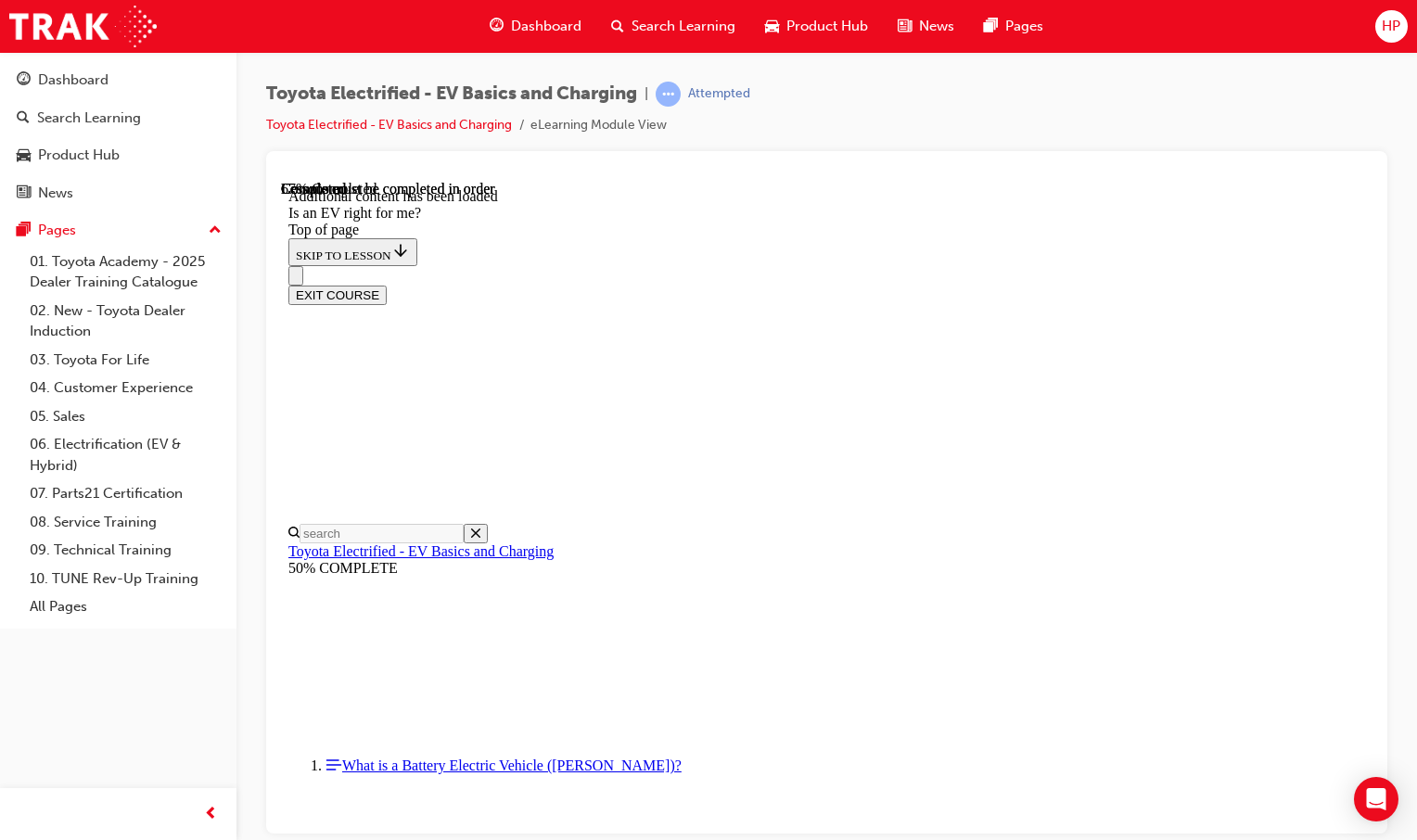
scroll to position [1355, 0]
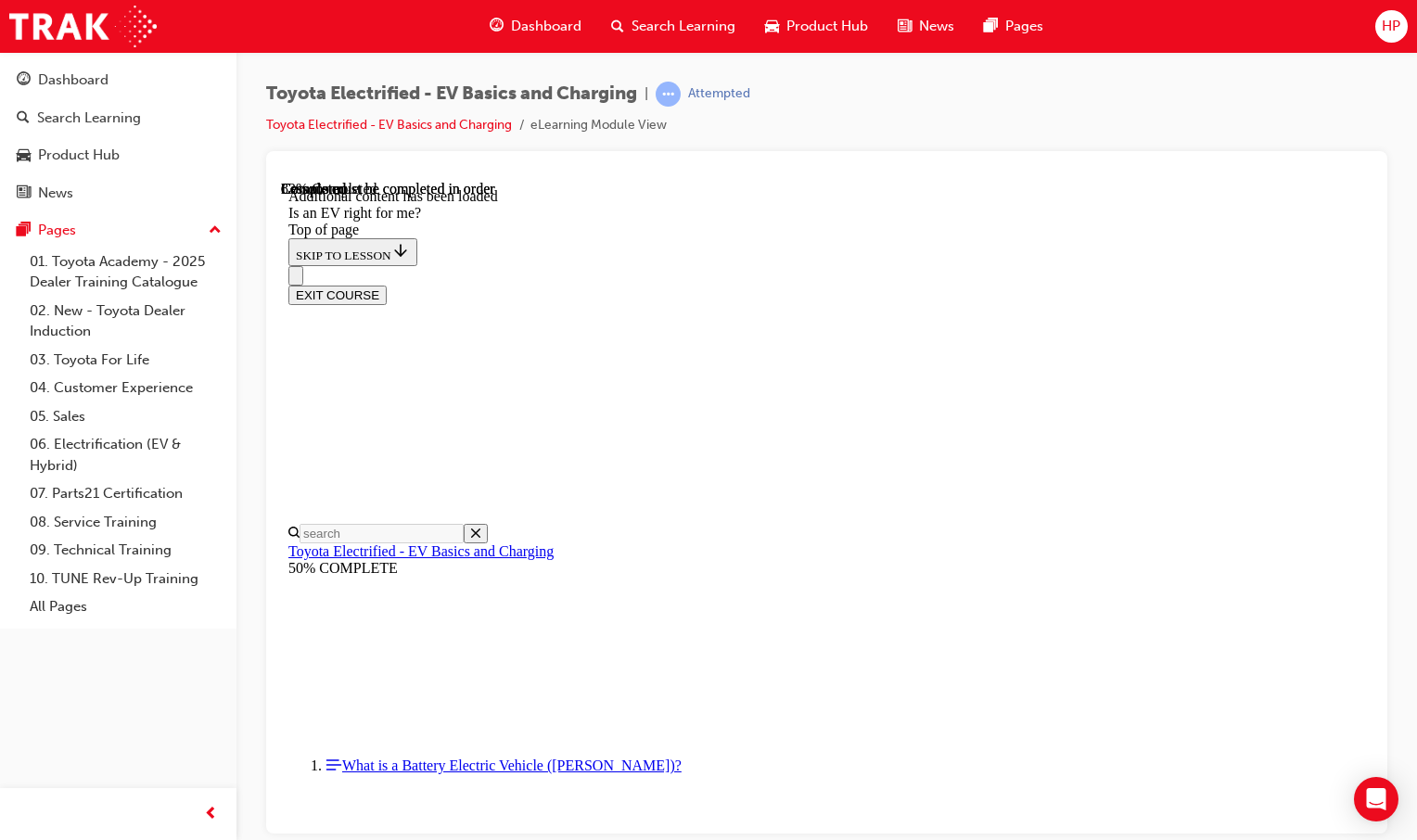
scroll to position [1238, 0]
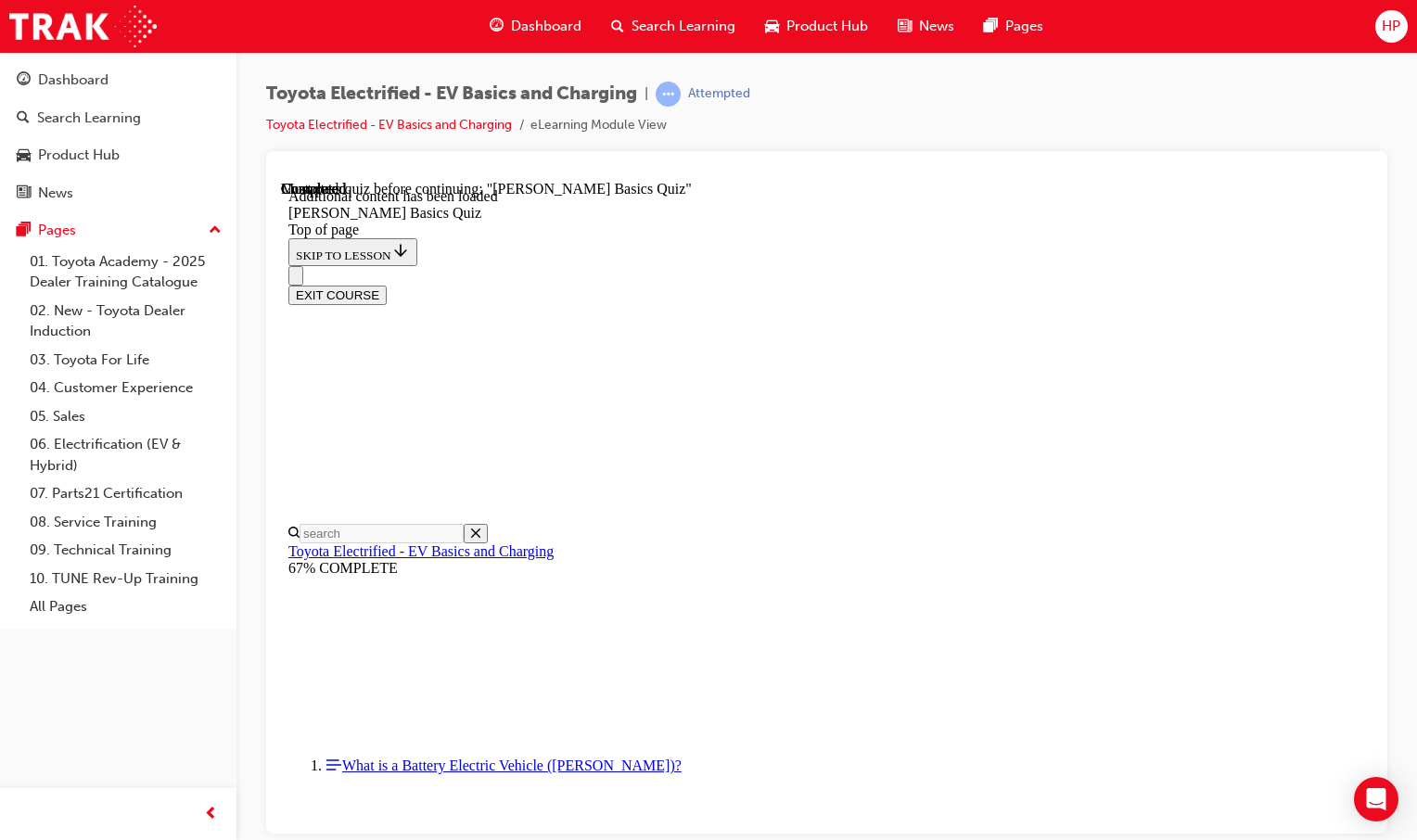
drag, startPoint x: 762, startPoint y: 657, endPoint x: 781, endPoint y: 628, distance: 34.7
drag, startPoint x: 797, startPoint y: 653, endPoint x: 807, endPoint y: 653, distance: 10.0
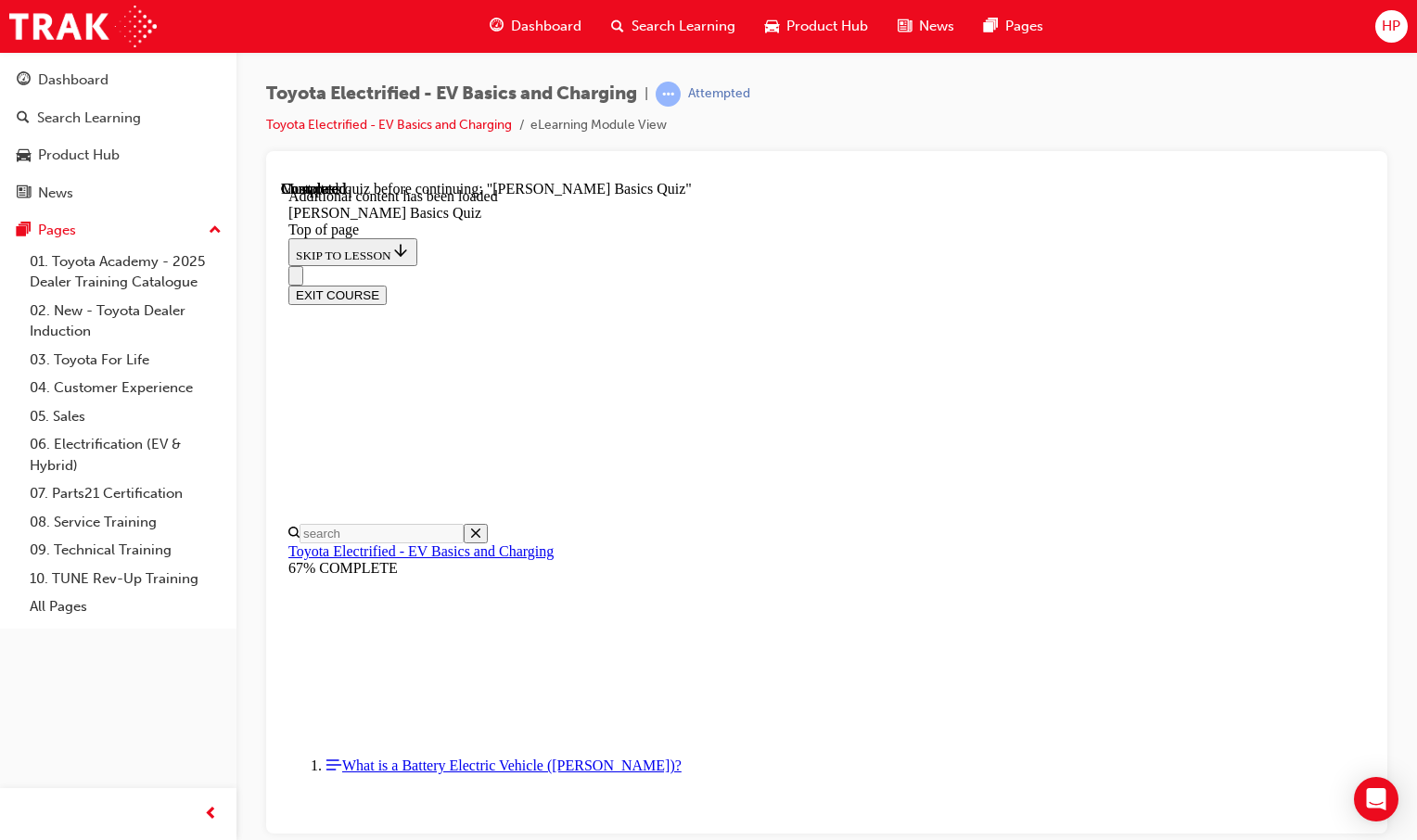
scroll to position [292, 0]
drag, startPoint x: 678, startPoint y: 343, endPoint x: 657, endPoint y: 348, distance: 21.6
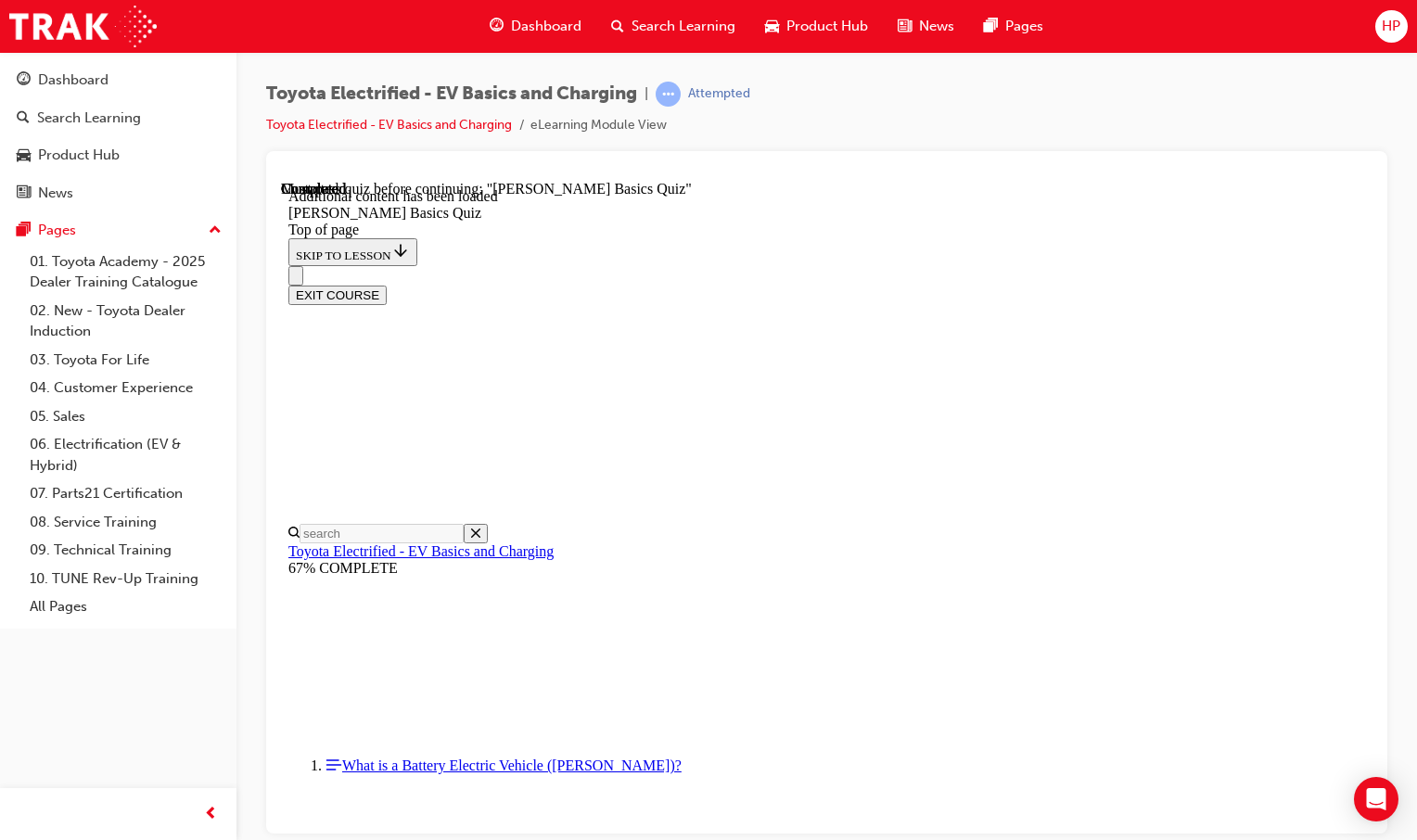
drag, startPoint x: 1105, startPoint y: 473, endPoint x: 1078, endPoint y: 477, distance: 27.3
drag, startPoint x: 931, startPoint y: 658, endPoint x: 923, endPoint y: 636, distance: 23.4
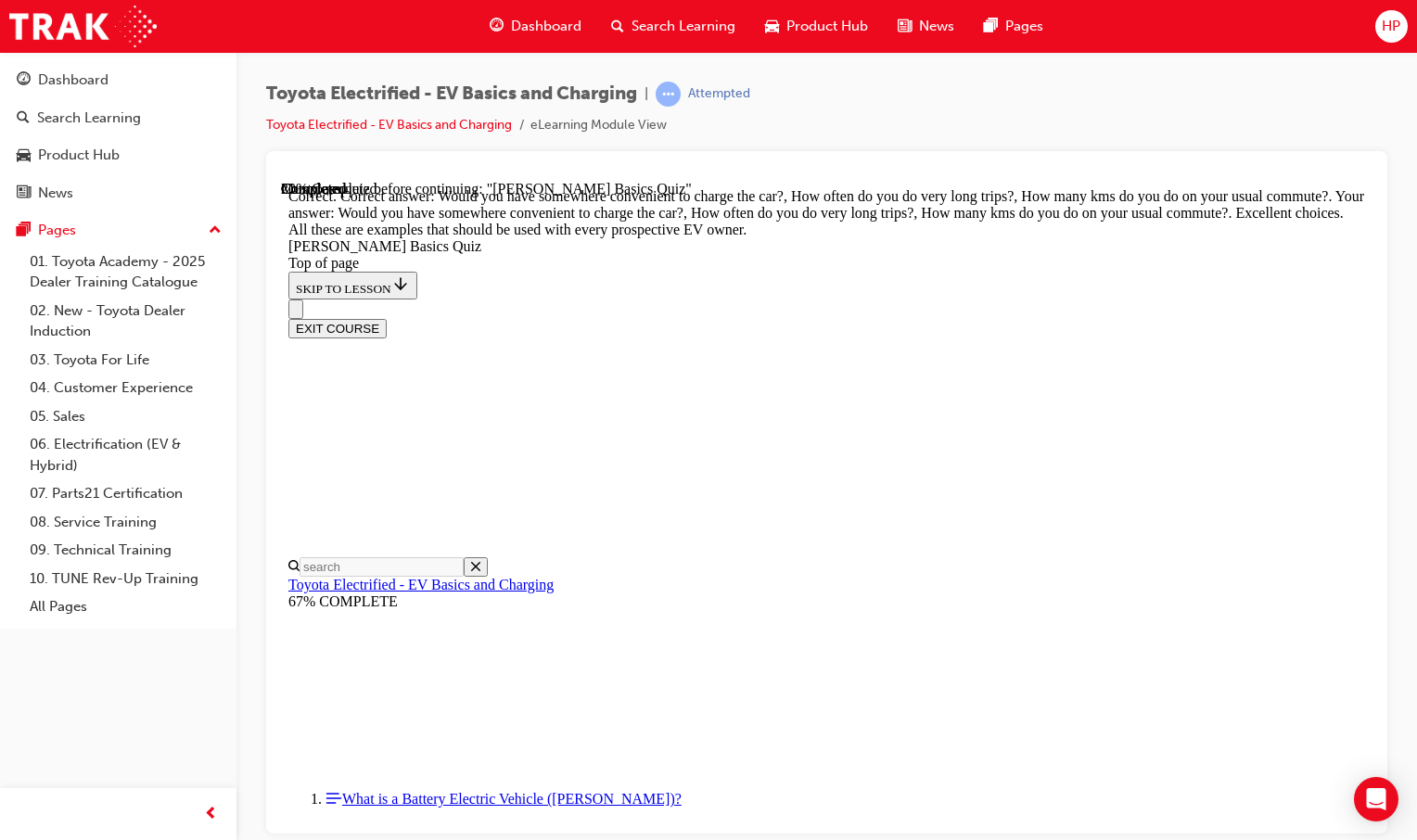
scroll to position [557, 0]
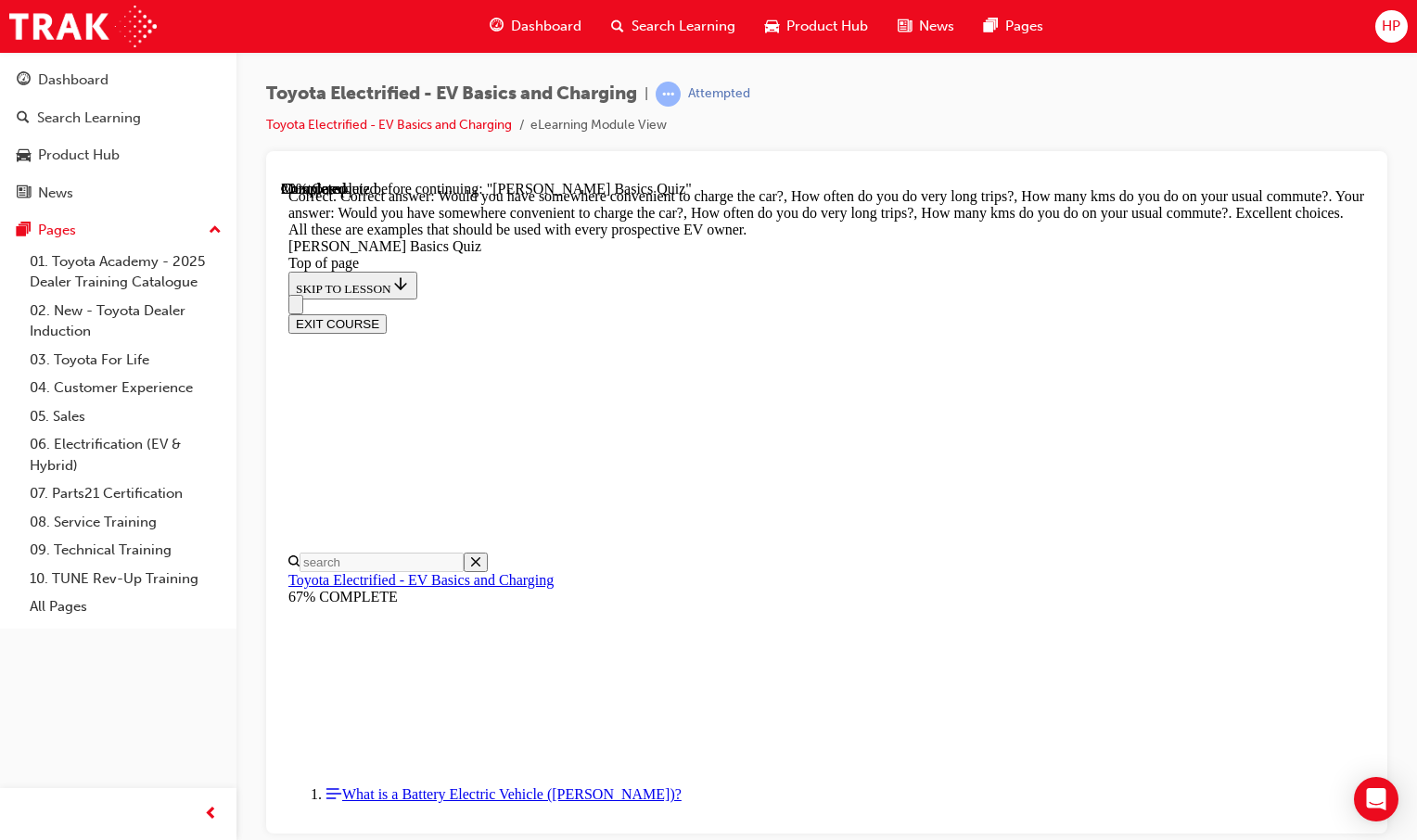
scroll to position [149, 0]
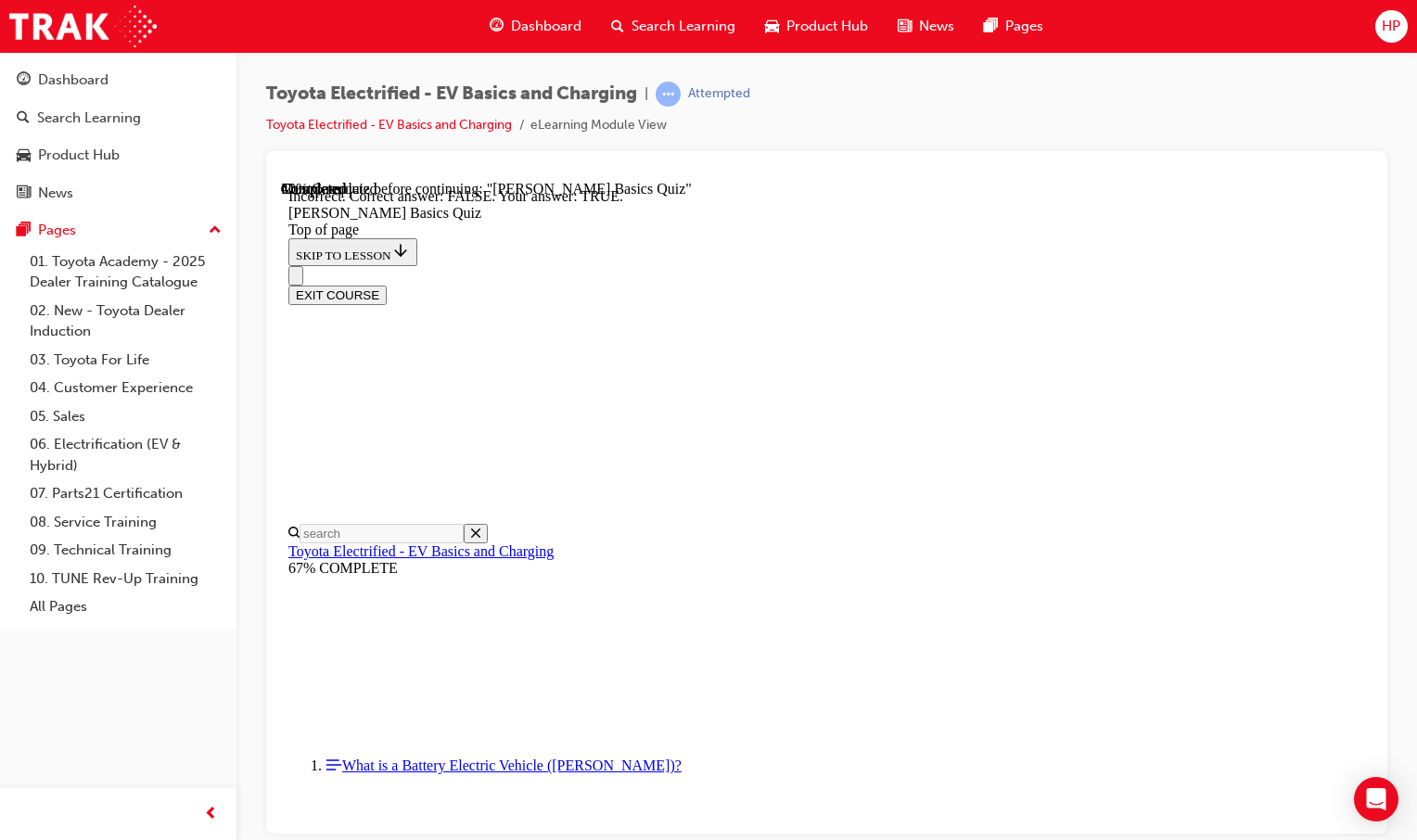
scroll to position [208, 0]
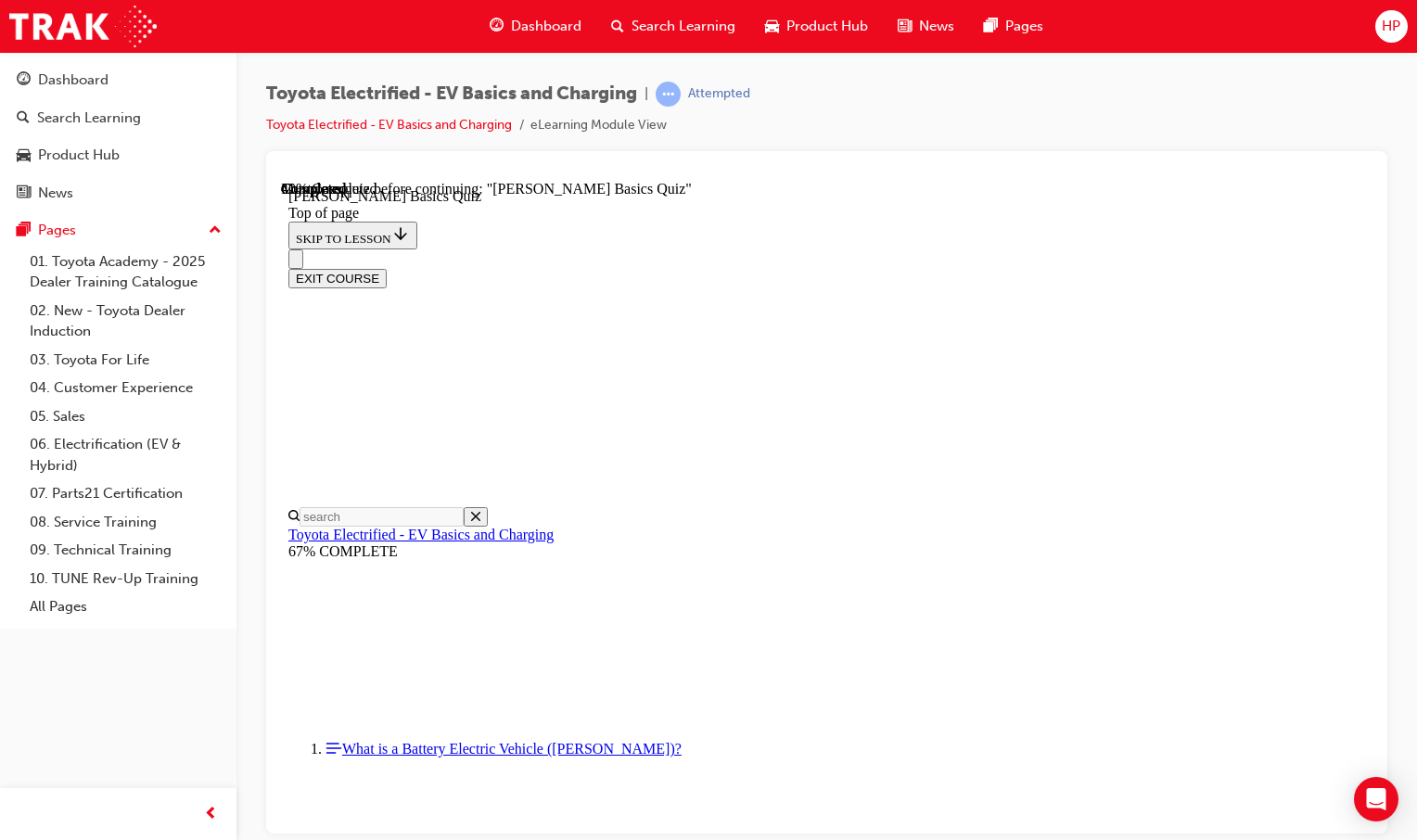
scroll to position [93, 0]
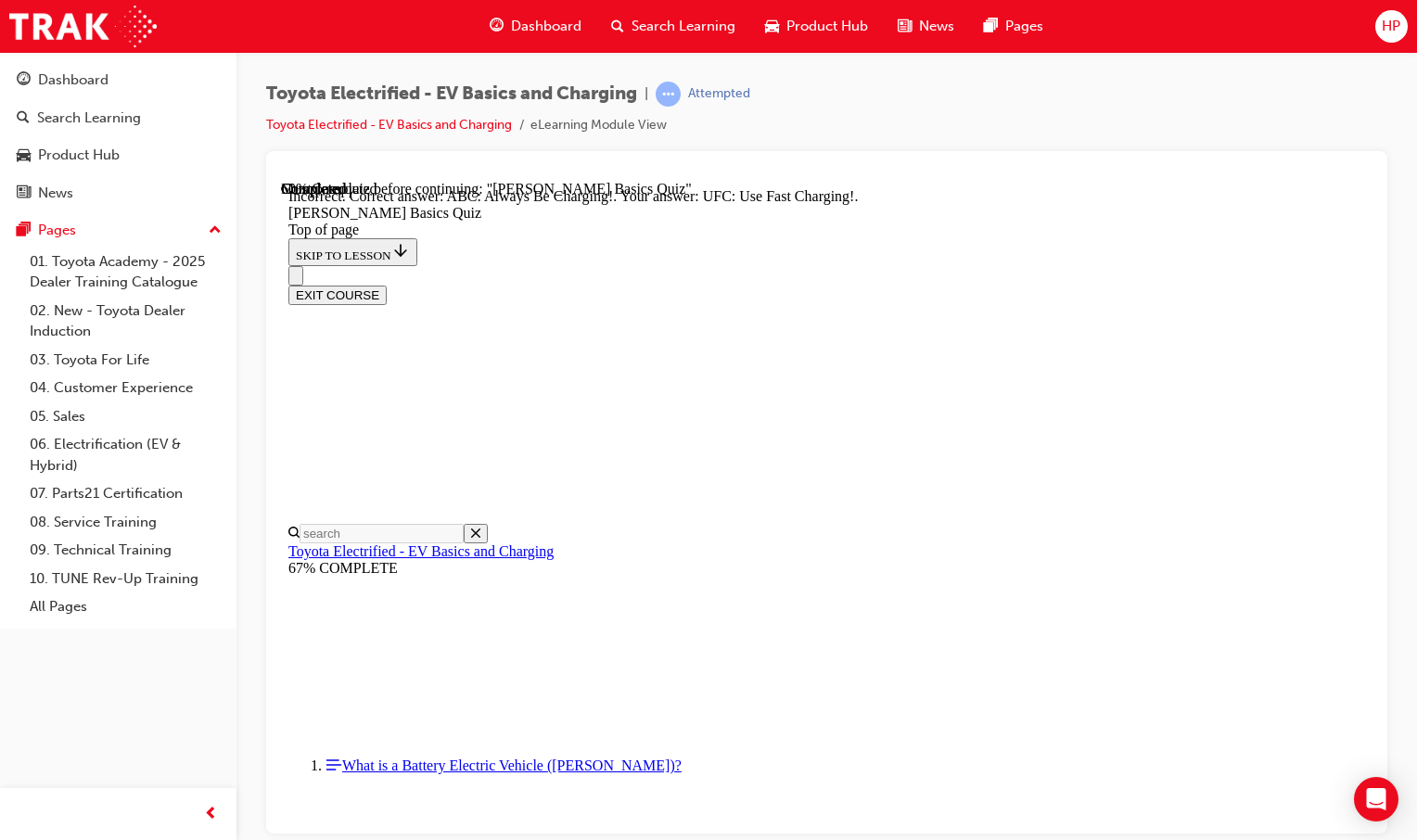
scroll to position [282, 0]
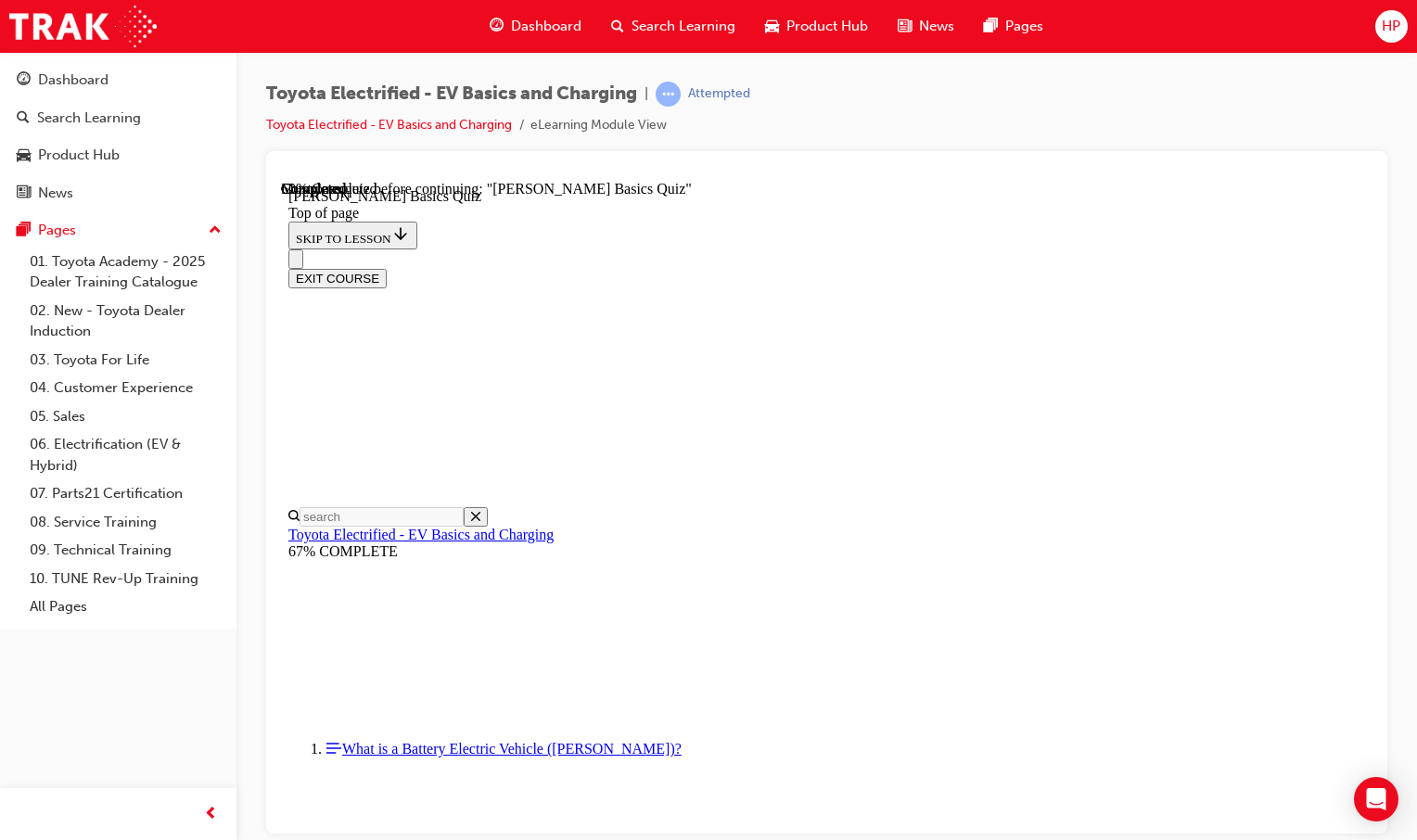
scroll to position [127, 0]
drag, startPoint x: 712, startPoint y: 382, endPoint x: 765, endPoint y: 471, distance: 103.6
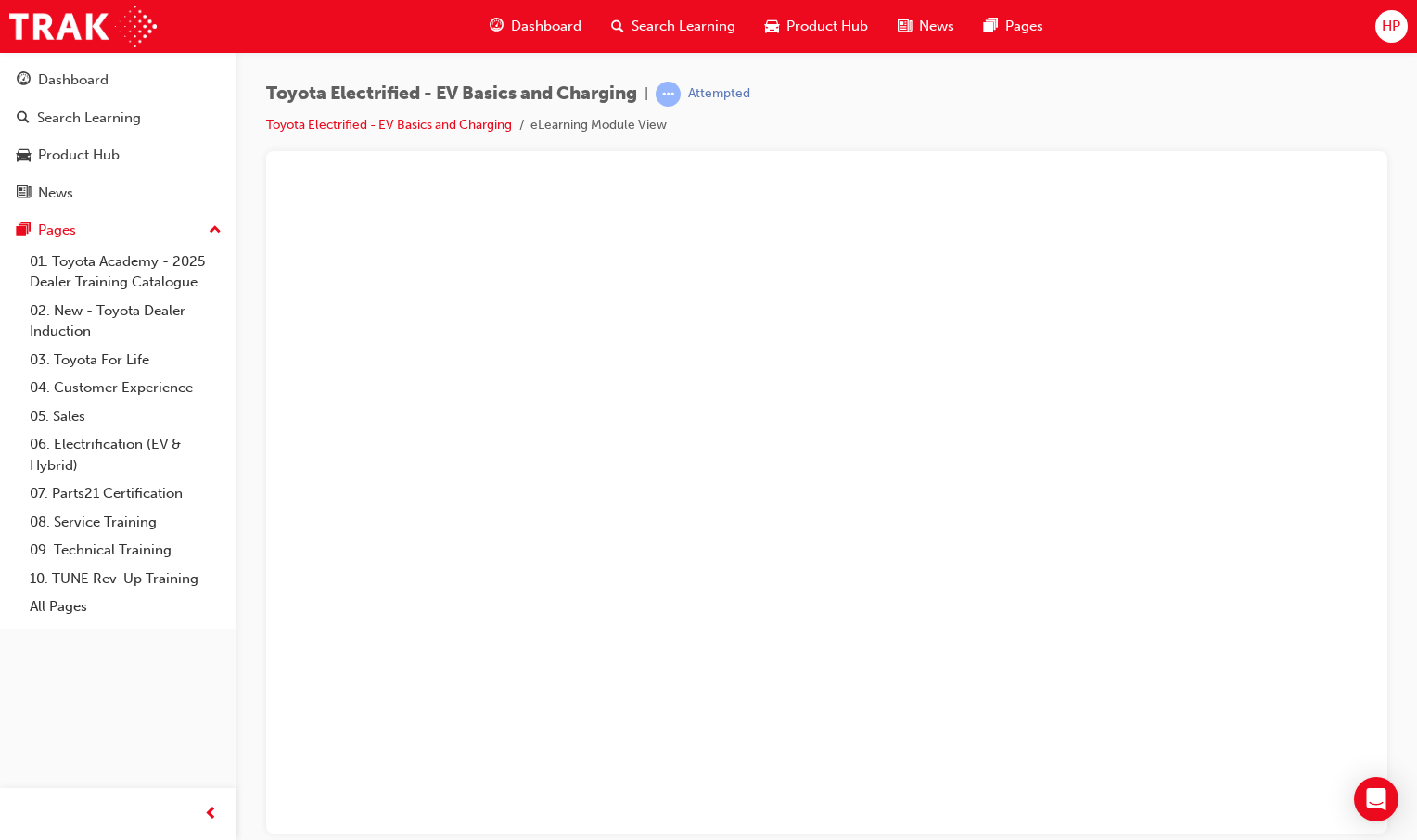
click at [935, 432] on button "Unzoom image" at bounding box center [826, 506] width 1091 height 653
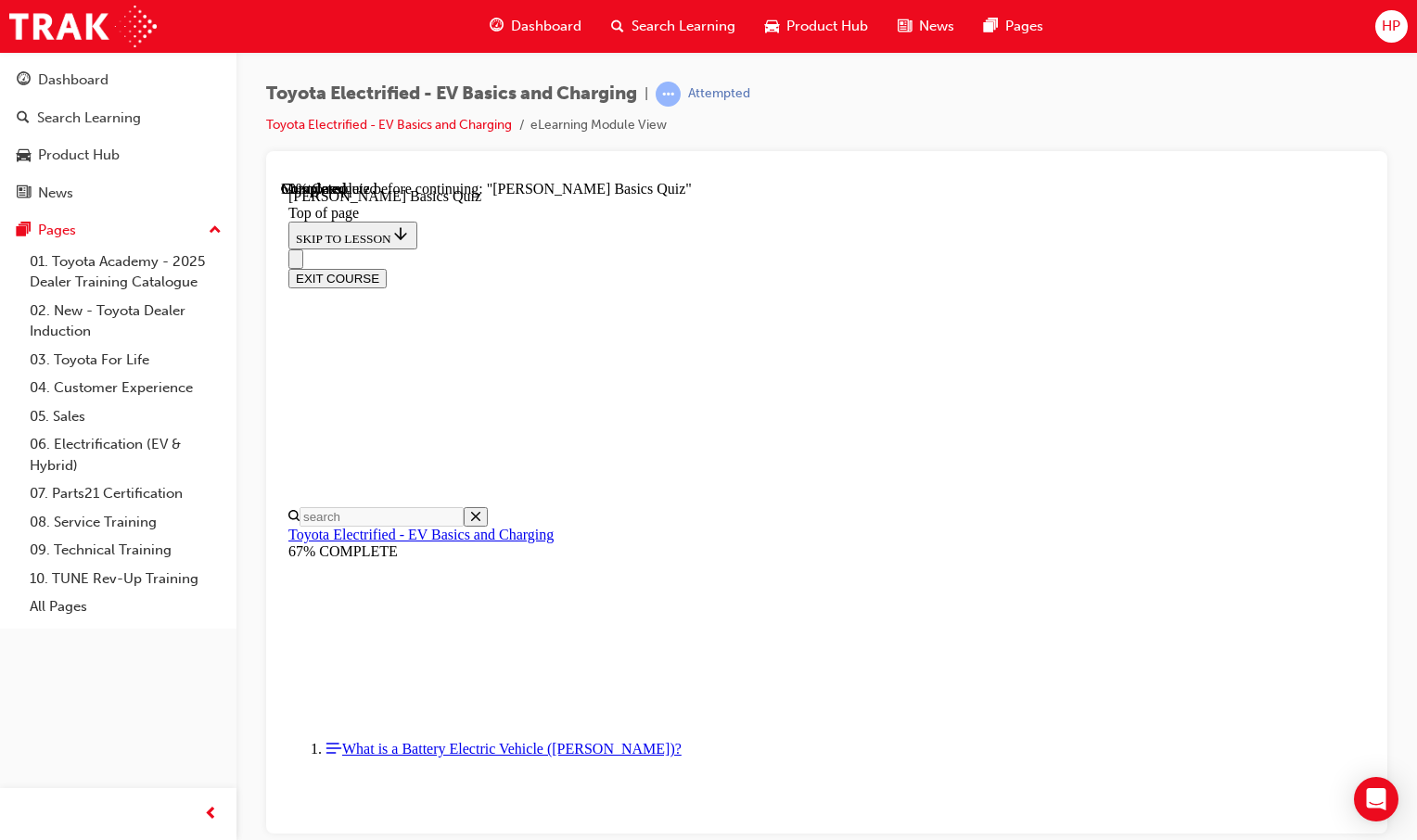
scroll to position [220, 0]
drag, startPoint x: 1039, startPoint y: 464, endPoint x: 1145, endPoint y: 367, distance: 143.7
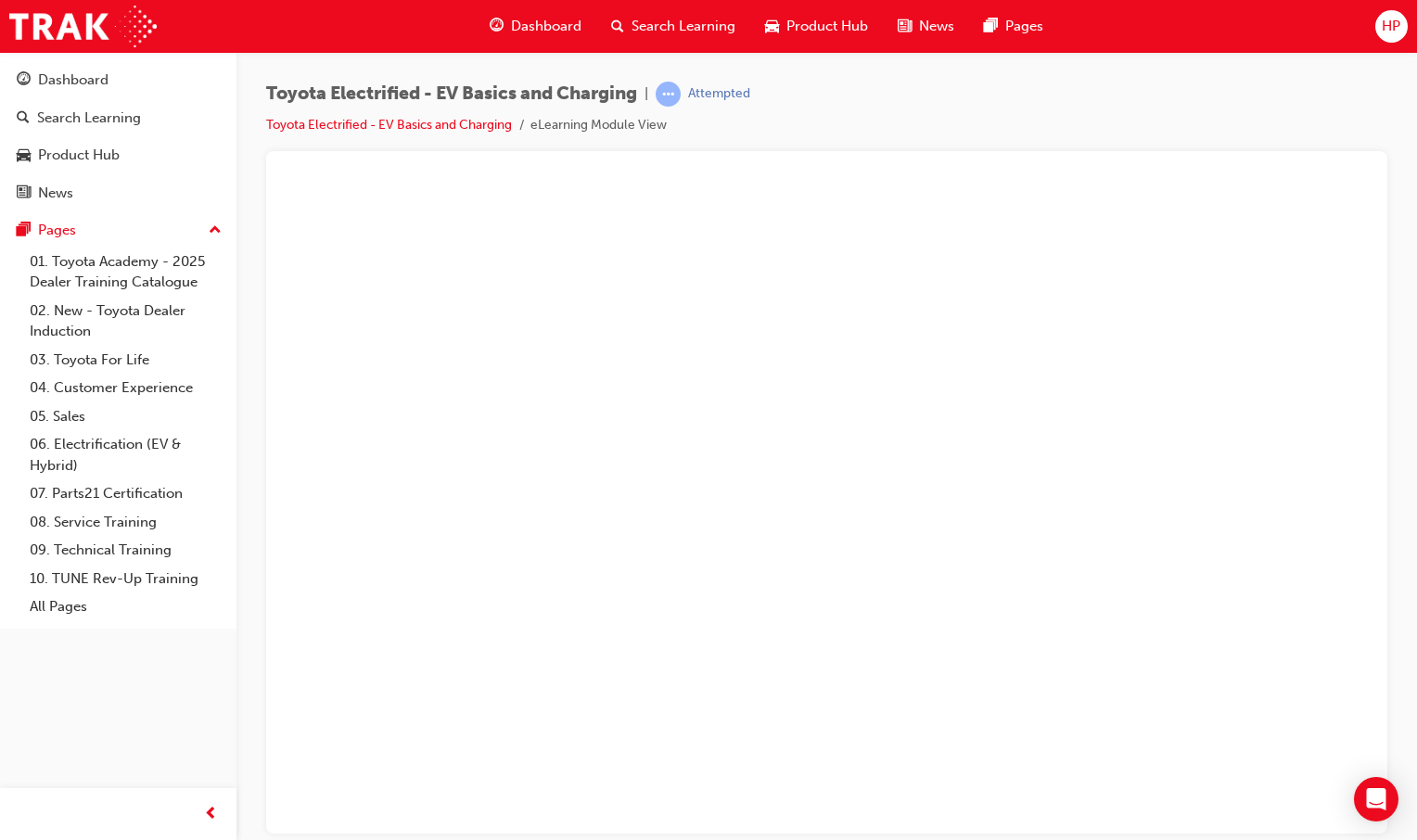
click at [1097, 461] on button "Unzoom image" at bounding box center [826, 506] width 1091 height 653
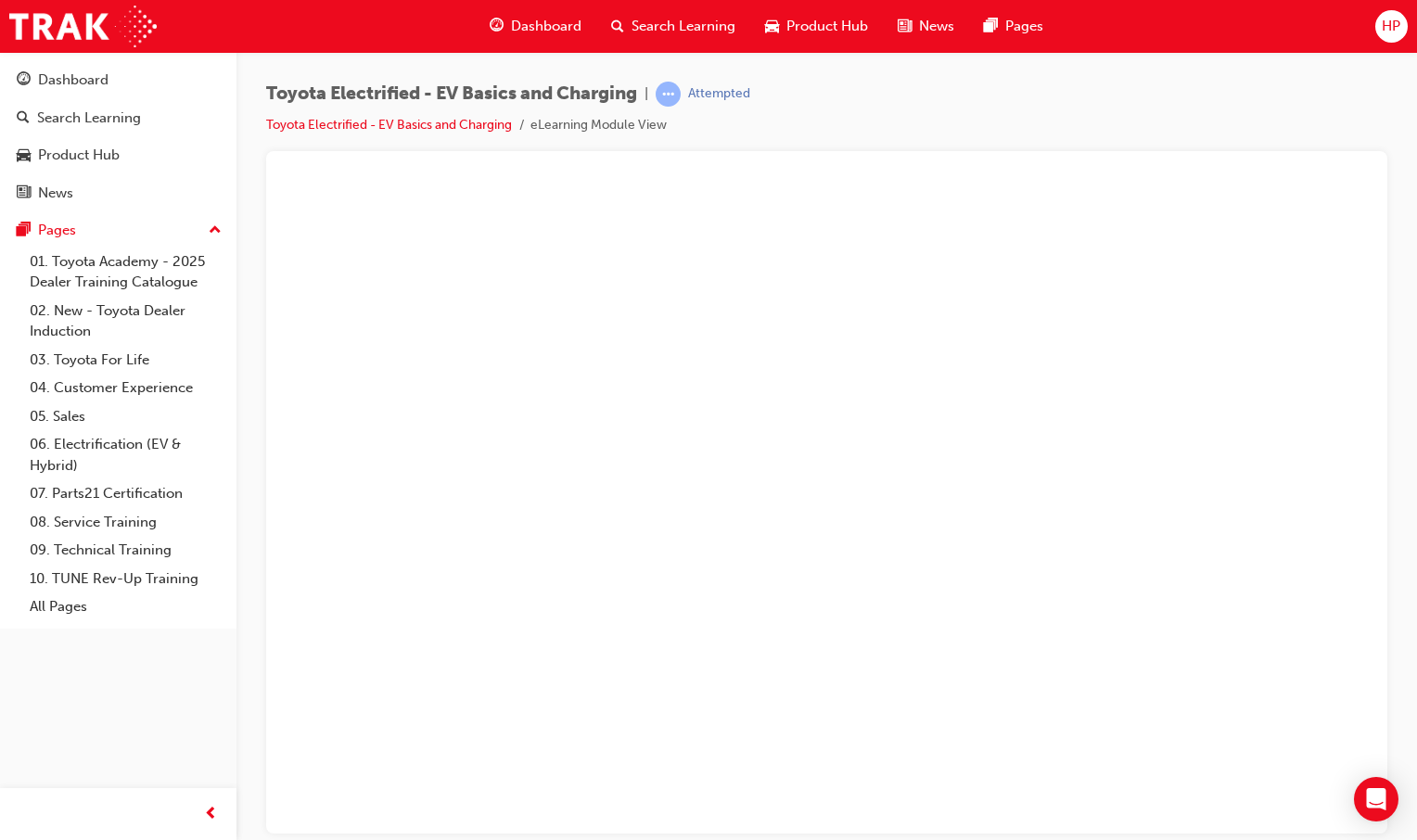
click at [737, 378] on button "Unzoom image" at bounding box center [826, 506] width 1091 height 653
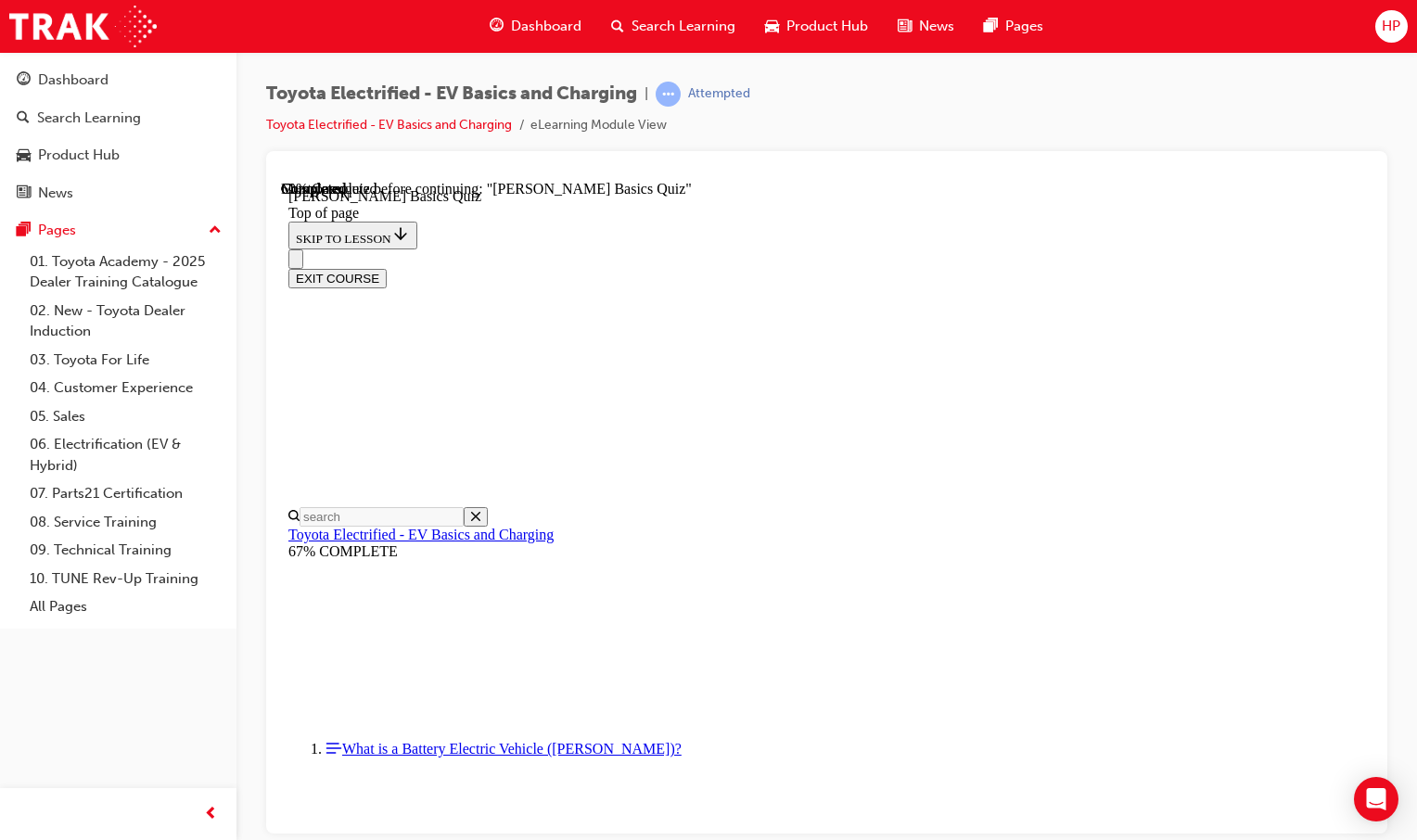
drag, startPoint x: 987, startPoint y: 670, endPoint x: 977, endPoint y: 656, distance: 17.2
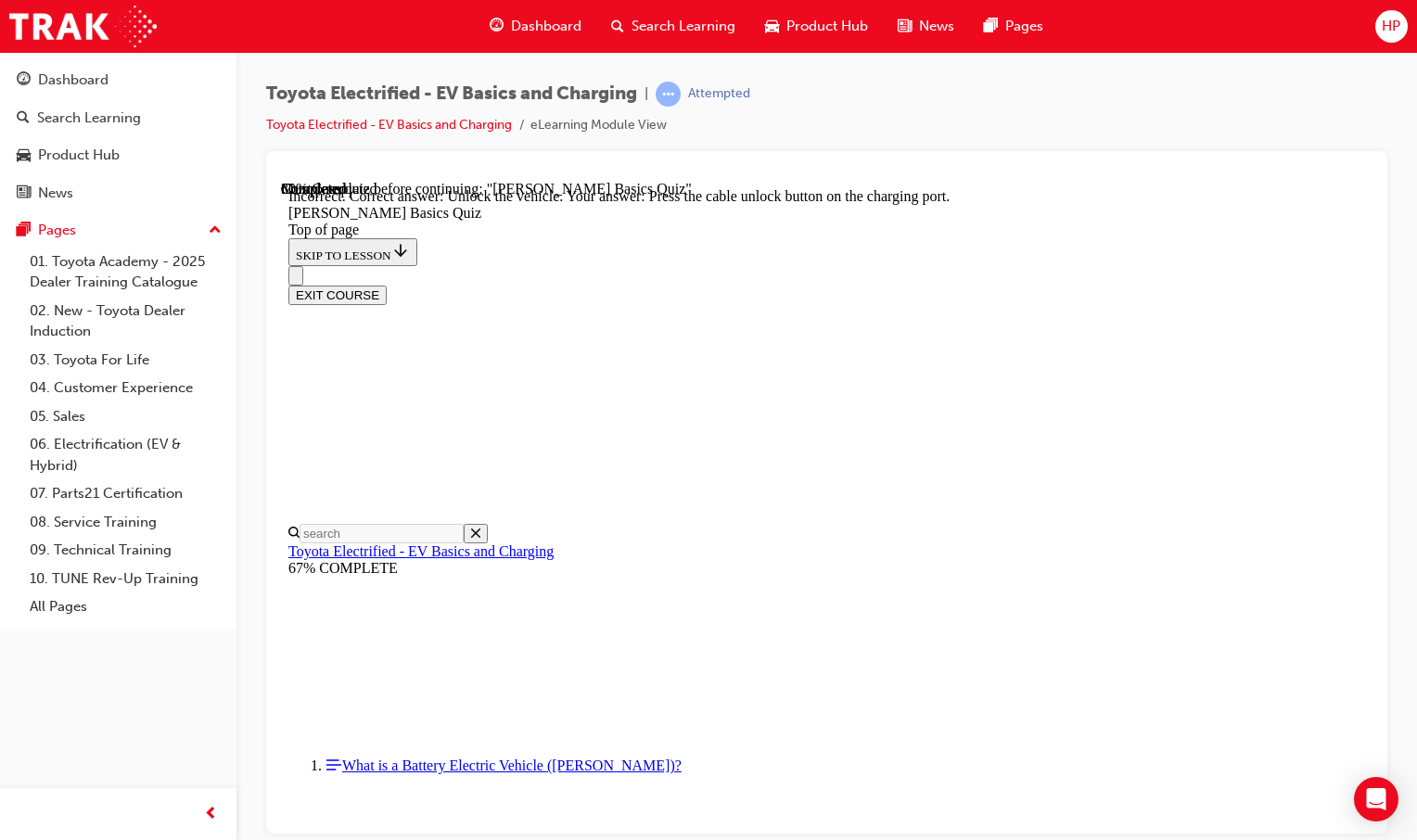
drag, startPoint x: 946, startPoint y: 759, endPoint x: 952, endPoint y: 744, distance: 16.2
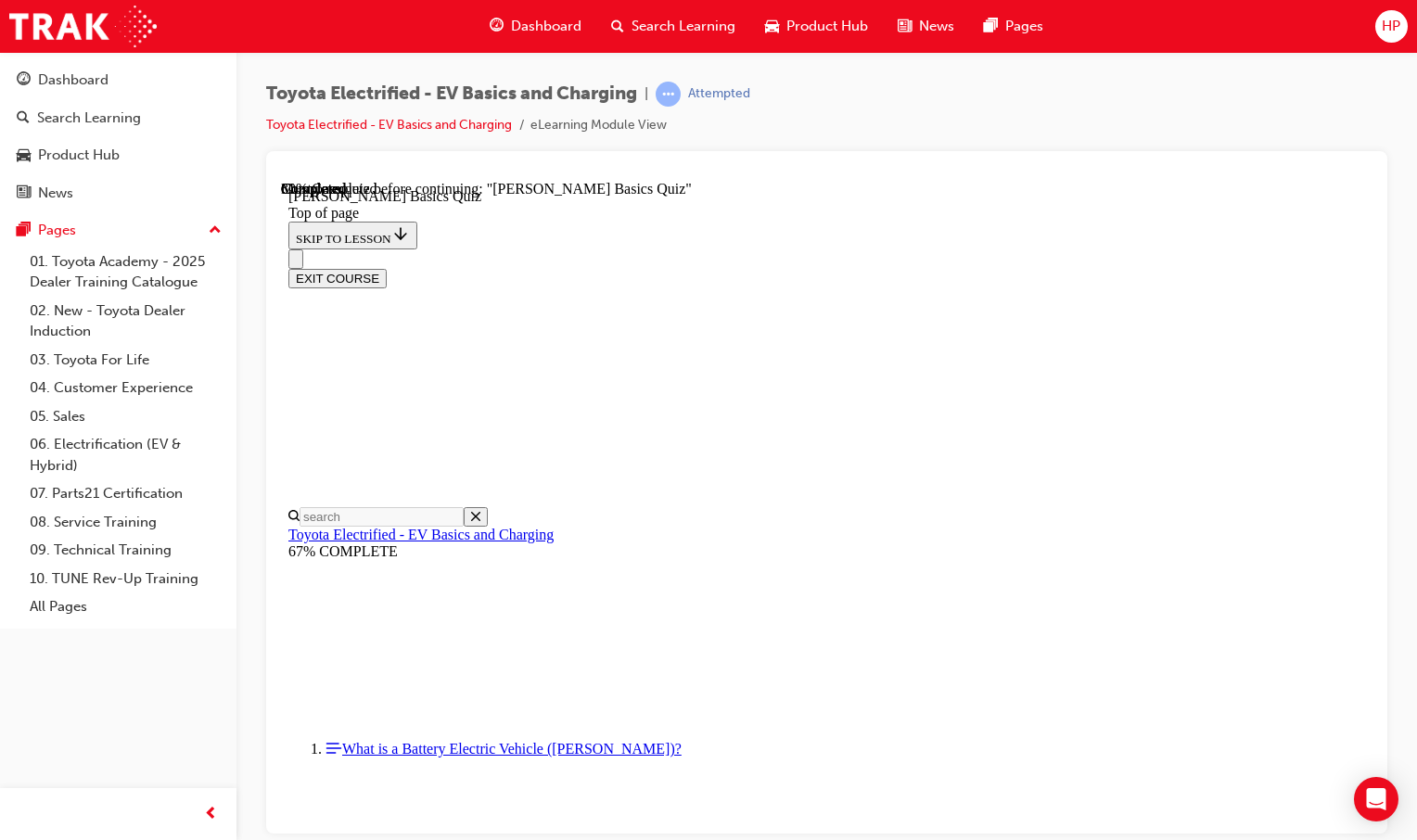
scroll to position [236, 0]
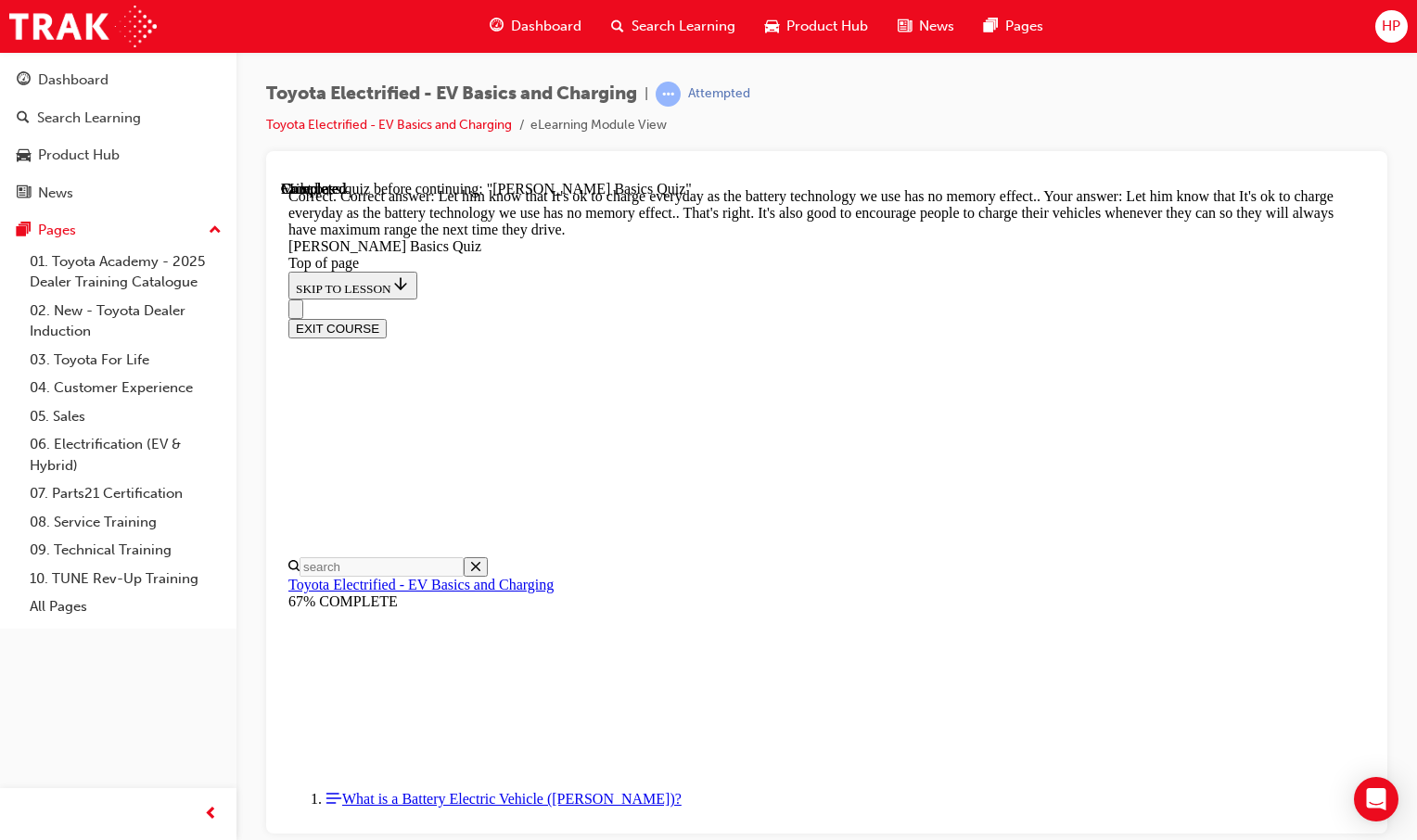
scroll to position [430, 0]
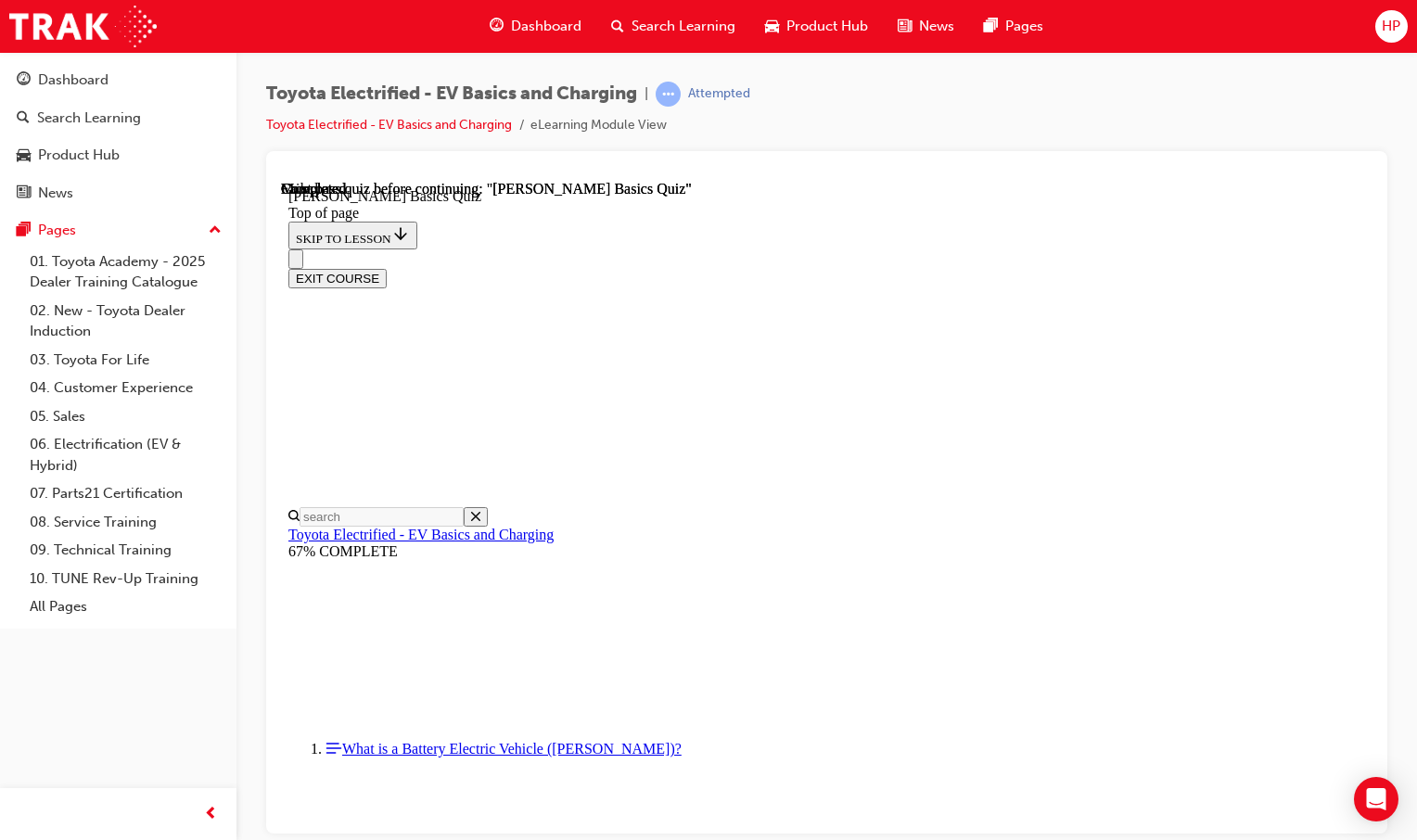
scroll to position [354, 0]
drag, startPoint x: 733, startPoint y: 637, endPoint x: 734, endPoint y: 649, distance: 12.0
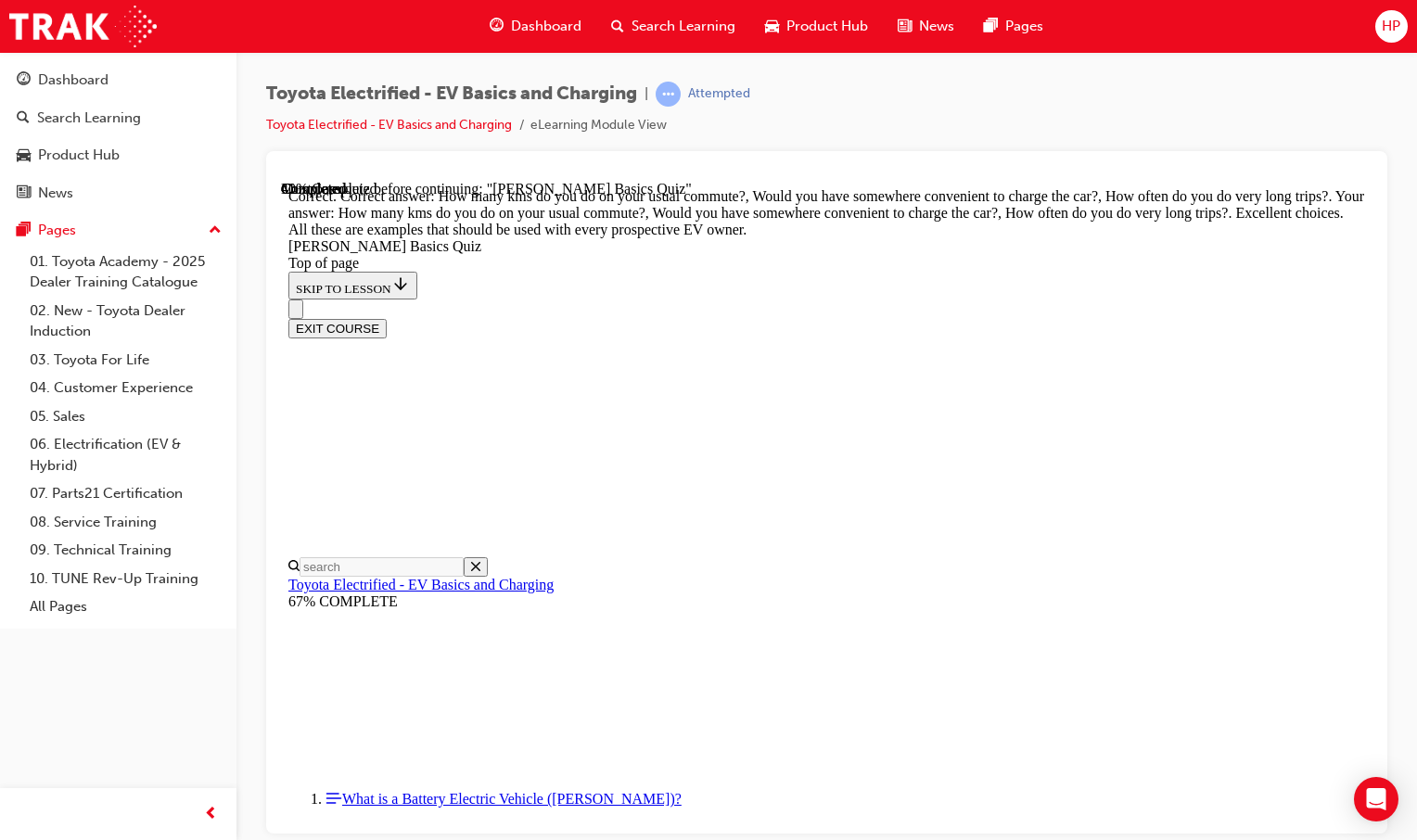
scroll to position [557, 0]
drag, startPoint x: 921, startPoint y: 752, endPoint x: 910, endPoint y: 753, distance: 11.0
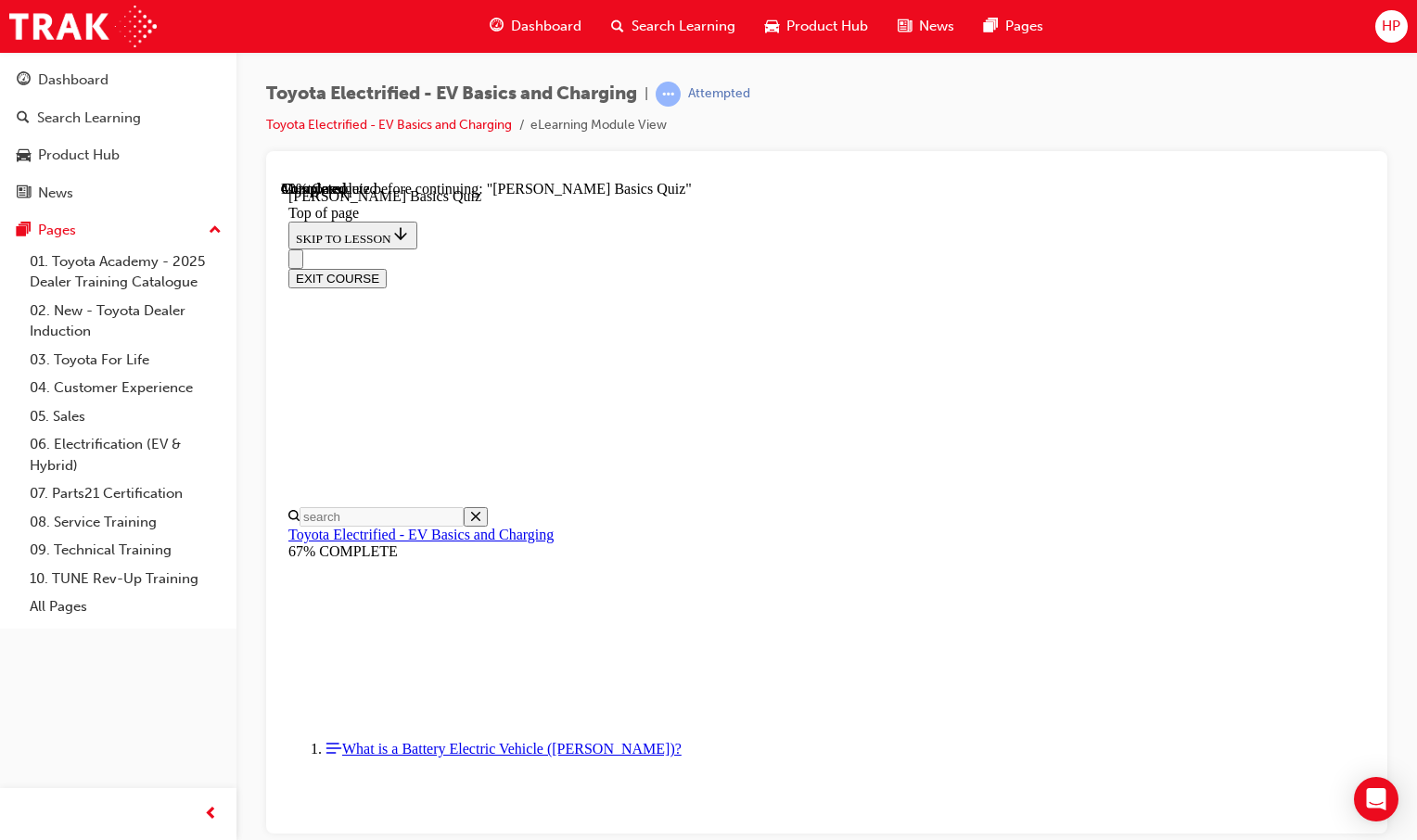
scroll to position [334, 0]
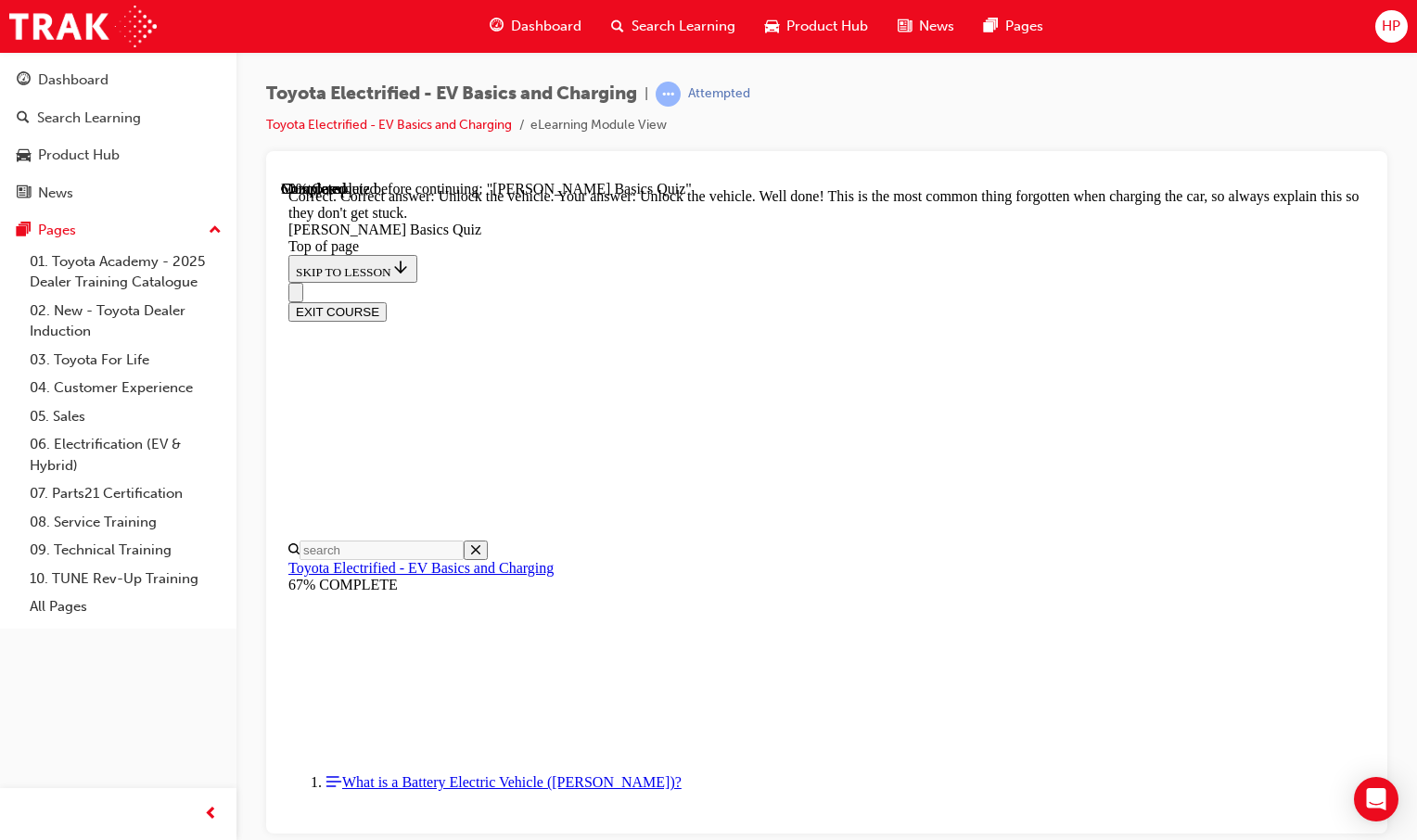
scroll to position [619, 0]
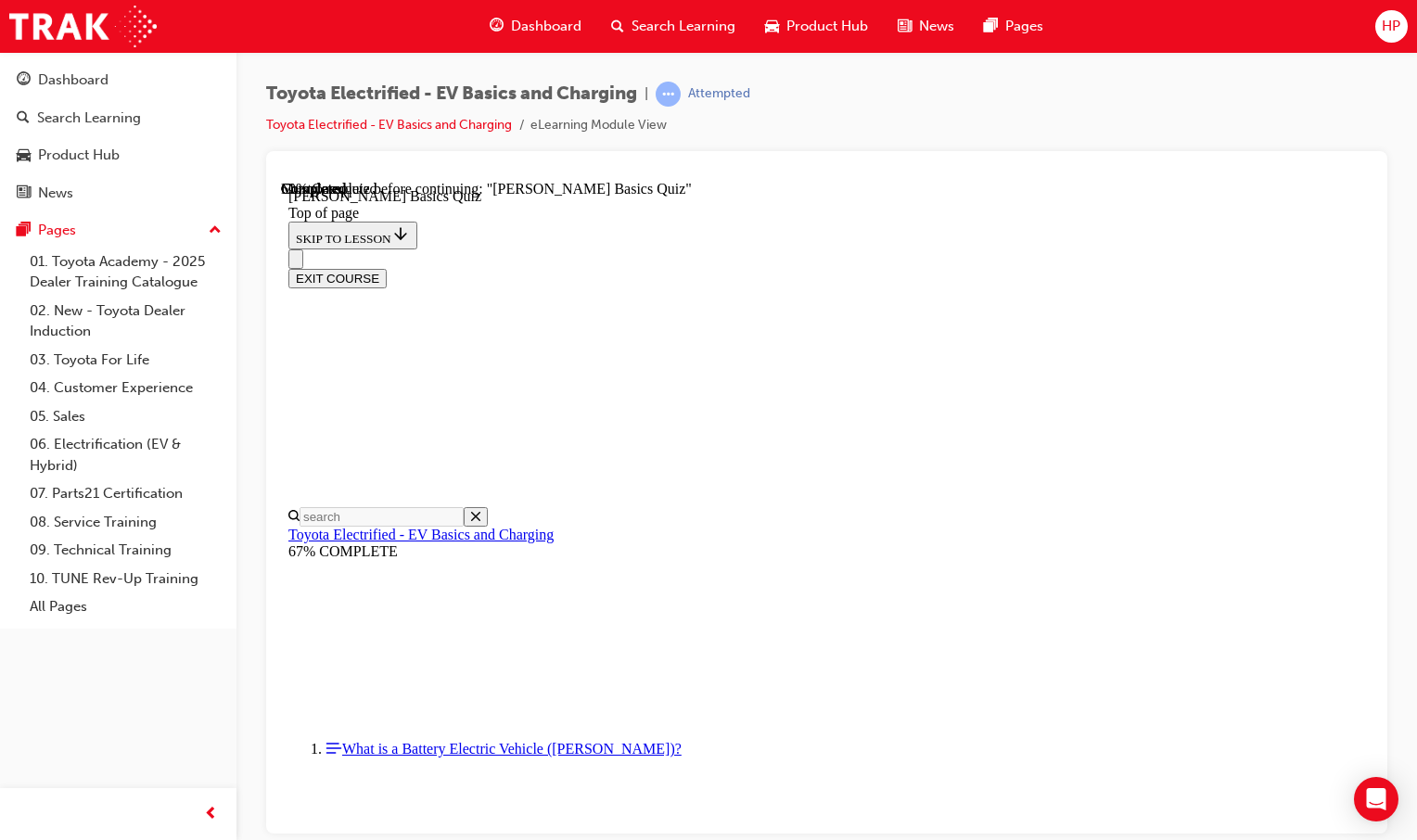
scroll to position [56, 0]
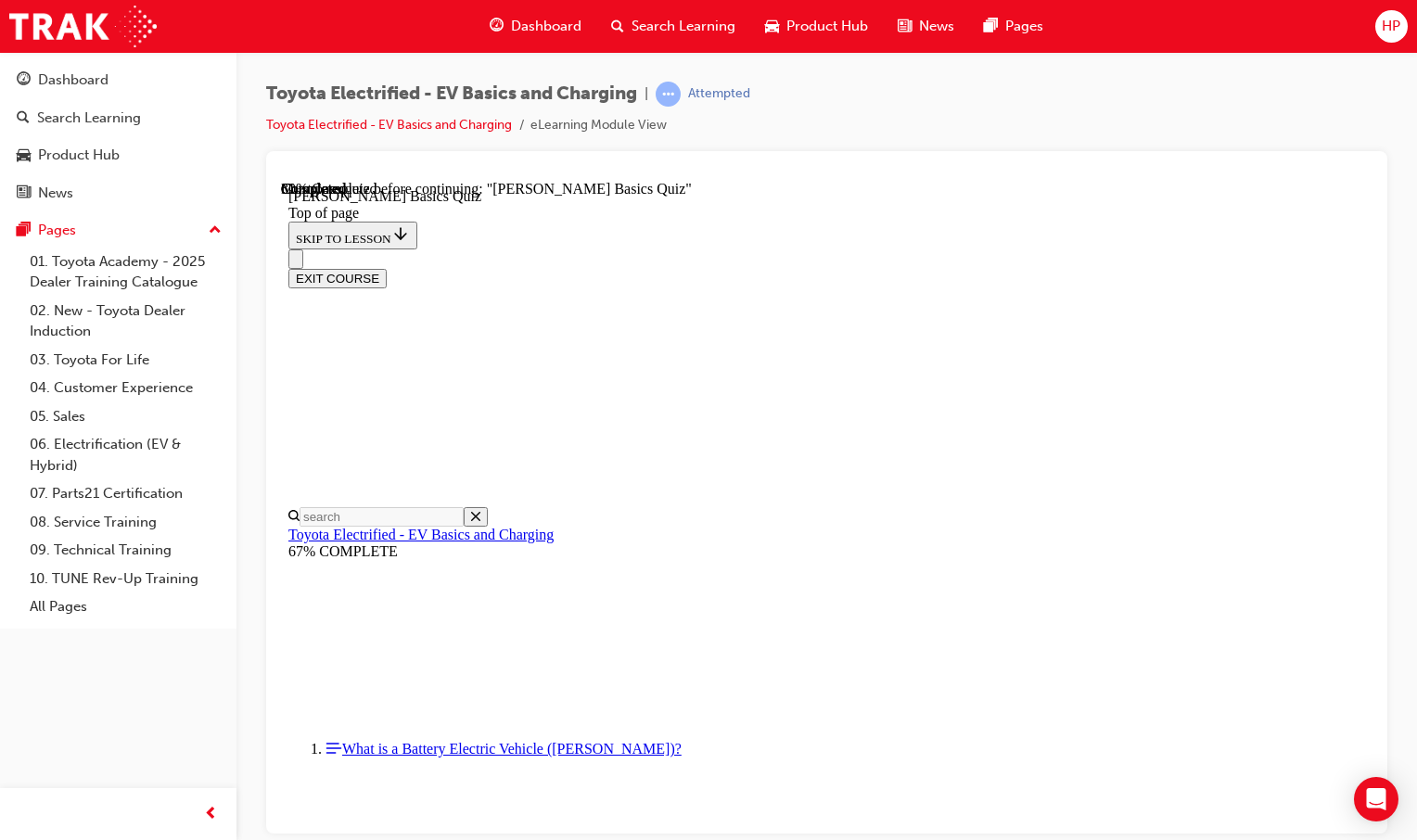
scroll to position [149, 0]
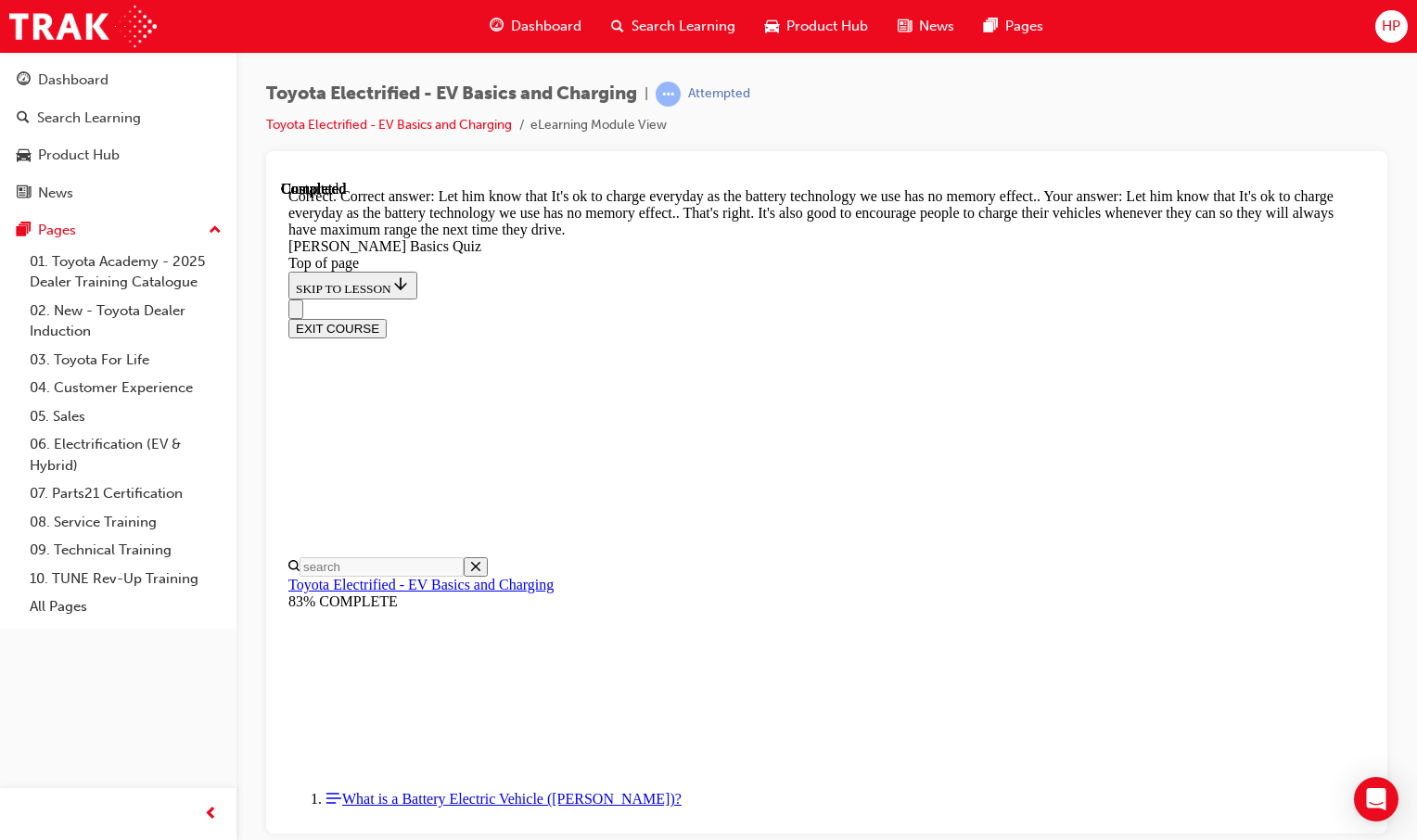
scroll to position [430, 0]
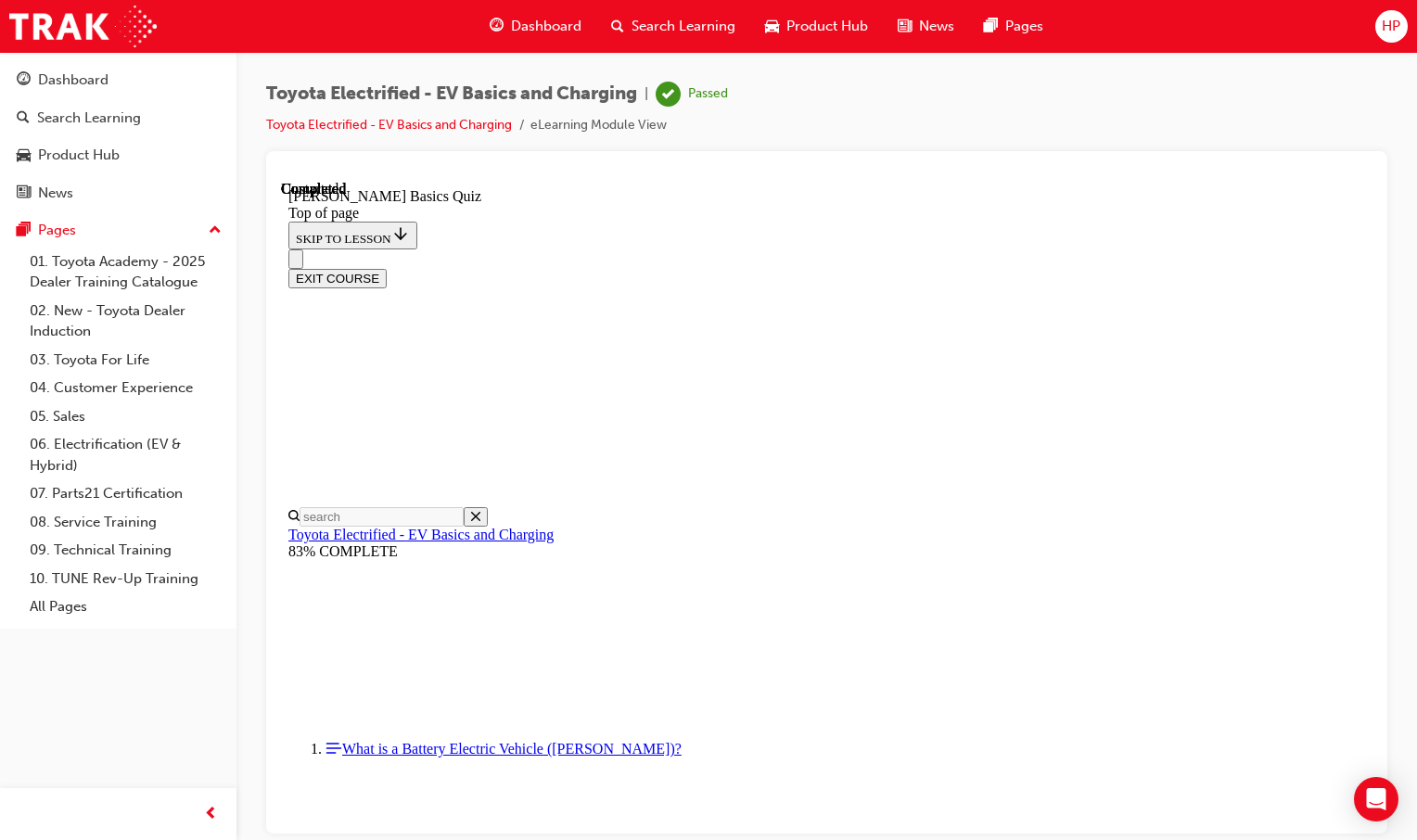
scroll to position [354, 0]
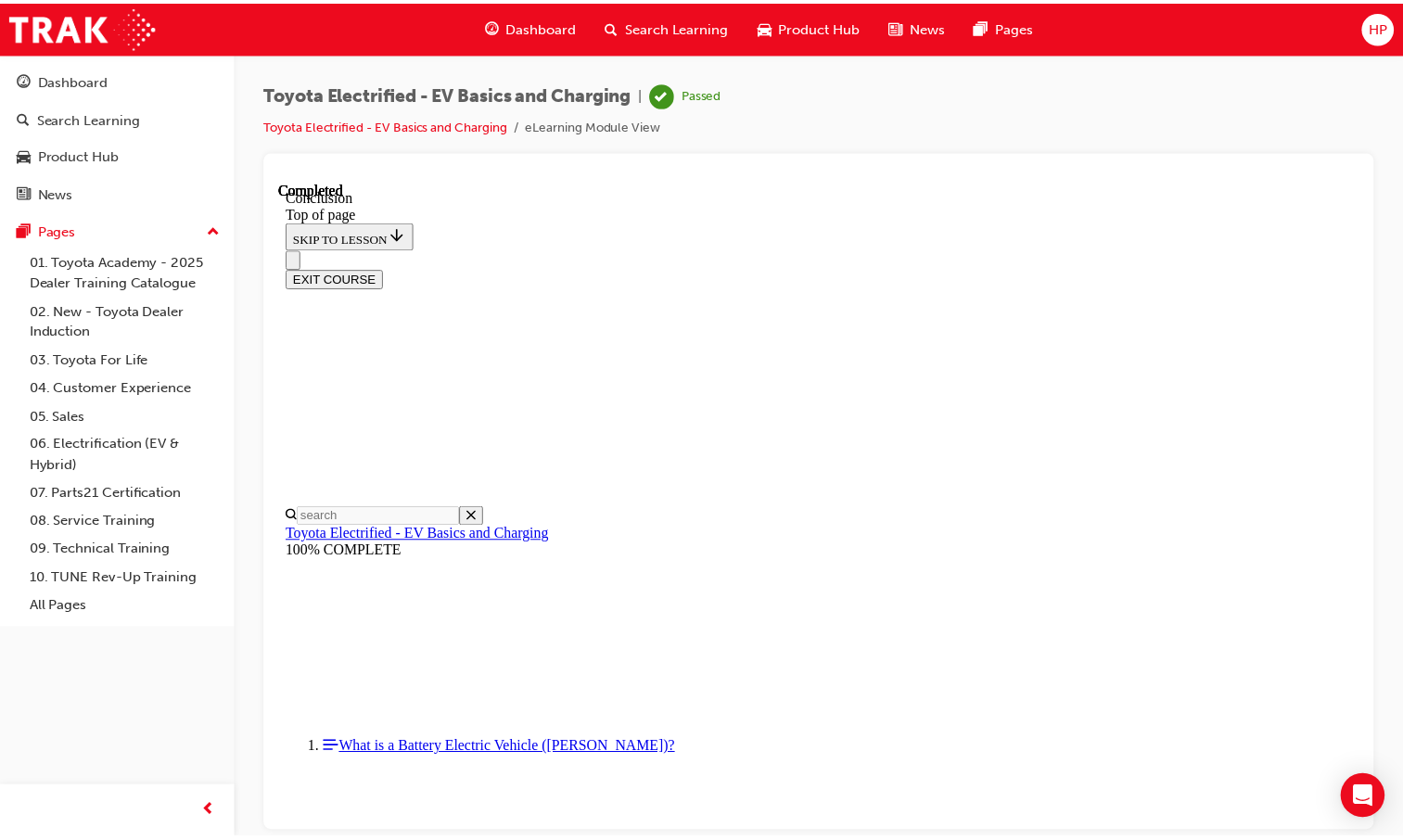
scroll to position [656, 0]
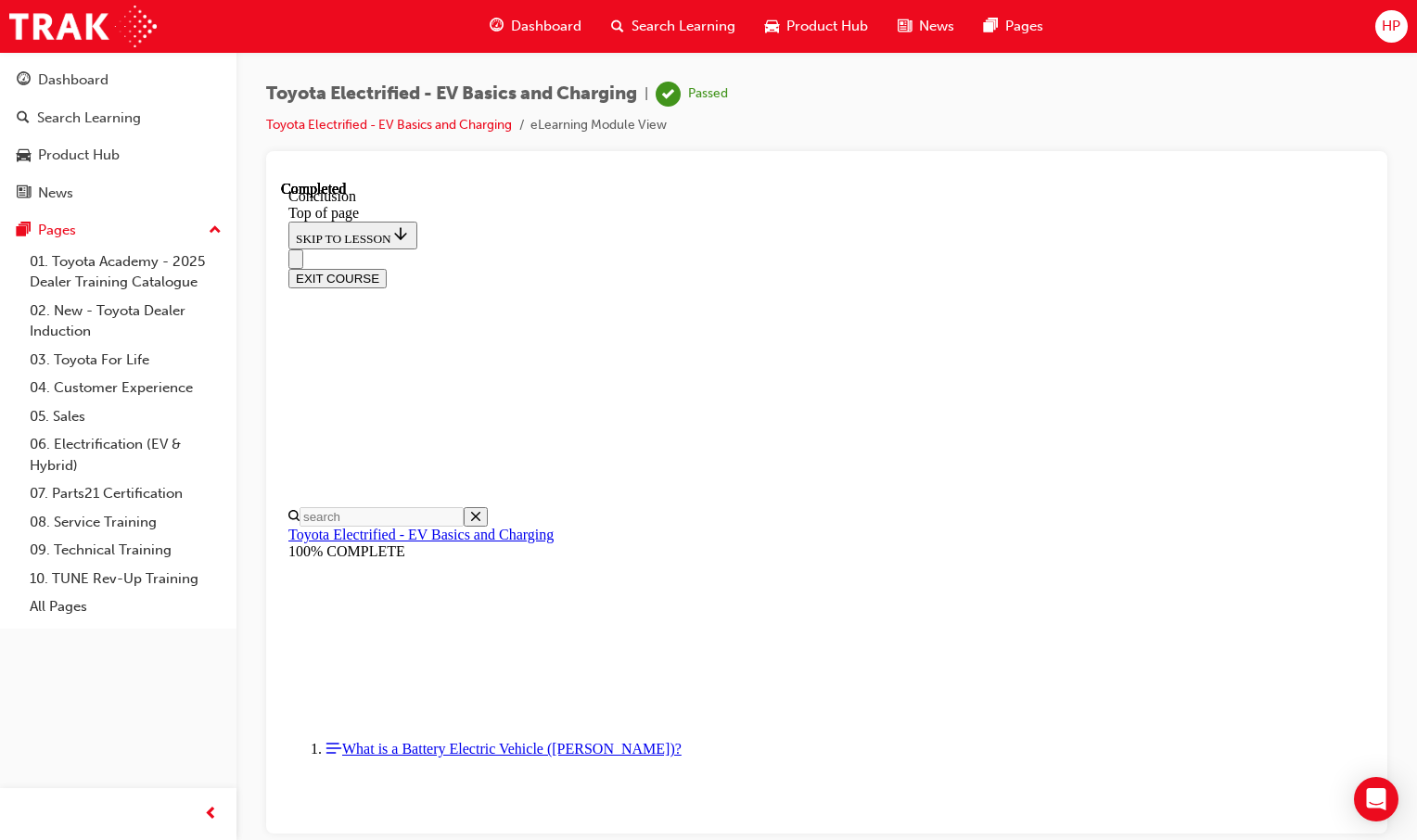
click at [524, 21] on span "Dashboard" at bounding box center [545, 26] width 70 height 22
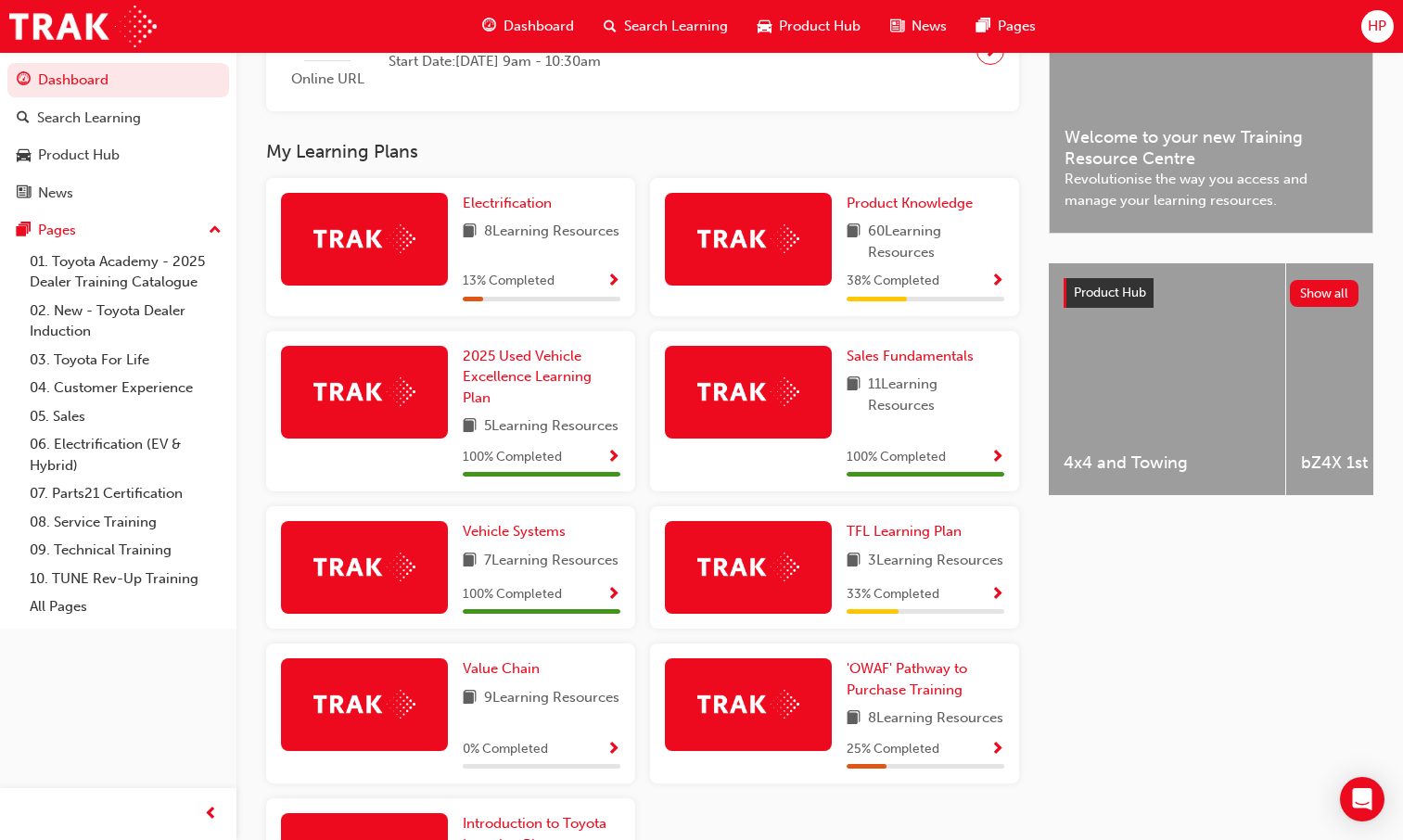
scroll to position [510, 0]
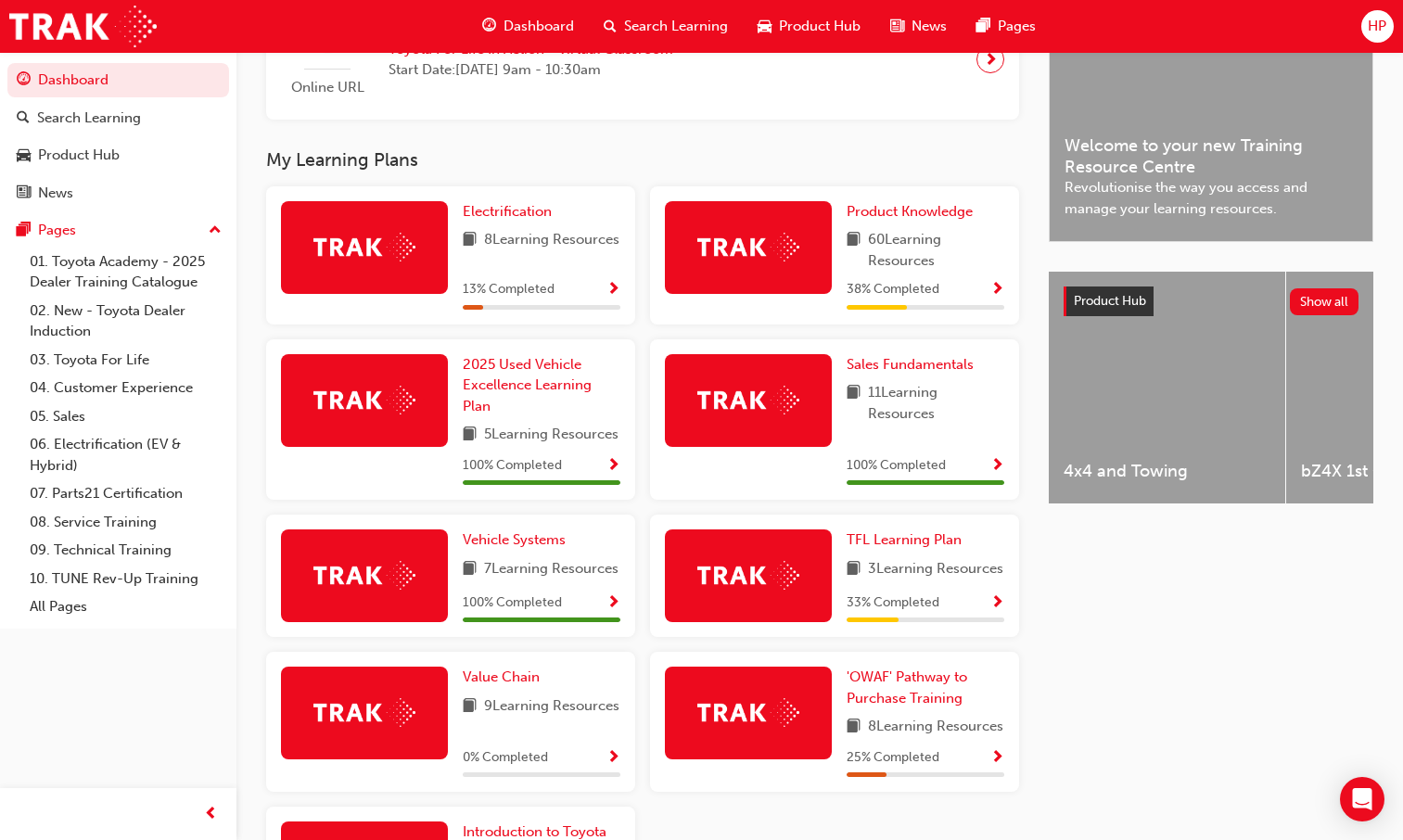
click at [619, 293] on span "Show Progress" at bounding box center [613, 290] width 14 height 17
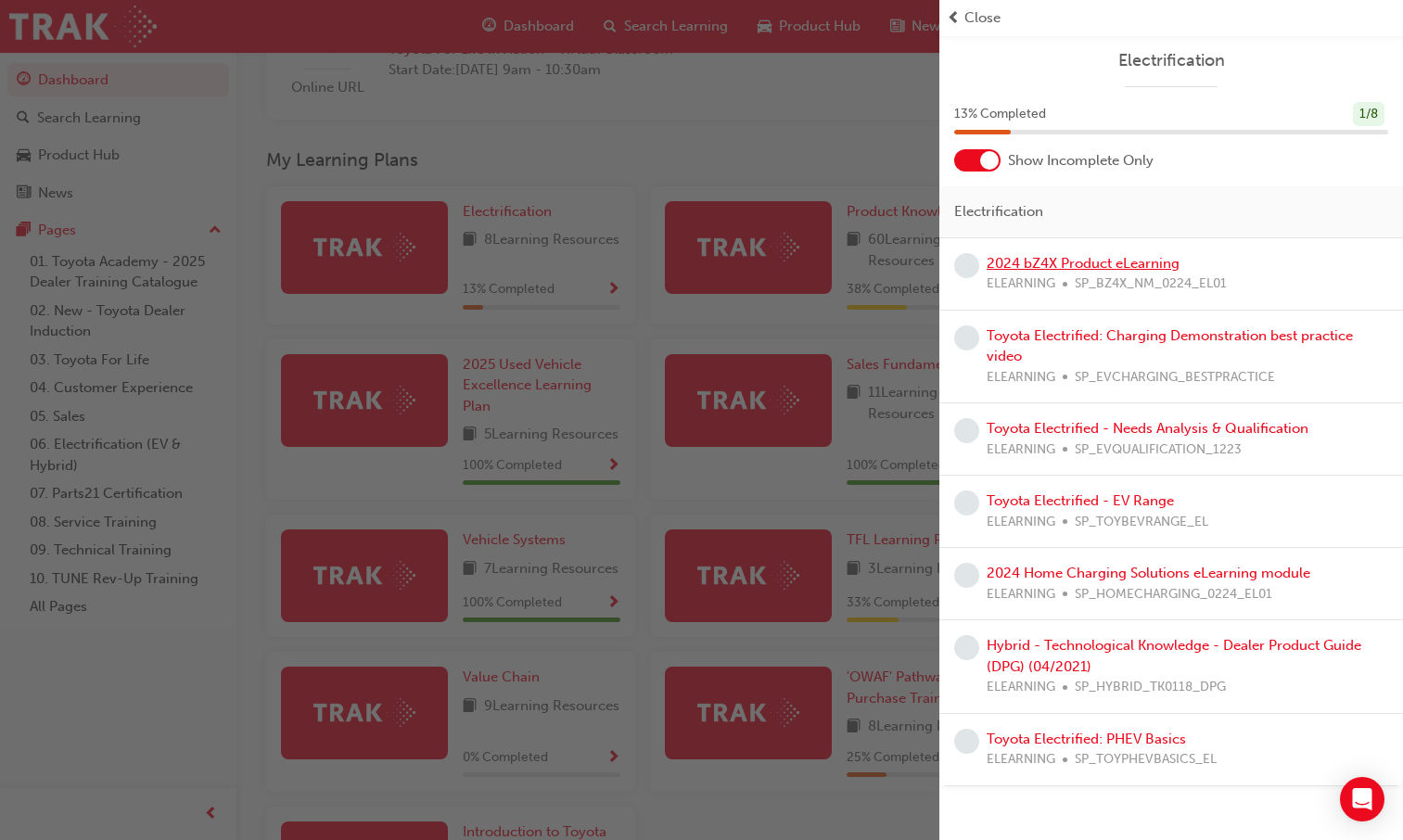
click at [1011, 256] on link "2024 bZ4X Product eLearning" at bounding box center [1083, 263] width 193 height 17
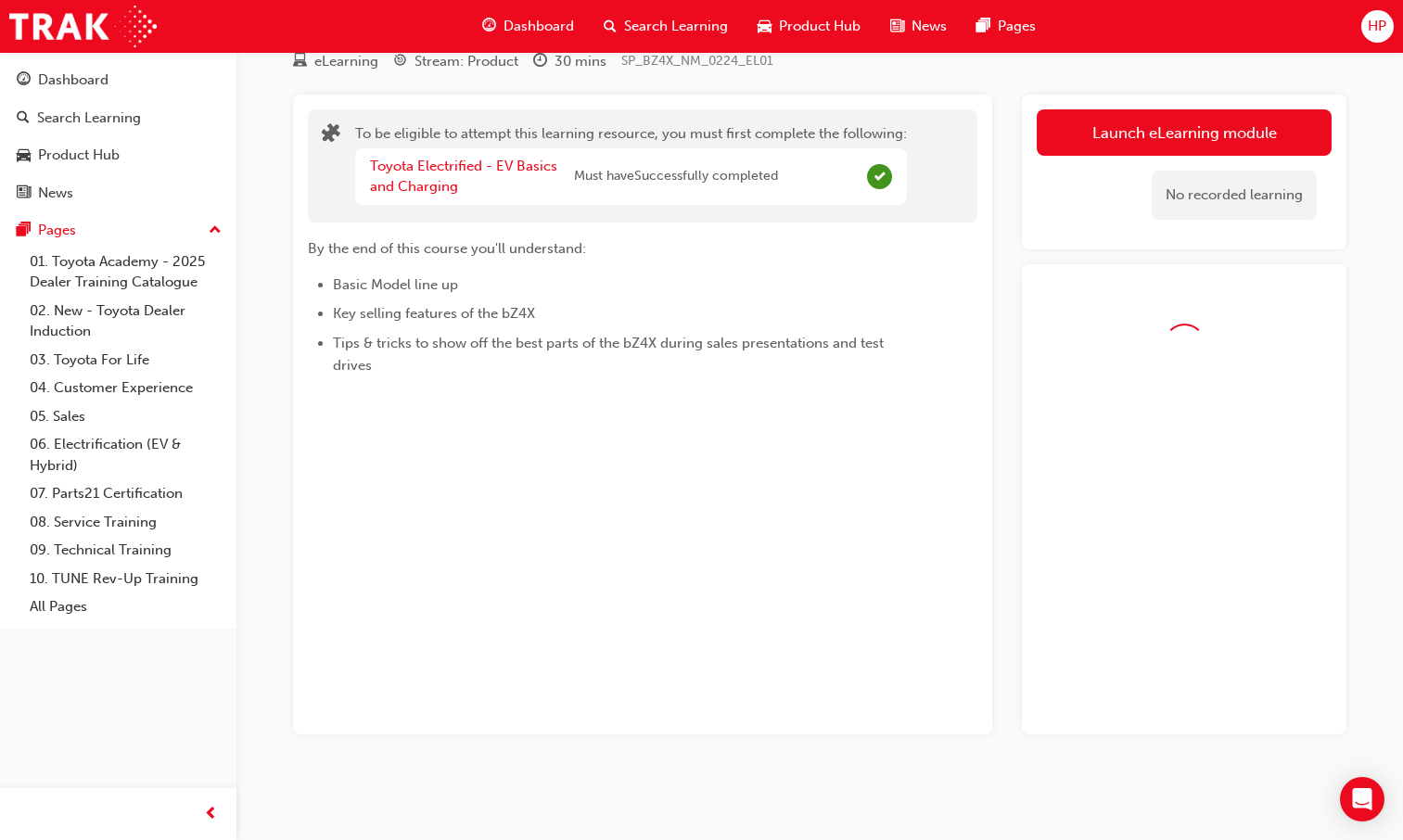
scroll to position [125, 0]
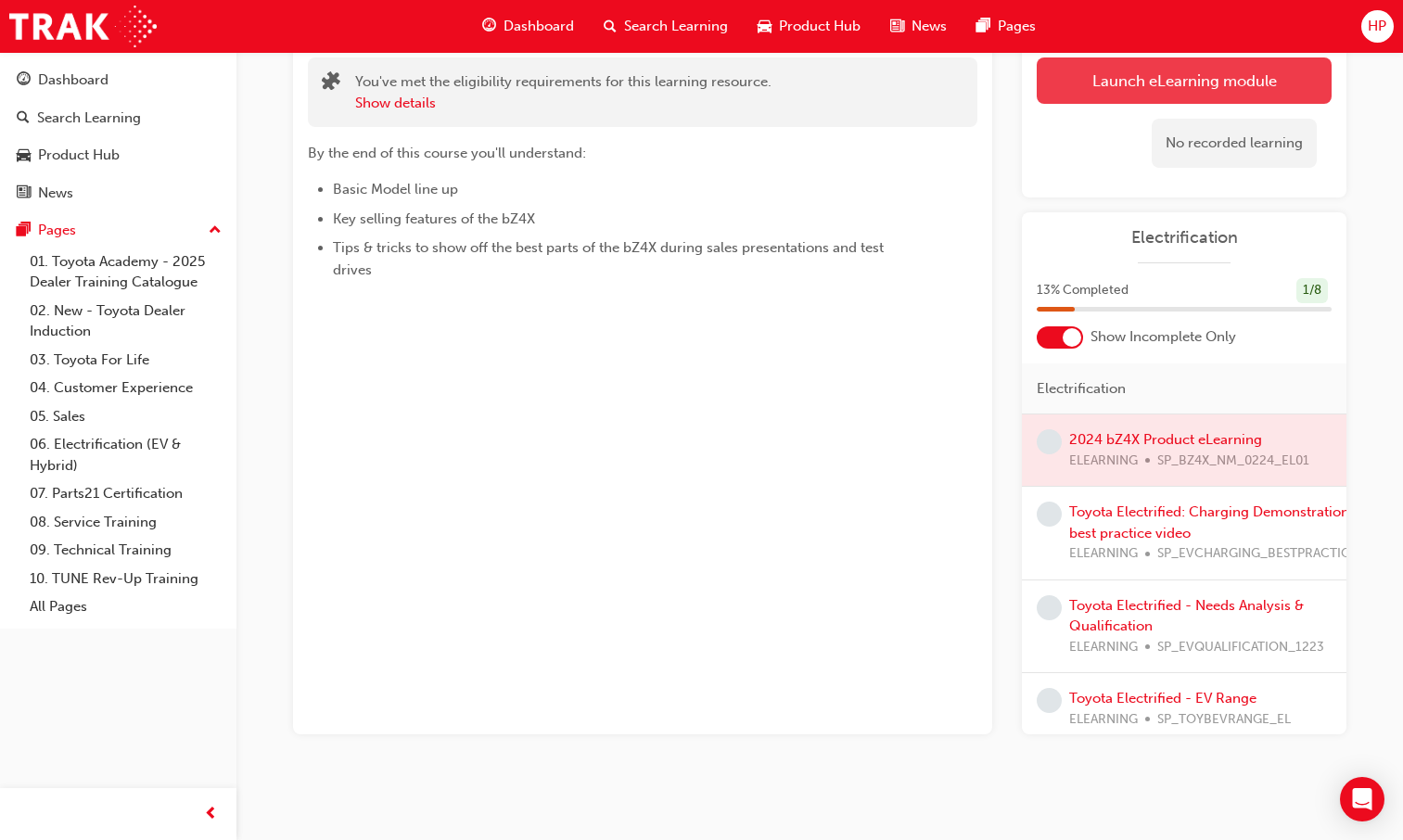
click at [1174, 67] on link "Launch eLearning module" at bounding box center [1184, 81] width 295 height 47
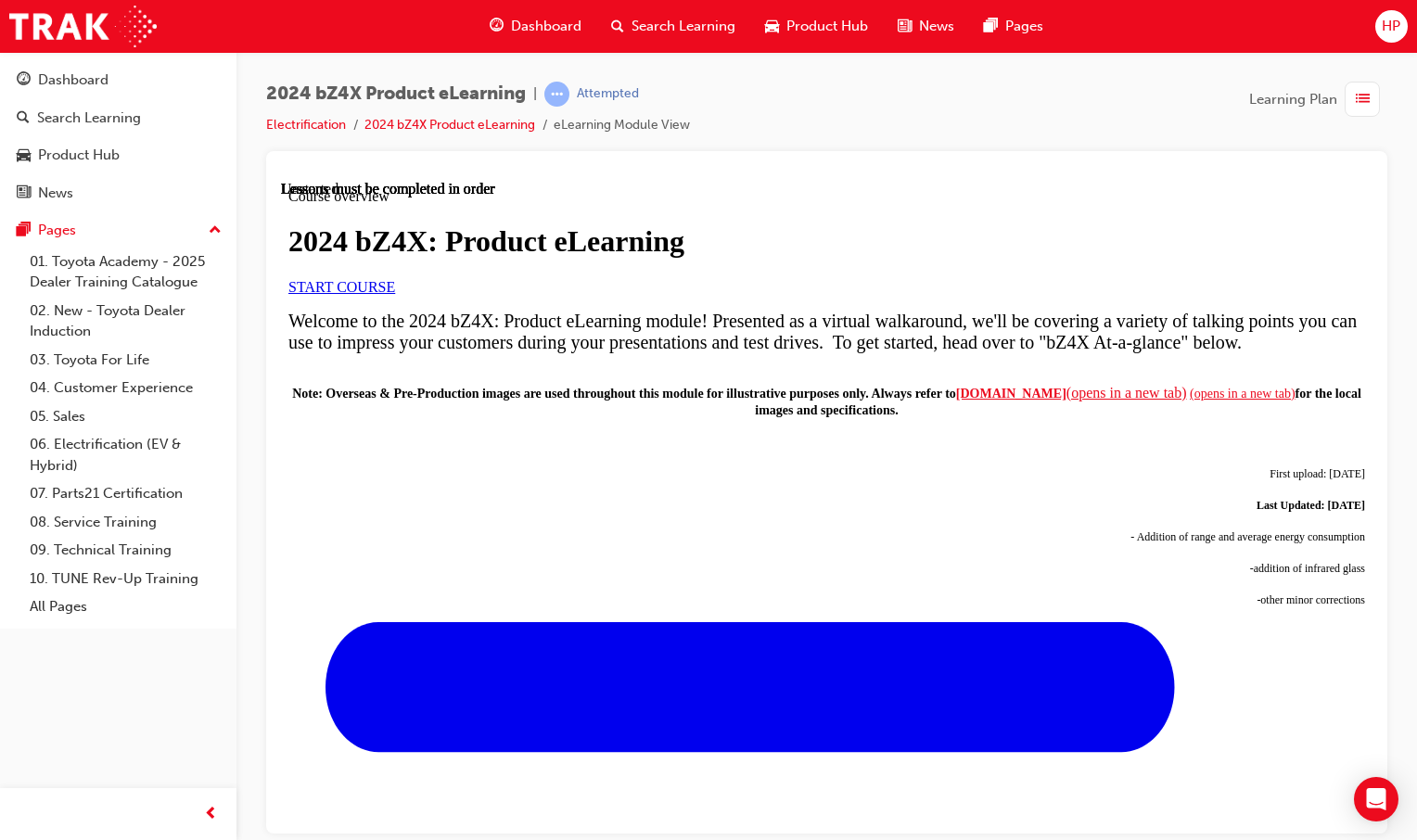
scroll to position [815, 0]
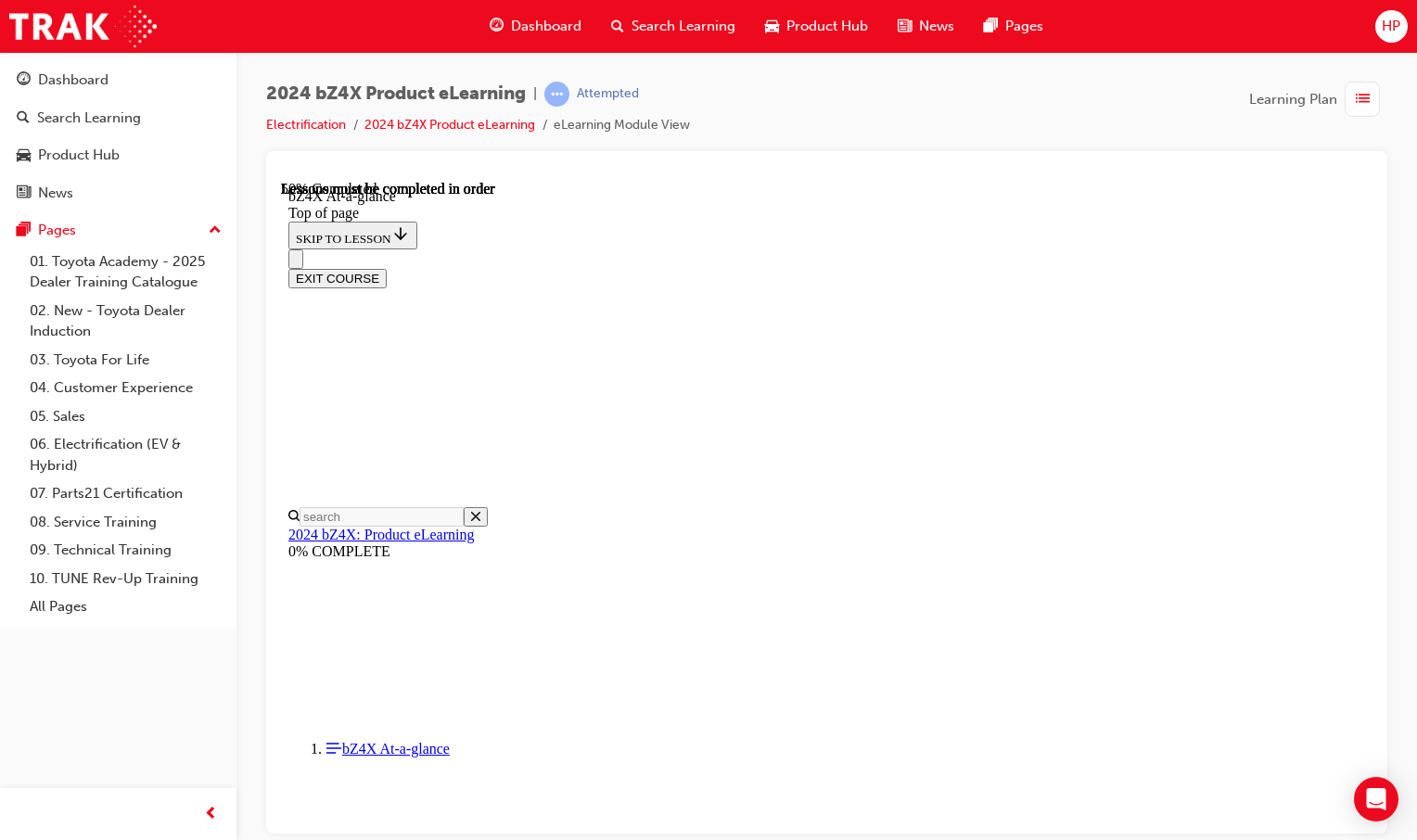
scroll to position [1576, 0]
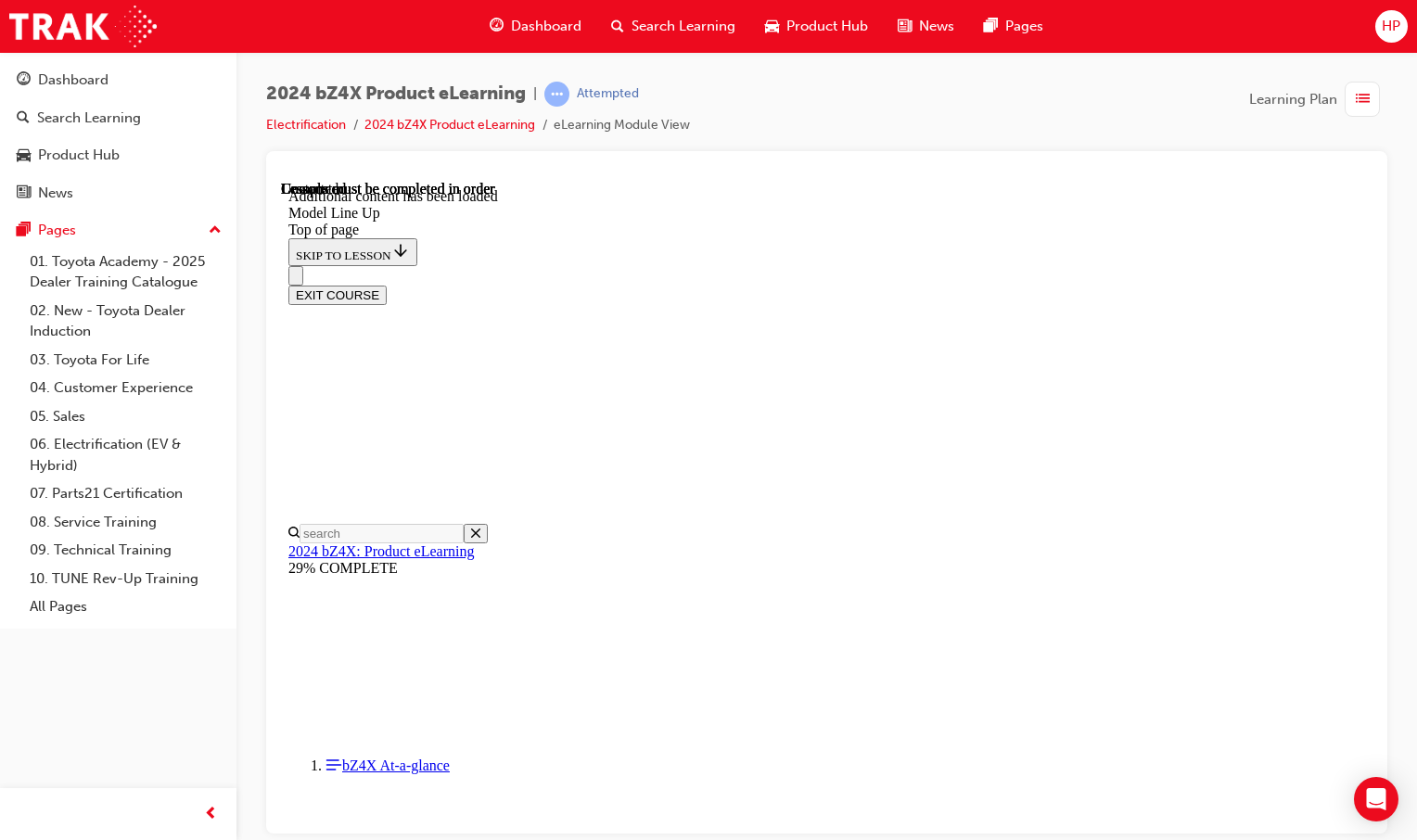
scroll to position [1825, 0]
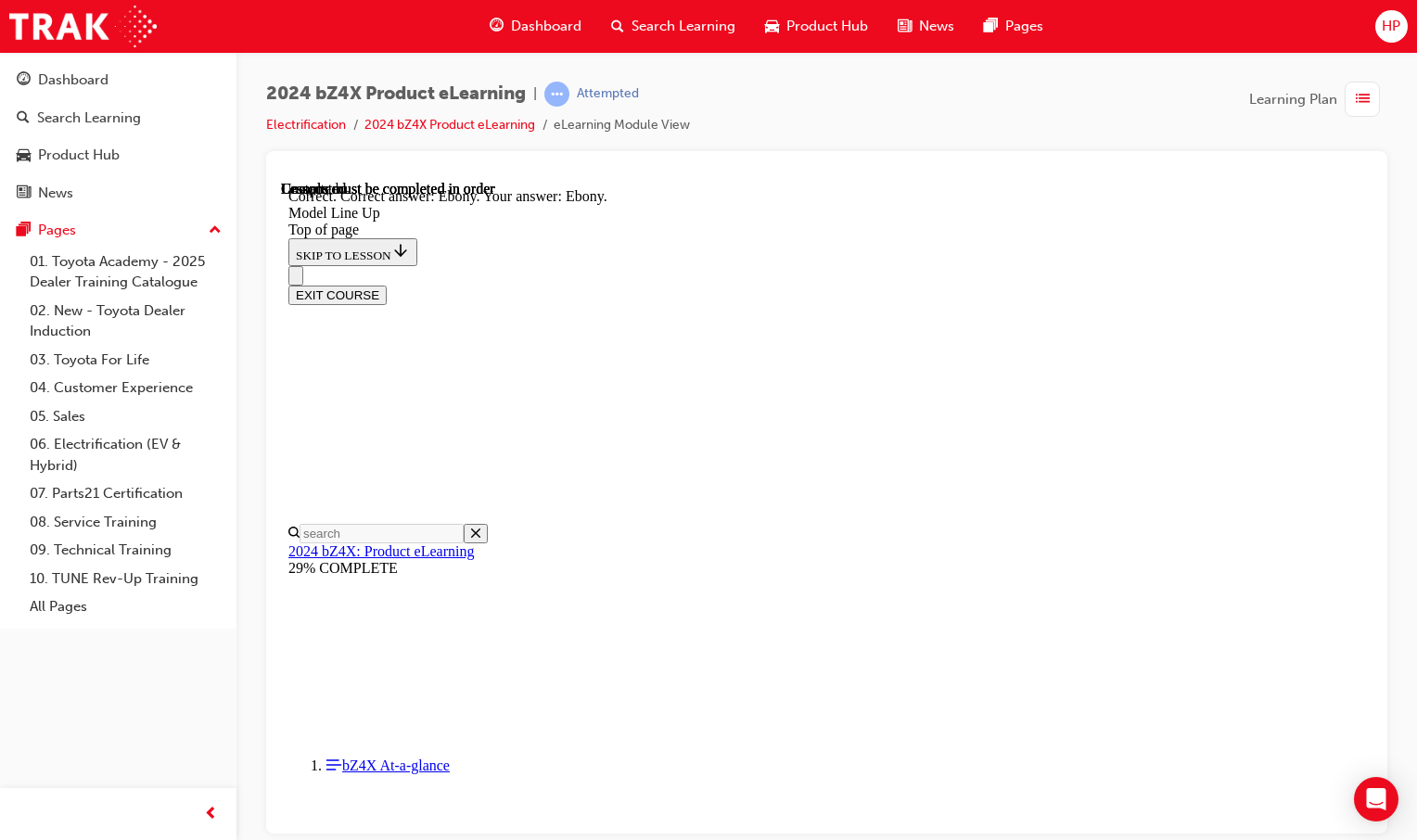
scroll to position [3710, 0]
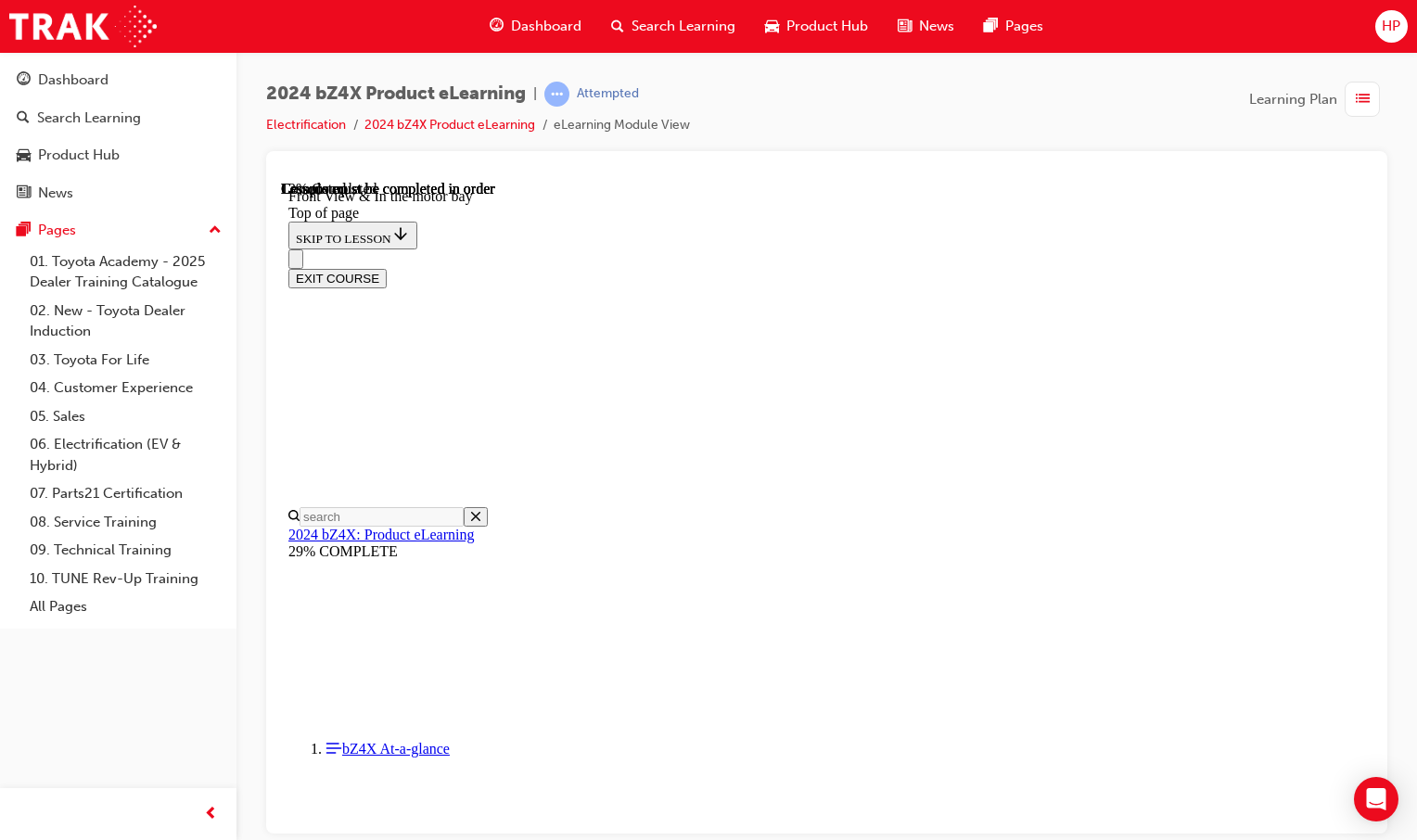
scroll to position [428, 0]
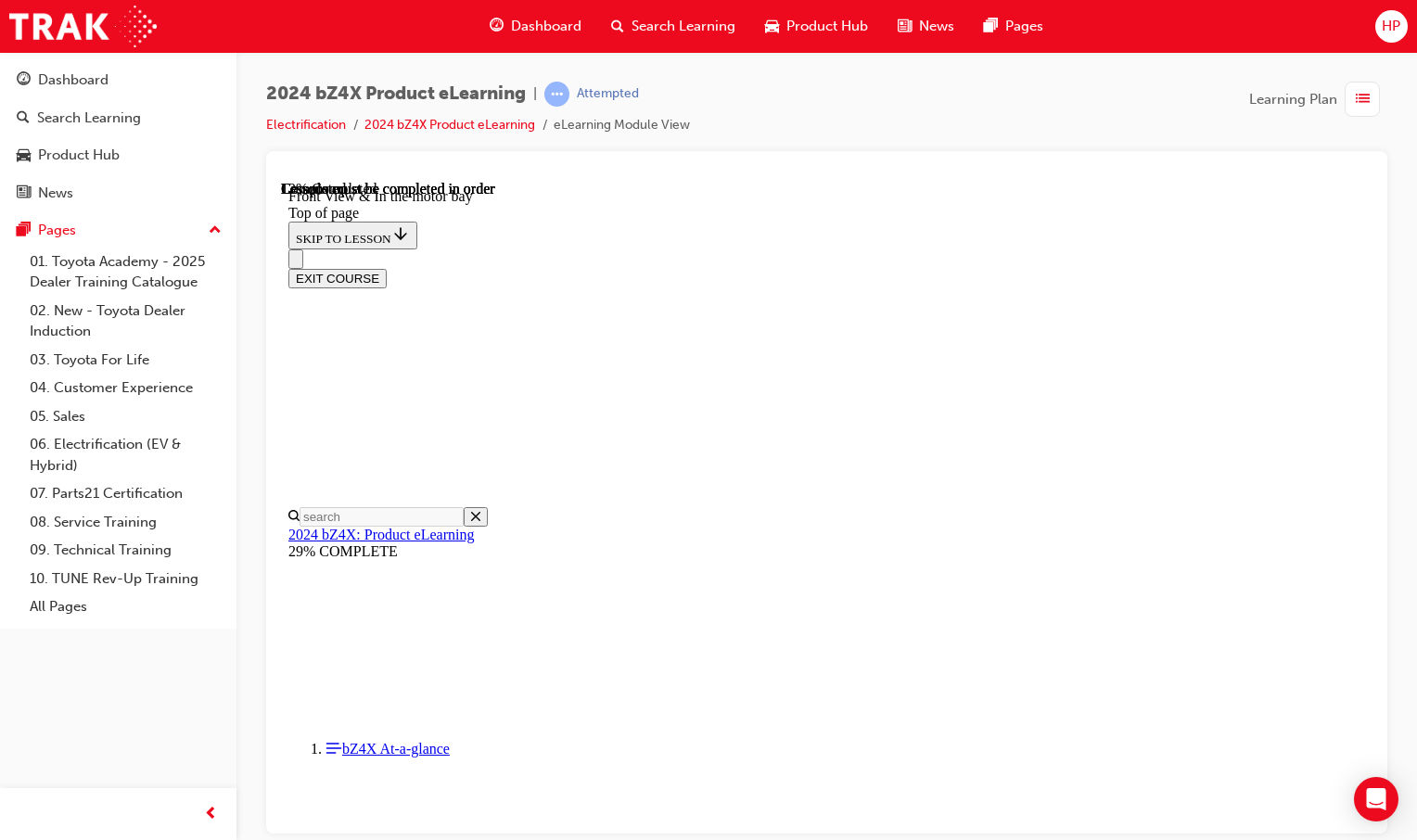
drag, startPoint x: 889, startPoint y: 600, endPoint x: 873, endPoint y: 594, distance: 17.1
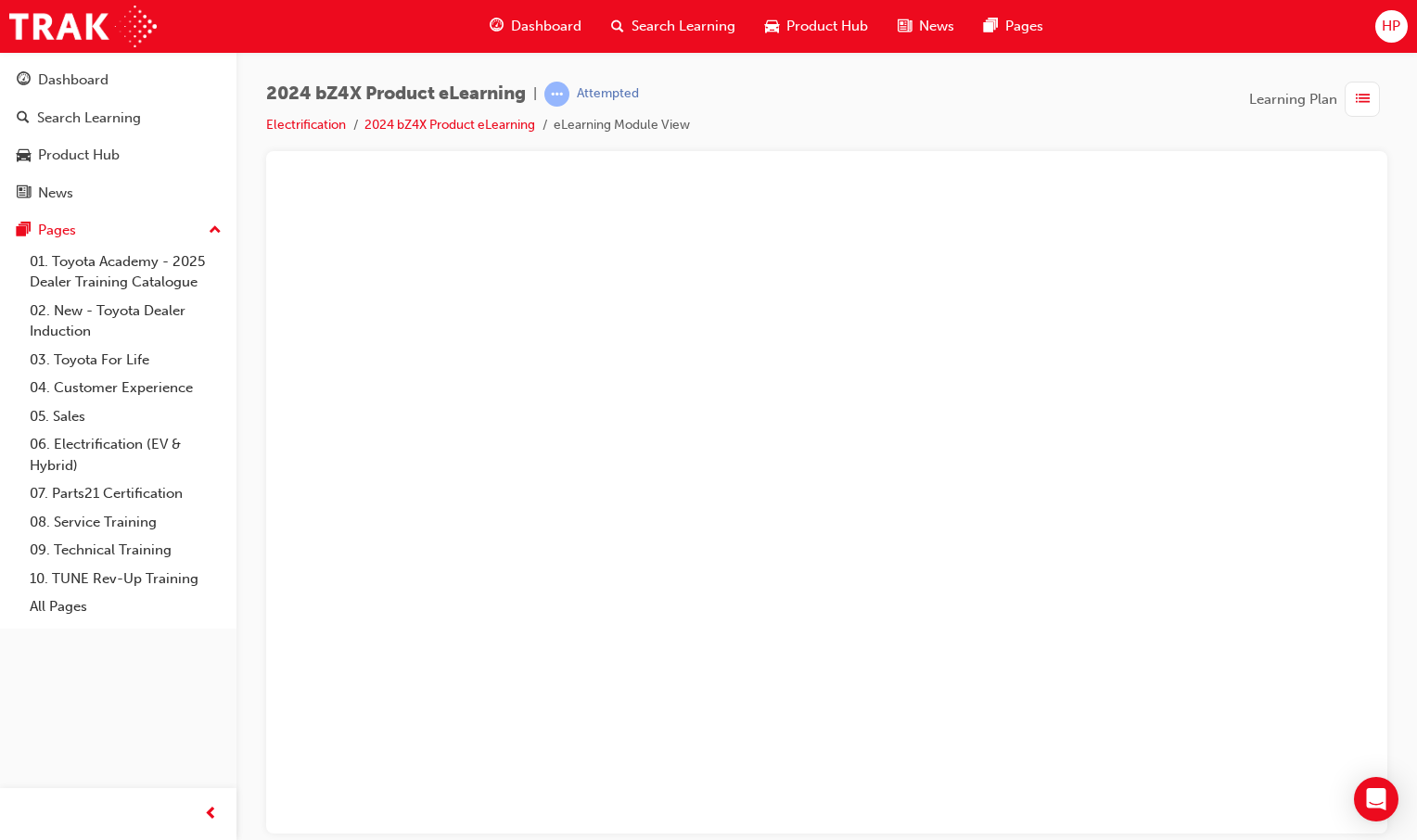
click at [866, 665] on button "Unzoom image" at bounding box center [826, 506] width 1091 height 653
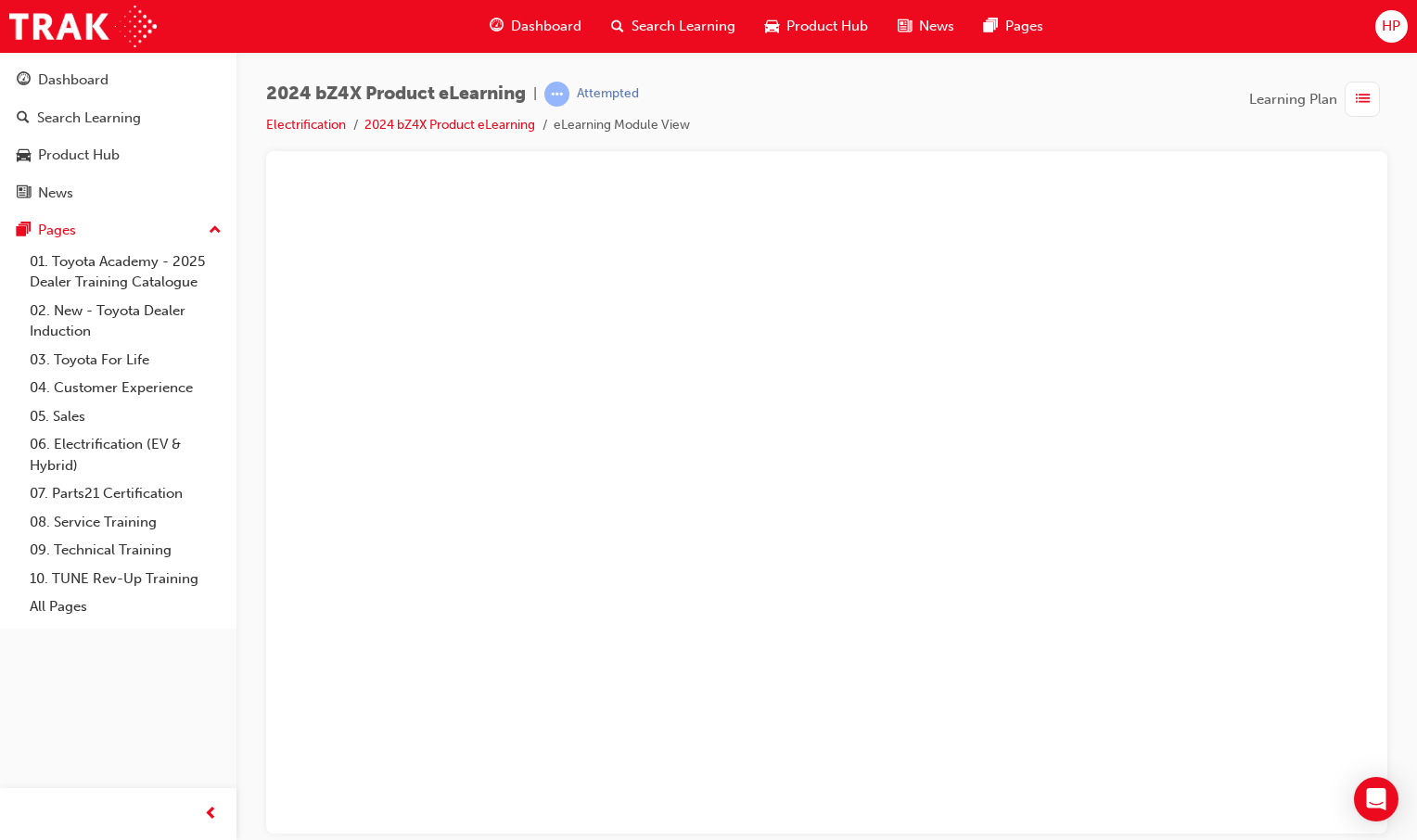
click at [1007, 568] on button "Unzoom image" at bounding box center [826, 506] width 1091 height 653
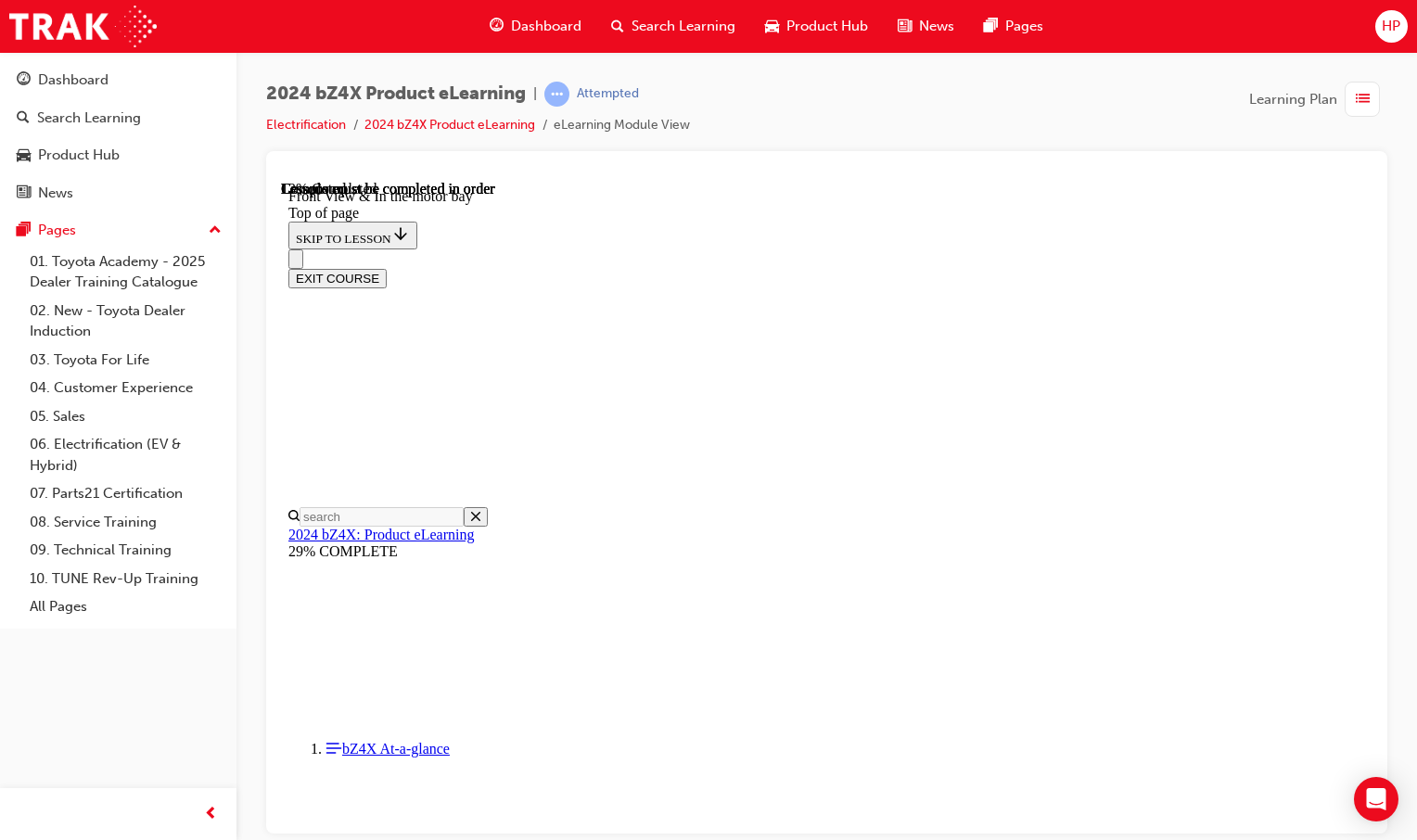
scroll to position [1077, 0]
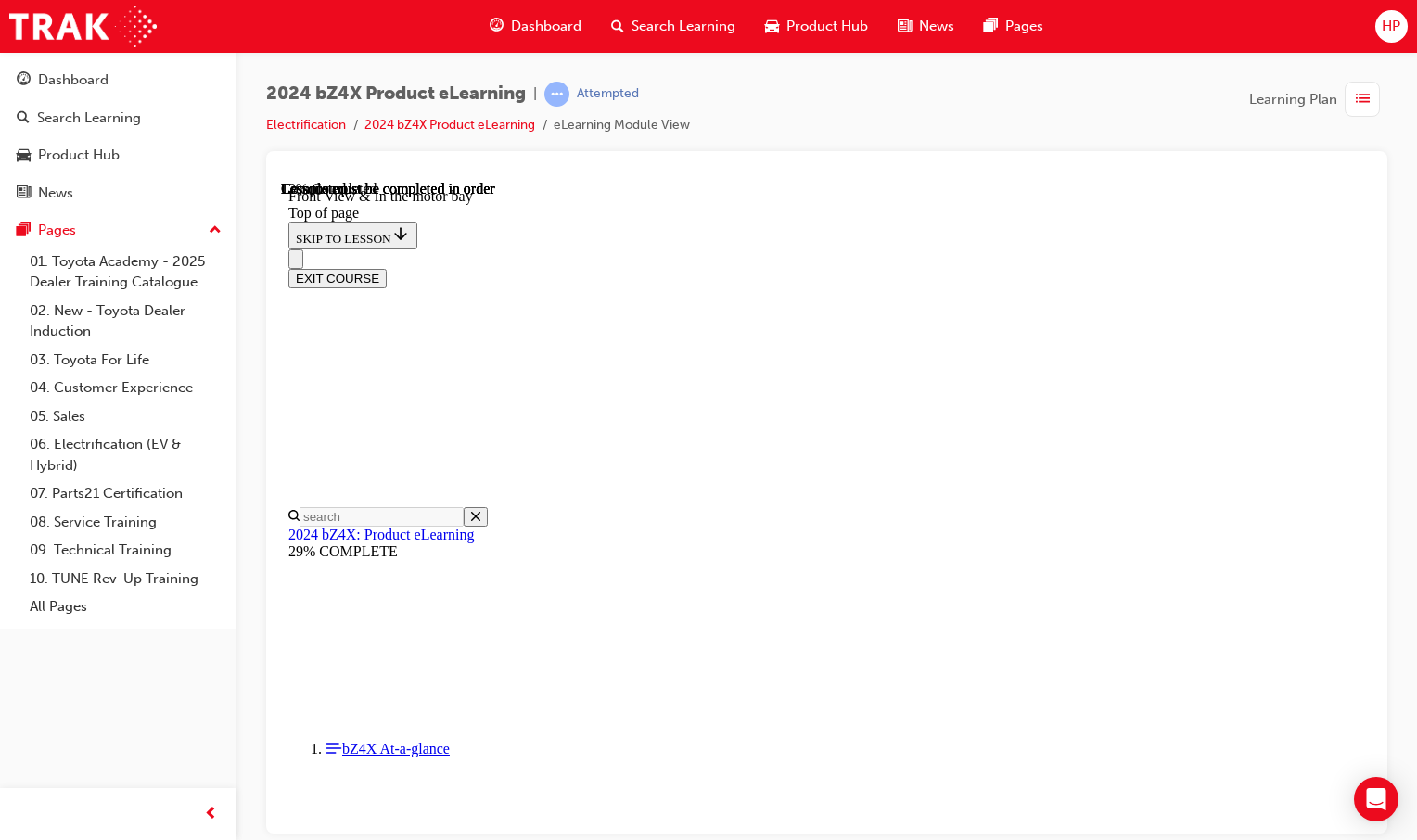
scroll to position [129, 0]
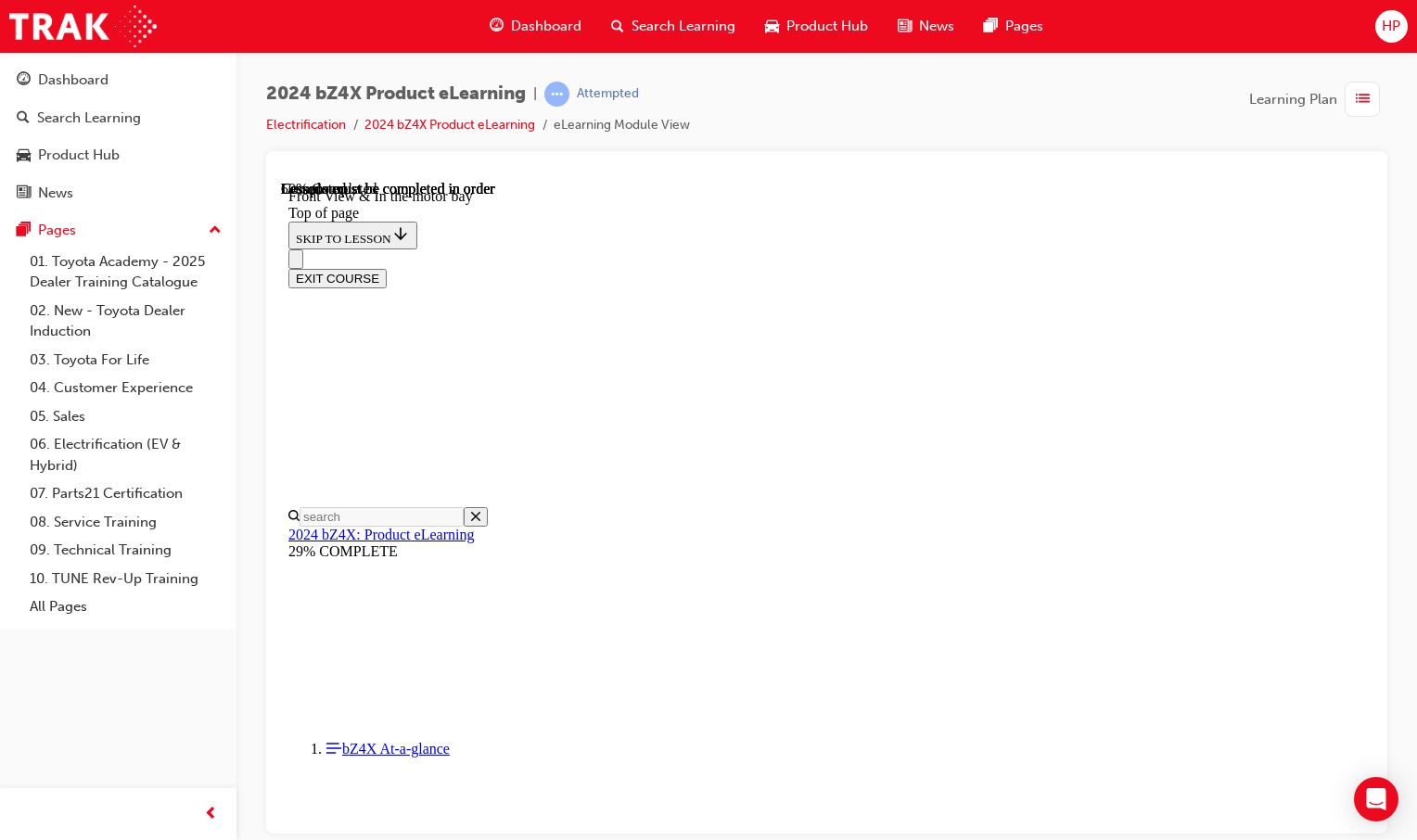
scroll to position [2276, 0]
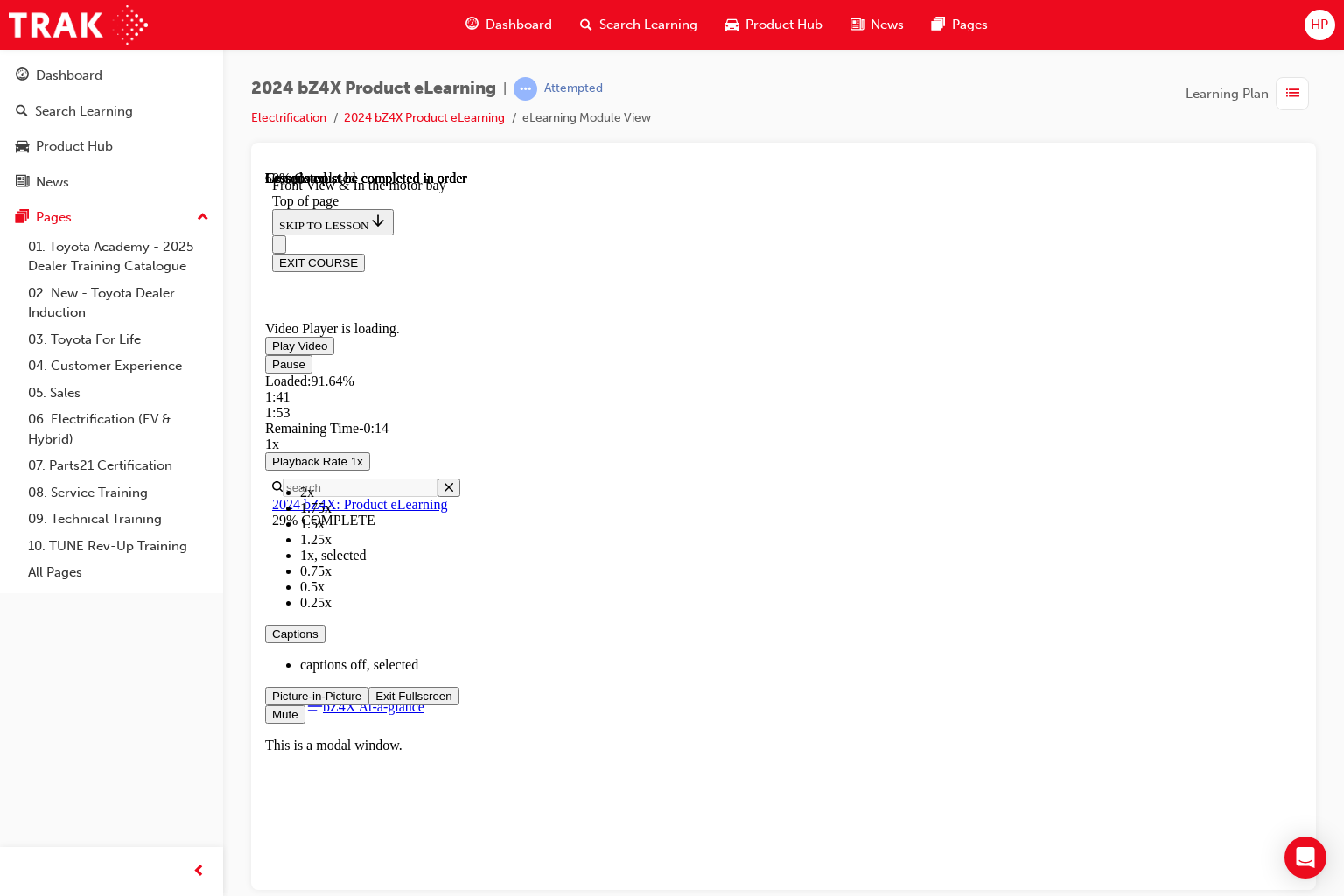
click at [368, 686] on button "Exit Fullscreen" at bounding box center [414, 695] width 90 height 19
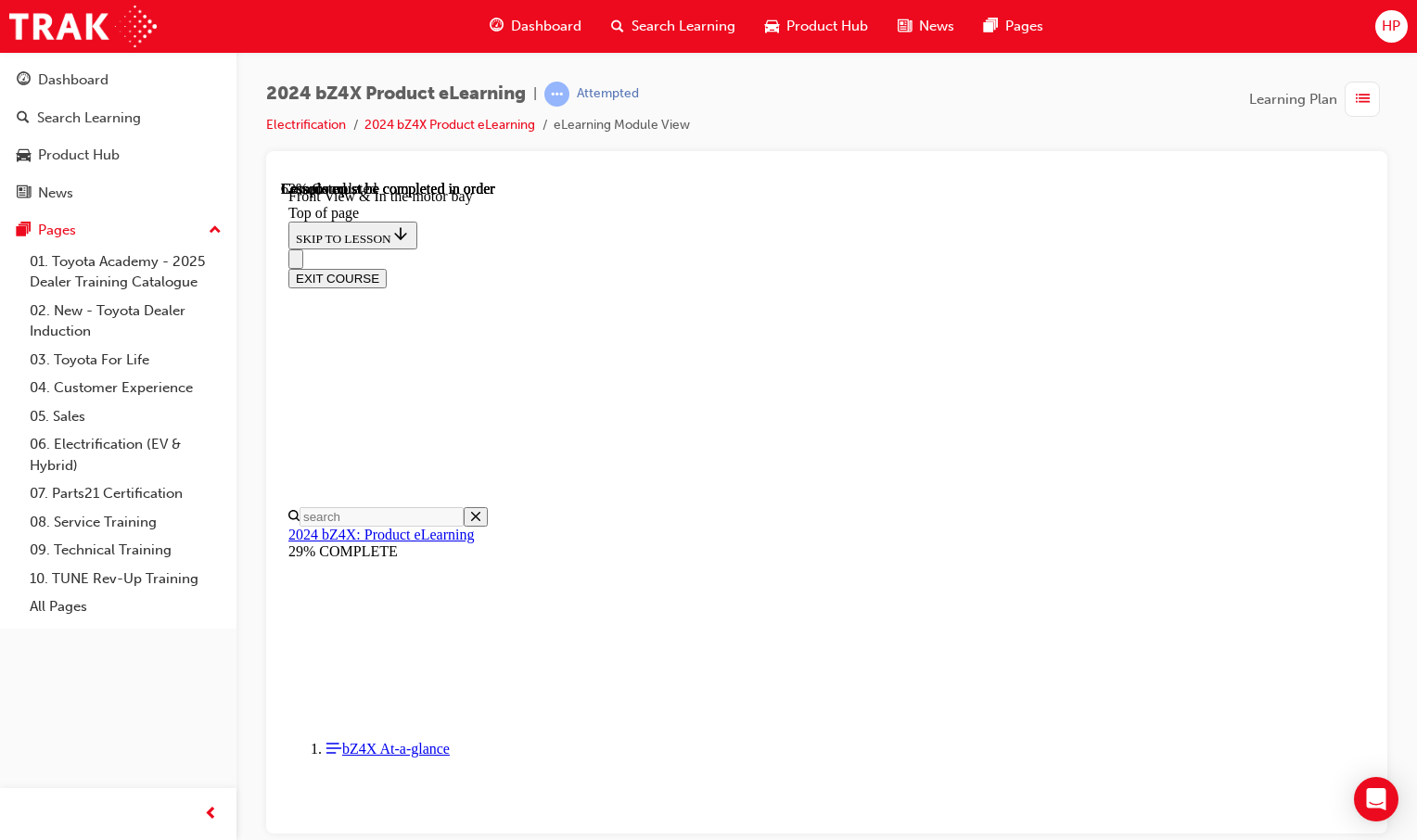
drag, startPoint x: 1007, startPoint y: 684, endPoint x: 1017, endPoint y: 698, distance: 17.2
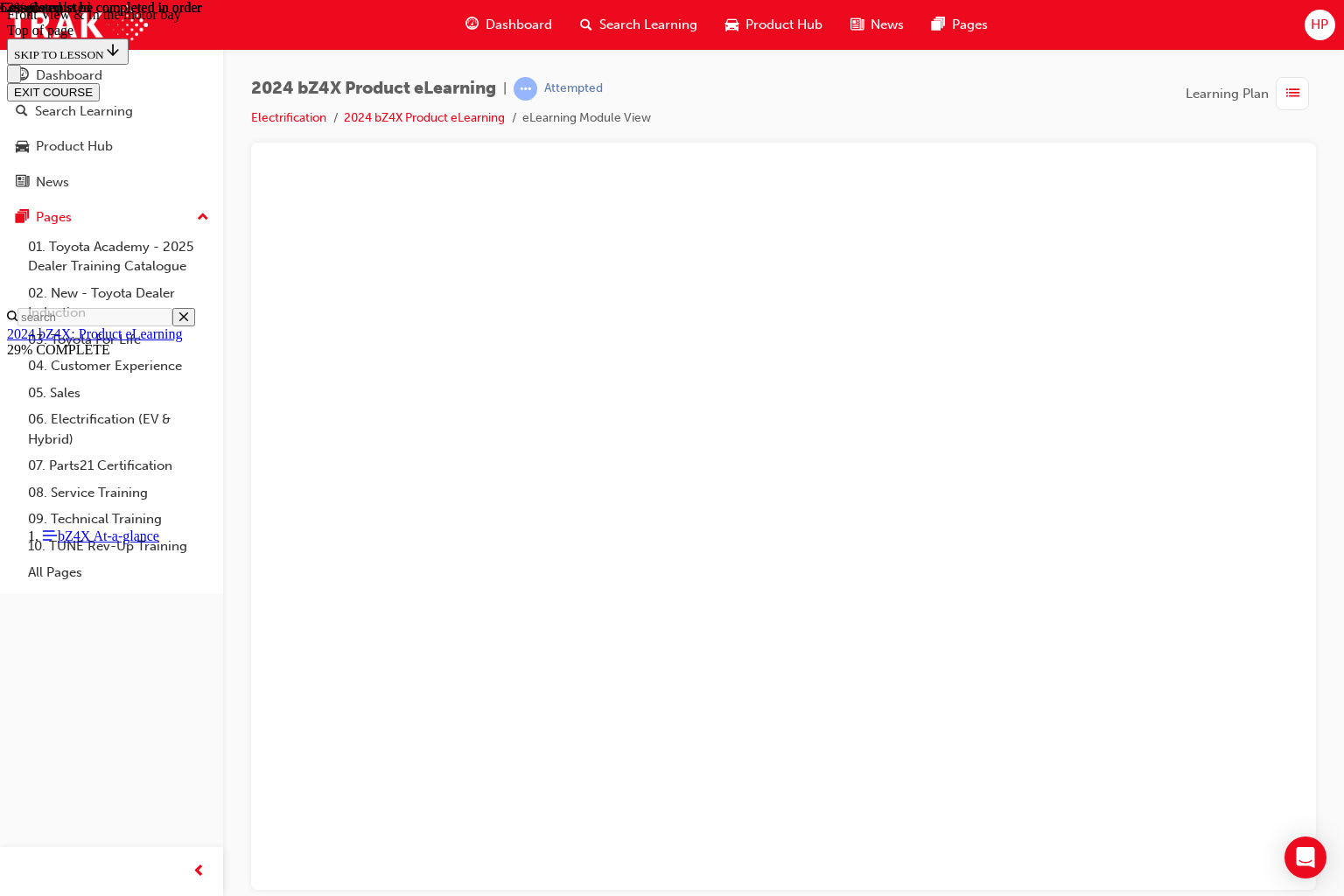
drag, startPoint x: 1257, startPoint y: 792, endPoint x: 1249, endPoint y: 870, distance: 78.4
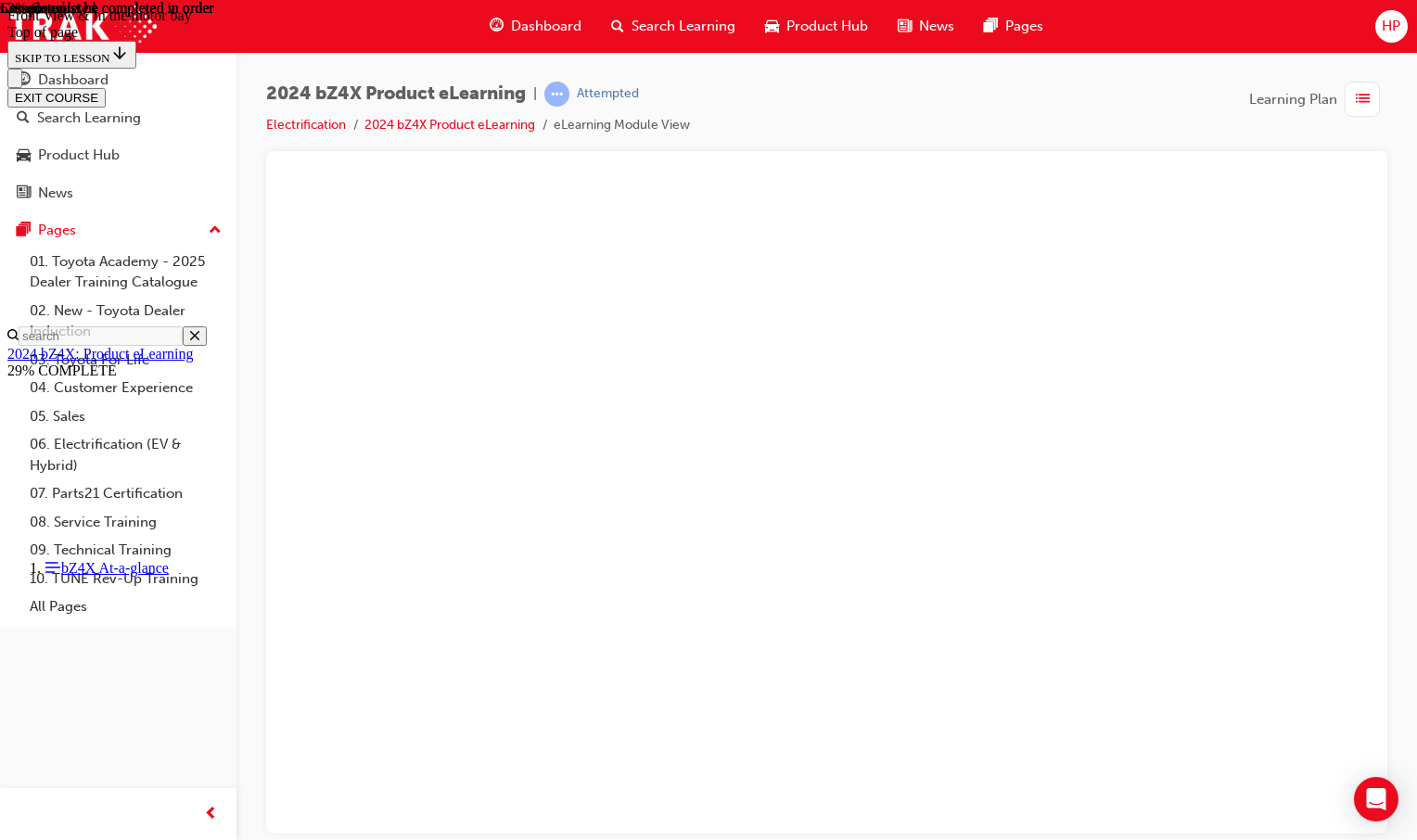
scroll to position [556, 0]
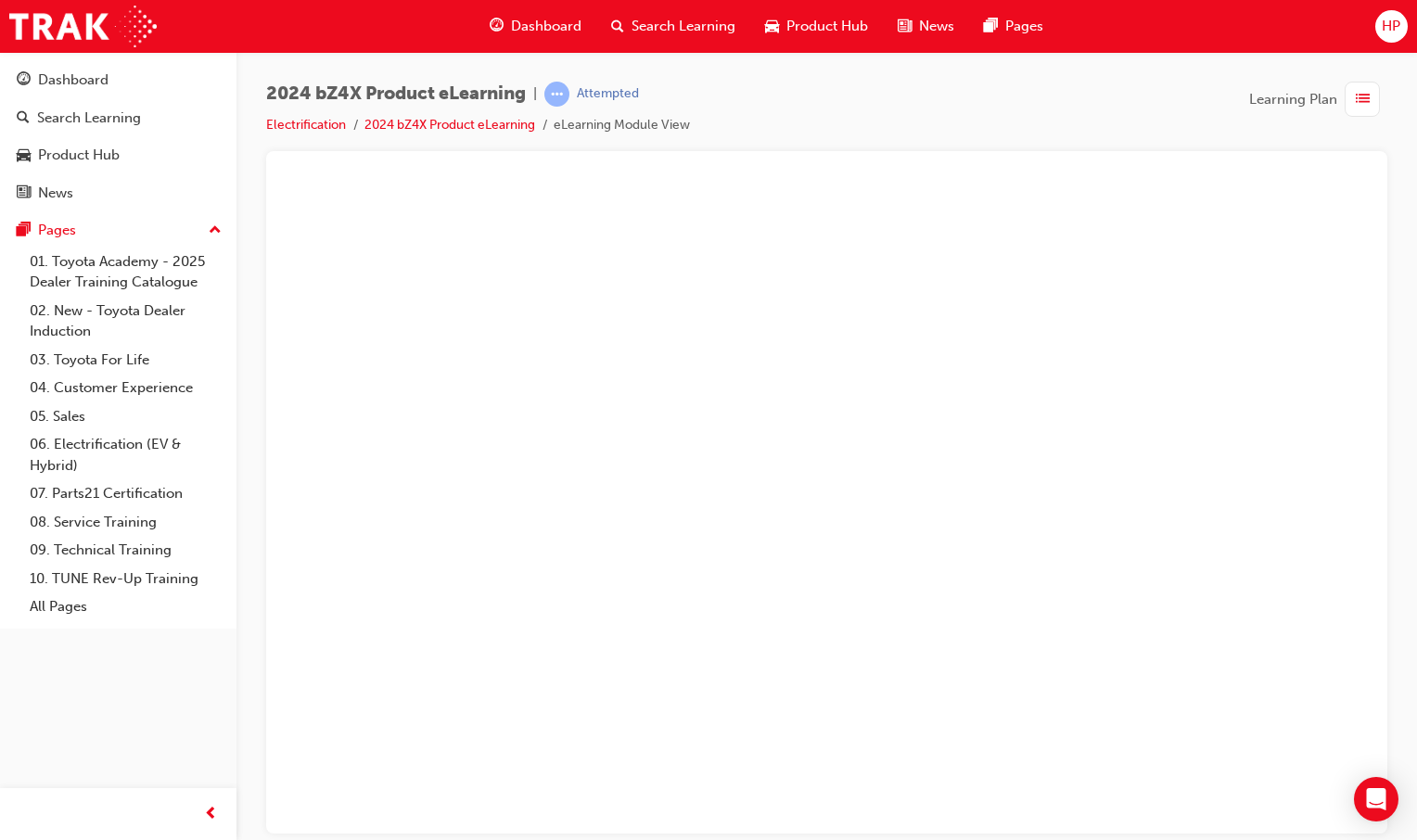
click at [940, 420] on button "Unzoom image" at bounding box center [826, 506] width 1091 height 653
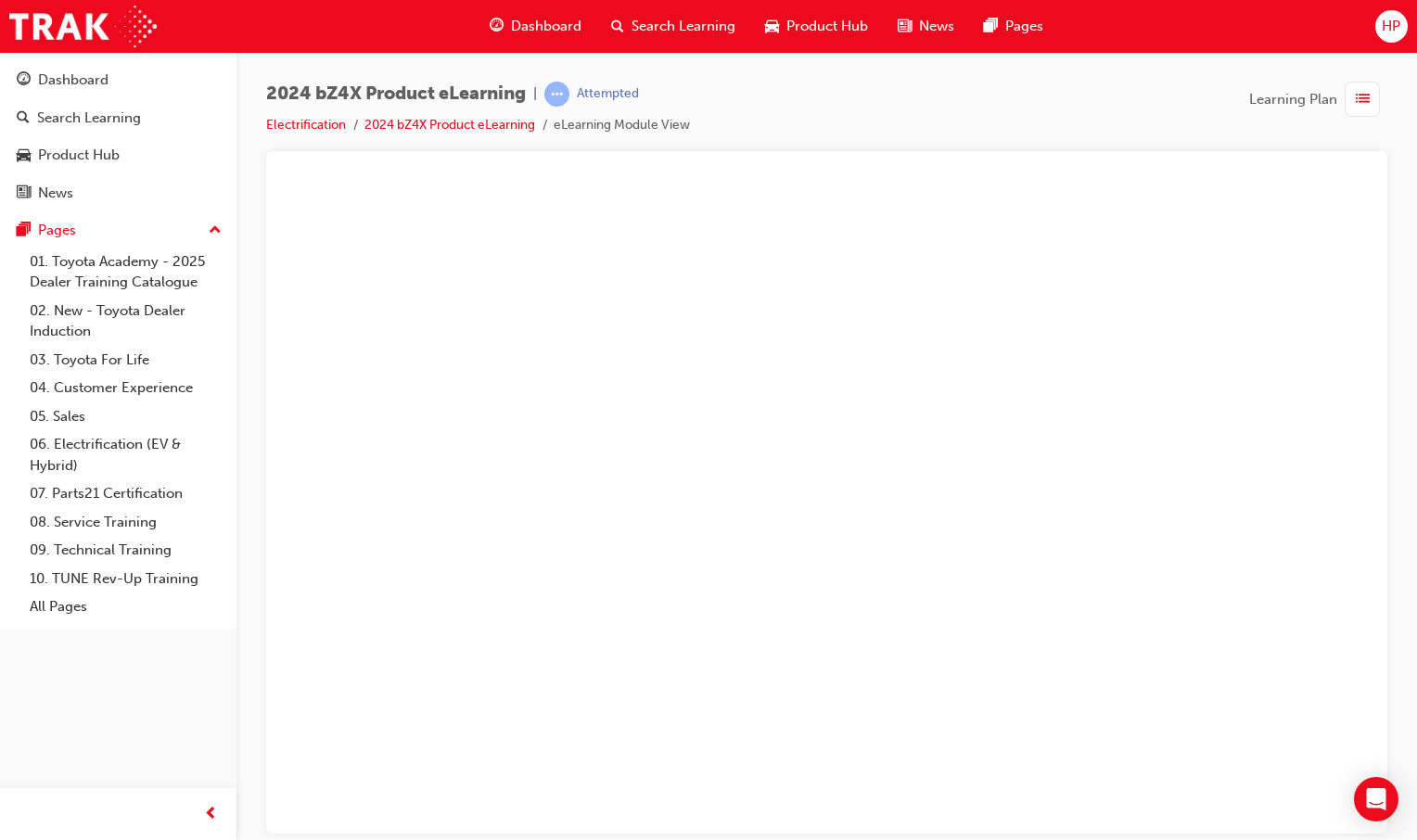
drag, startPoint x: 969, startPoint y: 488, endPoint x: 965, endPoint y: 521, distance: 33.2
click at [967, 518] on button "Unzoom image" at bounding box center [826, 506] width 1091 height 653
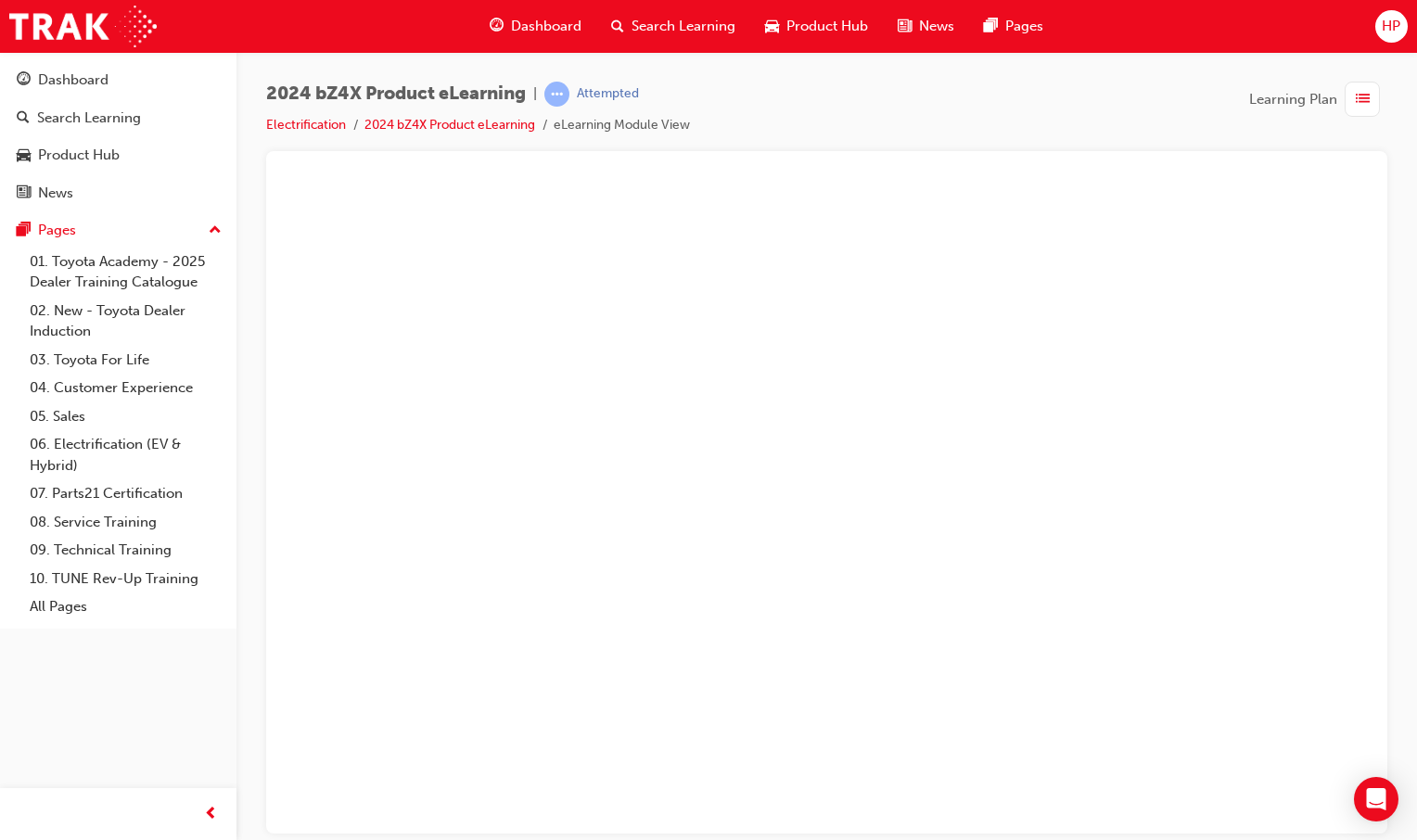
click at [952, 550] on button "Unzoom image" at bounding box center [826, 506] width 1091 height 653
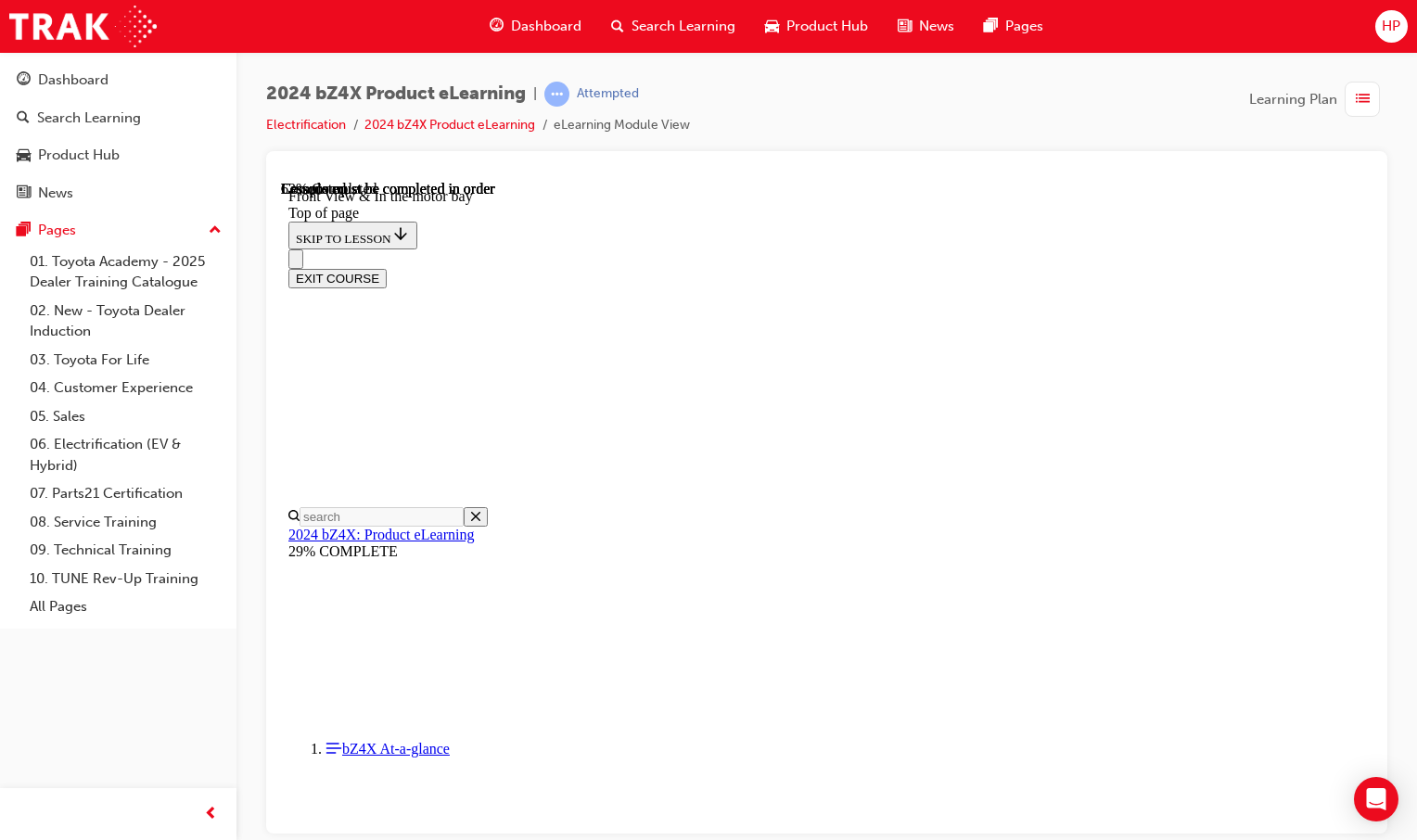
scroll to position [544, 0]
drag, startPoint x: 880, startPoint y: 524, endPoint x: 1165, endPoint y: 451, distance: 294.2
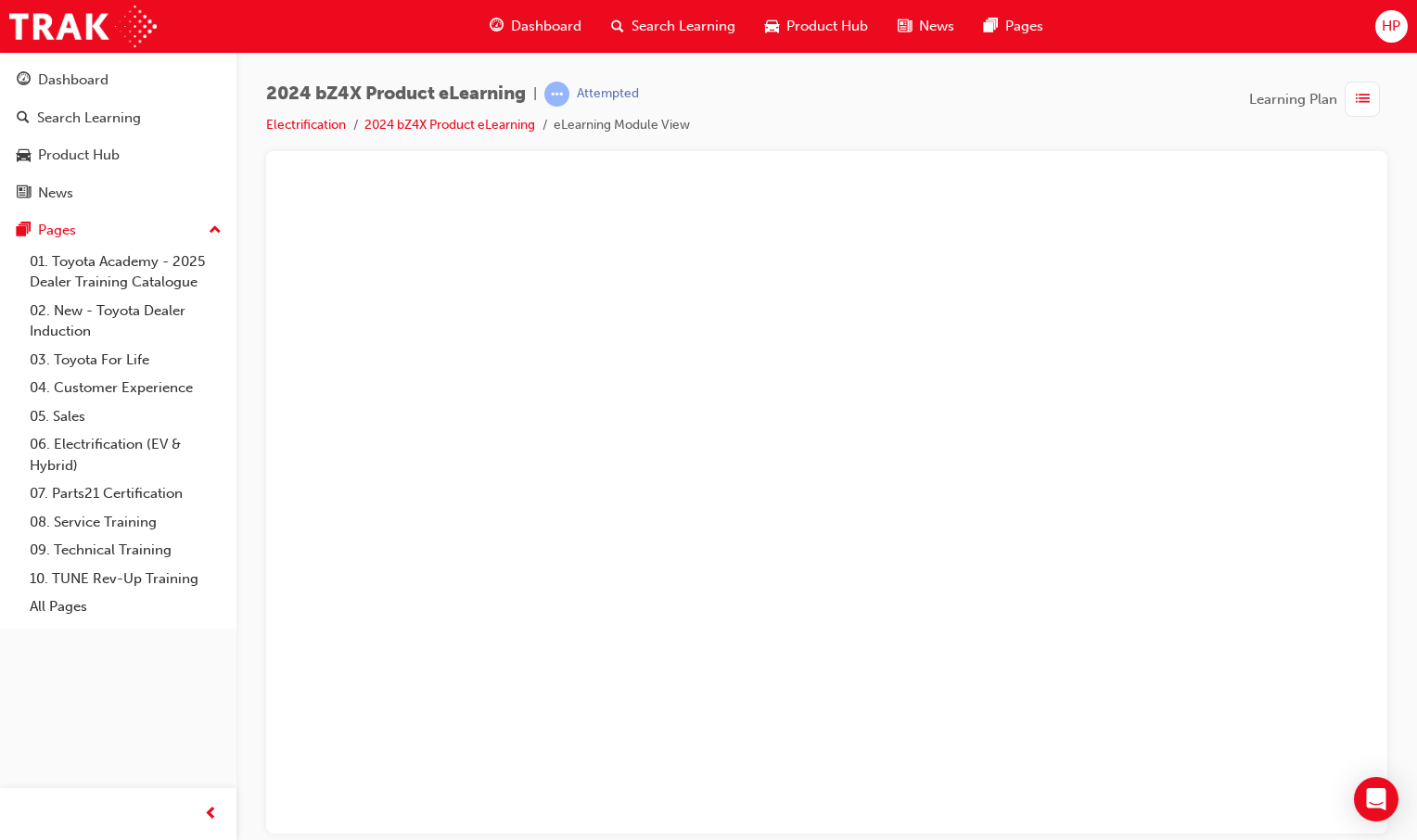
drag, startPoint x: 1122, startPoint y: 485, endPoint x: 1085, endPoint y: 531, distance: 59.0
click at [1104, 510] on button "Unzoom image" at bounding box center [826, 506] width 1091 height 653
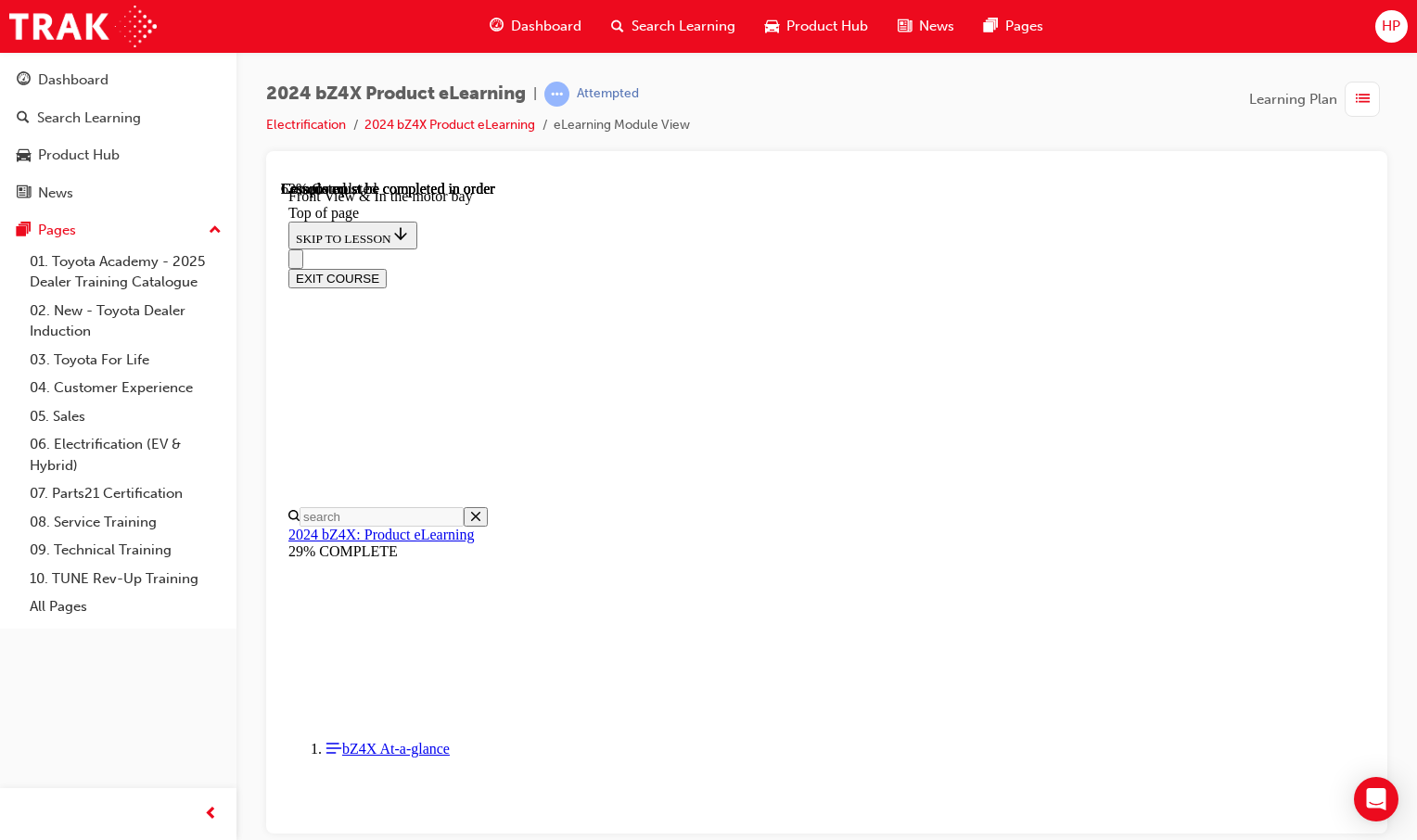
scroll to position [1193, 0]
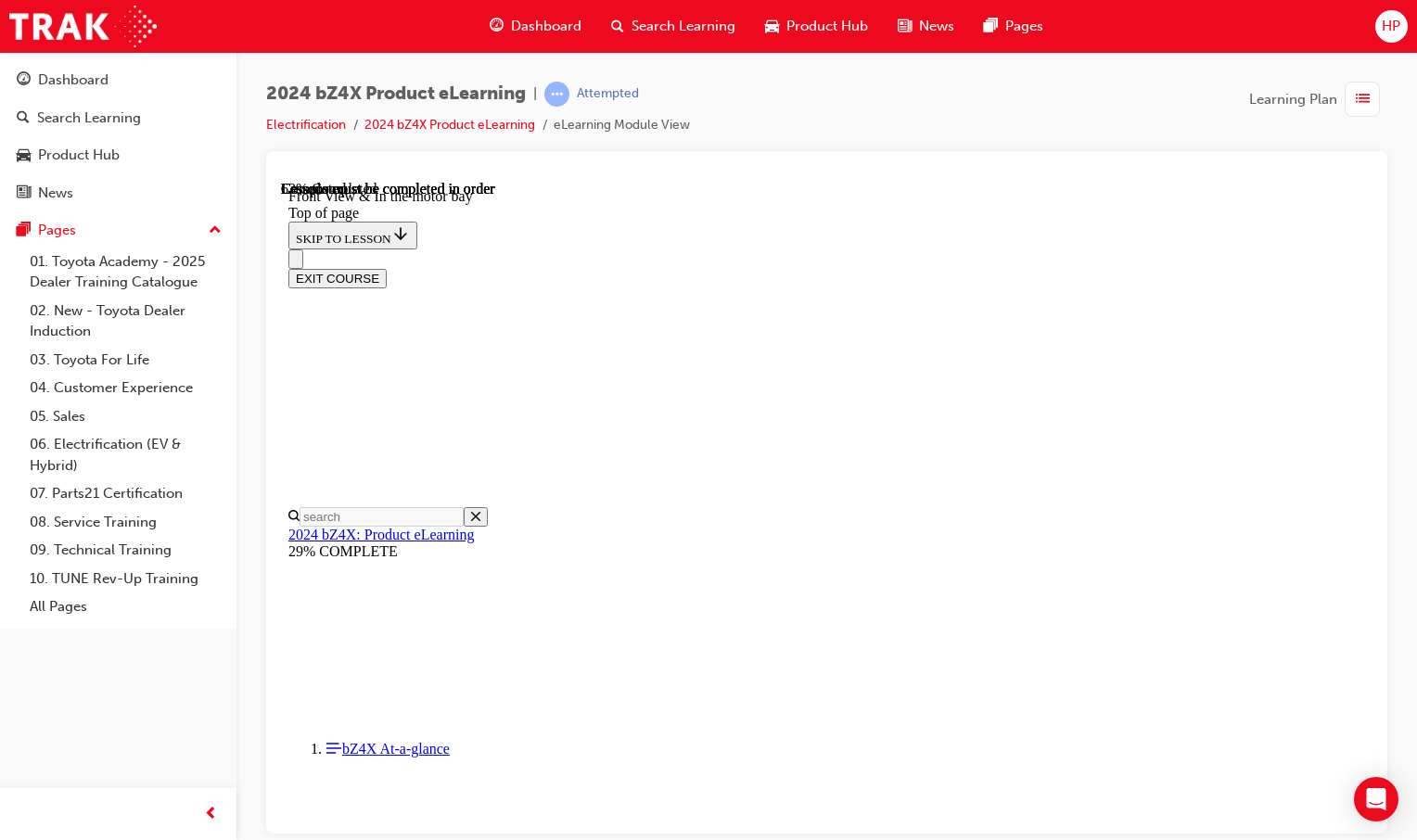
scroll to position [1193, 0]
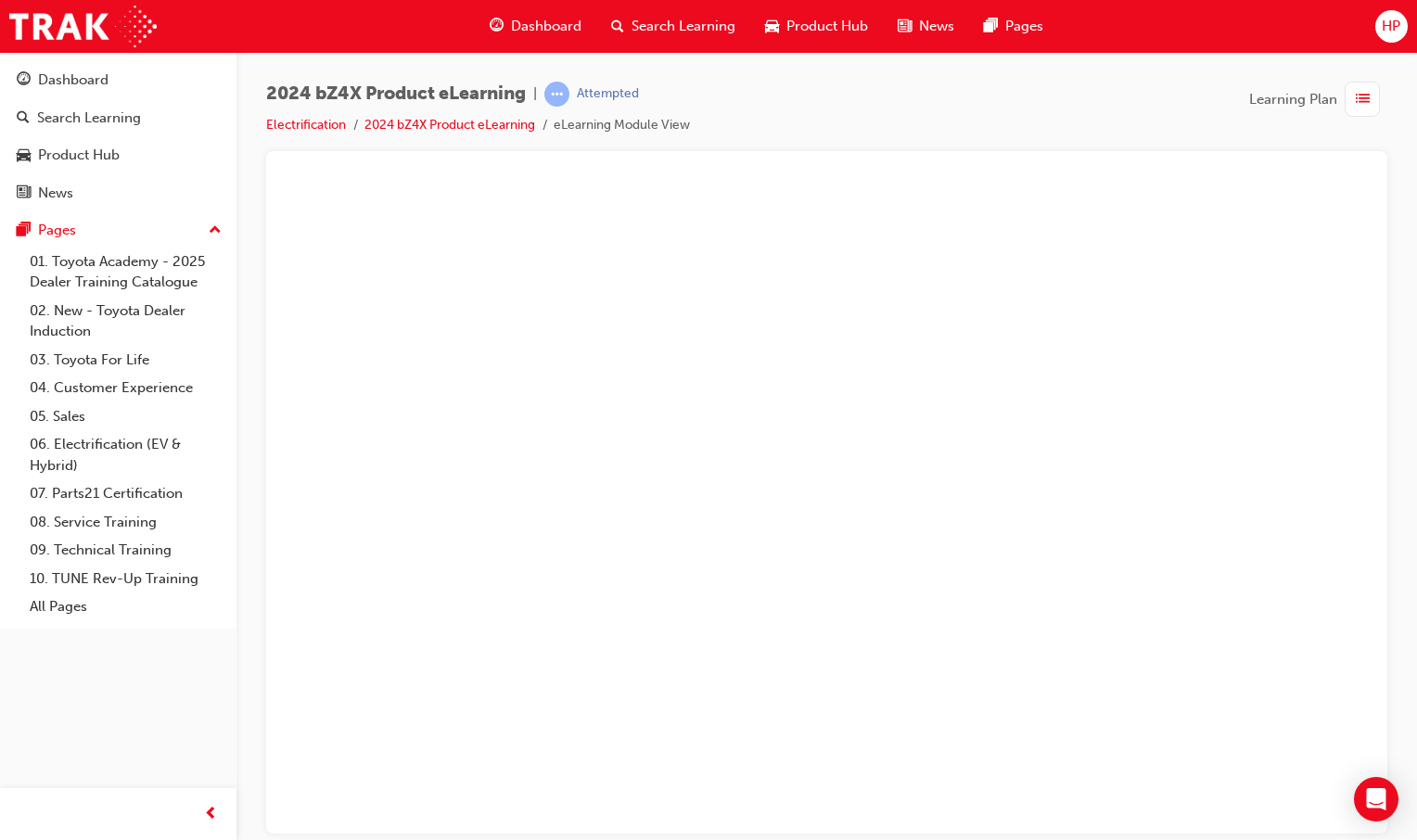
click at [858, 395] on button "Unzoom image" at bounding box center [826, 506] width 1091 height 653
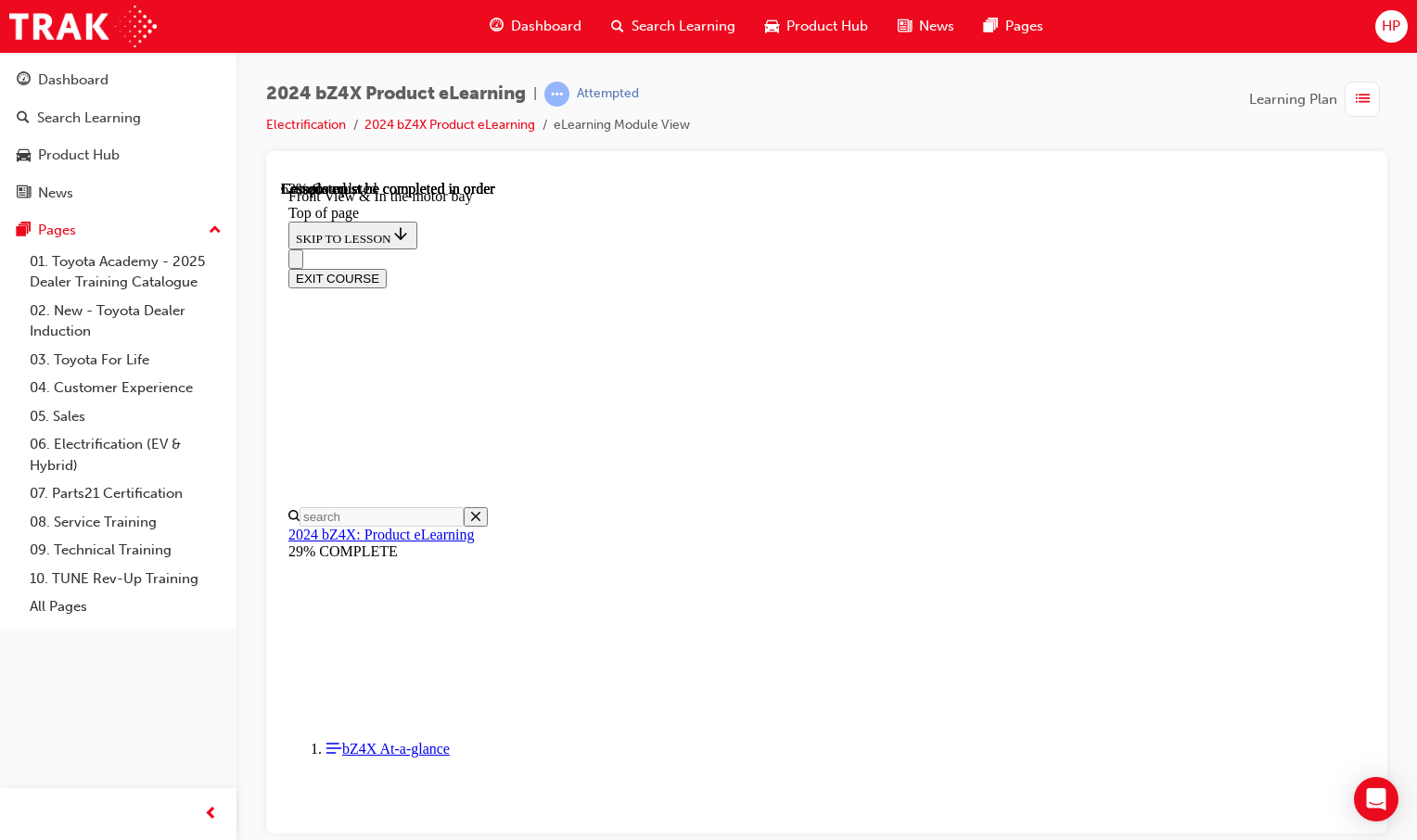
scroll to position [1181, 0]
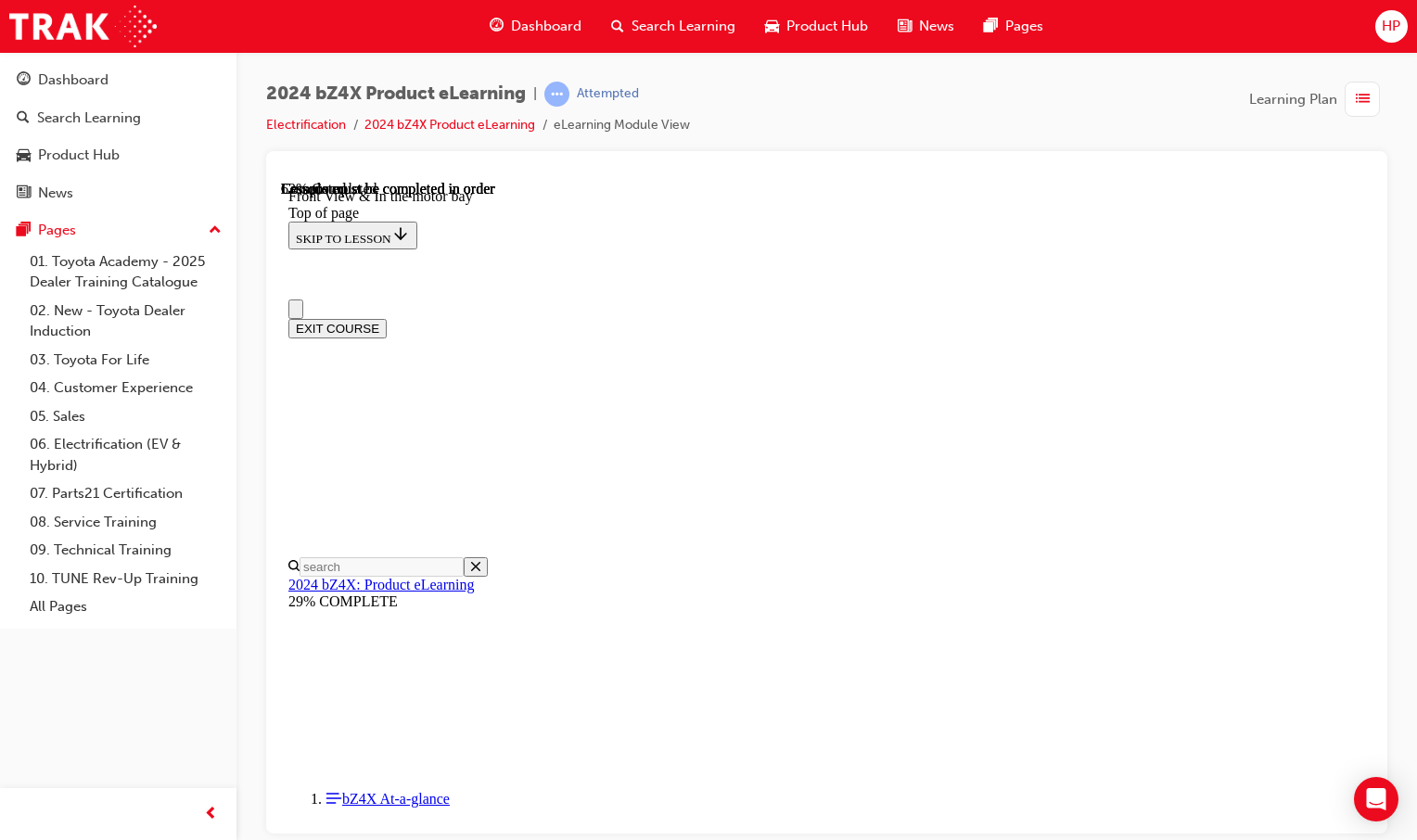
scroll to position [649, 0]
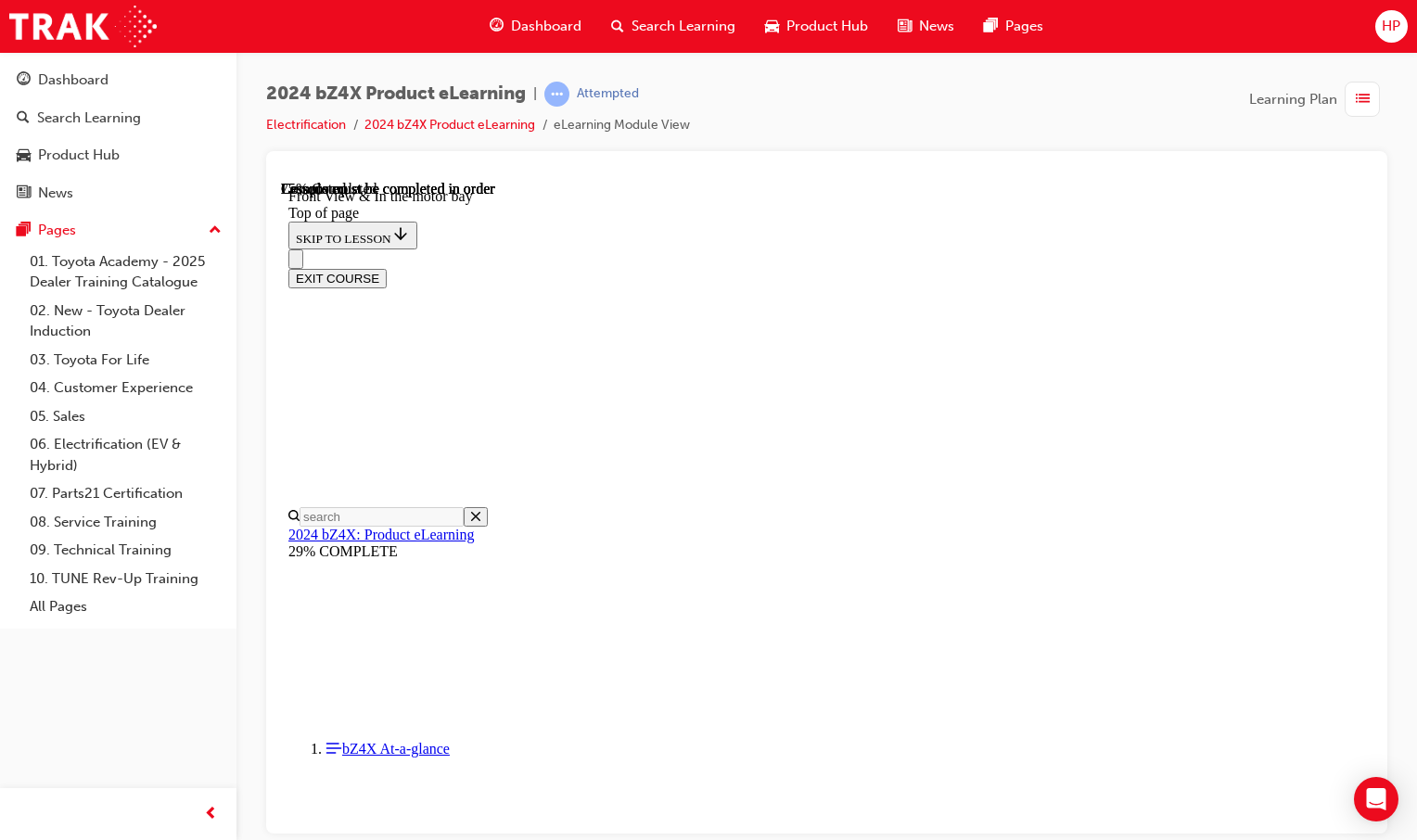
scroll to position [1093, 0]
drag, startPoint x: 1312, startPoint y: 432, endPoint x: 1298, endPoint y: 440, distance: 16.1
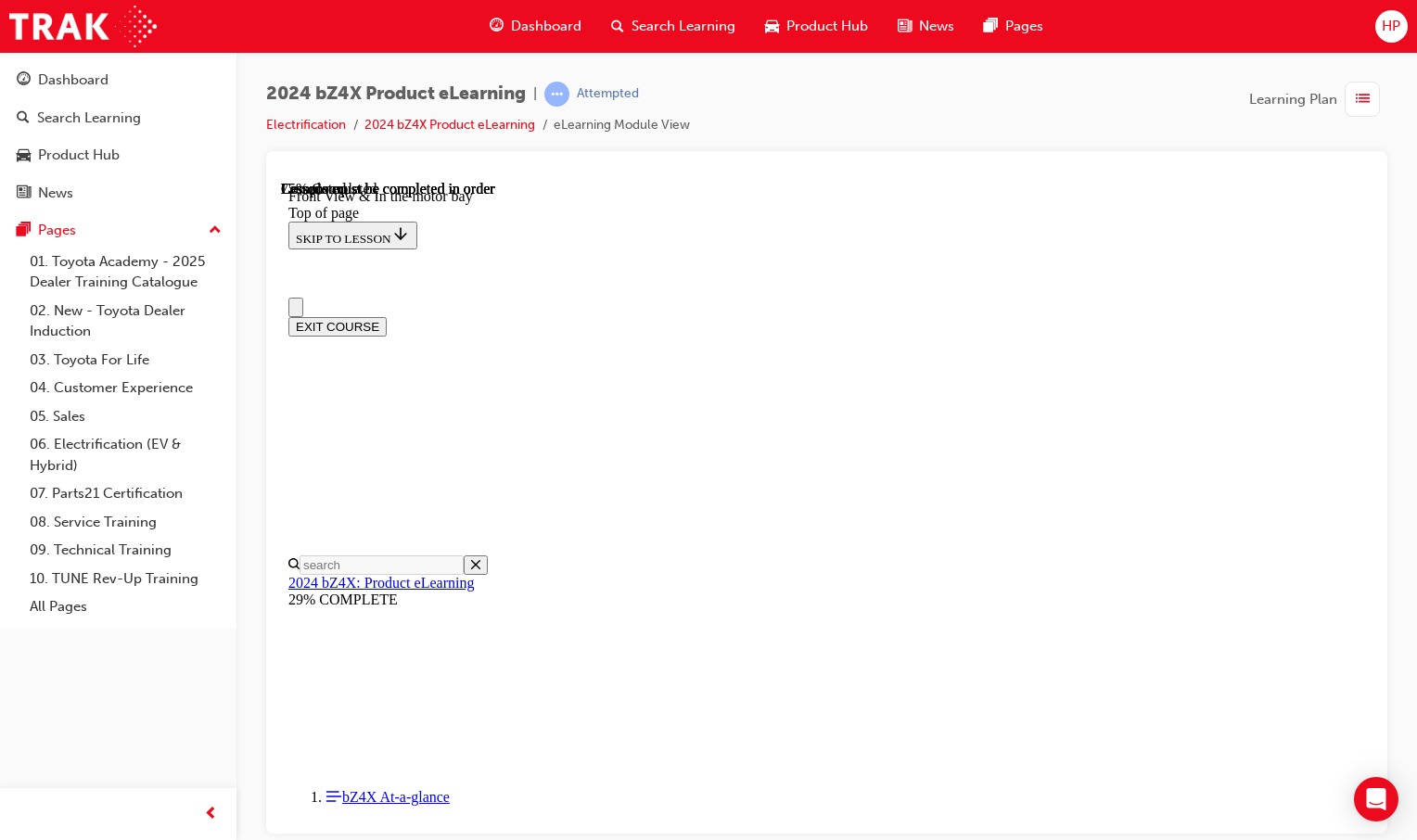
scroll to position [0, 0]
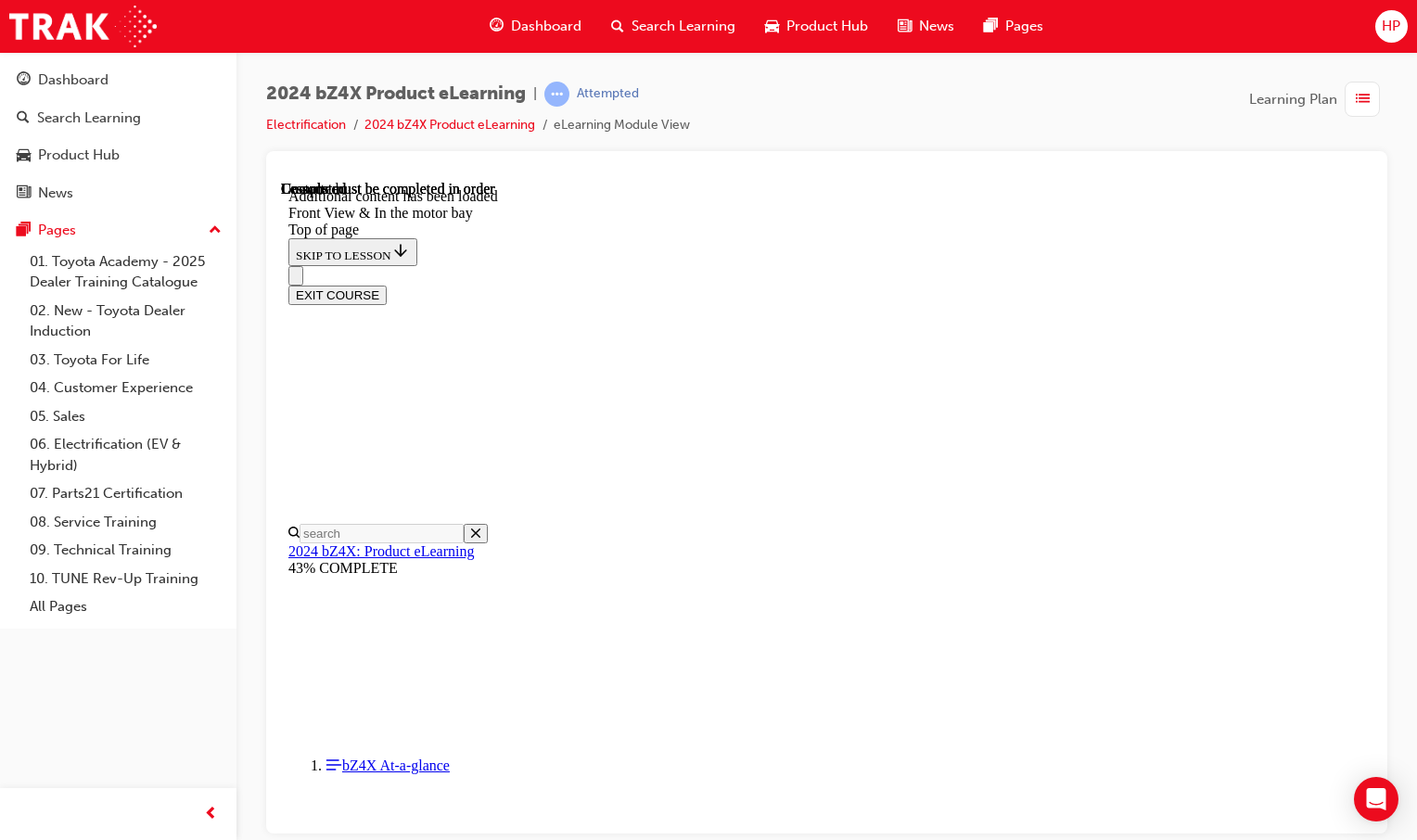
scroll to position [2962, 0]
drag, startPoint x: 1016, startPoint y: 383, endPoint x: 936, endPoint y: 381, distance: 80.0
drag, startPoint x: 866, startPoint y: 453, endPoint x: 926, endPoint y: 452, distance: 60.0
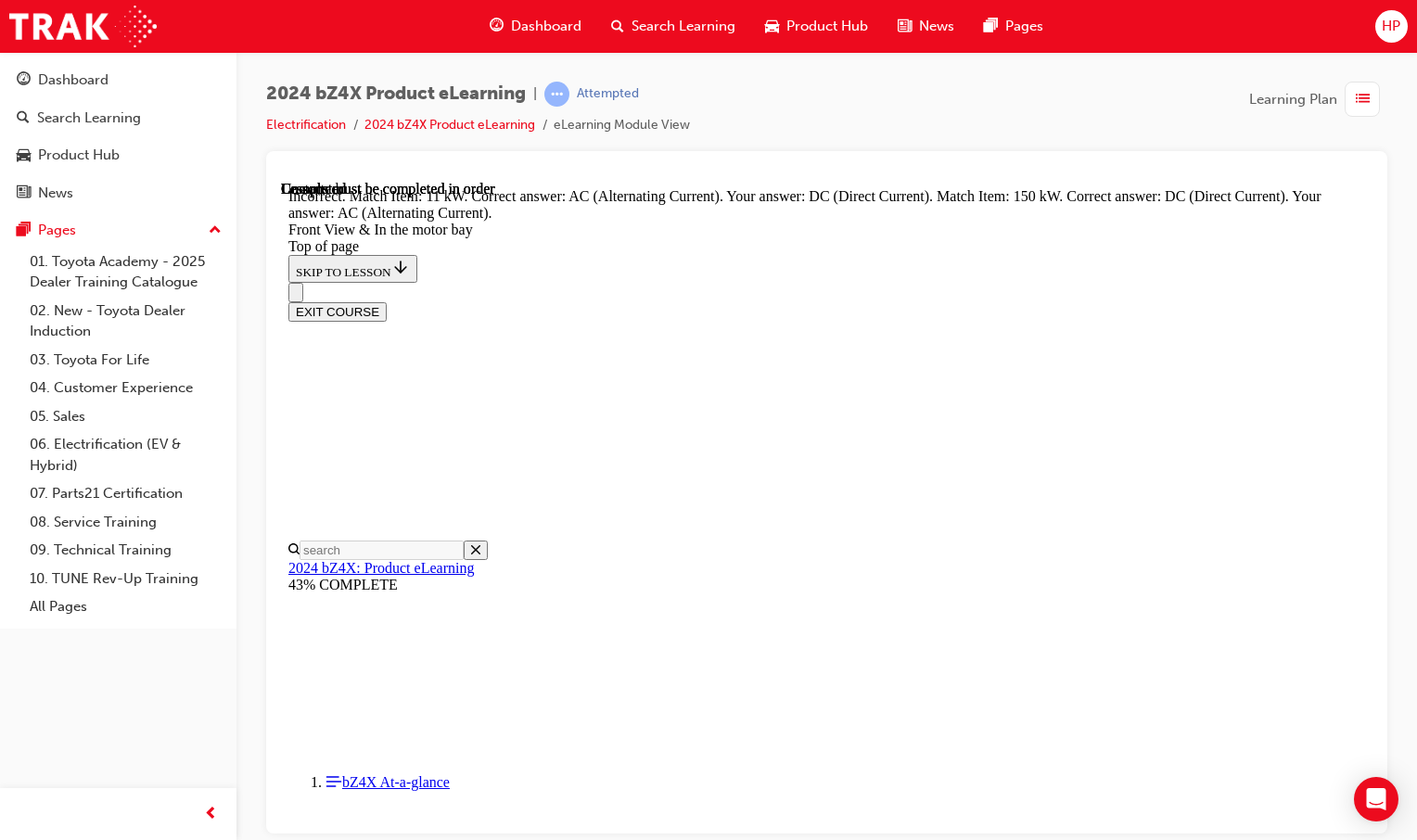
scroll to position [3055, 0]
drag, startPoint x: 878, startPoint y: 304, endPoint x: 943, endPoint y: 440, distance: 150.7
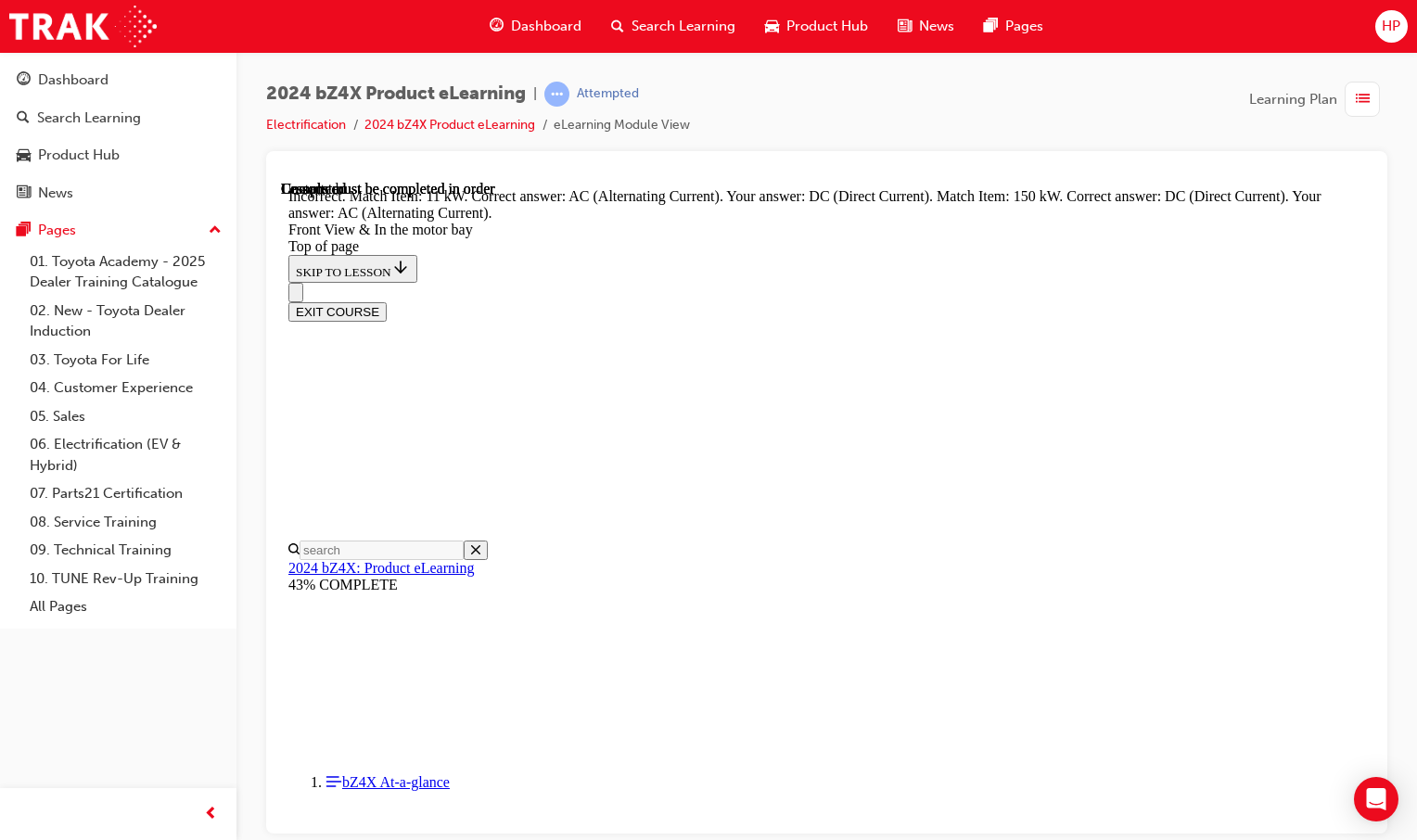
drag, startPoint x: 889, startPoint y: 400, endPoint x: 952, endPoint y: 488, distance: 108.2
drag, startPoint x: 854, startPoint y: 387, endPoint x: 918, endPoint y: 398, distance: 64.9
drag, startPoint x: 951, startPoint y: 697, endPoint x: 949, endPoint y: 685, distance: 12.2
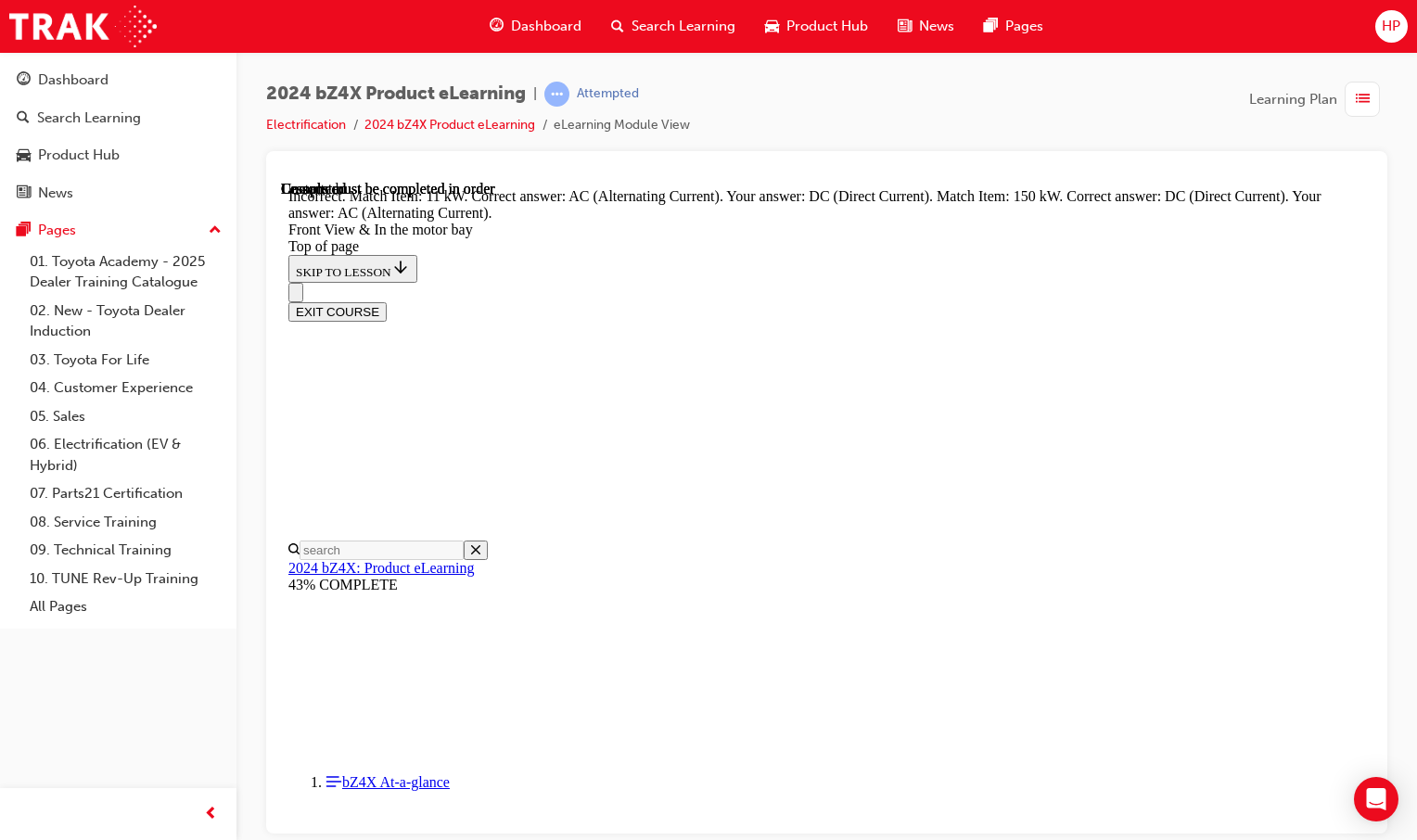
drag, startPoint x: 838, startPoint y: 397, endPoint x: 902, endPoint y: 387, distance: 64.8
drag, startPoint x: 863, startPoint y: 489, endPoint x: 911, endPoint y: 498, distance: 48.8
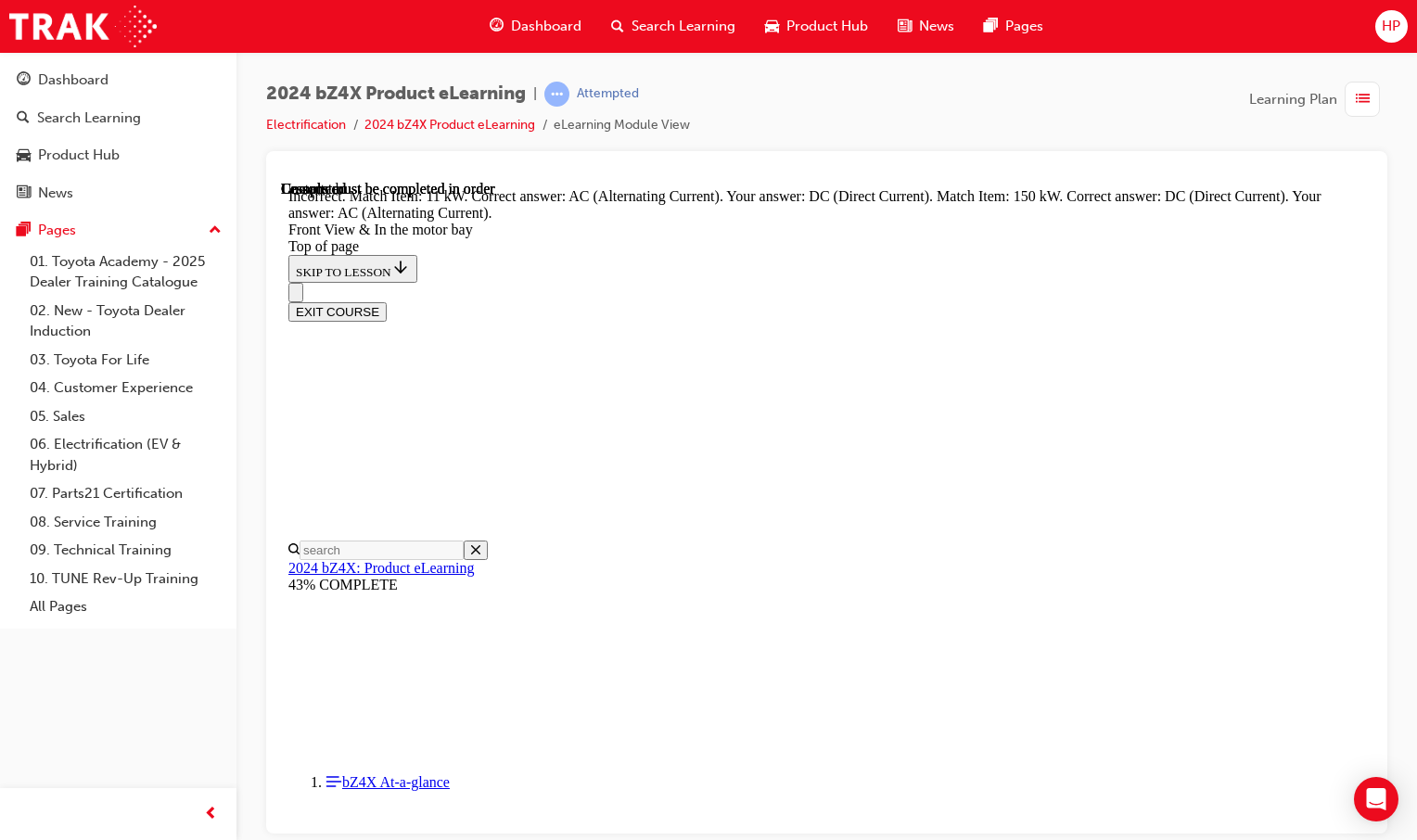
drag, startPoint x: 852, startPoint y: 808, endPoint x: 862, endPoint y: 770, distance: 39.3
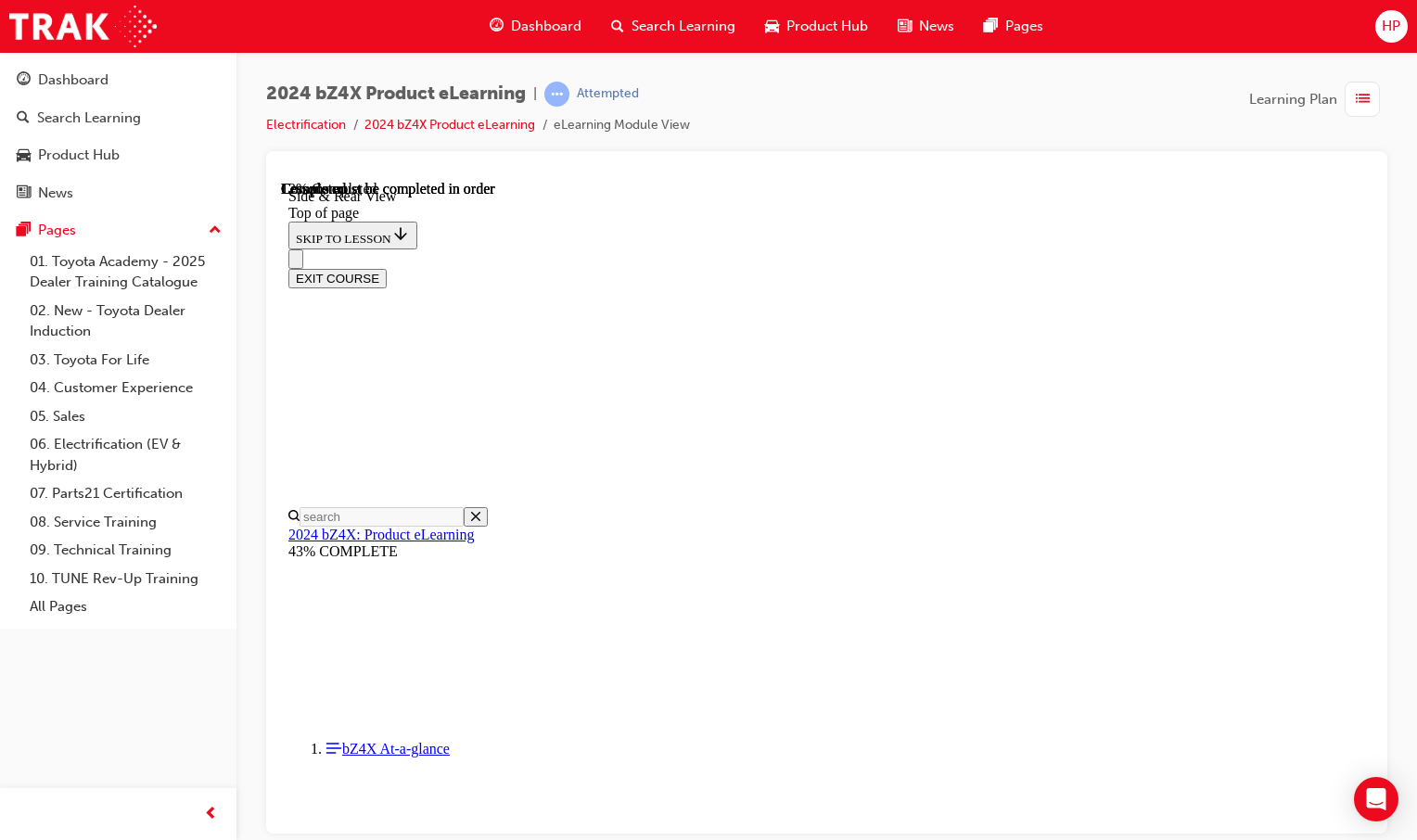
scroll to position [464, 0]
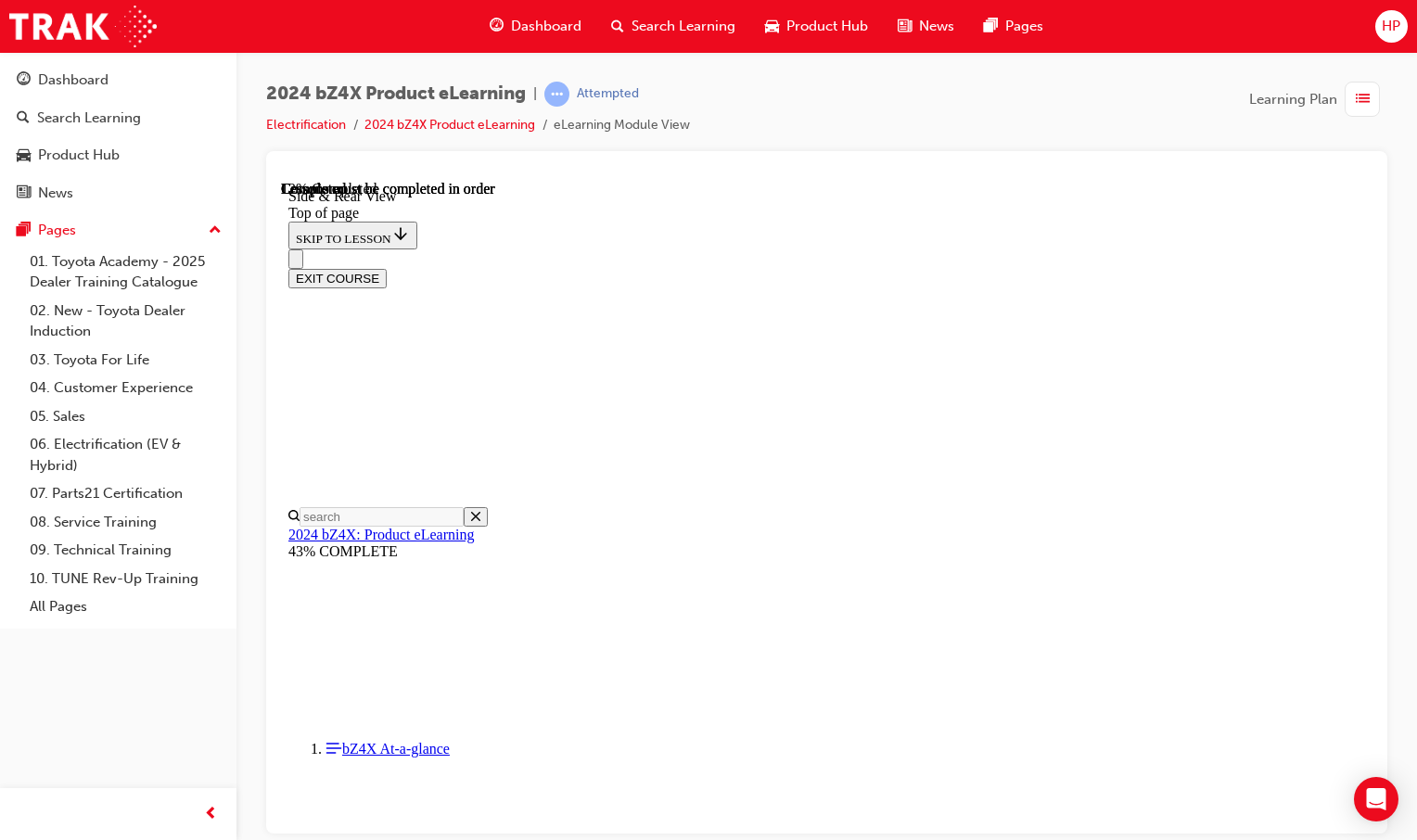
scroll to position [464, 0]
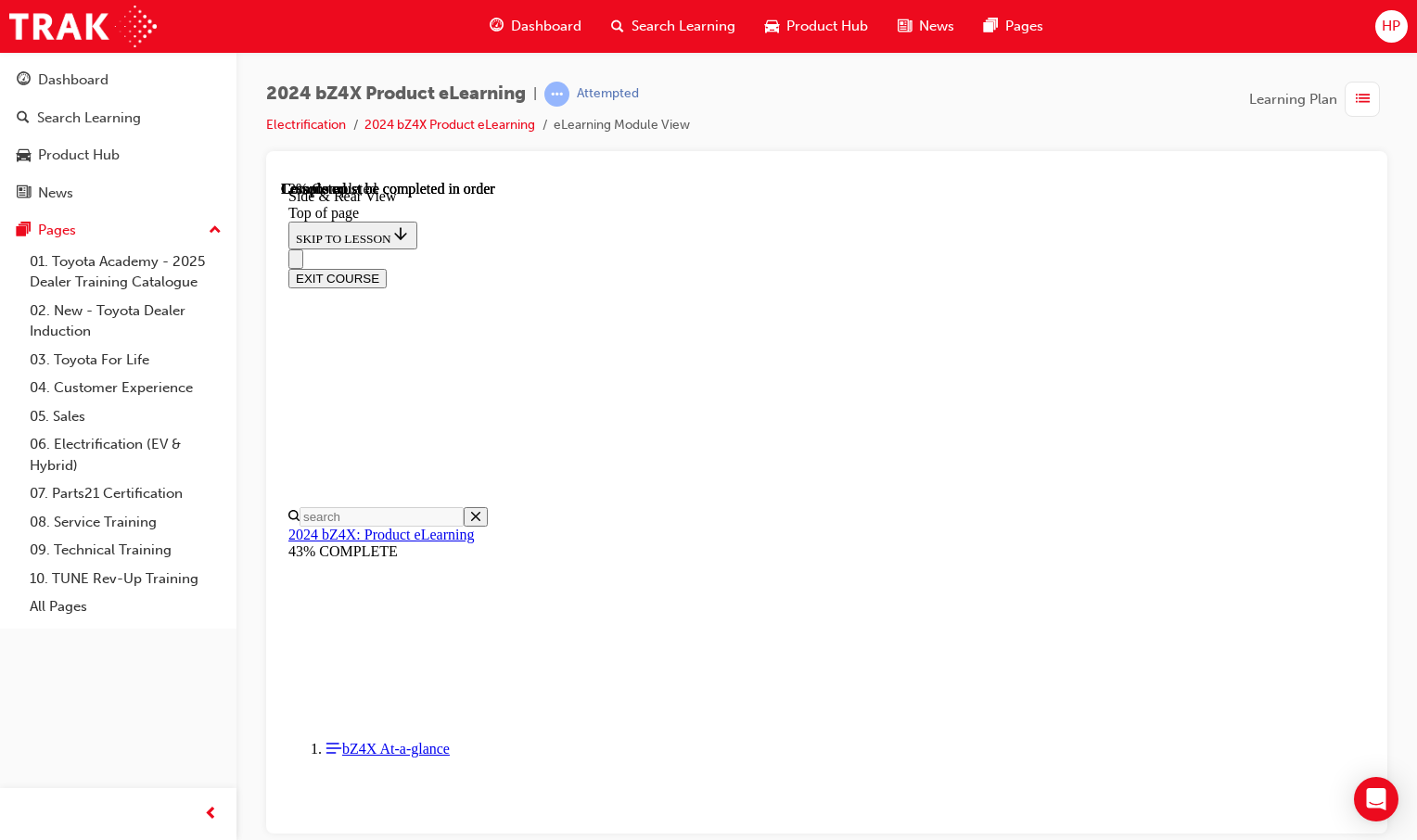
scroll to position [556, 0]
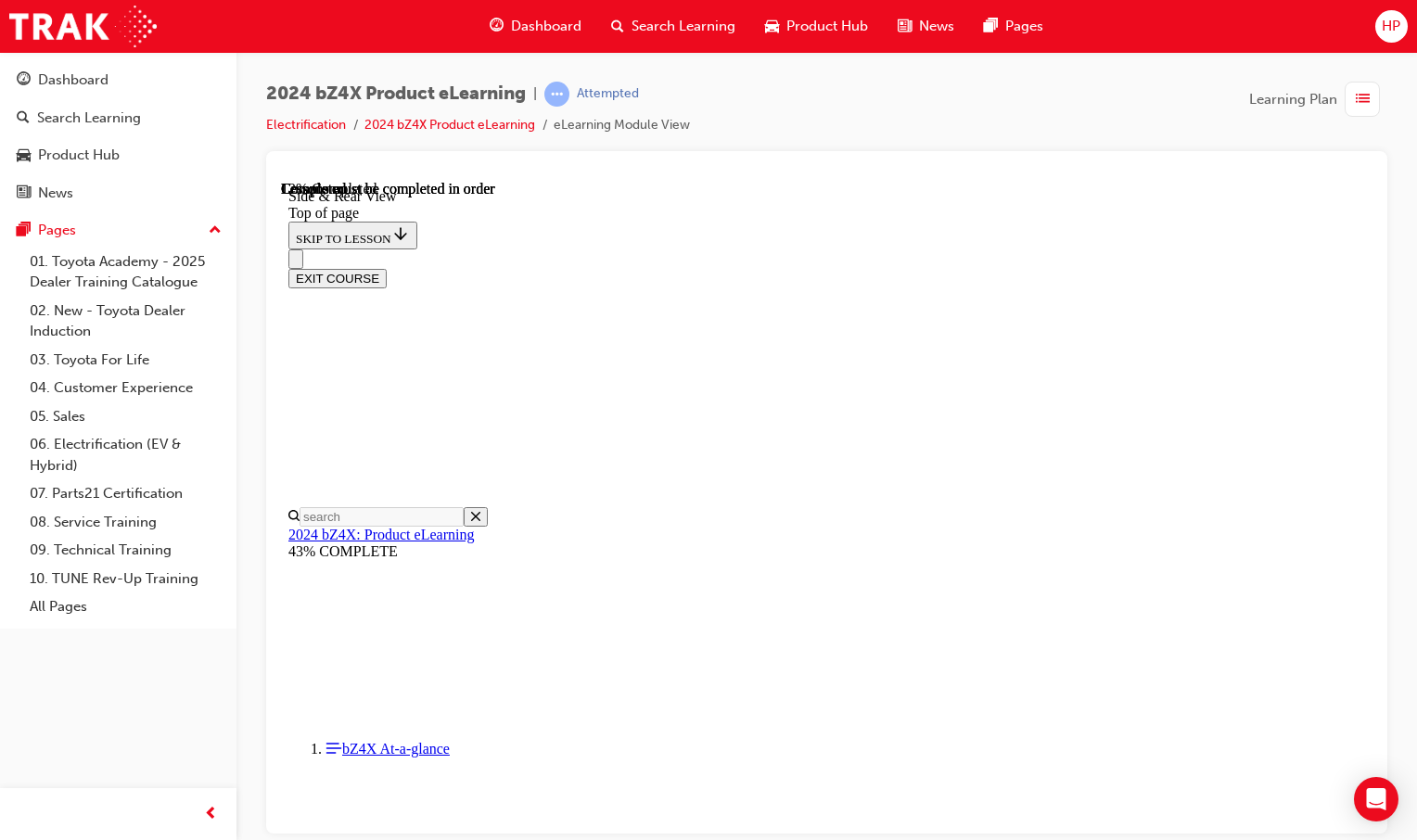
scroll to position [556, 0]
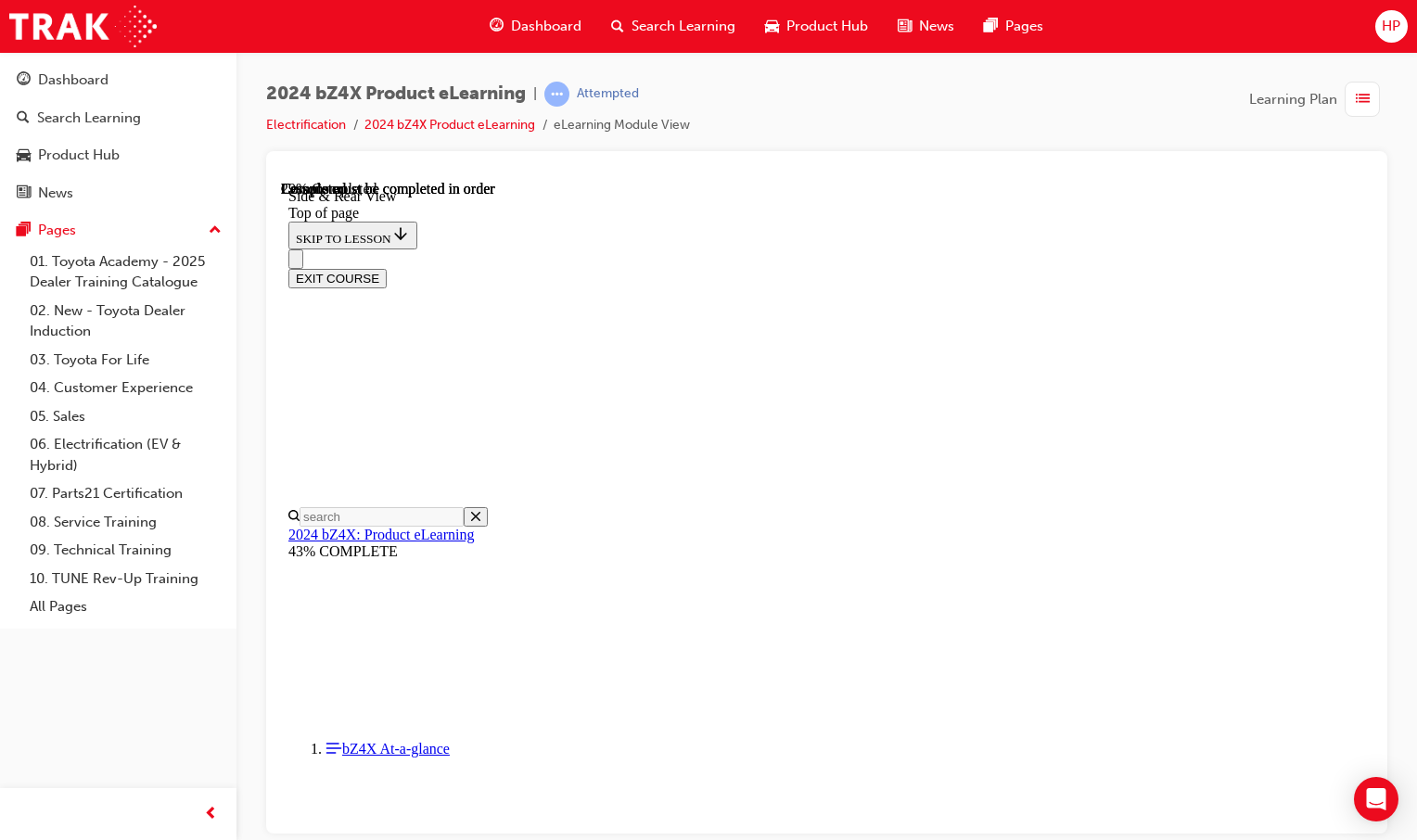
scroll to position [1576, 0]
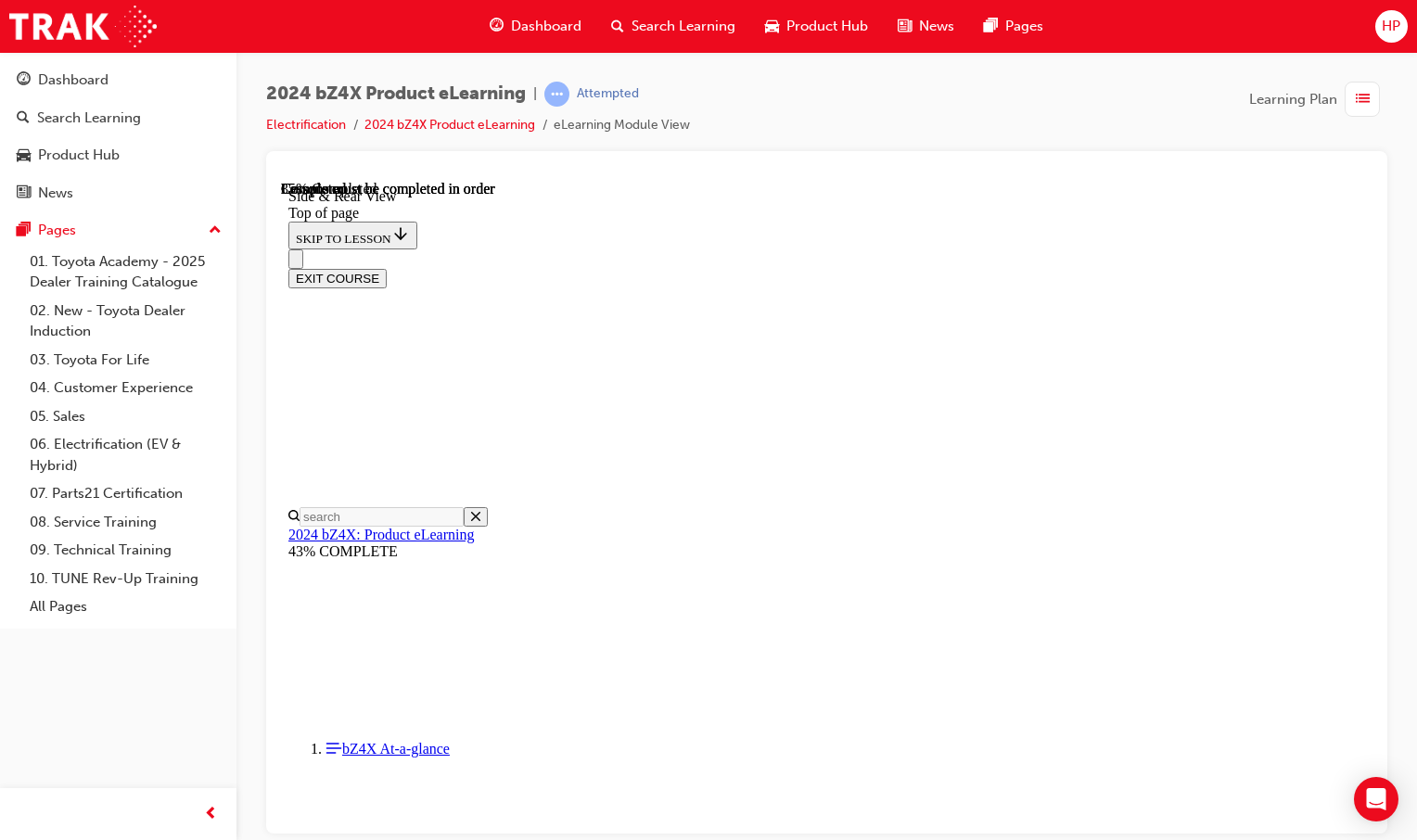
scroll to position [2631, 0]
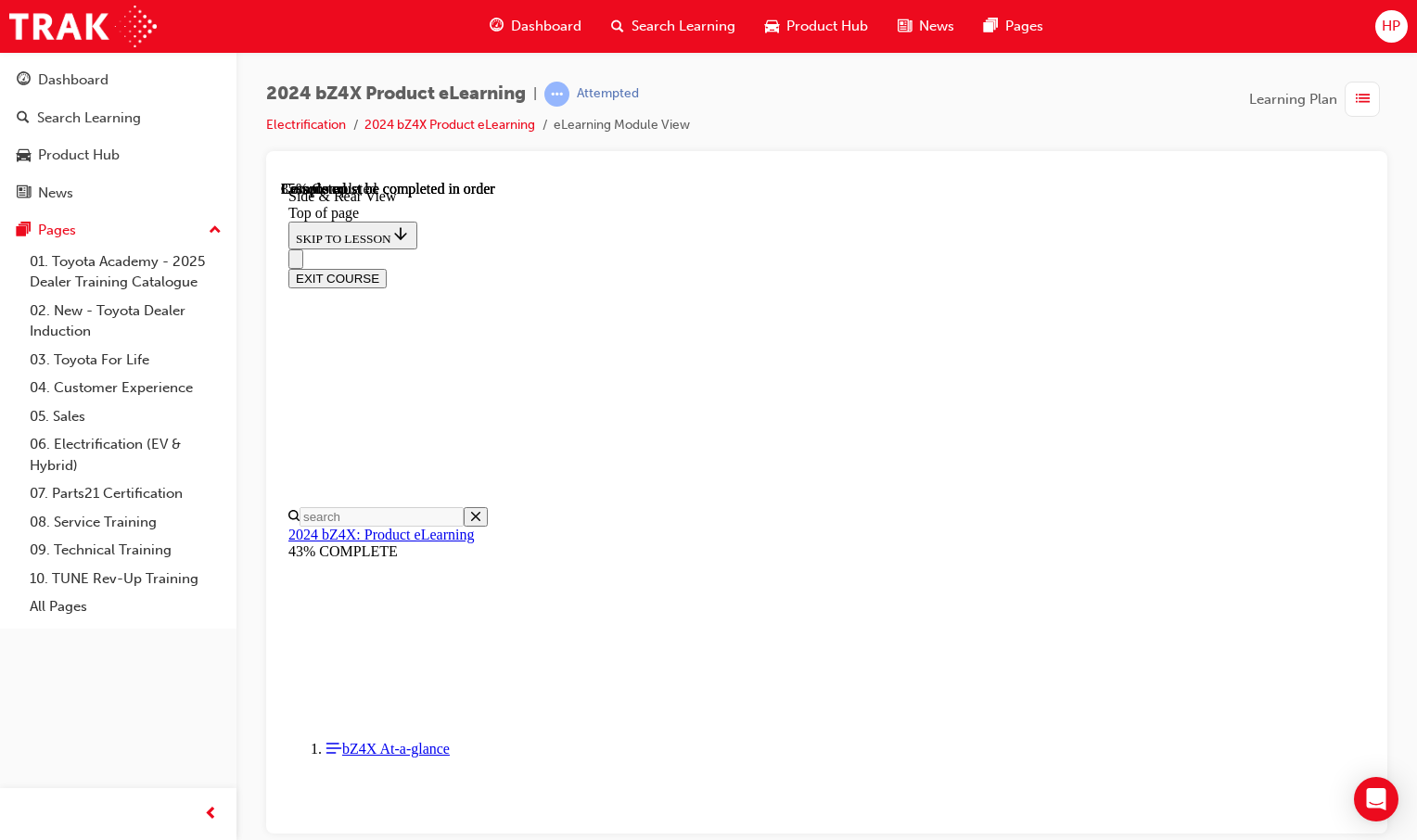
drag, startPoint x: 775, startPoint y: 640, endPoint x: 605, endPoint y: 643, distance: 170.0
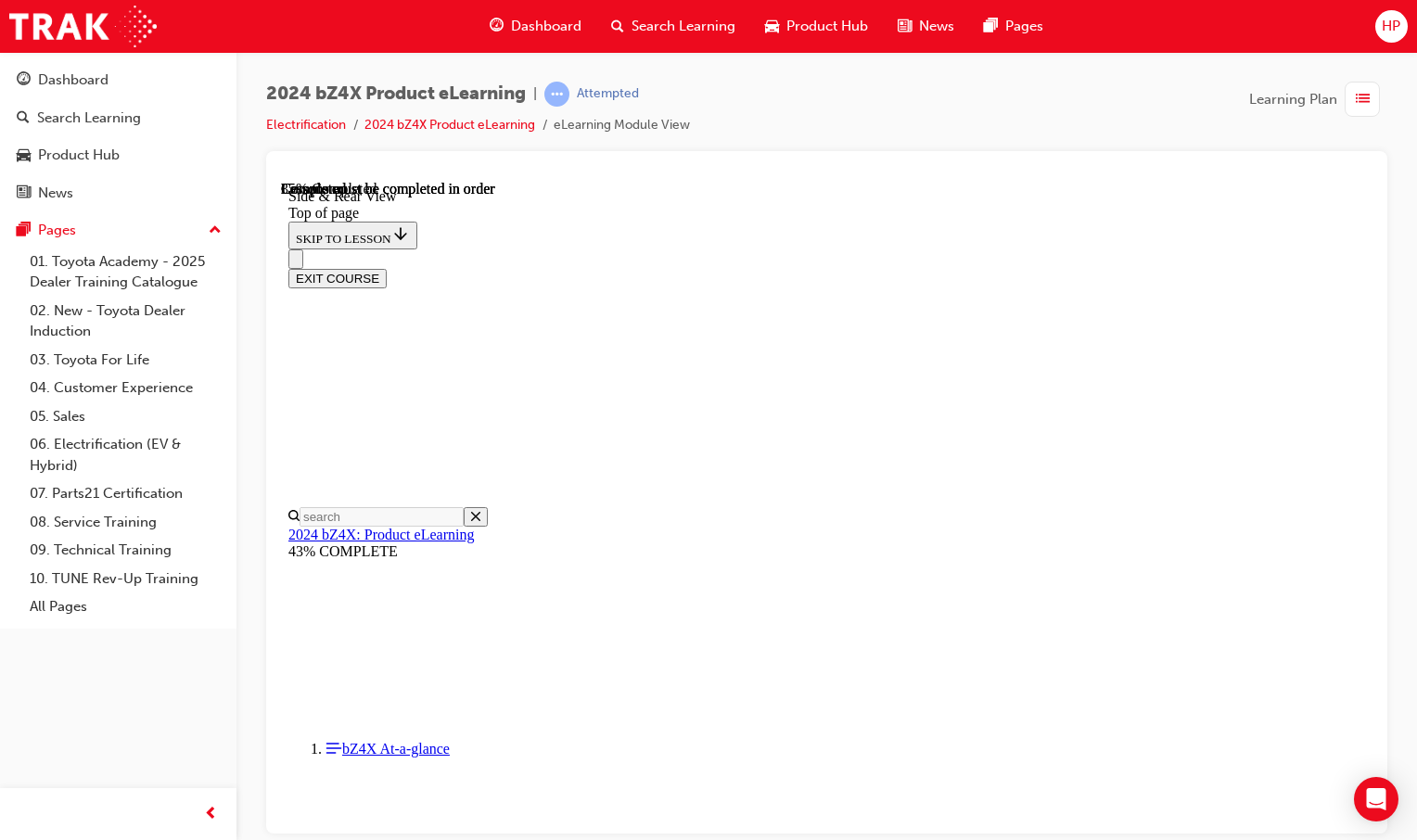
scroll to position [0, 0]
drag, startPoint x: 1351, startPoint y: 641, endPoint x: 1362, endPoint y: 643, distance: 11.2
drag, startPoint x: 903, startPoint y: 645, endPoint x: 915, endPoint y: 648, distance: 12.4
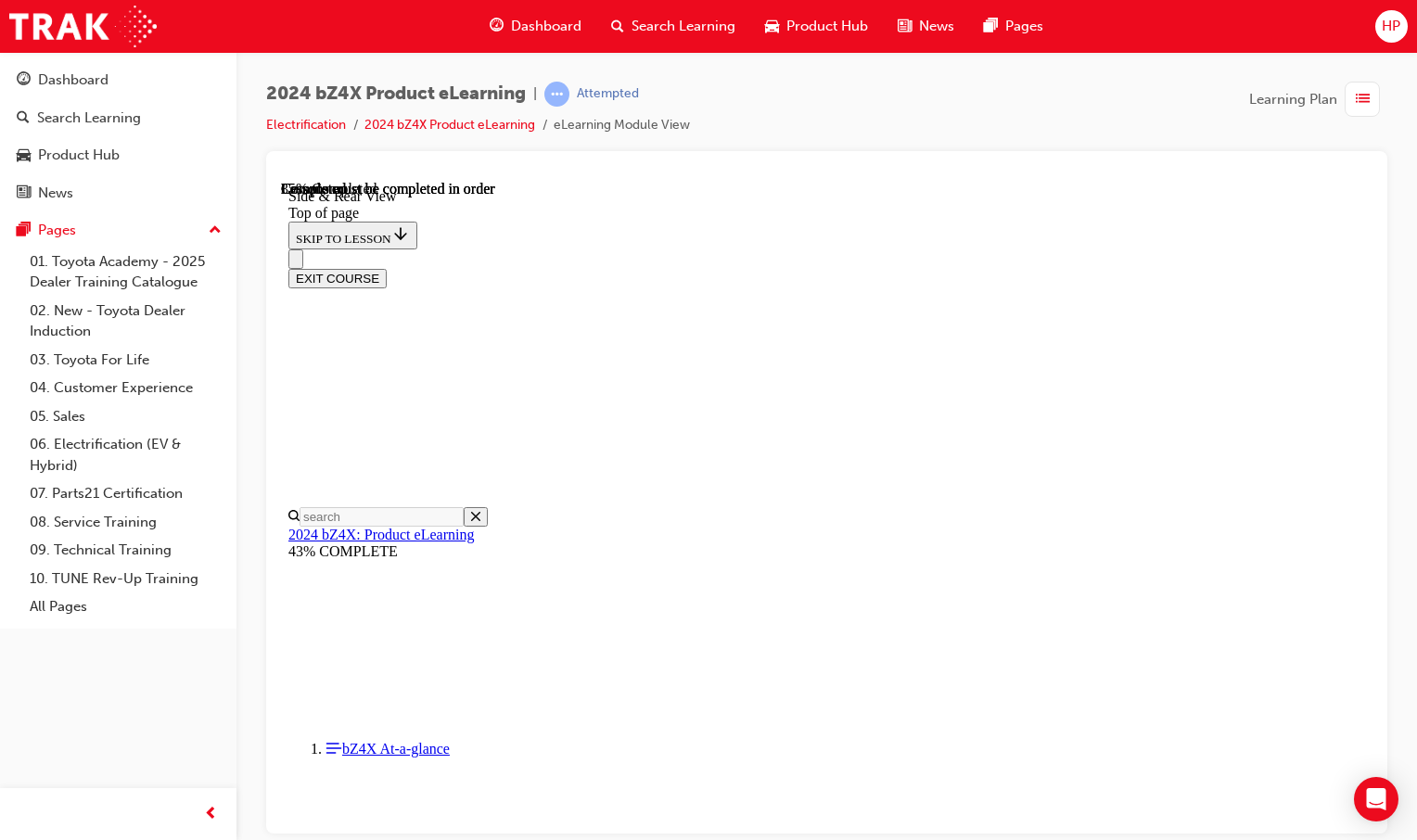
drag, startPoint x: 1289, startPoint y: 659, endPoint x: 1567, endPoint y: 902, distance: 369.2
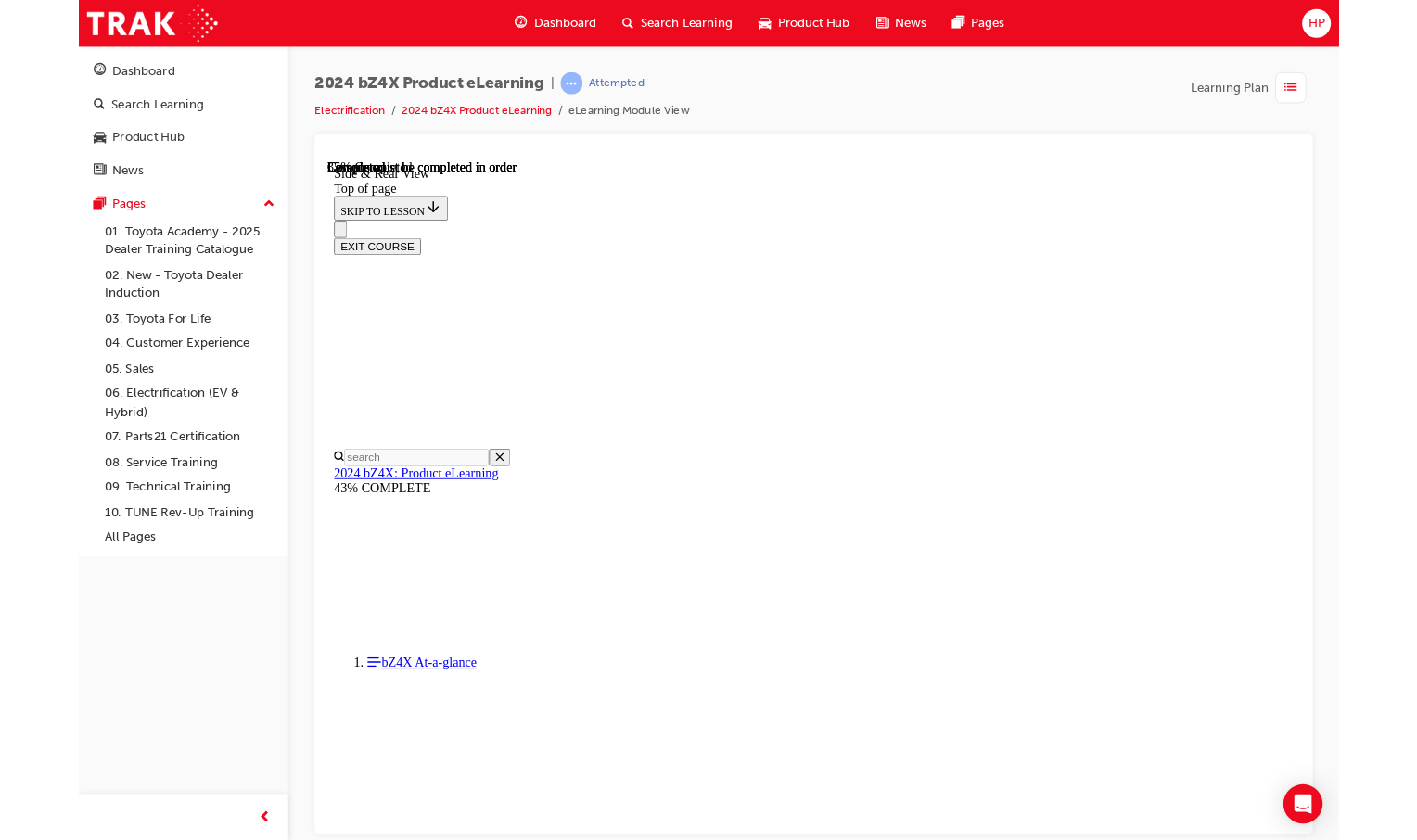
scroll to position [2346, 0]
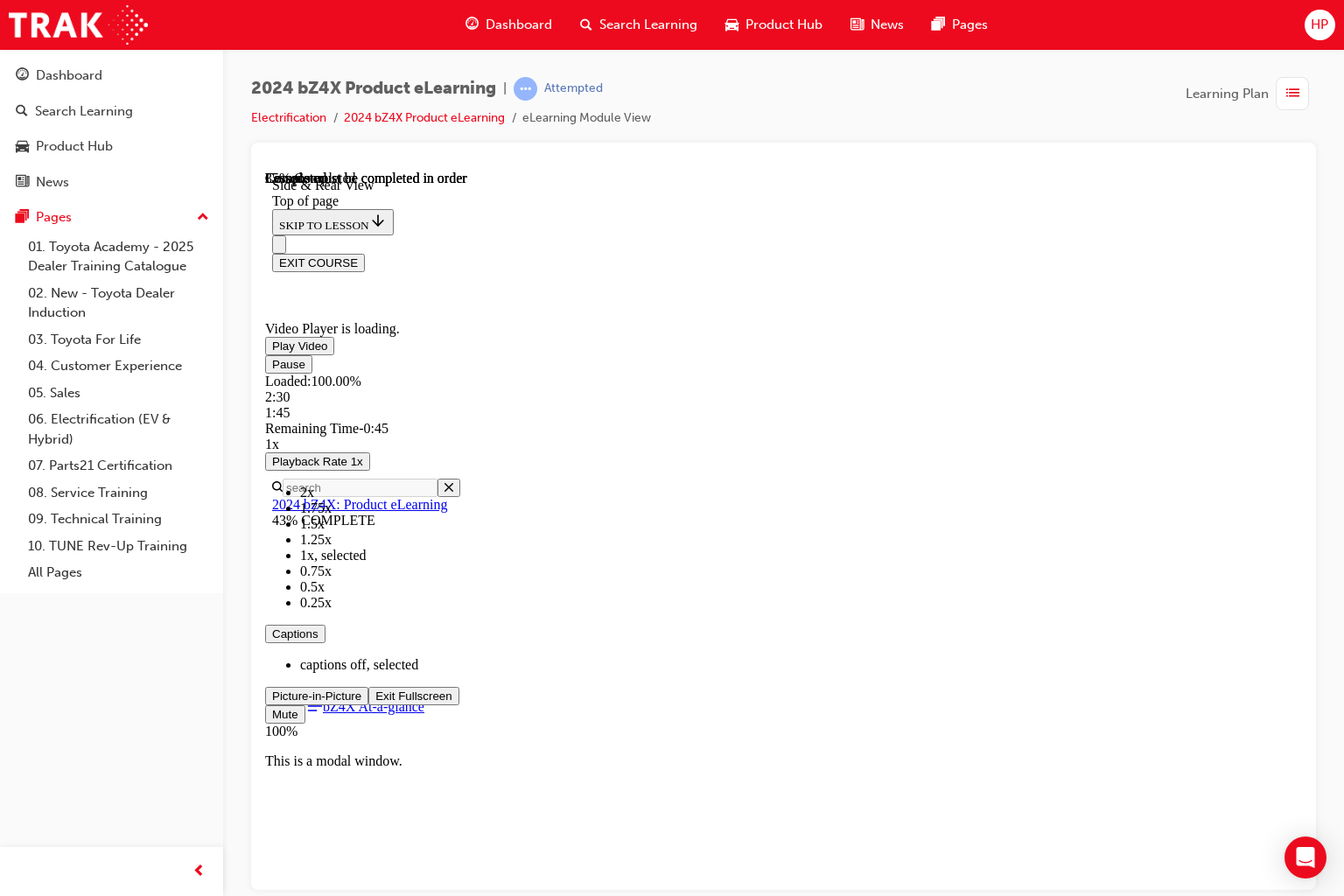
click at [376, 702] on span "Video player" at bounding box center [376, 695] width 0 height 13
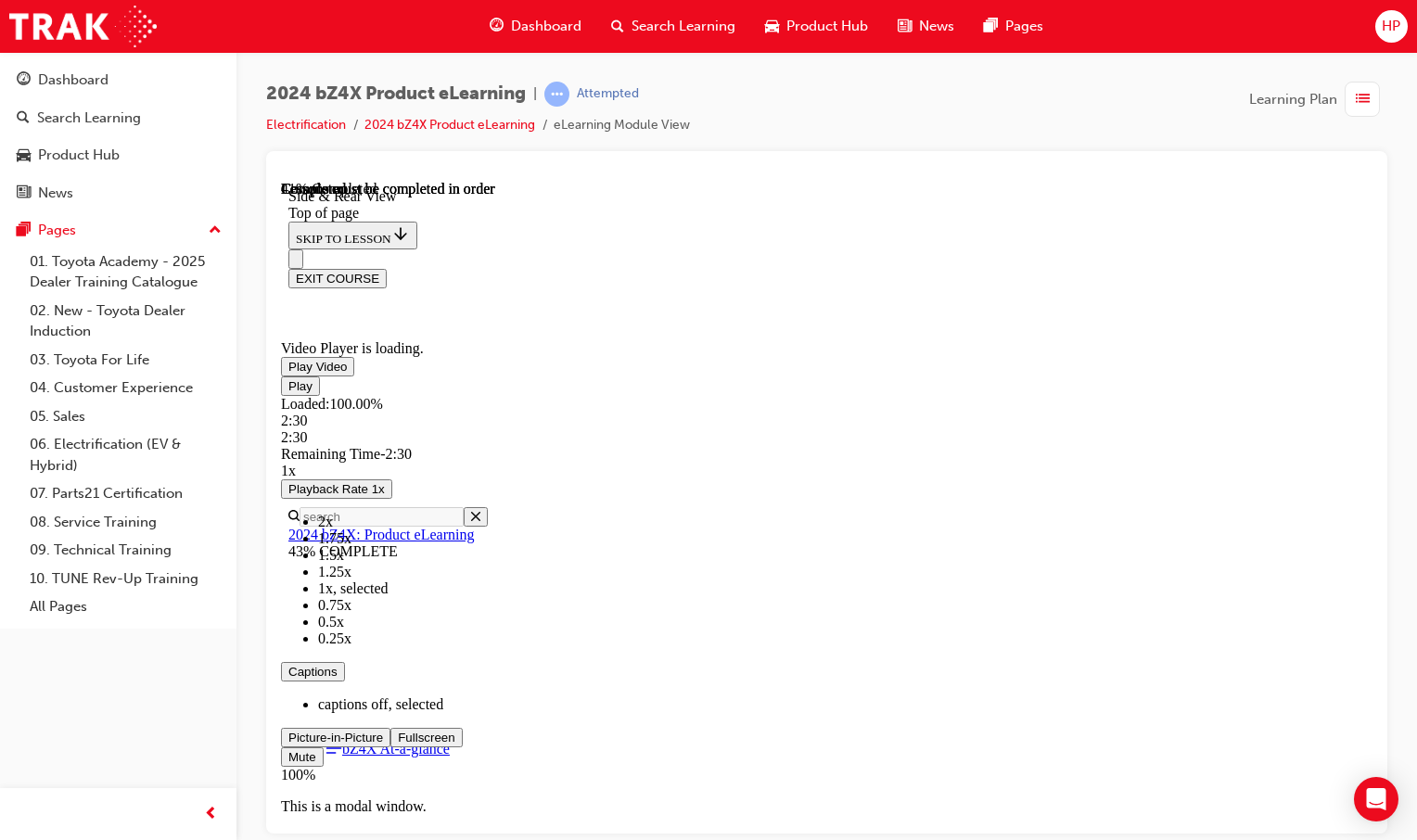
scroll to position [2719, 0]
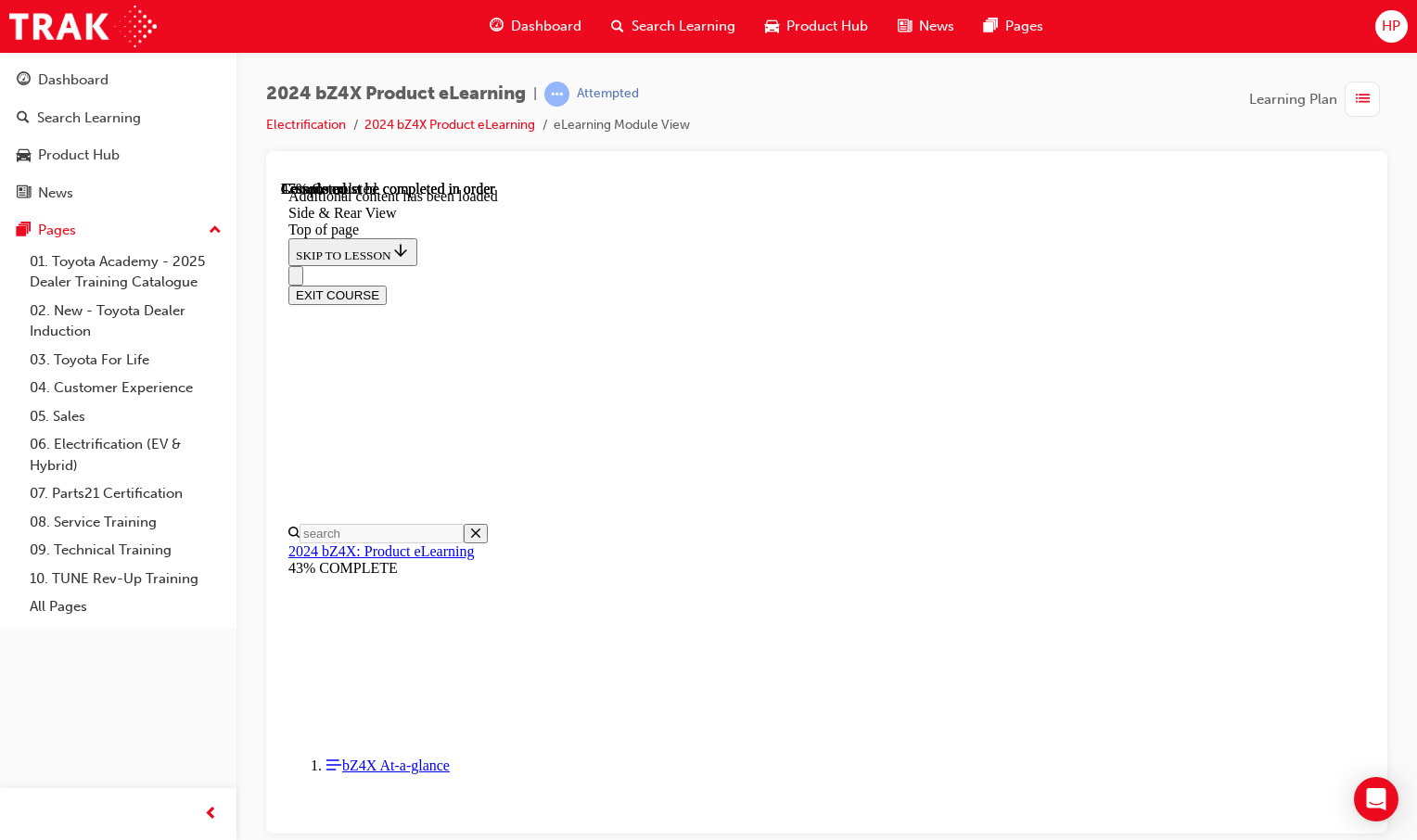
scroll to position [3361, 0]
drag, startPoint x: 903, startPoint y: 814, endPoint x: 892, endPoint y: 808, distance: 12.5
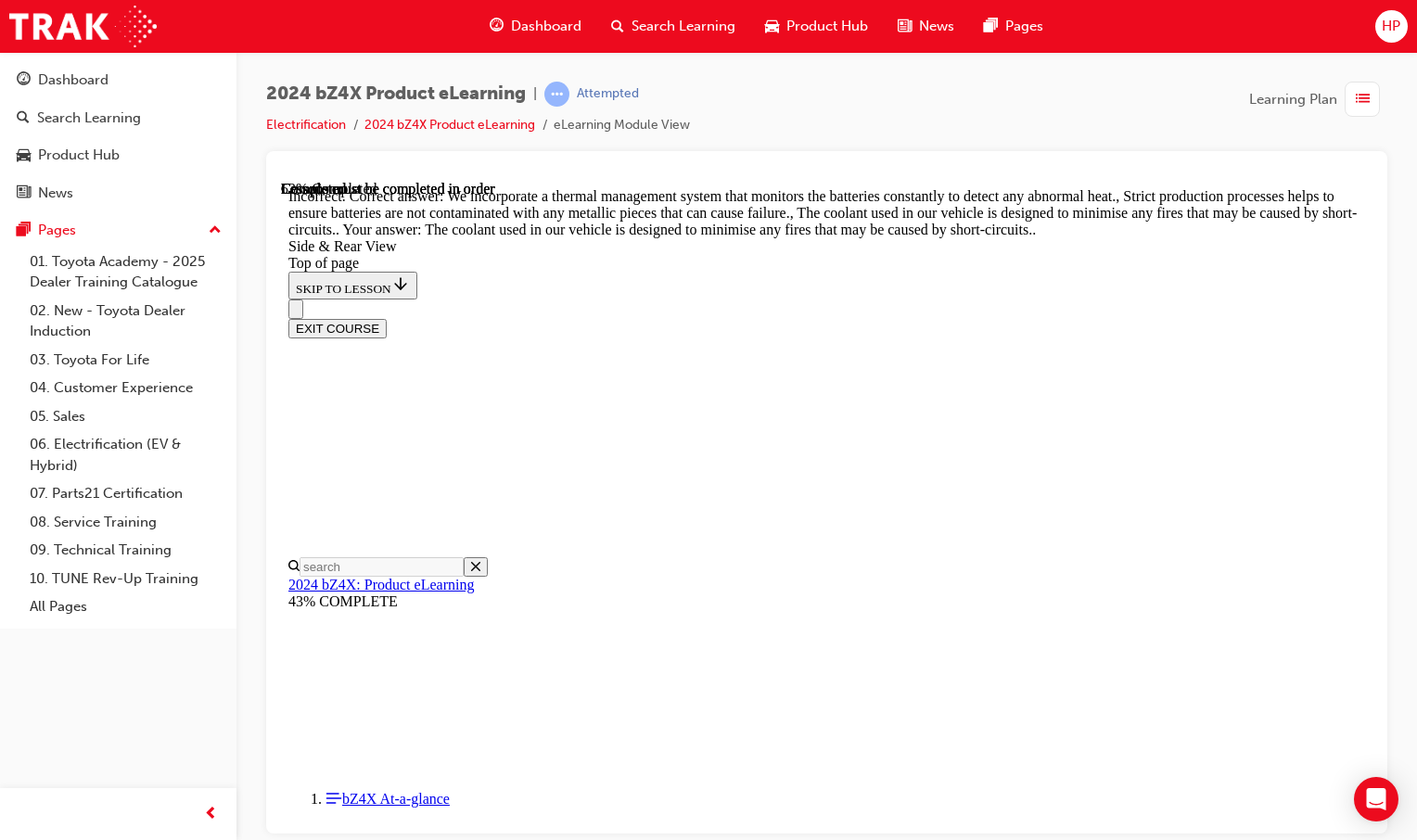
scroll to position [3180, 0]
drag, startPoint x: 897, startPoint y: 510, endPoint x: 979, endPoint y: 589, distance: 113.9
drag, startPoint x: 979, startPoint y: 589, endPoint x: 844, endPoint y: 597, distance: 135.2
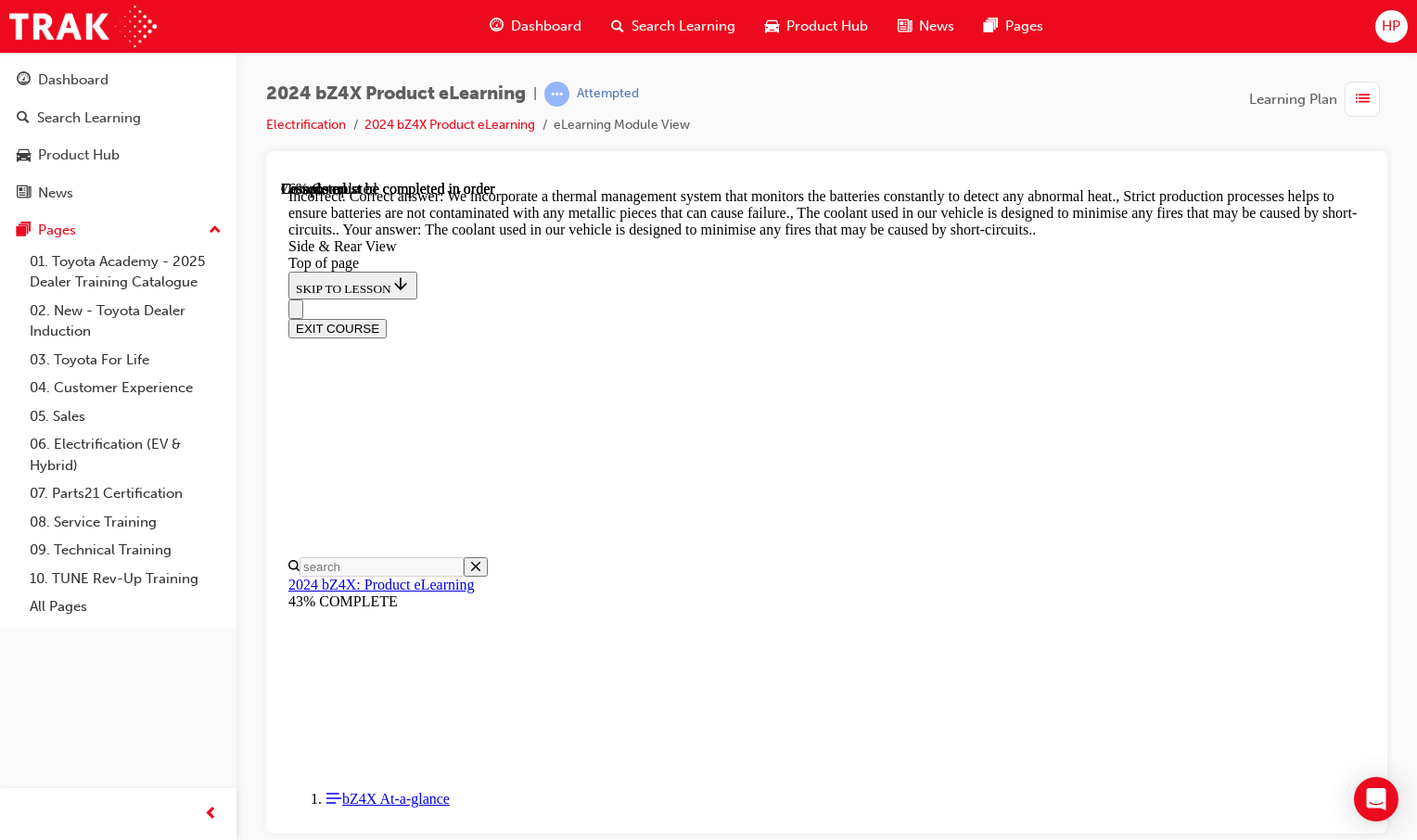
scroll to position [3599, 0]
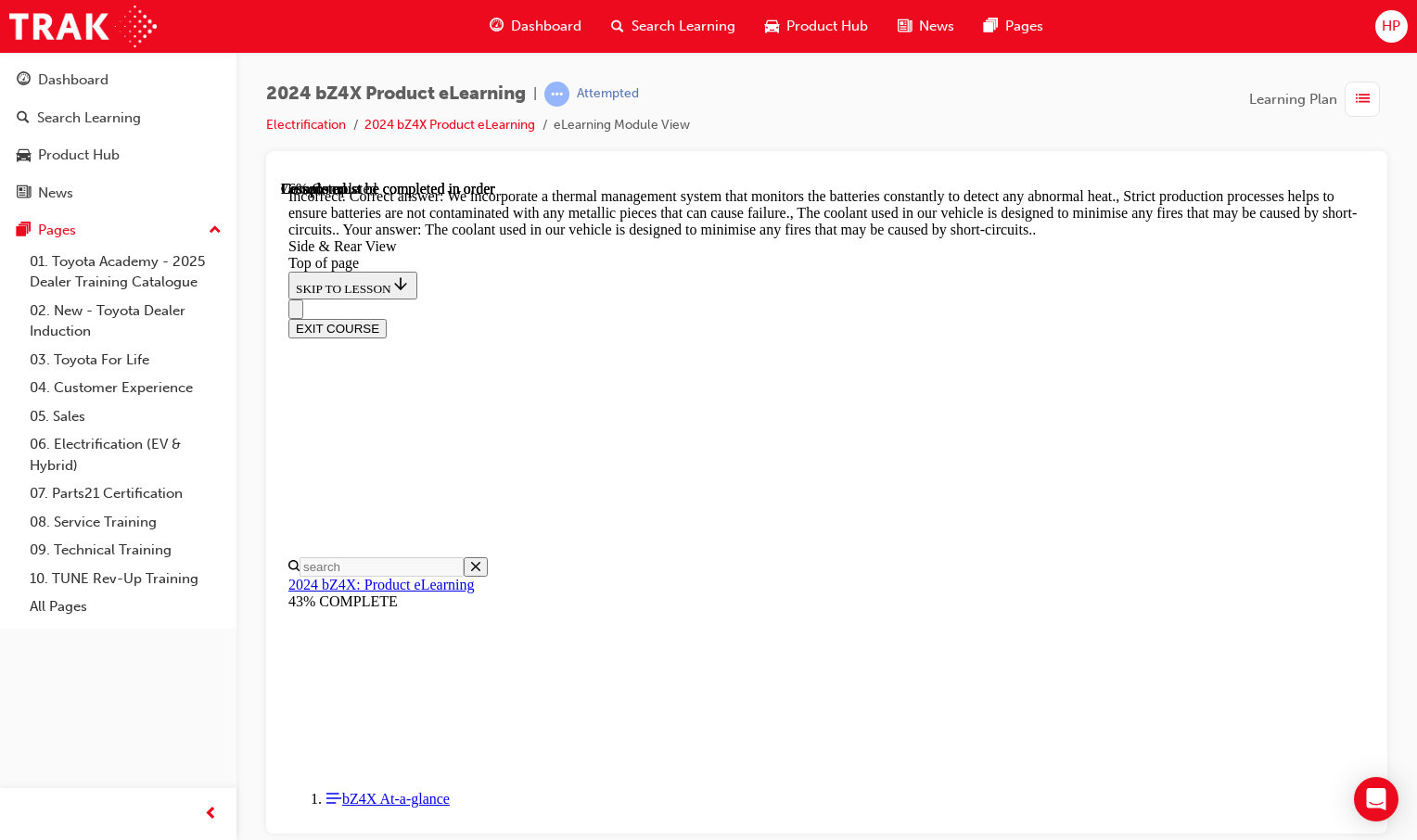
drag, startPoint x: 961, startPoint y: 477, endPoint x: 998, endPoint y: 426, distance: 63.0
drag, startPoint x: 998, startPoint y: 426, endPoint x: 1004, endPoint y: 416, distance: 11.7
drag, startPoint x: 1004, startPoint y: 416, endPoint x: 865, endPoint y: 343, distance: 157.0
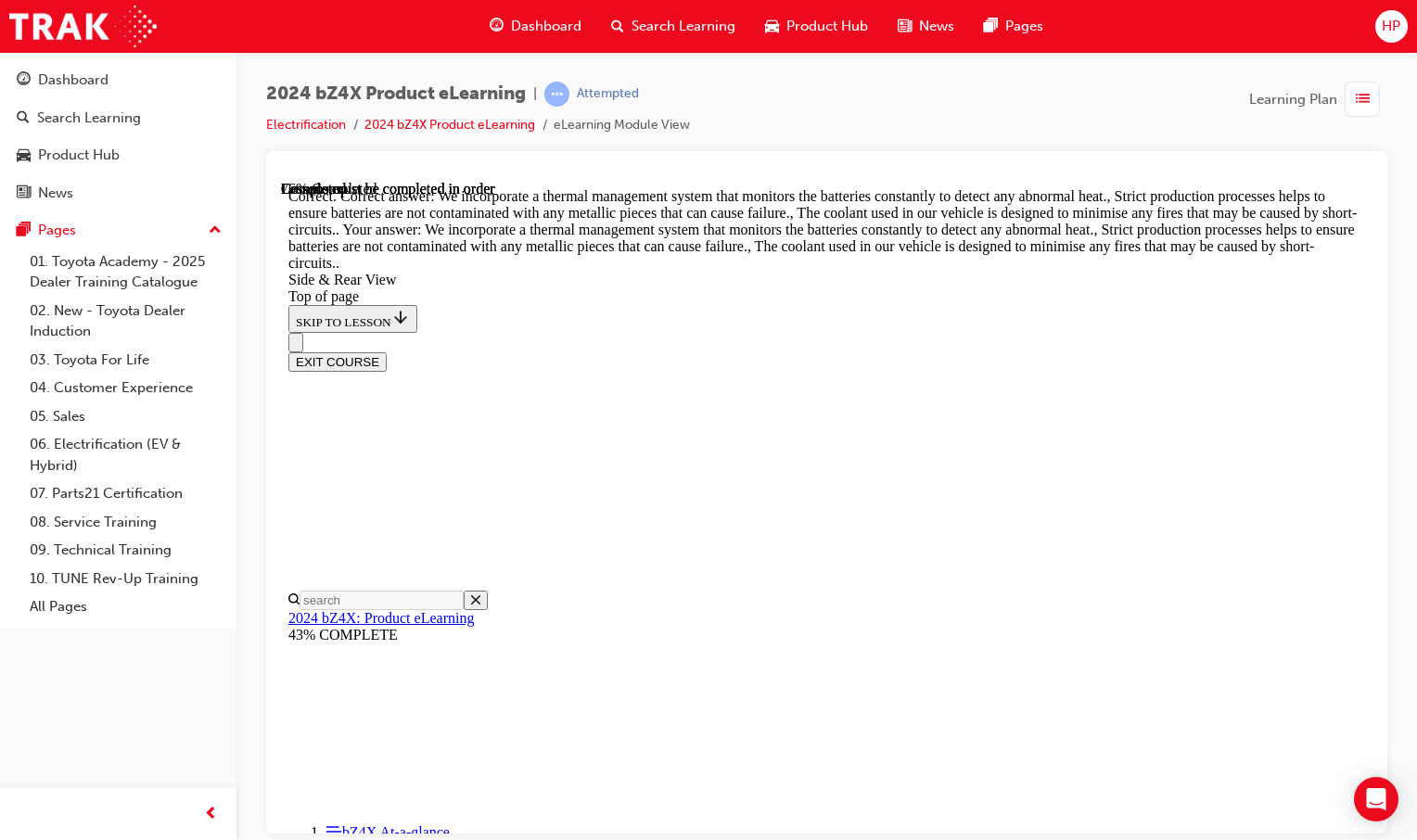
scroll to position [3240, 0]
drag, startPoint x: 737, startPoint y: 513, endPoint x: 825, endPoint y: 543, distance: 93.0
drag, startPoint x: 825, startPoint y: 543, endPoint x: 766, endPoint y: 552, distance: 59.7
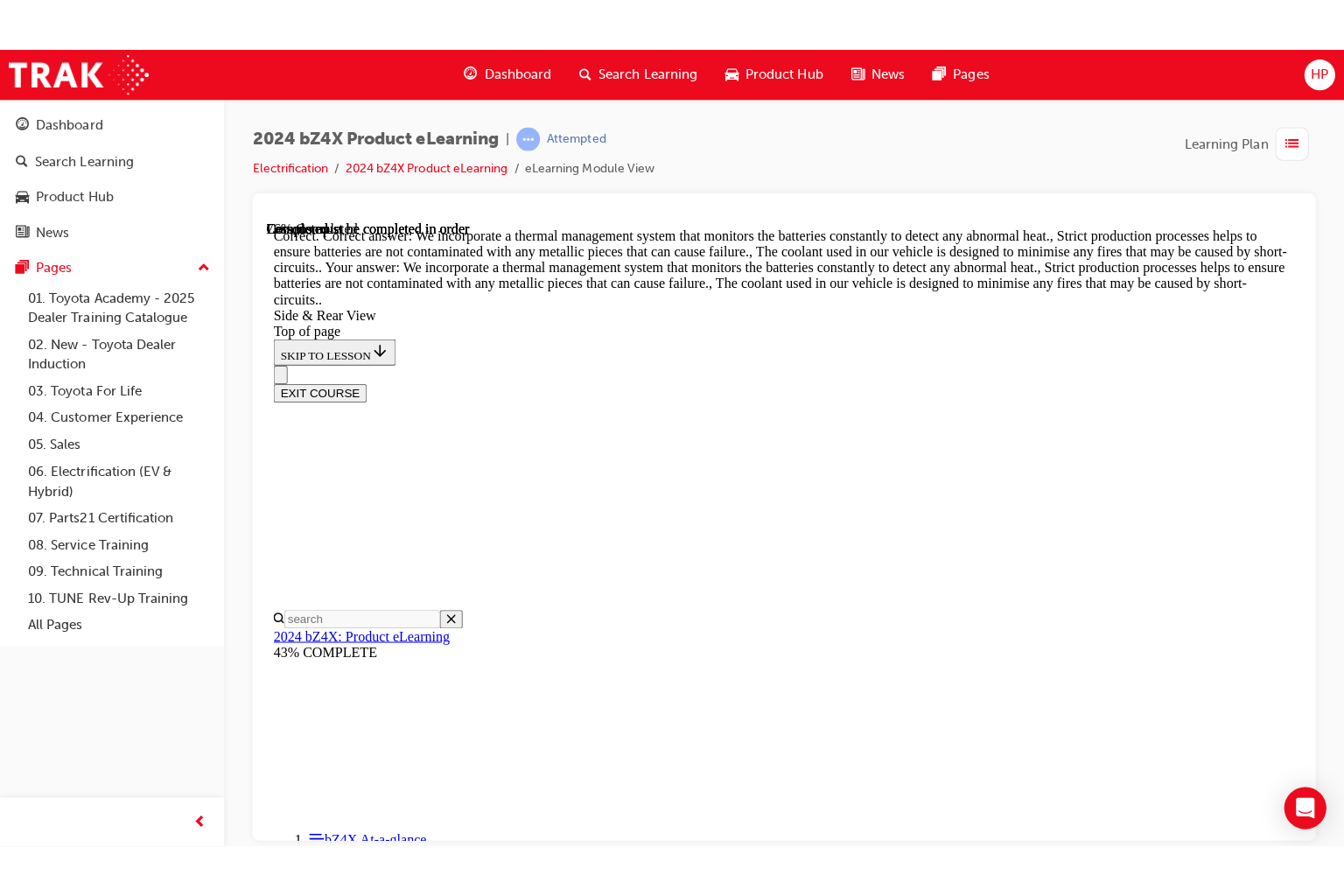
scroll to position [5233, 0]
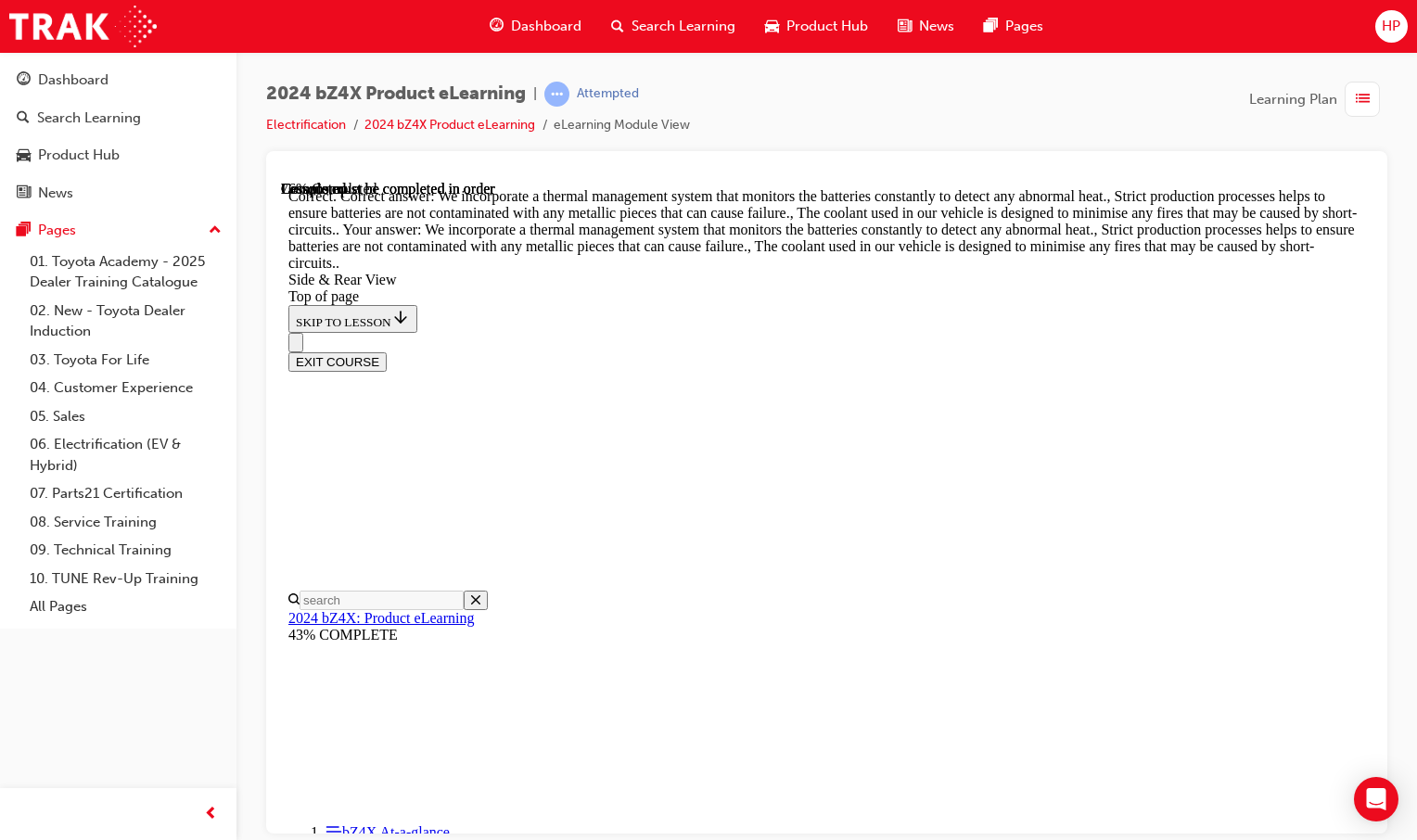
drag, startPoint x: 958, startPoint y: 558, endPoint x: 962, endPoint y: 567, distance: 9.8
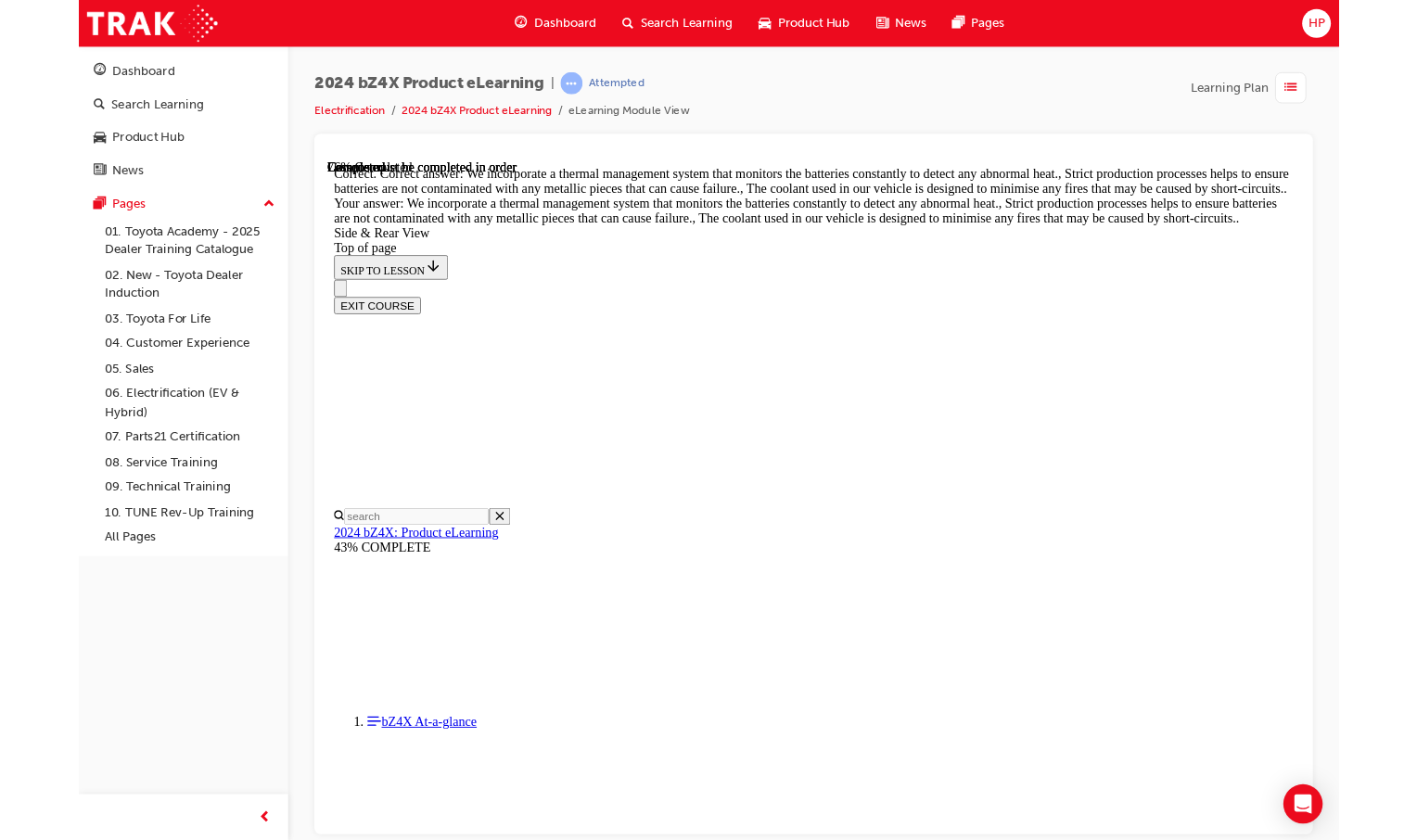
scroll to position [5416, 0]
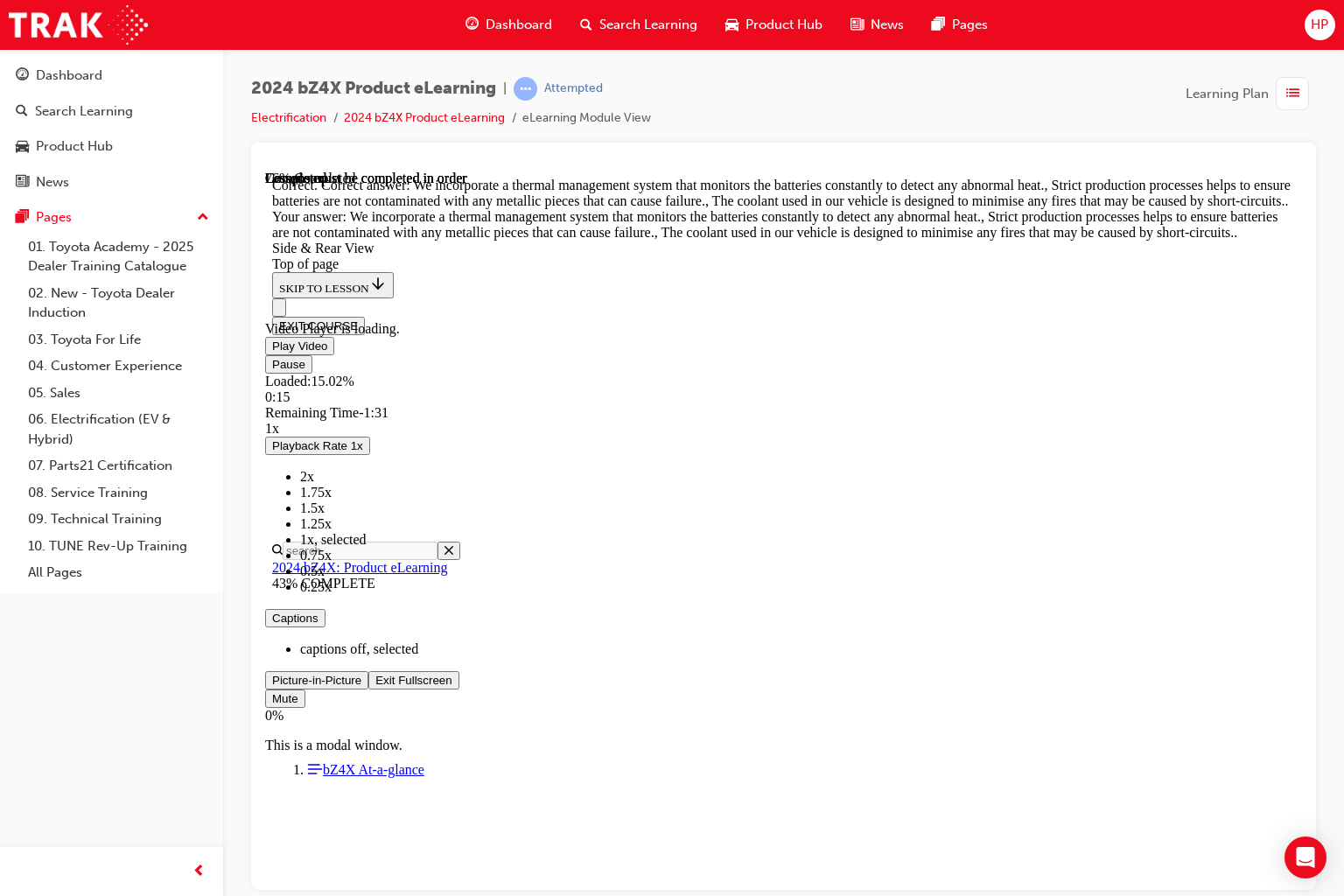
click at [376, 686] on span "Video player" at bounding box center [376, 679] width 0 height 13
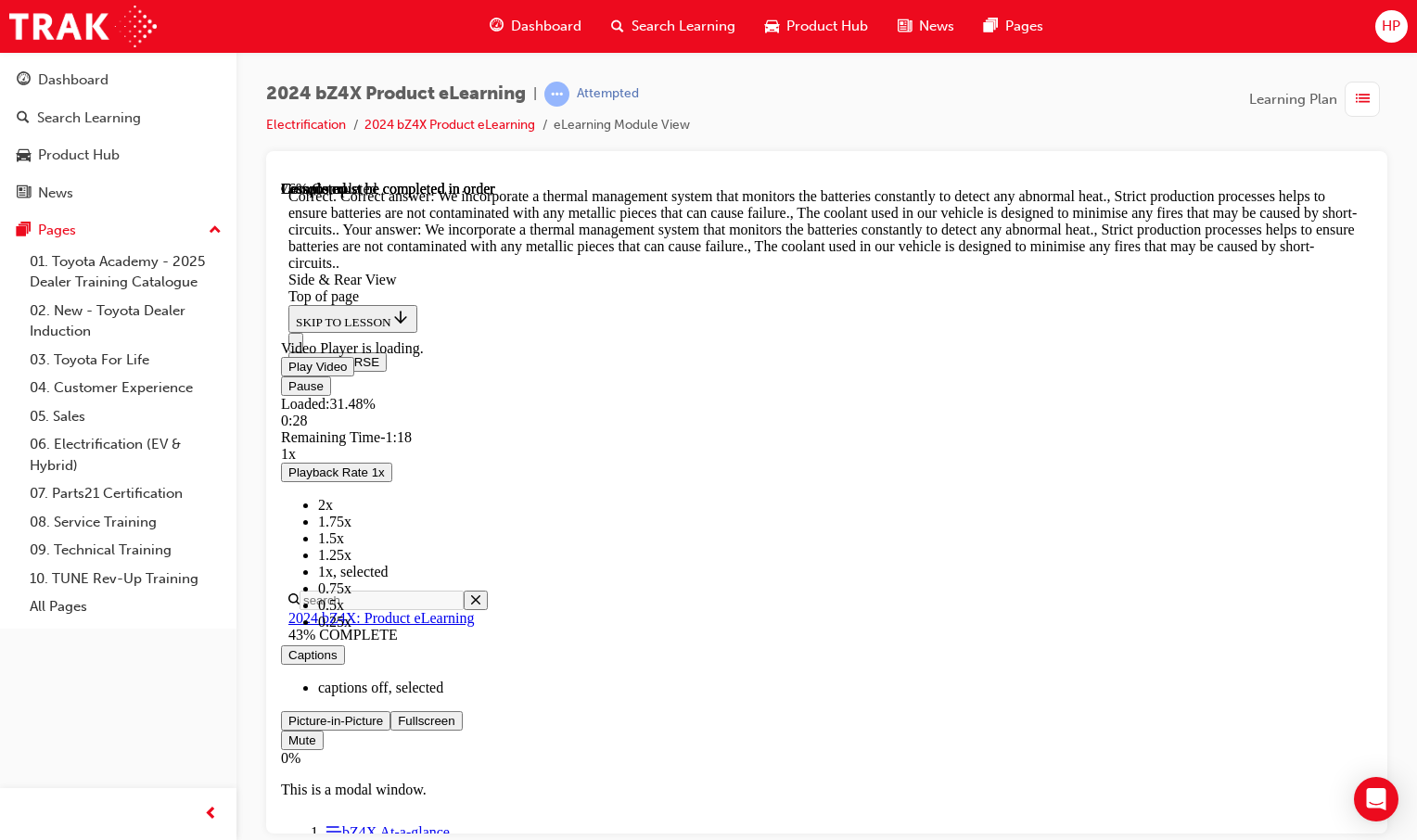
scroll to position [5638, 0]
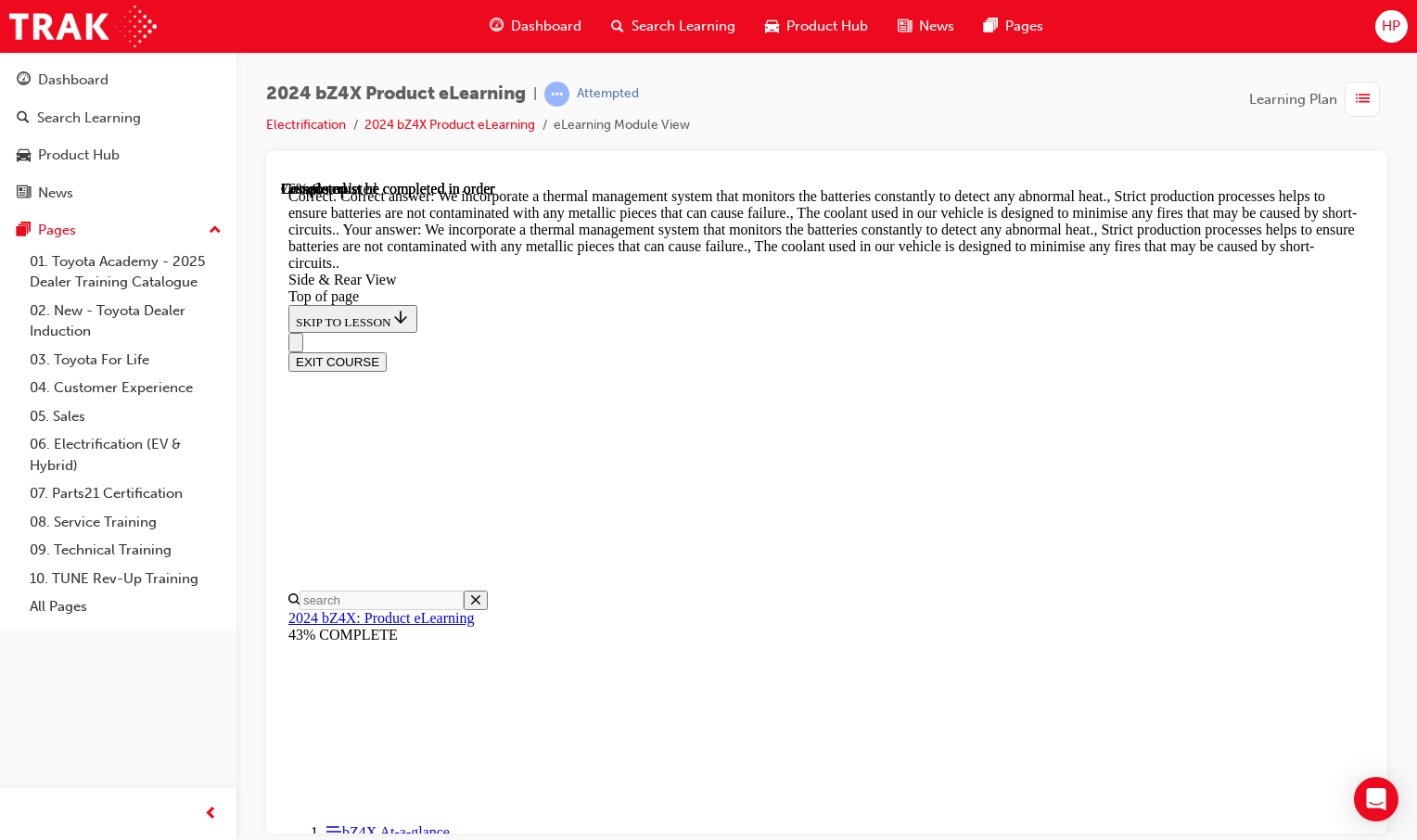
drag, startPoint x: 1134, startPoint y: 647, endPoint x: 1167, endPoint y: 650, distance: 33.1
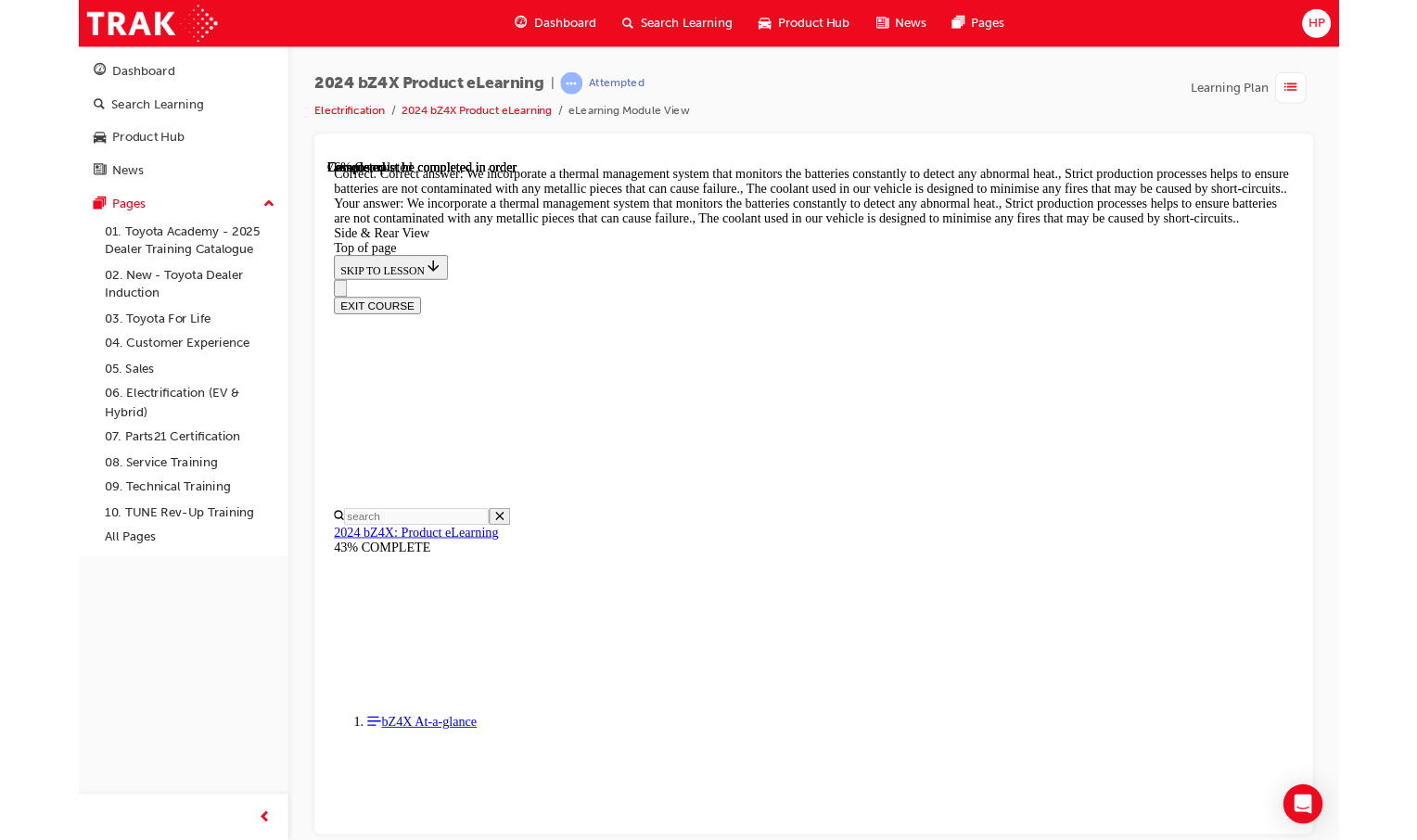
scroll to position [5416, 0]
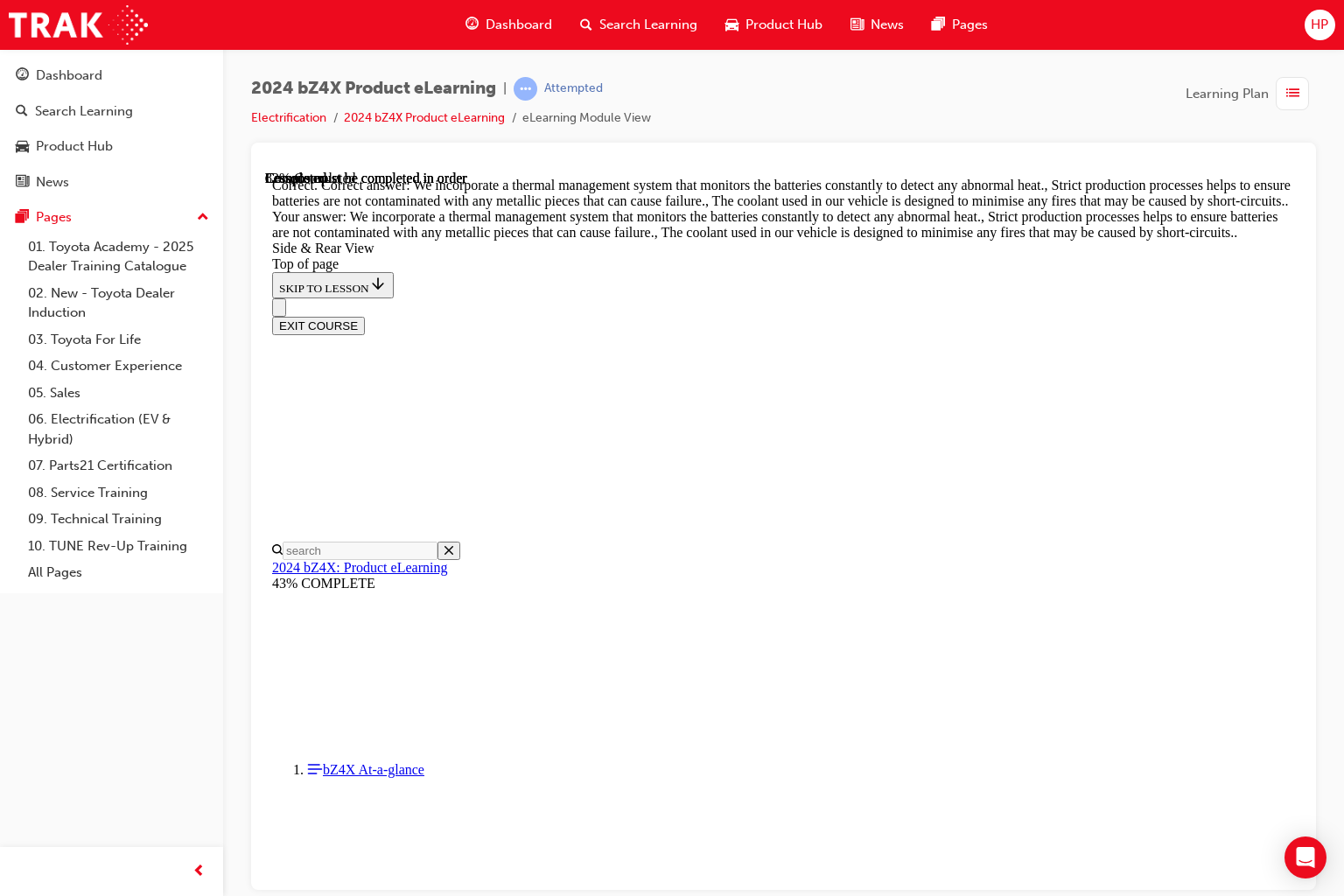
drag, startPoint x: 1538, startPoint y: 1019, endPoint x: 1269, endPoint y: 784, distance: 357.2
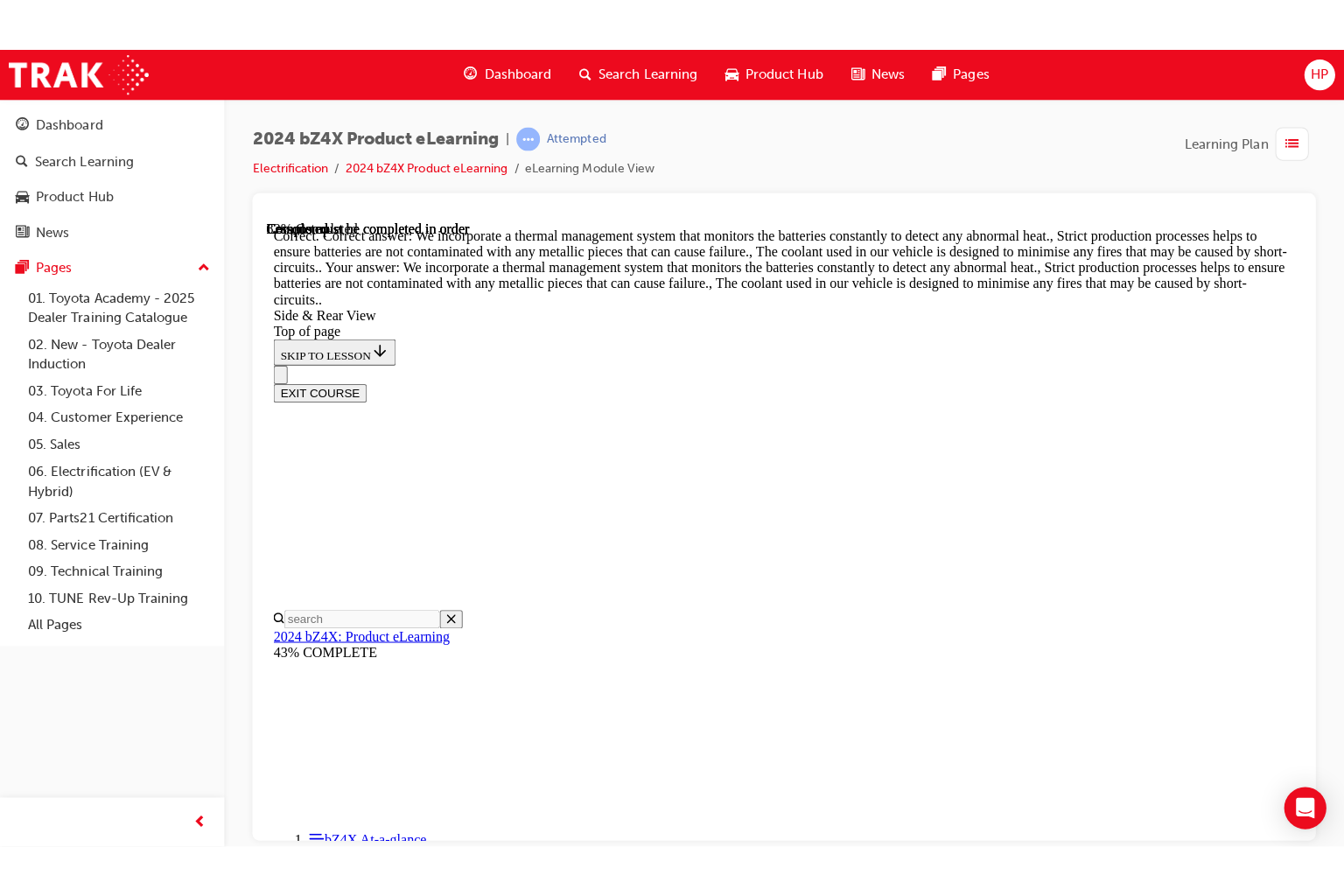
scroll to position [5198, 0]
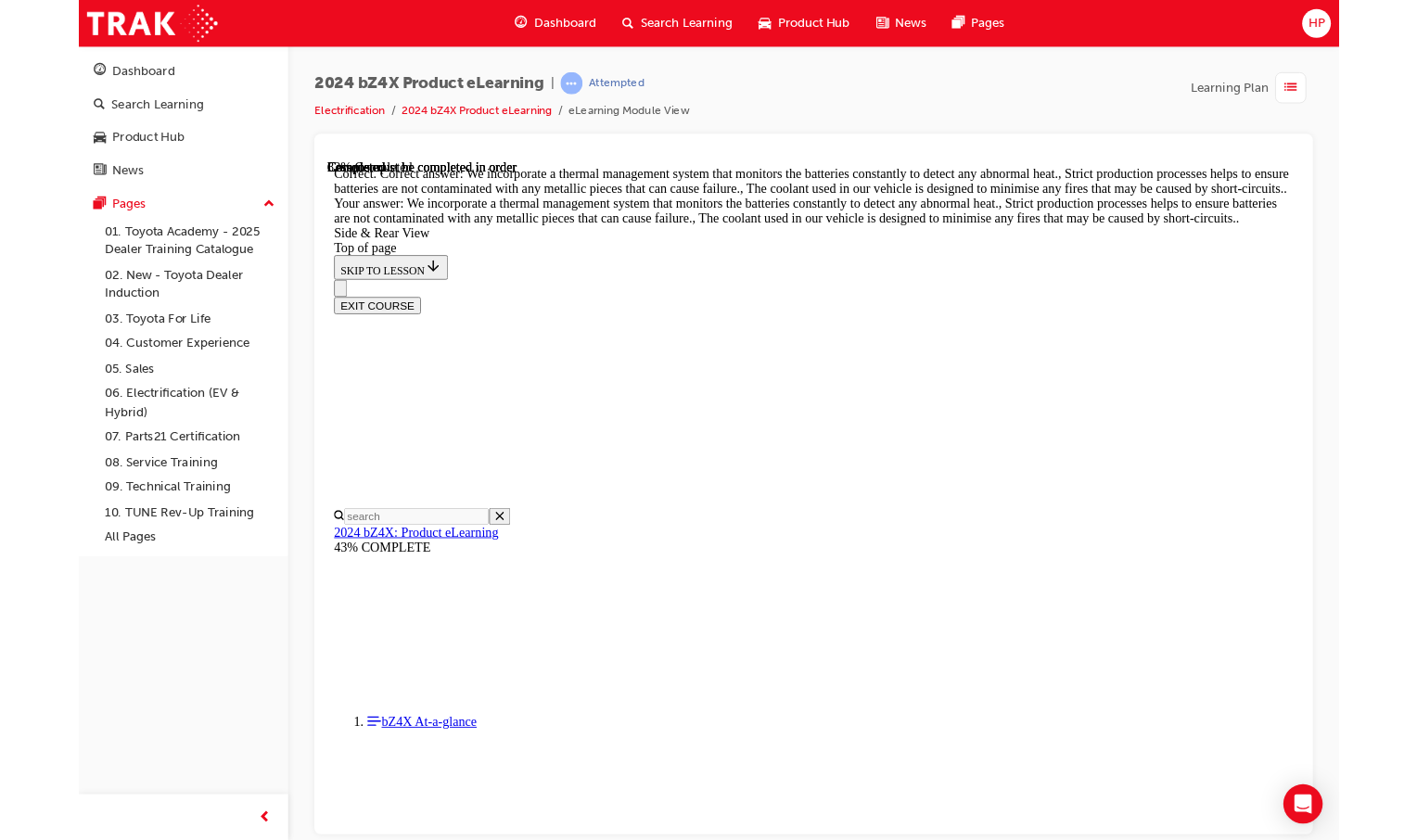
scroll to position [5416, 0]
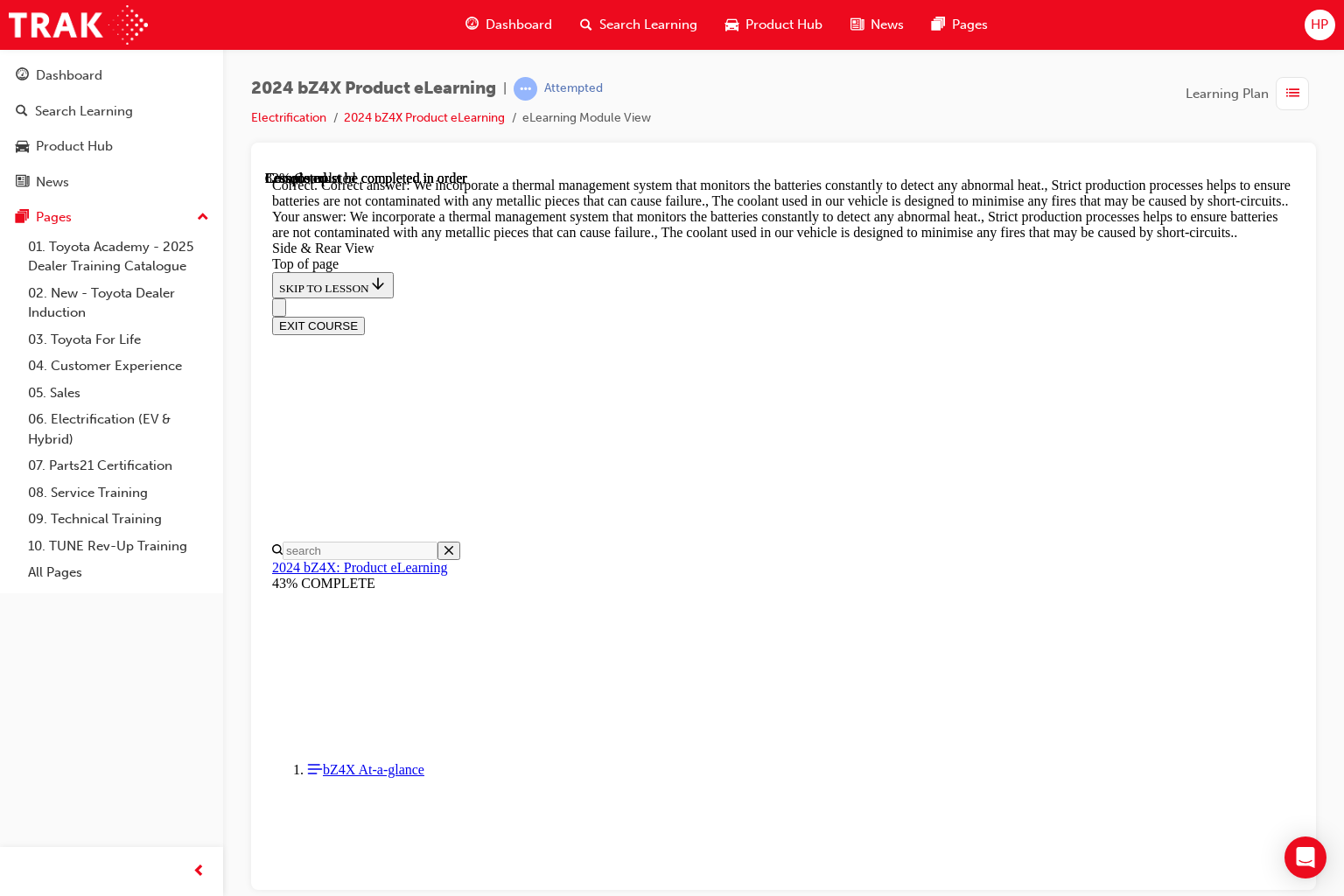
drag, startPoint x: 1543, startPoint y: 1029, endPoint x: 1536, endPoint y: 961, distance: 68.4
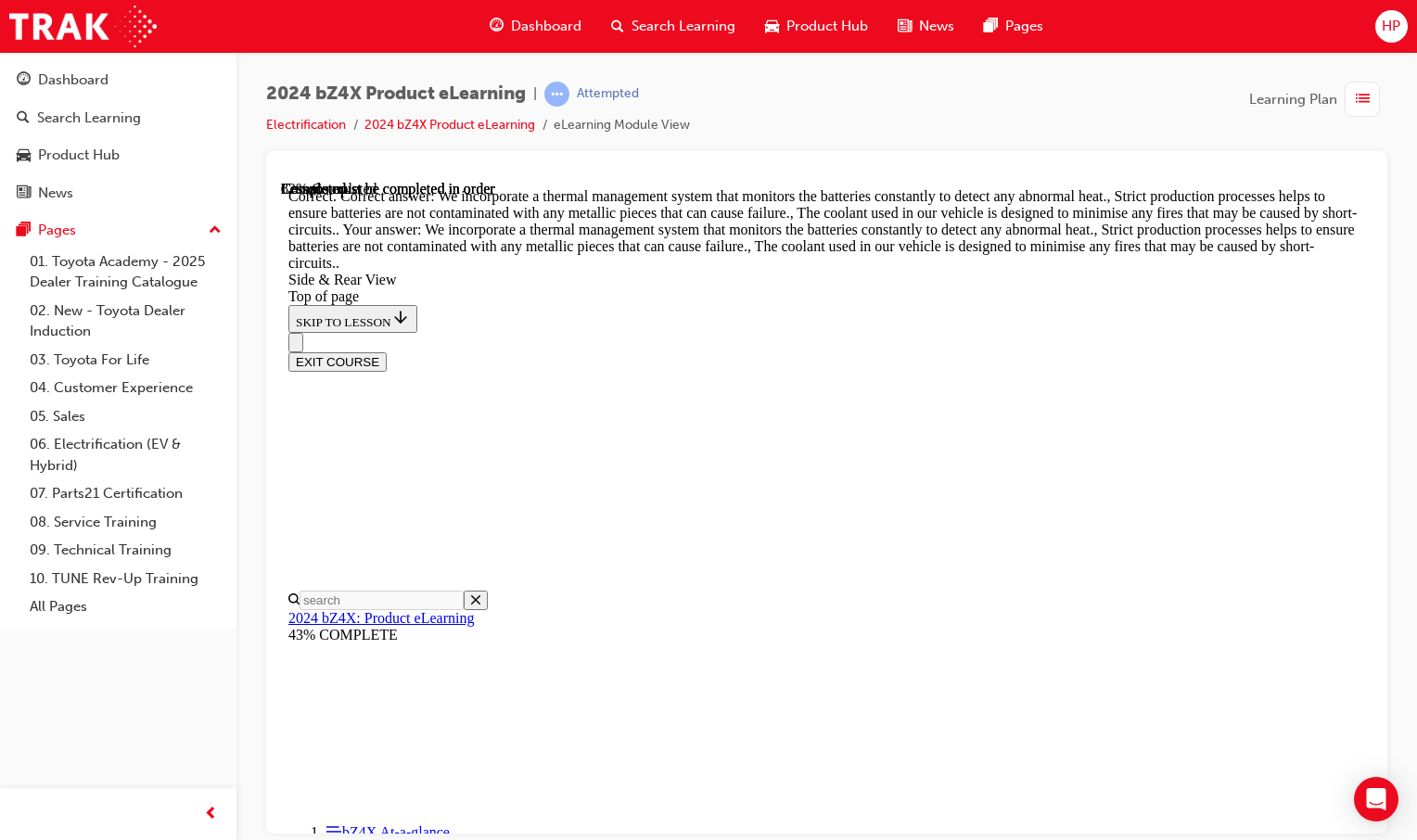
scroll to position [2317, 0]
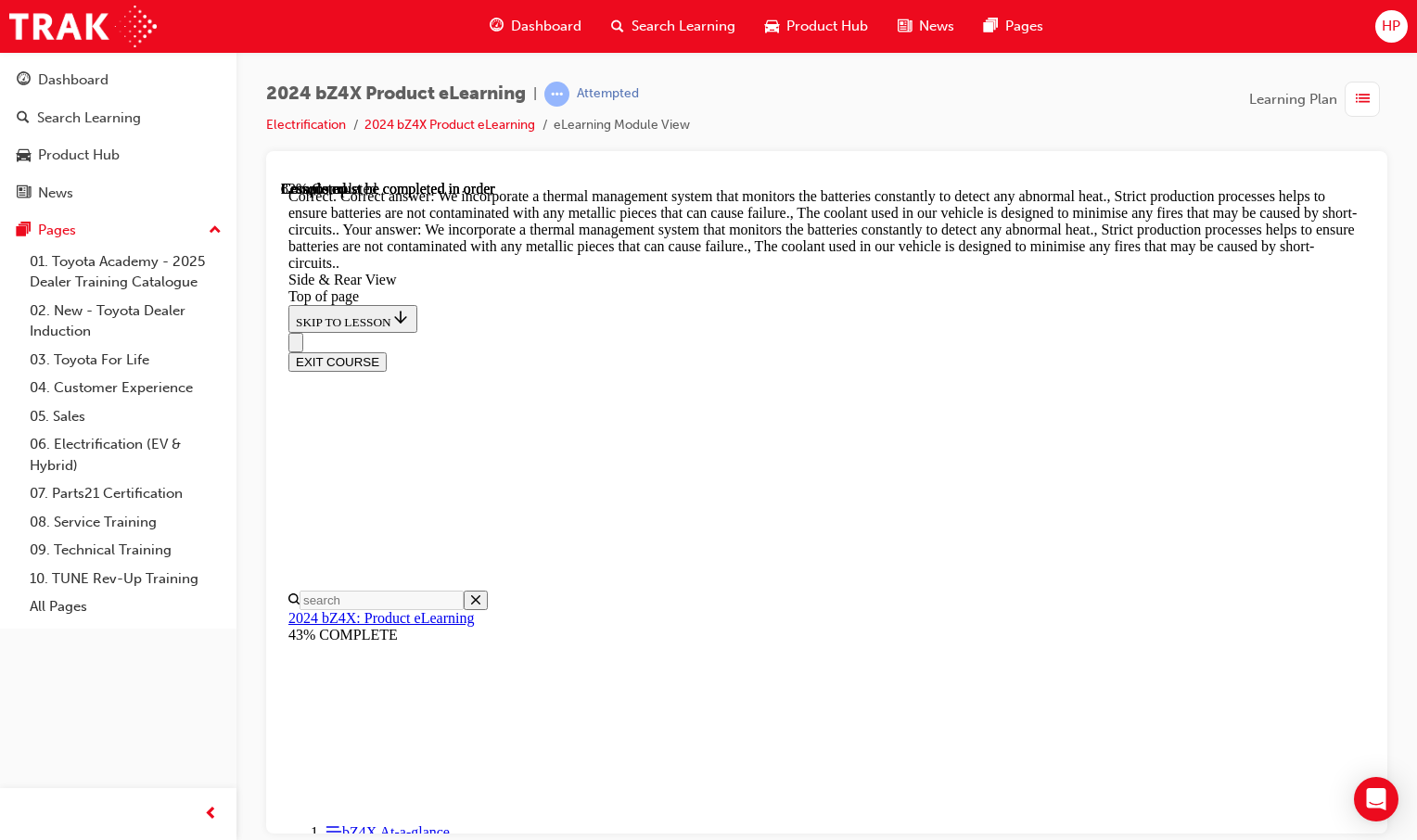
scroll to position [1725, 0]
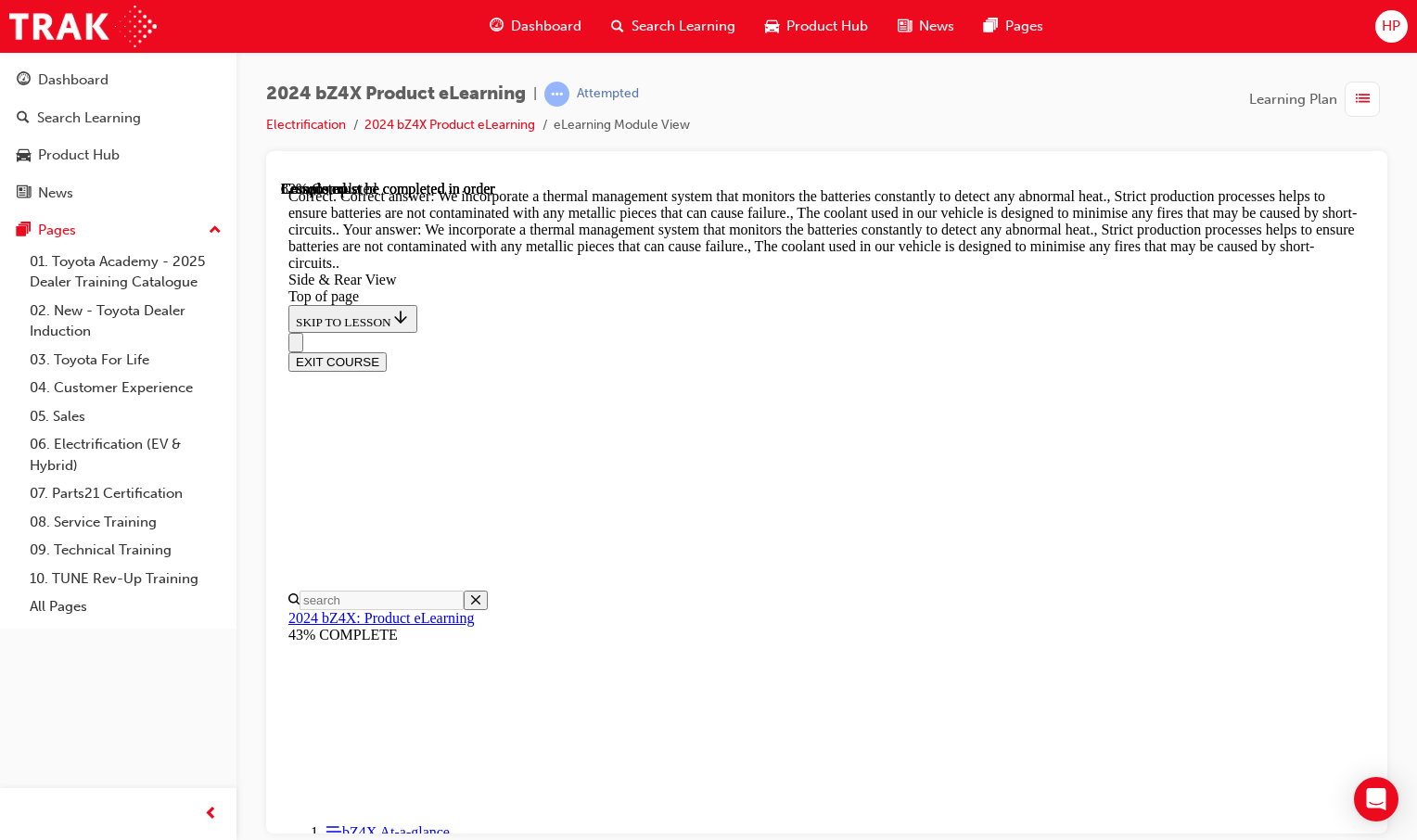
drag, startPoint x: 1018, startPoint y: 794, endPoint x: 947, endPoint y: 821, distance: 76.0
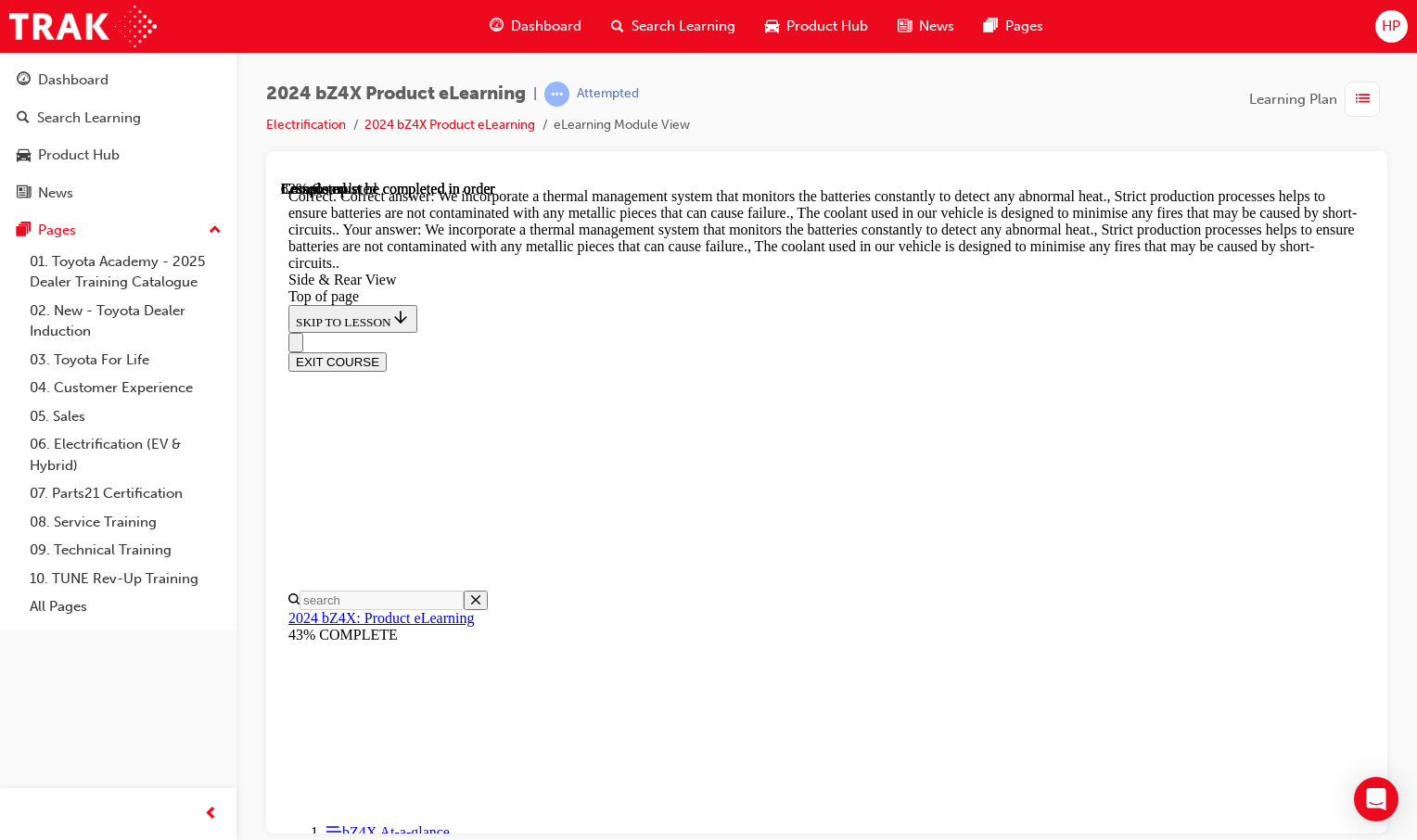
scroll to position [4882, 0]
drag, startPoint x: 737, startPoint y: 790, endPoint x: 509, endPoint y: 766, distance: 229.3
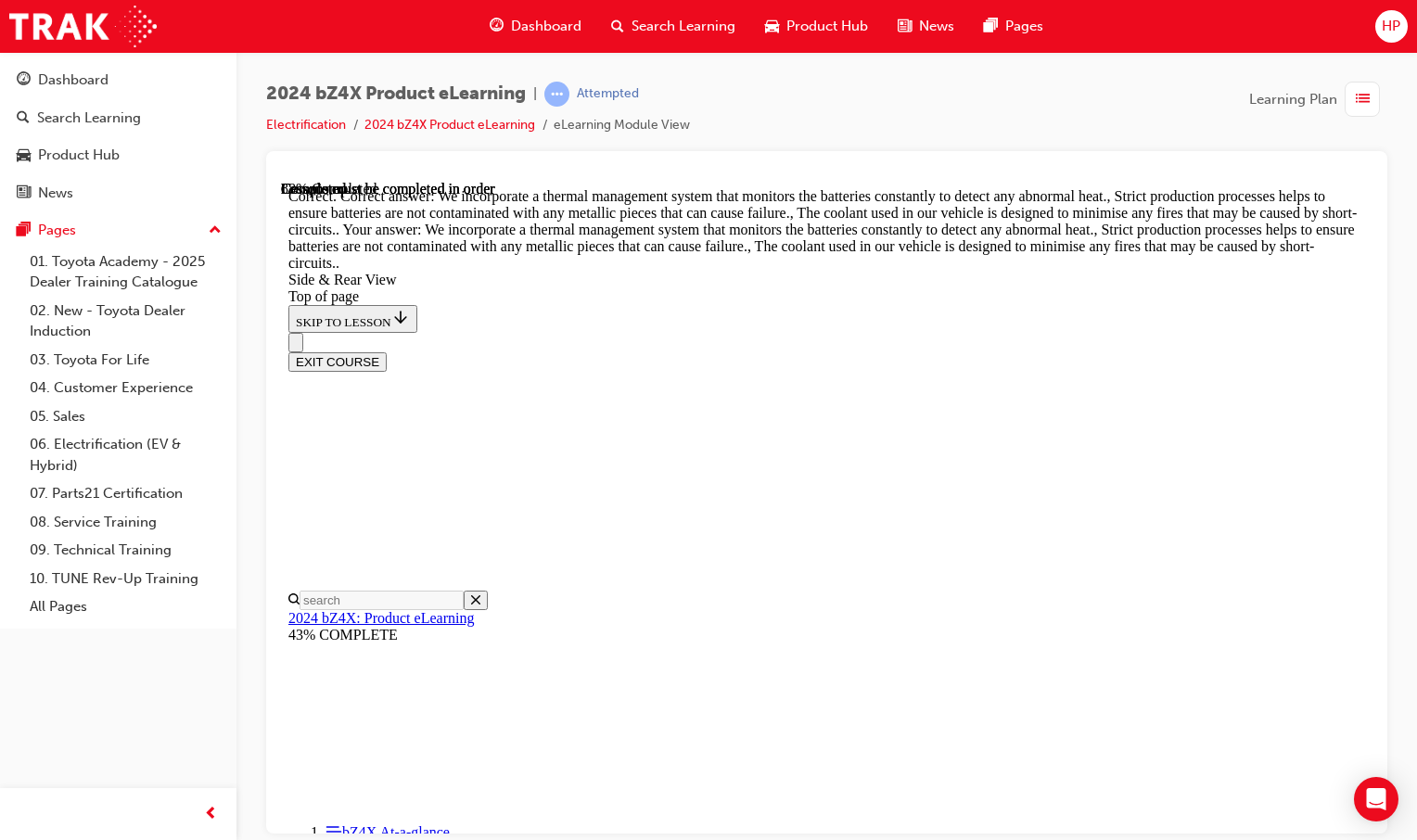
scroll to position [5728, 0]
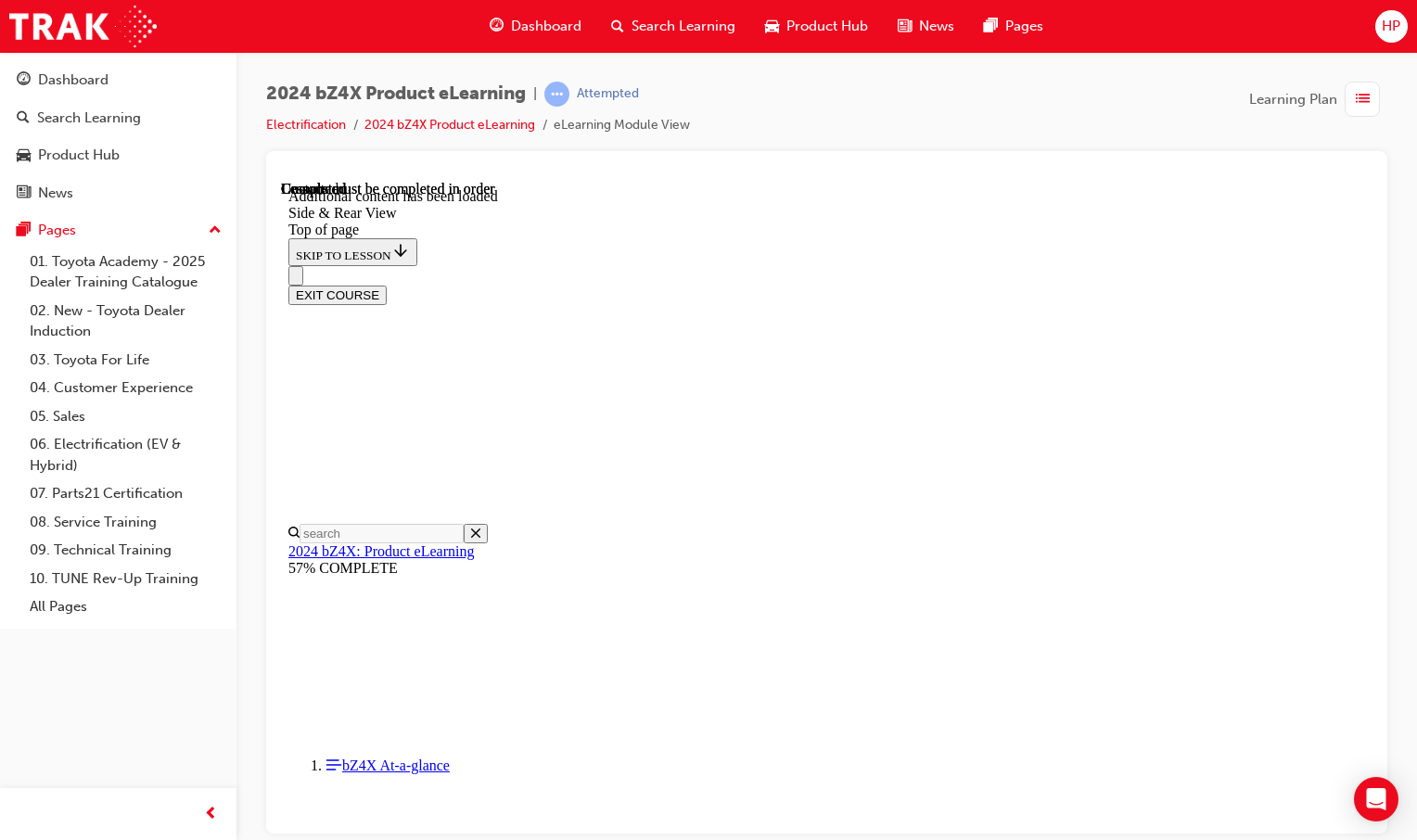
scroll to position [6172, 0]
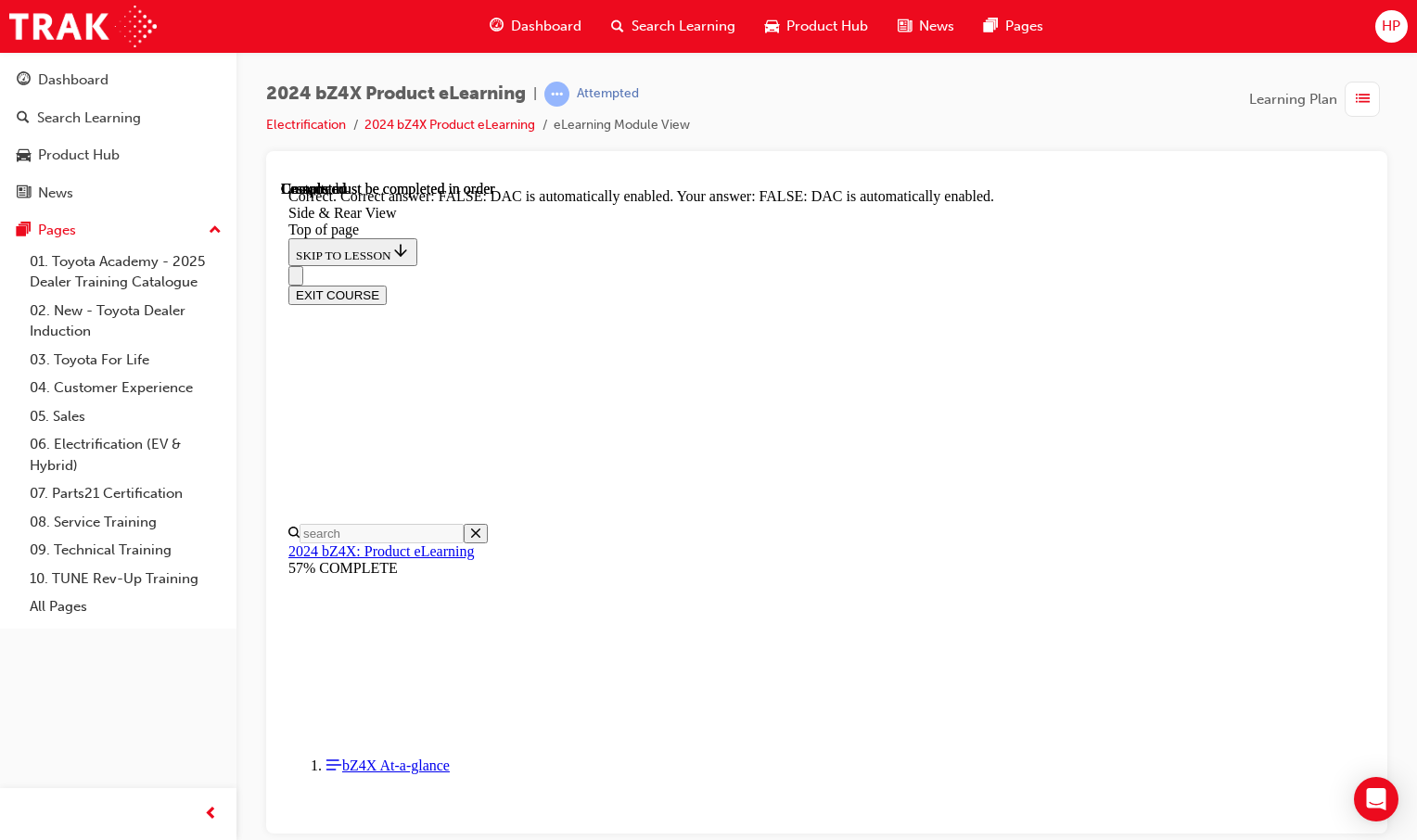
scroll to position [6296, 0]
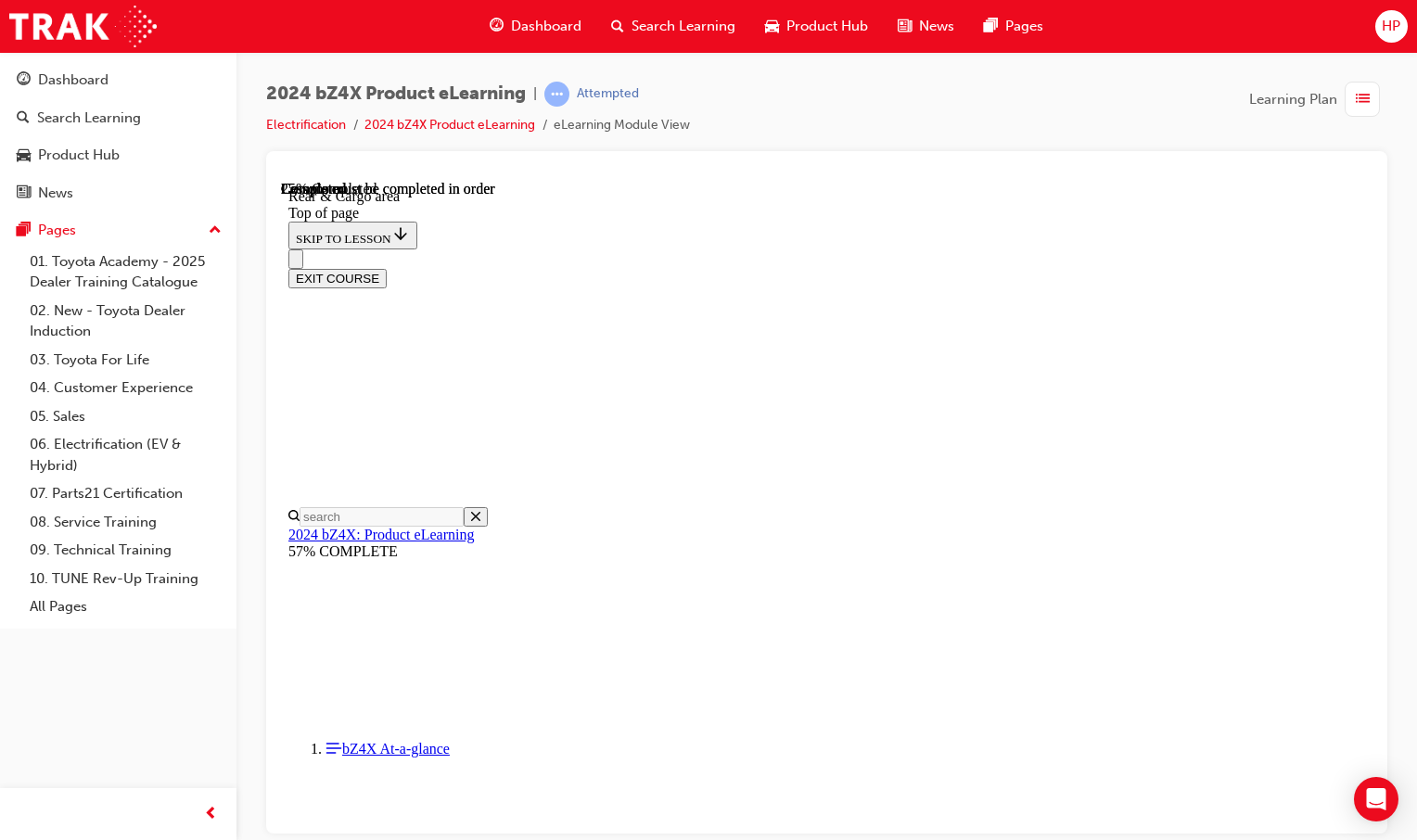
scroll to position [0, 0]
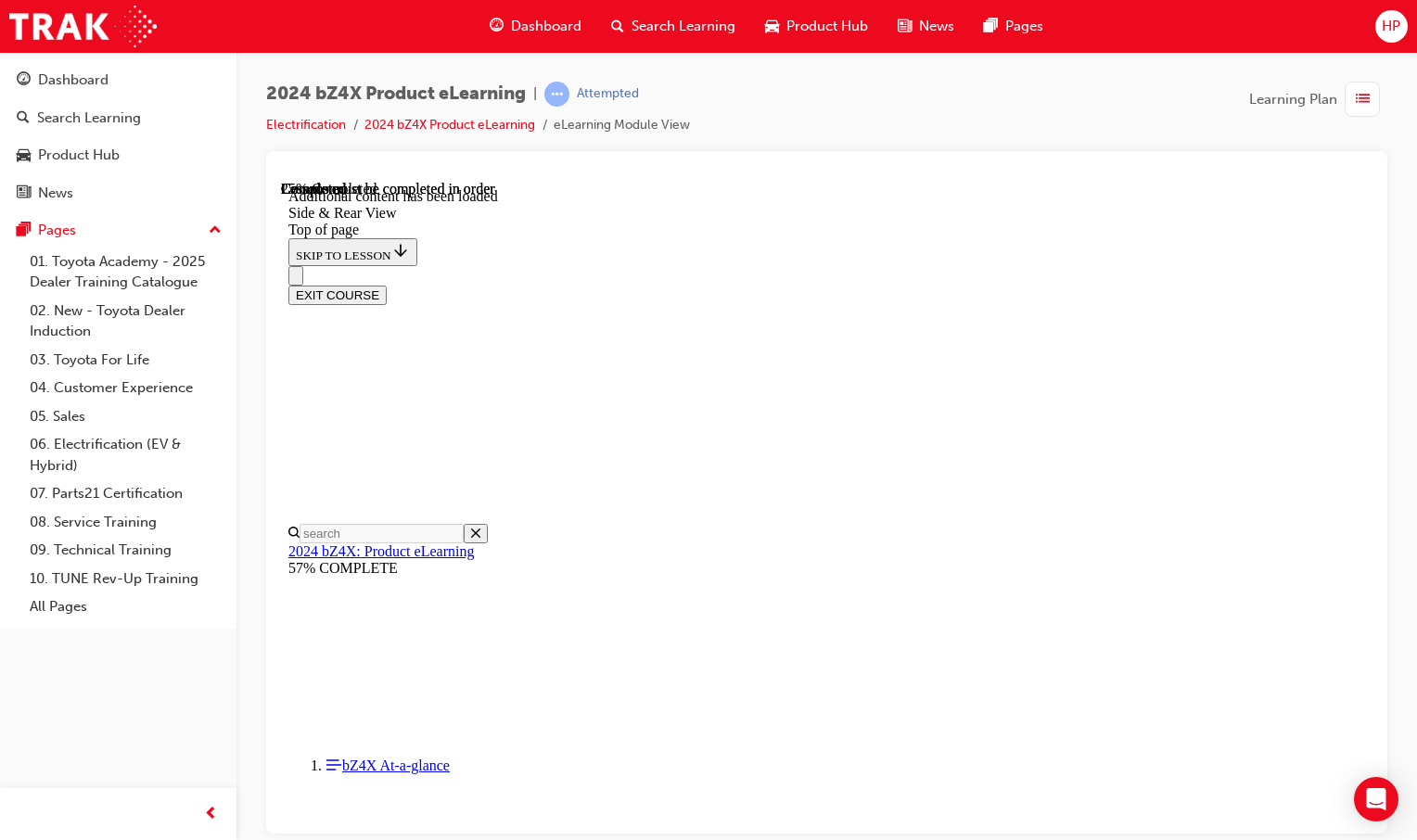
scroll to position [549, 0]
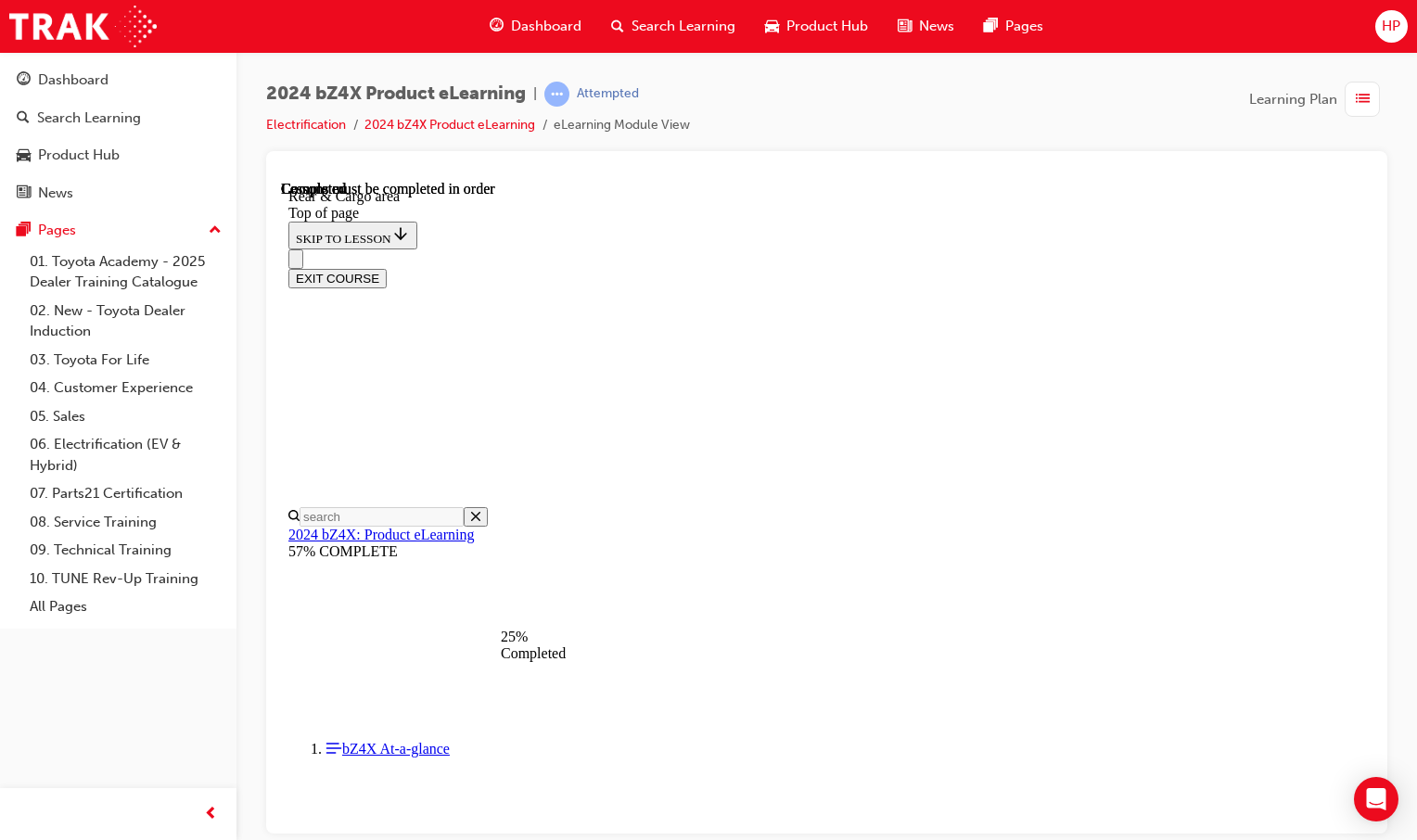
scroll to position [538, 0]
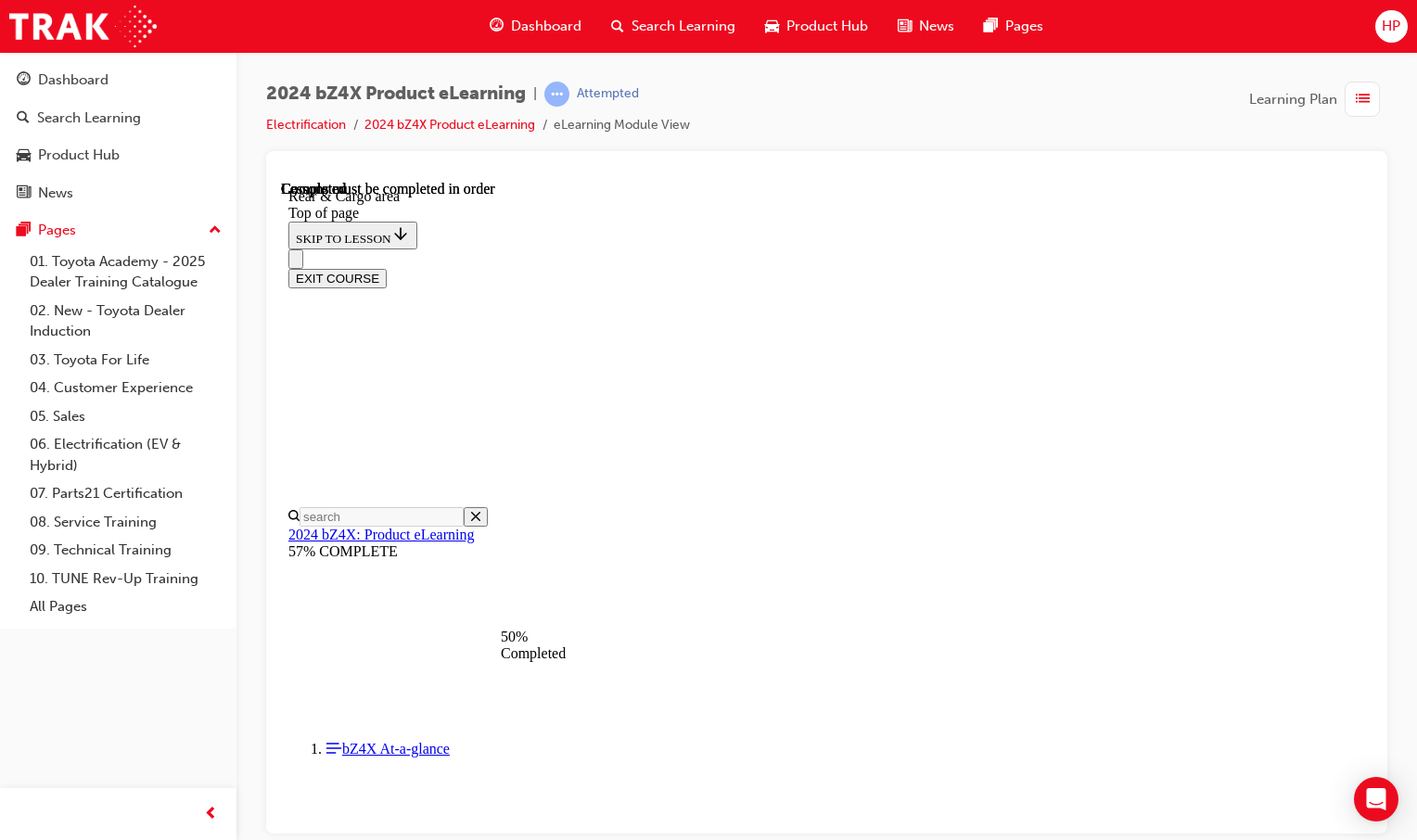
scroll to position [179, 0]
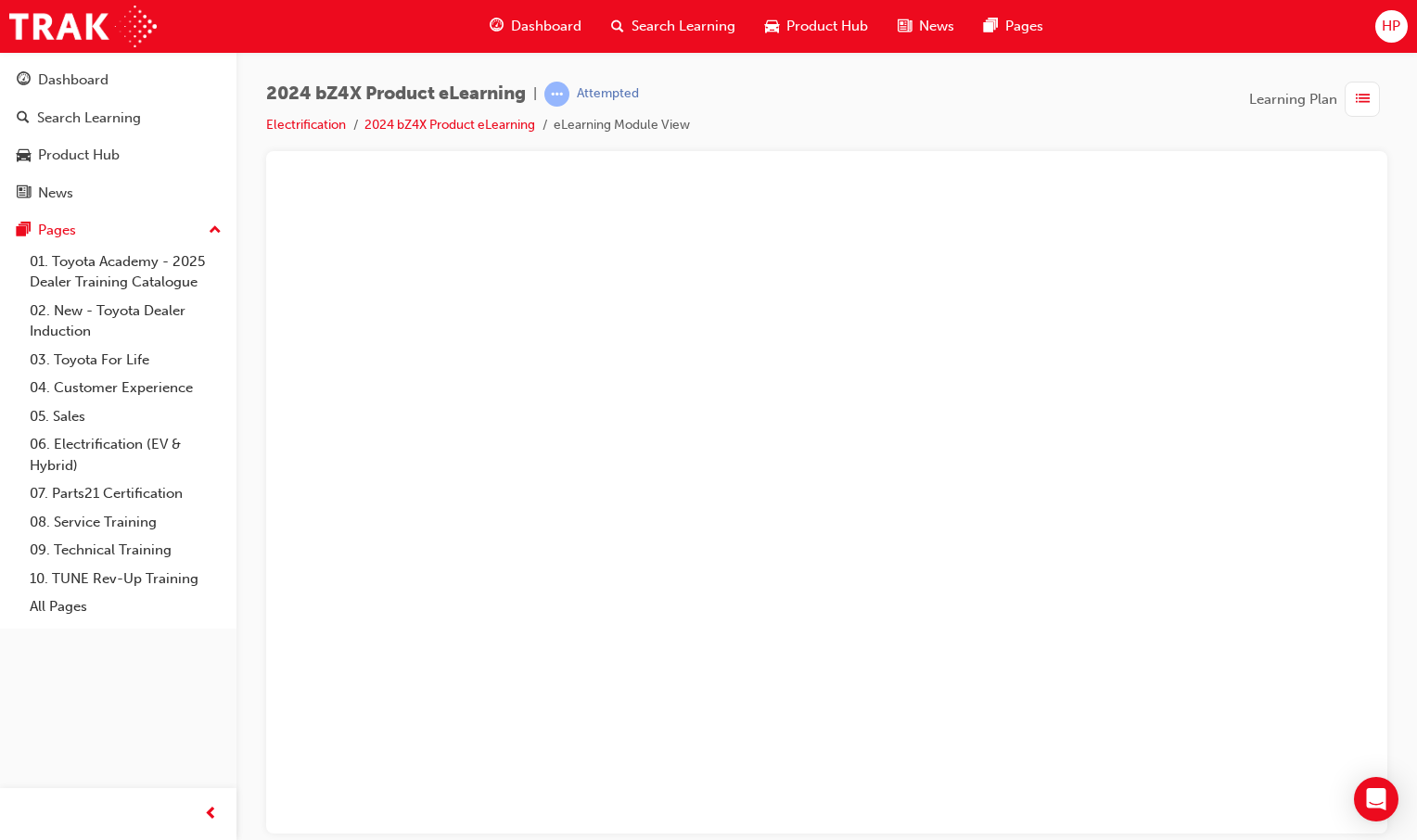
click at [790, 342] on button "Unzoom image" at bounding box center [826, 506] width 1091 height 653
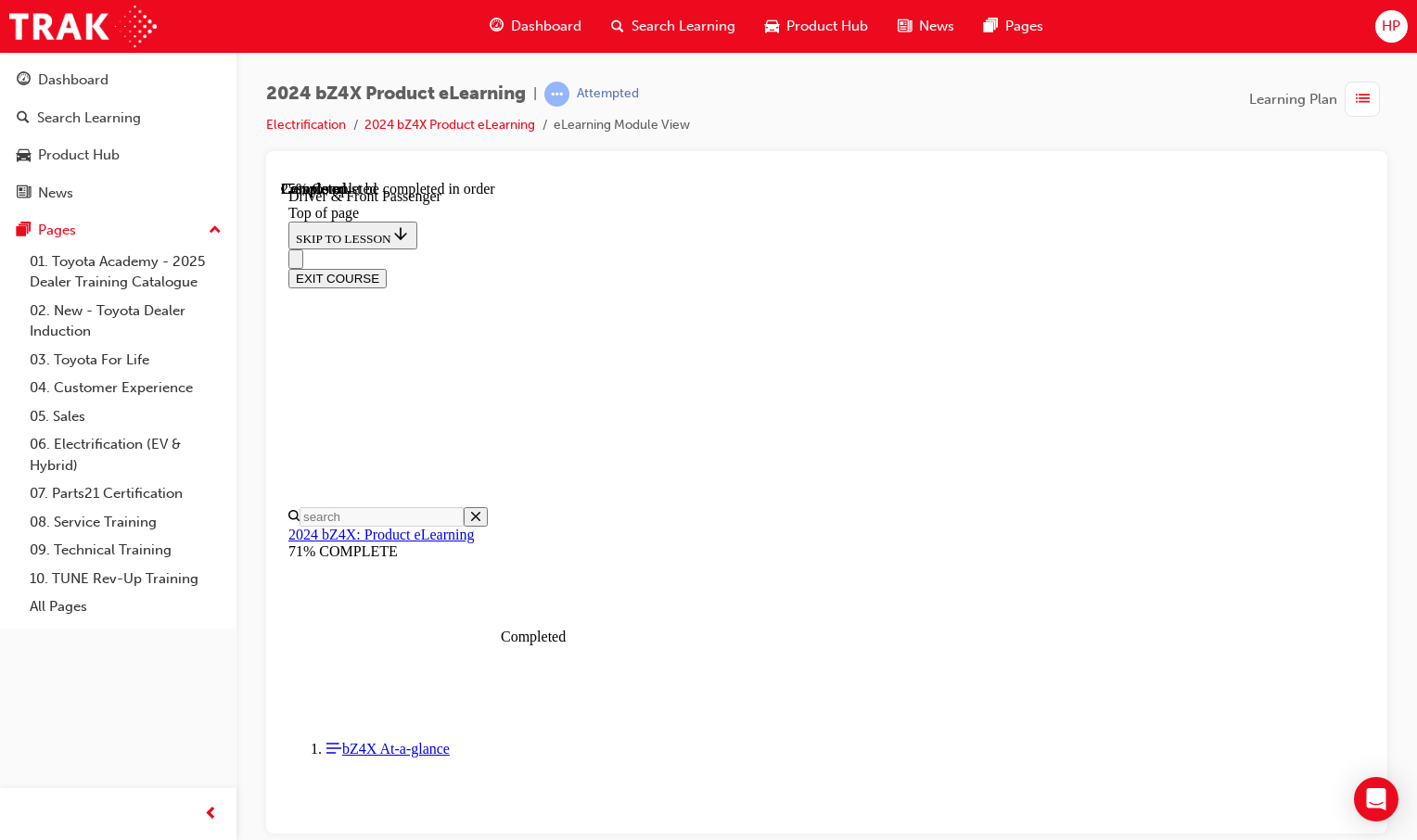
scroll to position [521, 0]
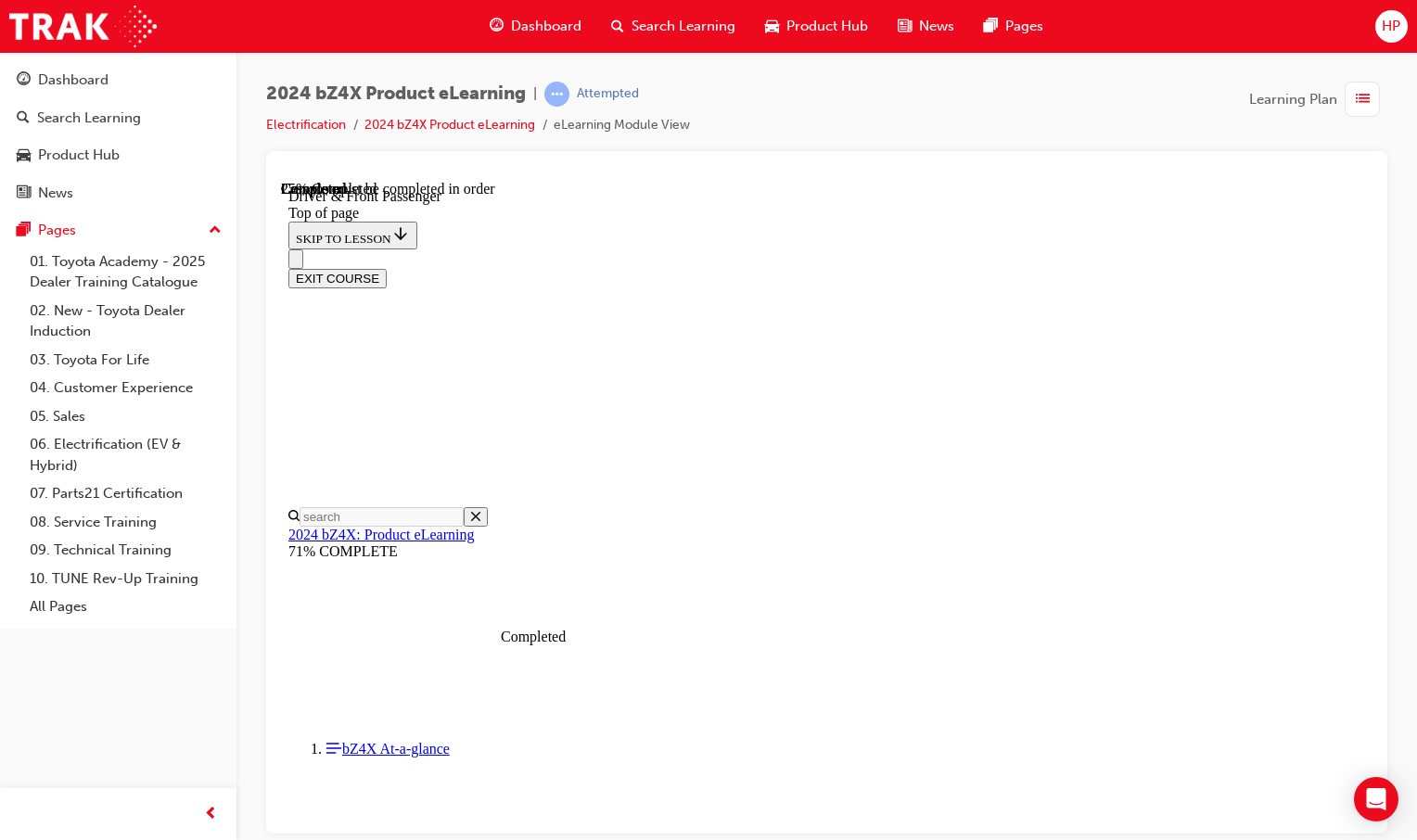
scroll to position [613, 0]
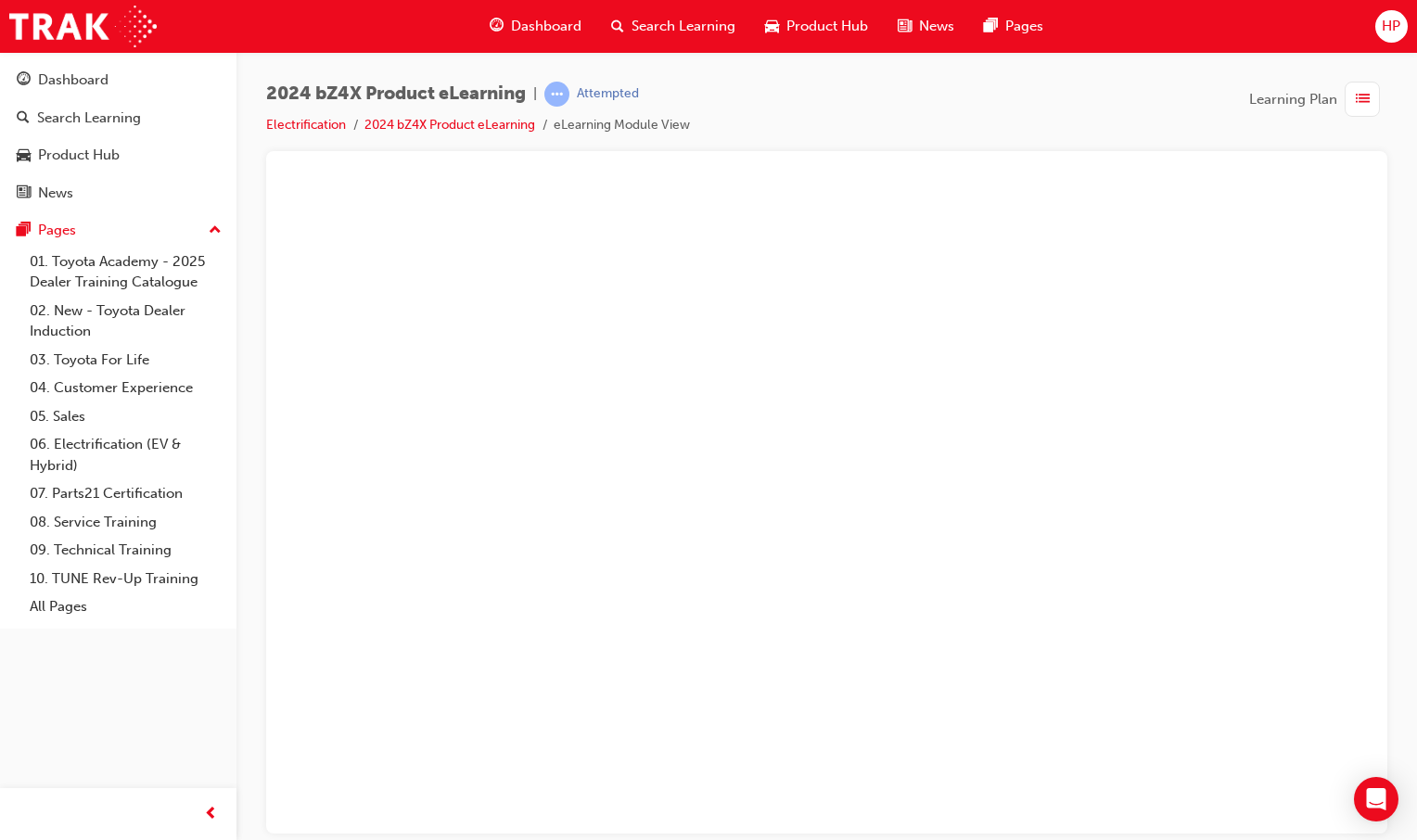
click at [1057, 425] on button "Unzoom image" at bounding box center [826, 506] width 1091 height 653
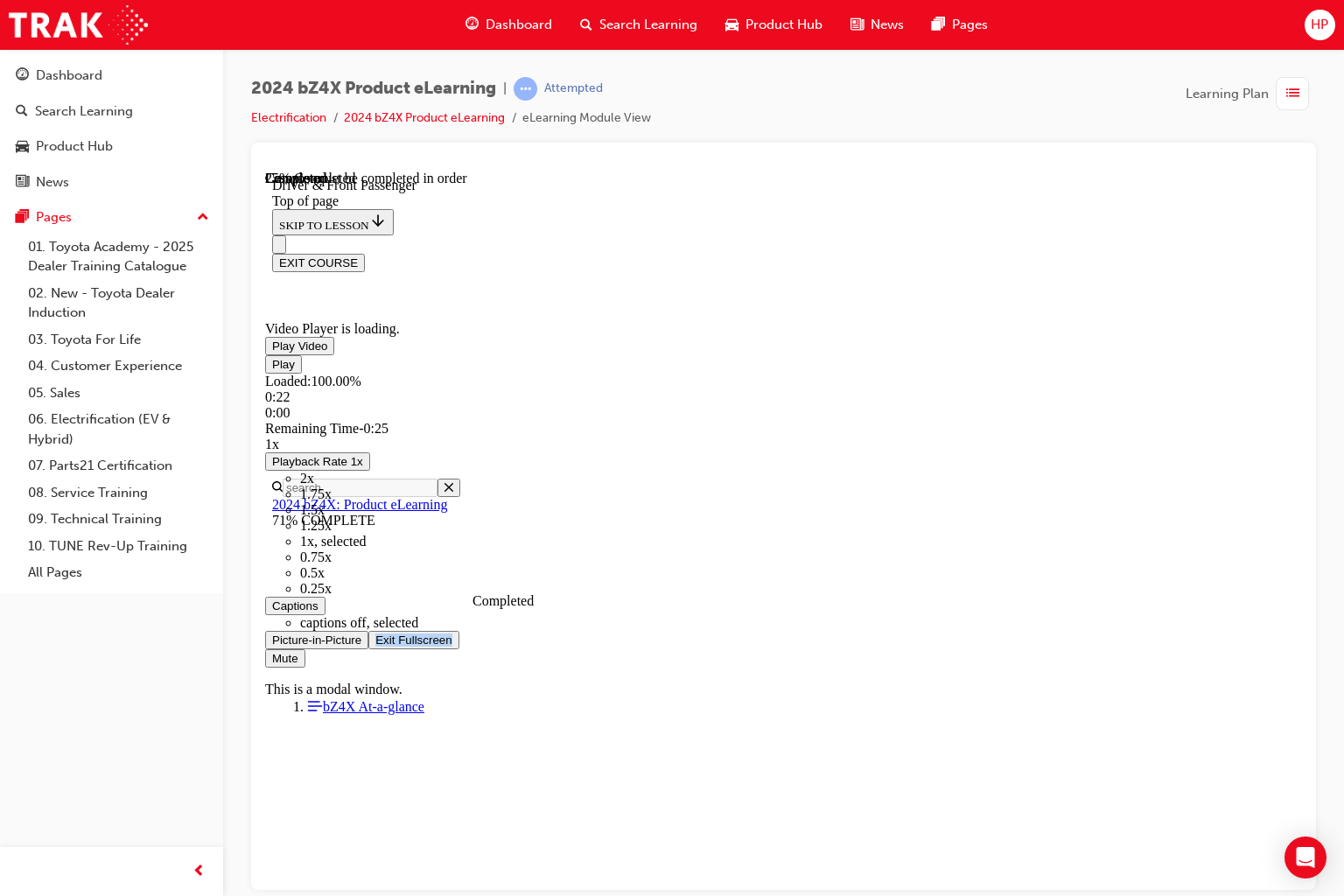
drag, startPoint x: 1527, startPoint y: 1051, endPoint x: 1508, endPoint y: 1032, distance: 26.9
click at [1302, 666] on div "Play Loaded : 100.00% 0:22 0:00 Remaining Time - 0:25 1x Playback Rate 1x 2x 1.…" at bounding box center [783, 510] width 1036 height 312
drag, startPoint x: 1508, startPoint y: 1032, endPoint x: 1538, endPoint y: 1044, distance: 32.3
click at [376, 646] on span "Video player" at bounding box center [376, 639] width 0 height 13
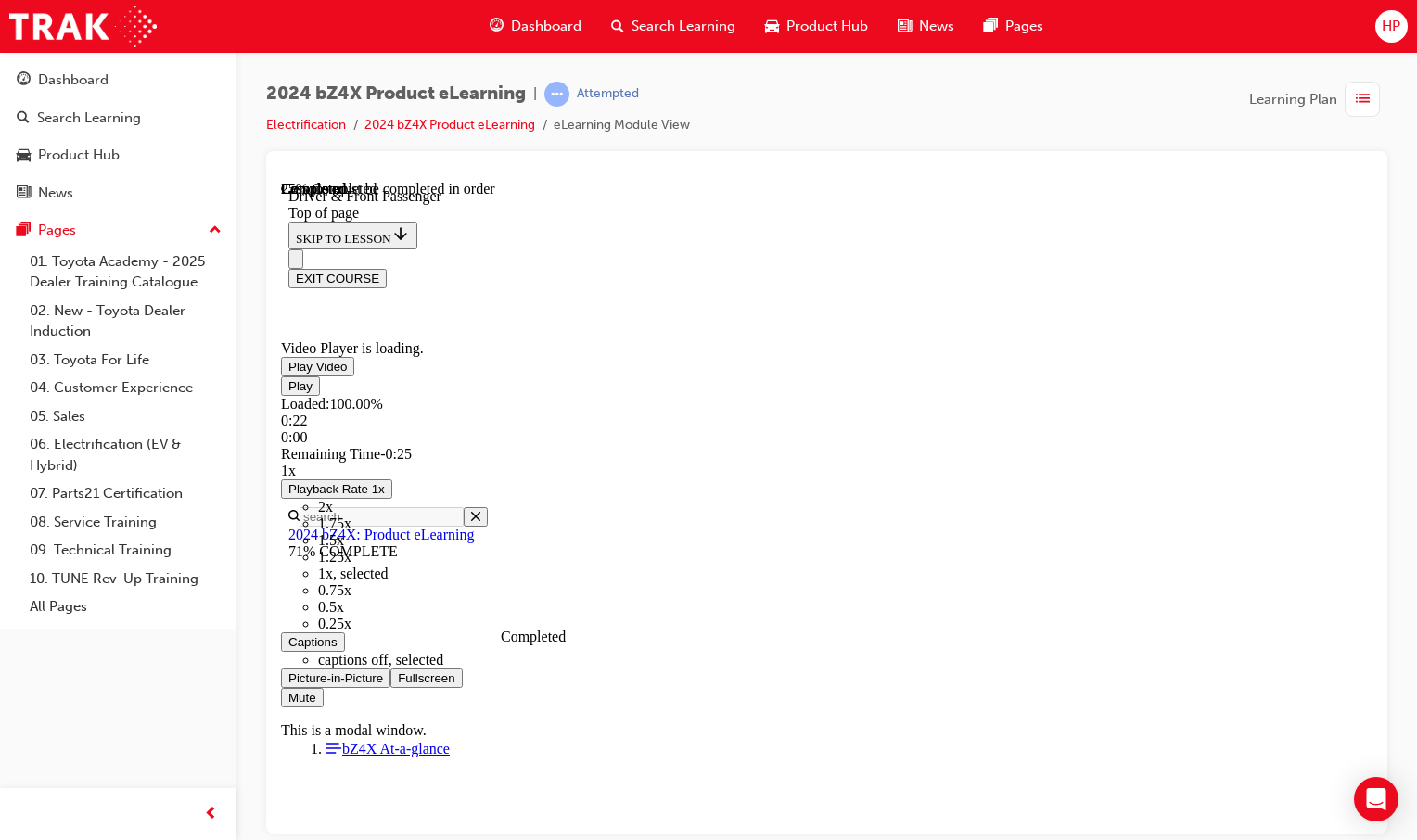
scroll to position [323, 0]
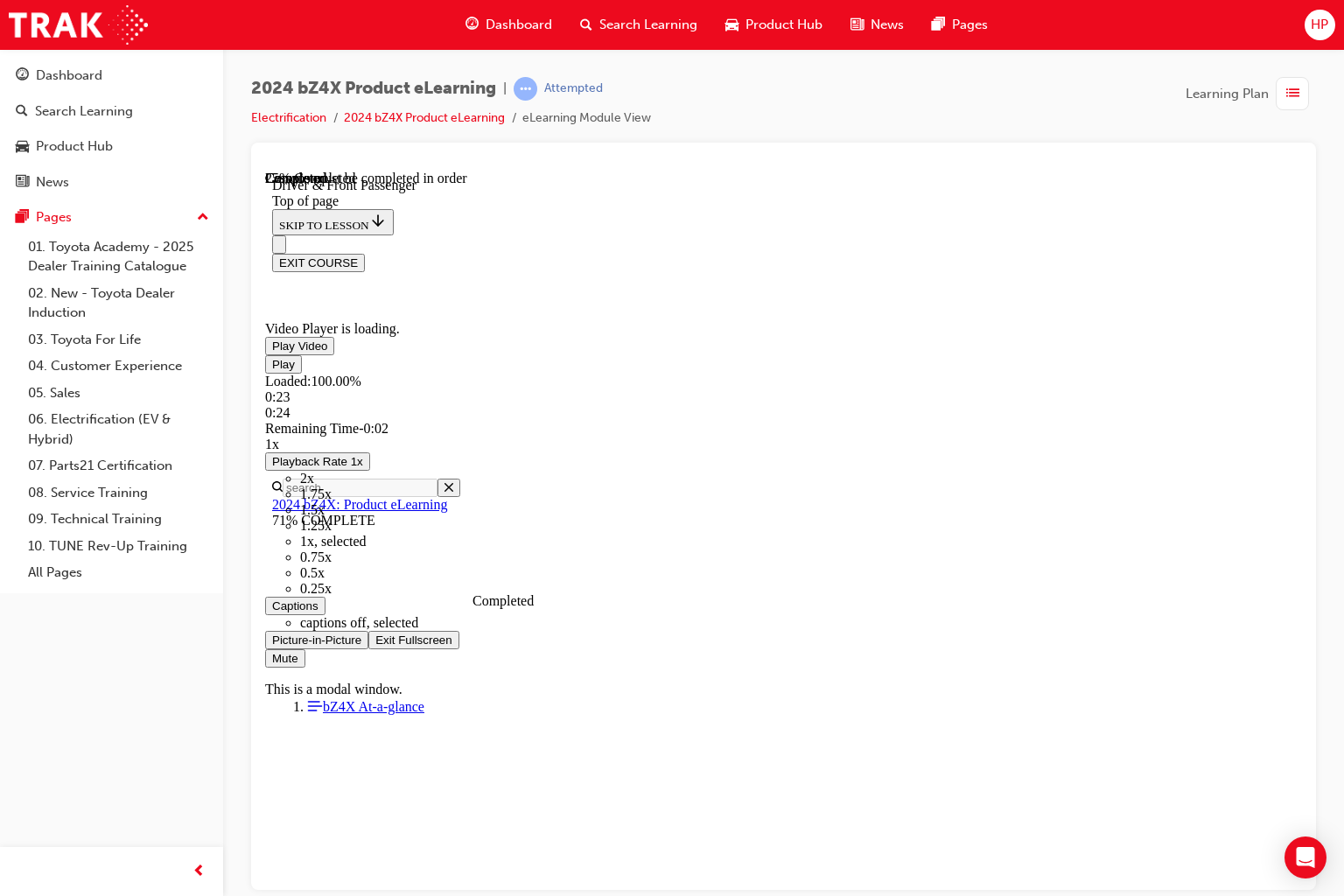
drag, startPoint x: 1005, startPoint y: 1038, endPoint x: 1510, endPoint y: 1014, distance: 505.6
click at [1302, 666] on div "Play Loaded : 100.00% 0:23 0:24 Remaining Time - 0:02 1x Playback Rate 1x 2x 1.…" at bounding box center [783, 510] width 1036 height 312
click at [376, 646] on span "Video player" at bounding box center [376, 639] width 0 height 13
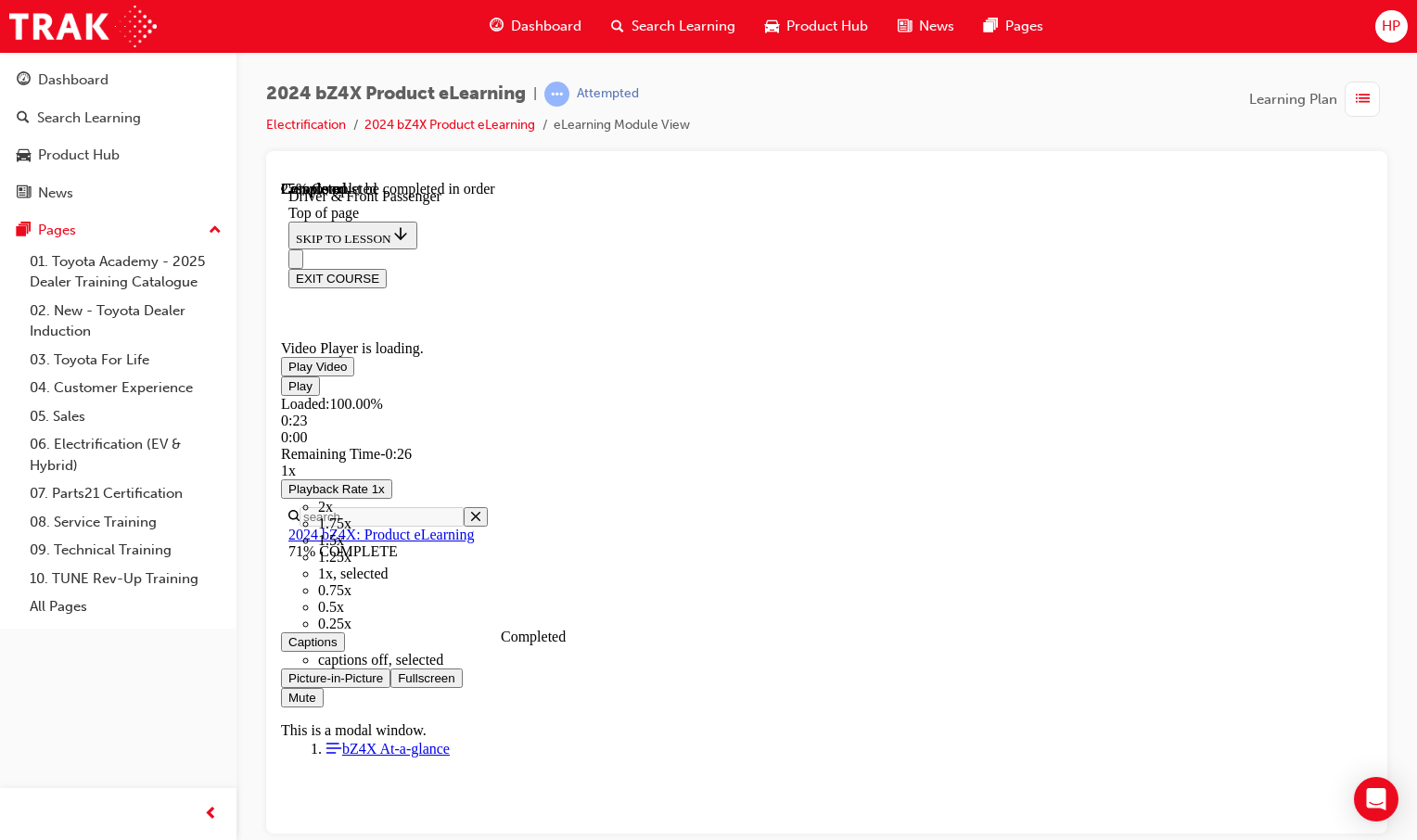
scroll to position [92, 0]
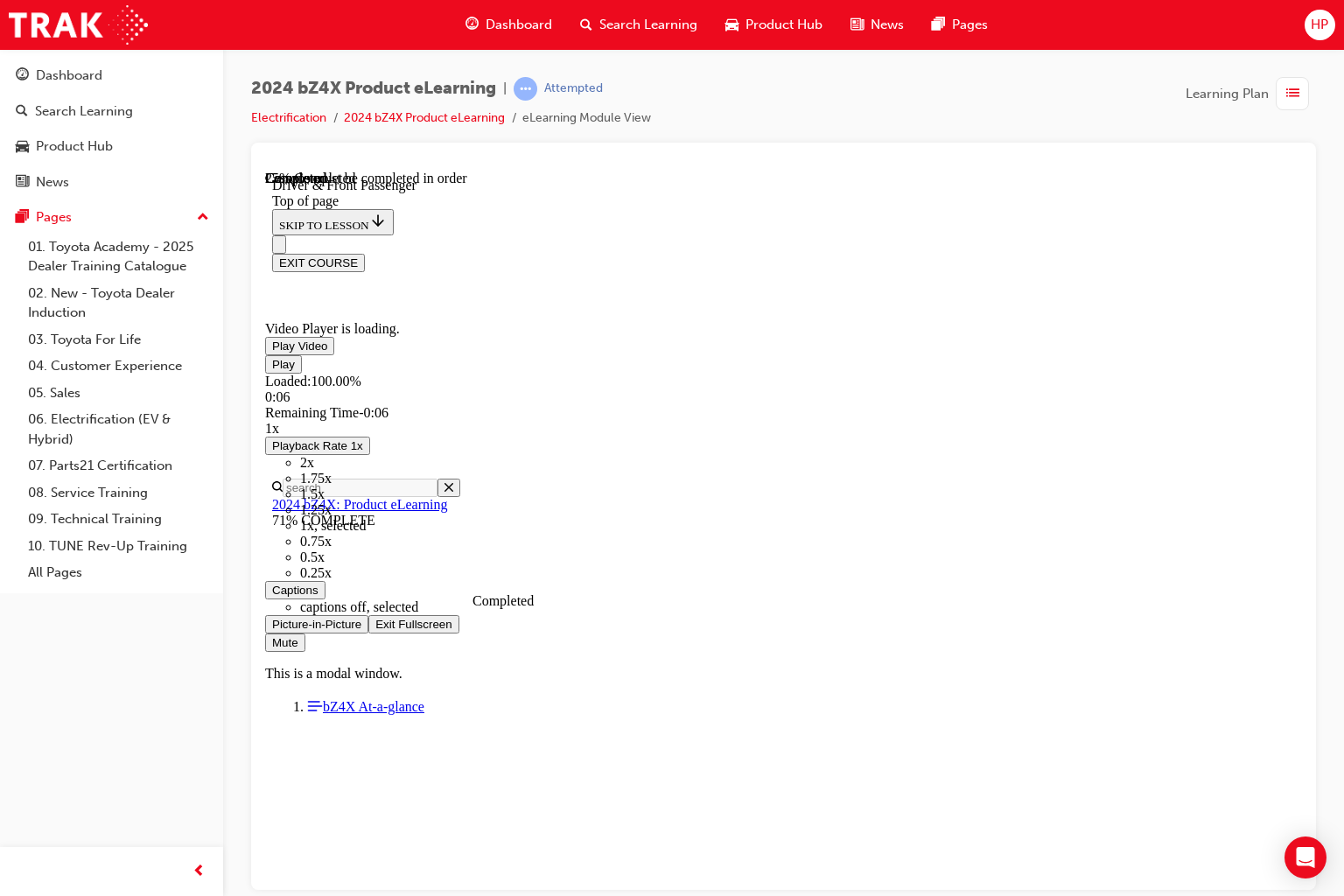
click at [376, 630] on span "Video player" at bounding box center [376, 623] width 0 height 13
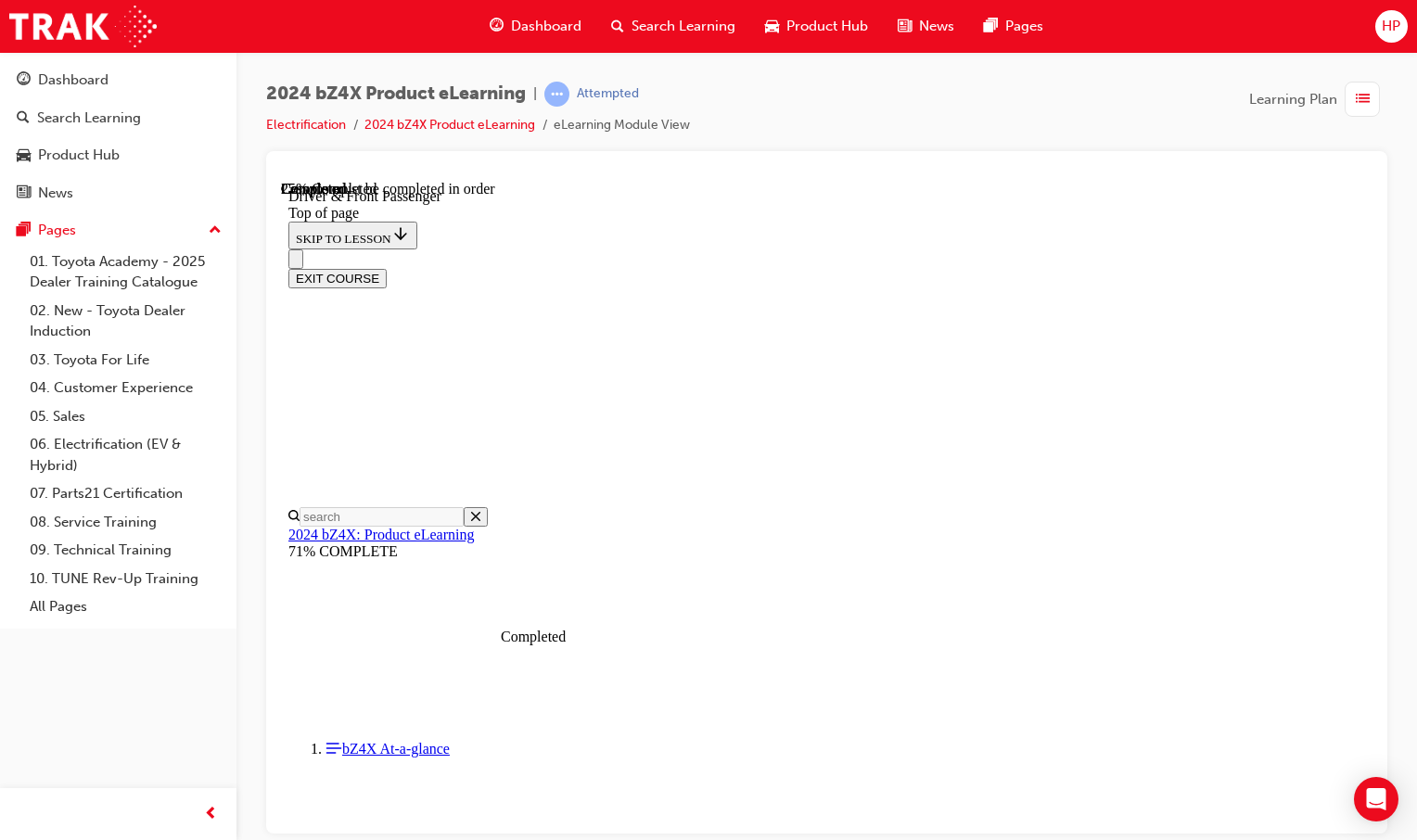
drag, startPoint x: 914, startPoint y: 729, endPoint x: 922, endPoint y: 720, distance: 12.0
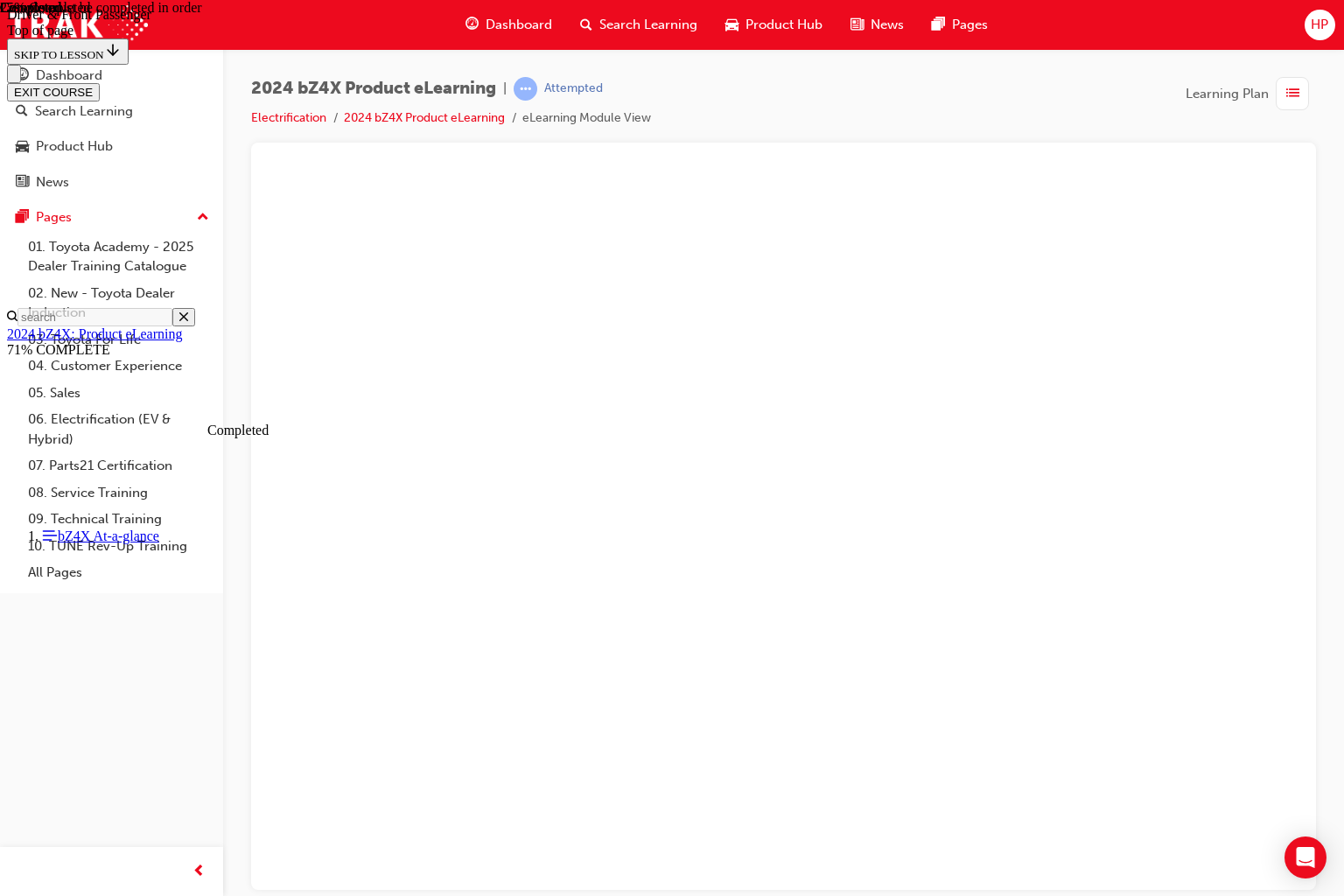
drag, startPoint x: 1019, startPoint y: 448, endPoint x: 1004, endPoint y: 451, distance: 15.3
drag, startPoint x: 1236, startPoint y: 877, endPoint x: 1270, endPoint y: 869, distance: 34.9
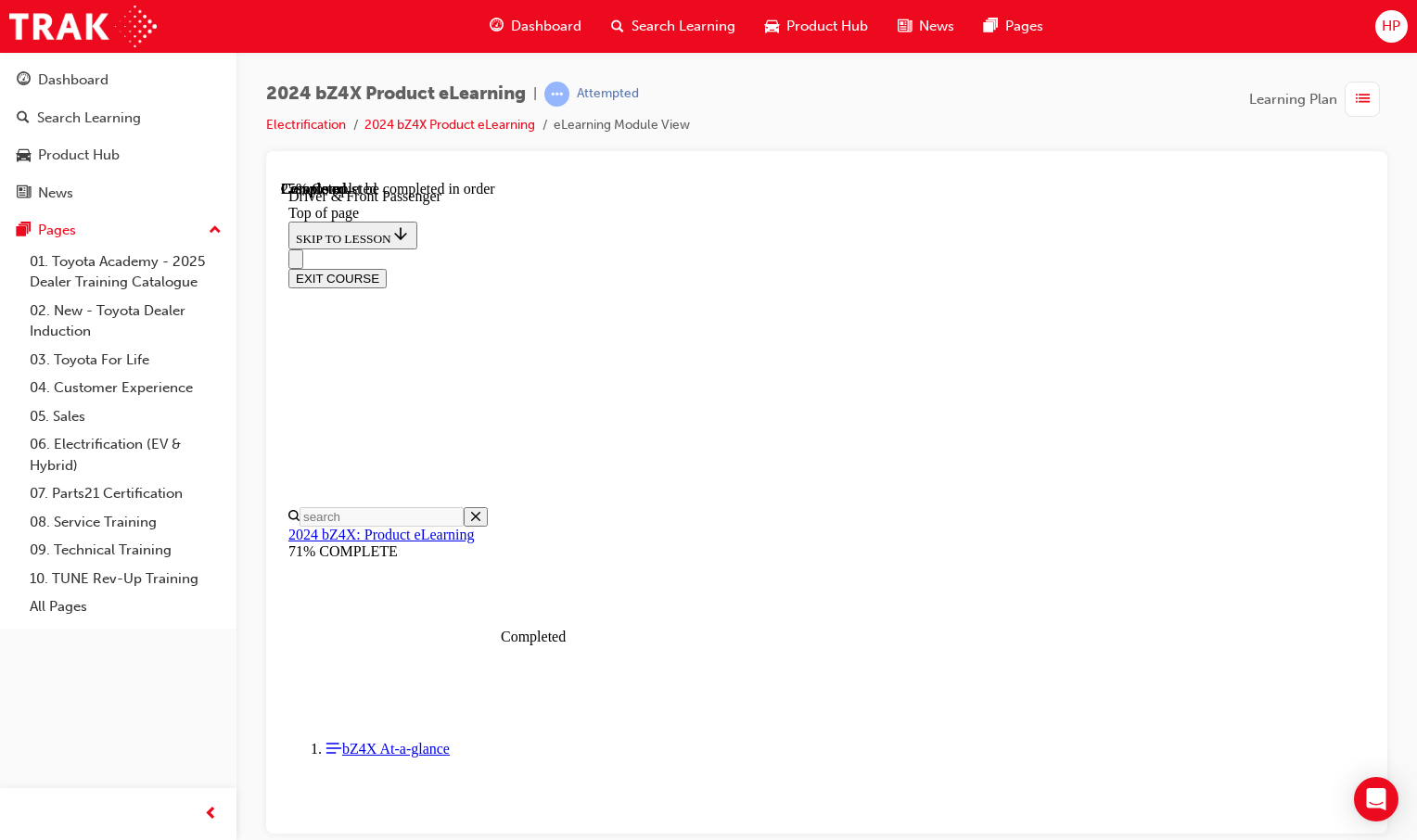
scroll to position [56, 0]
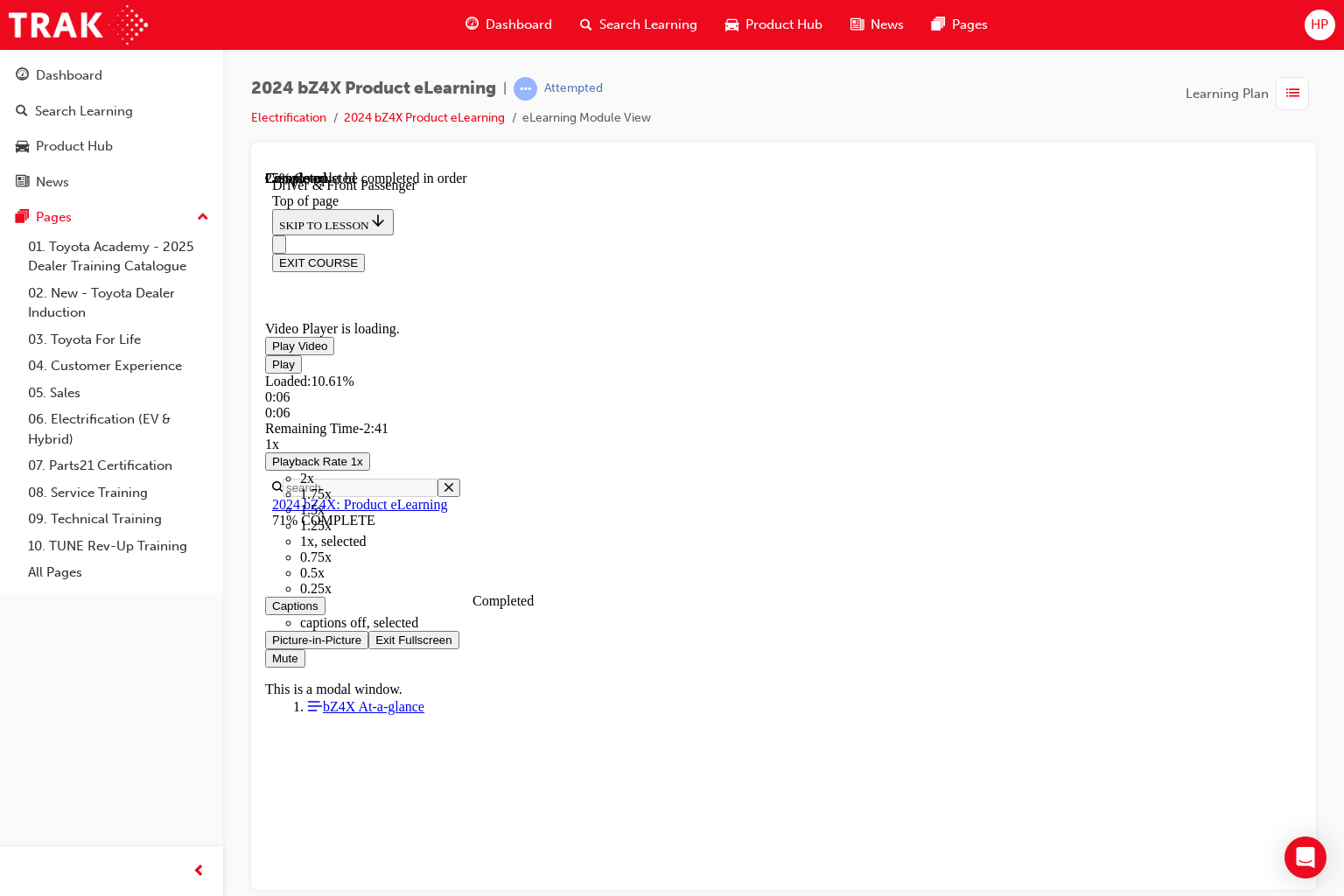
drag, startPoint x: 381, startPoint y: 1033, endPoint x: 369, endPoint y: 1030, distance: 12.4
click at [369, 420] on div "Loaded : 10.61% 0:06 0:06" at bounding box center [783, 396] width 1036 height 47
click at [376, 646] on span "Video player" at bounding box center [376, 639] width 0 height 13
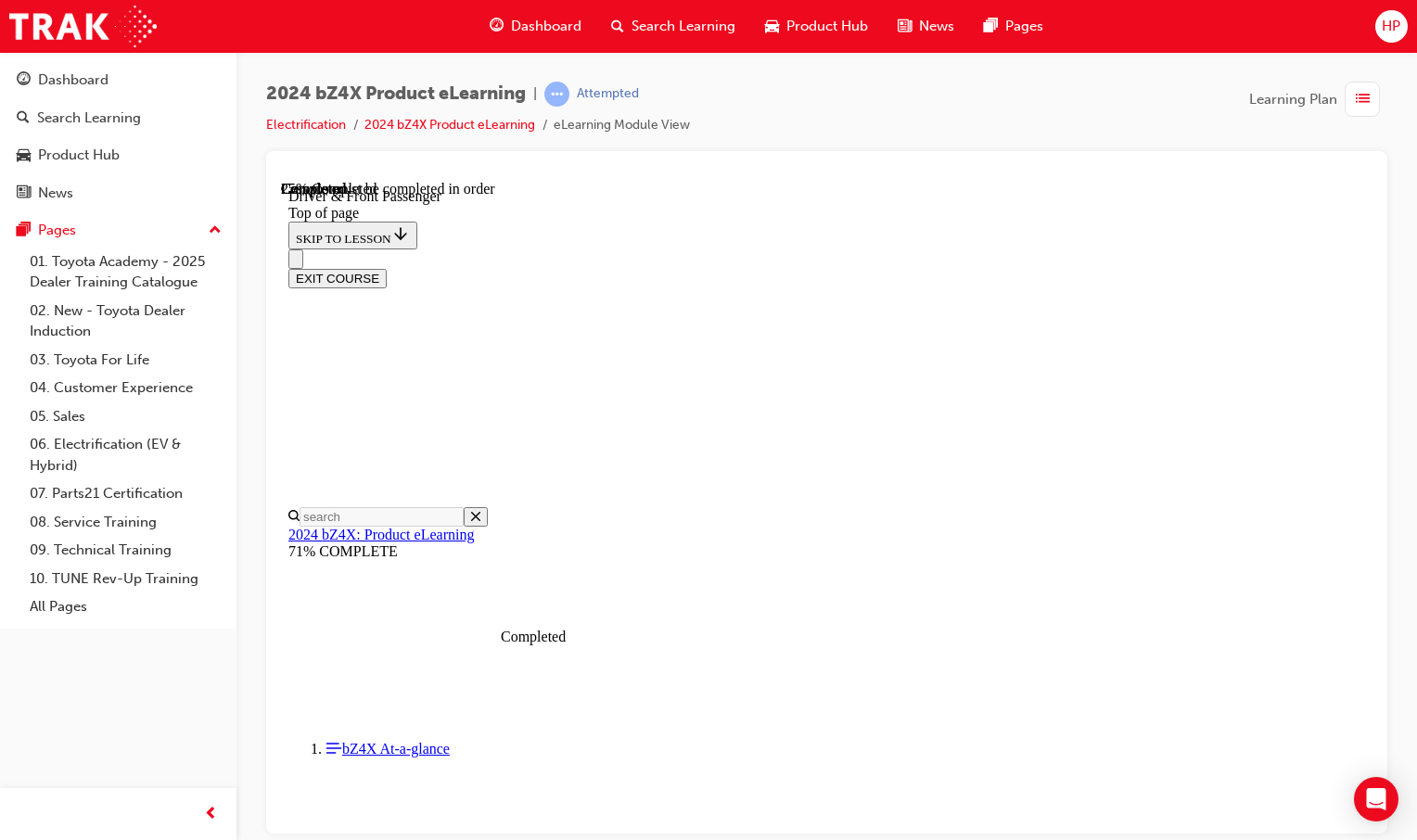
scroll to position [81, 0]
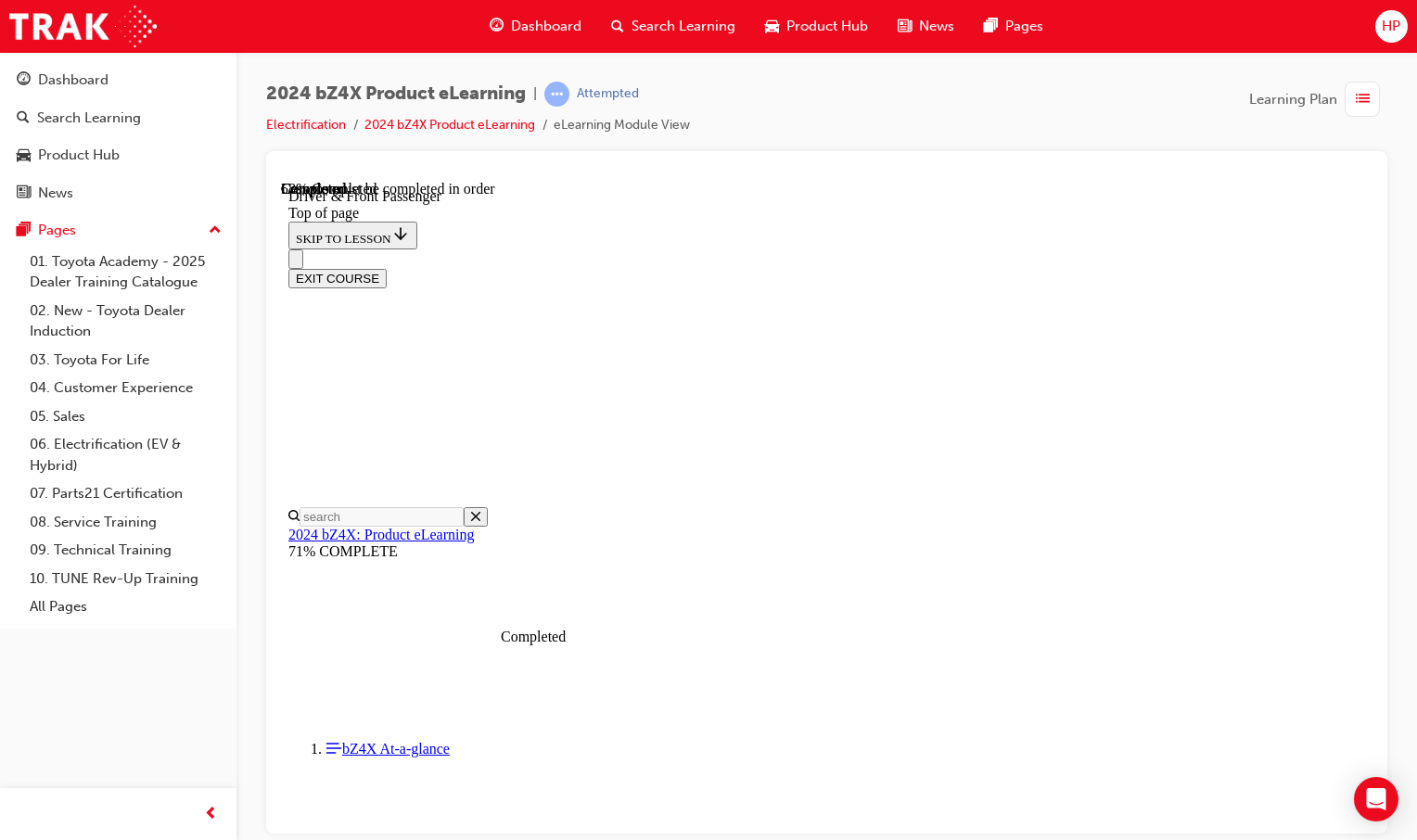
scroll to position [464, 0]
